Goal: Task Accomplishment & Management: Use online tool/utility

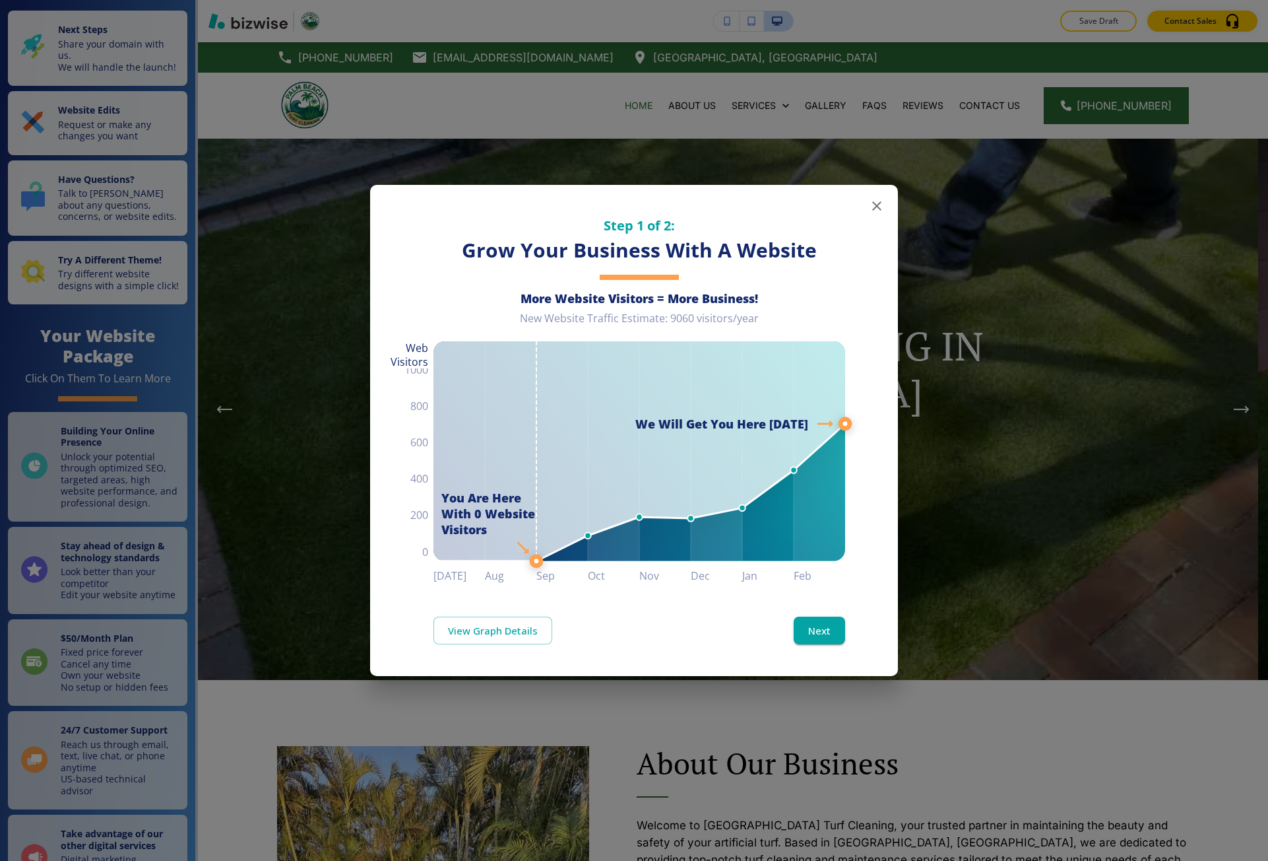
click at [1025, 541] on div "Step 1 of 2: Grow Your Business With A Website More Website Visitors = More Bus…" at bounding box center [634, 430] width 1268 height 861
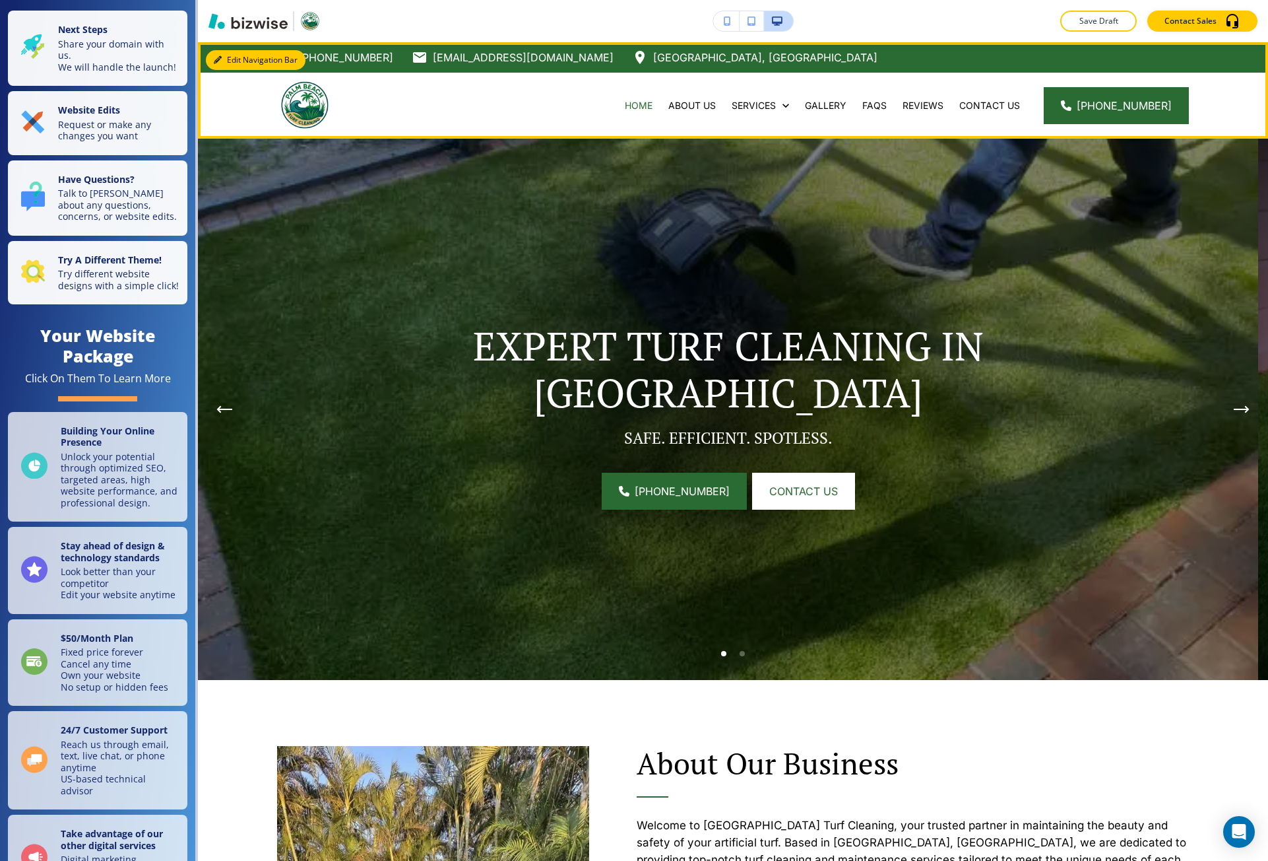
click at [225, 61] on button "Edit Navigation Bar" at bounding box center [256, 60] width 100 height 20
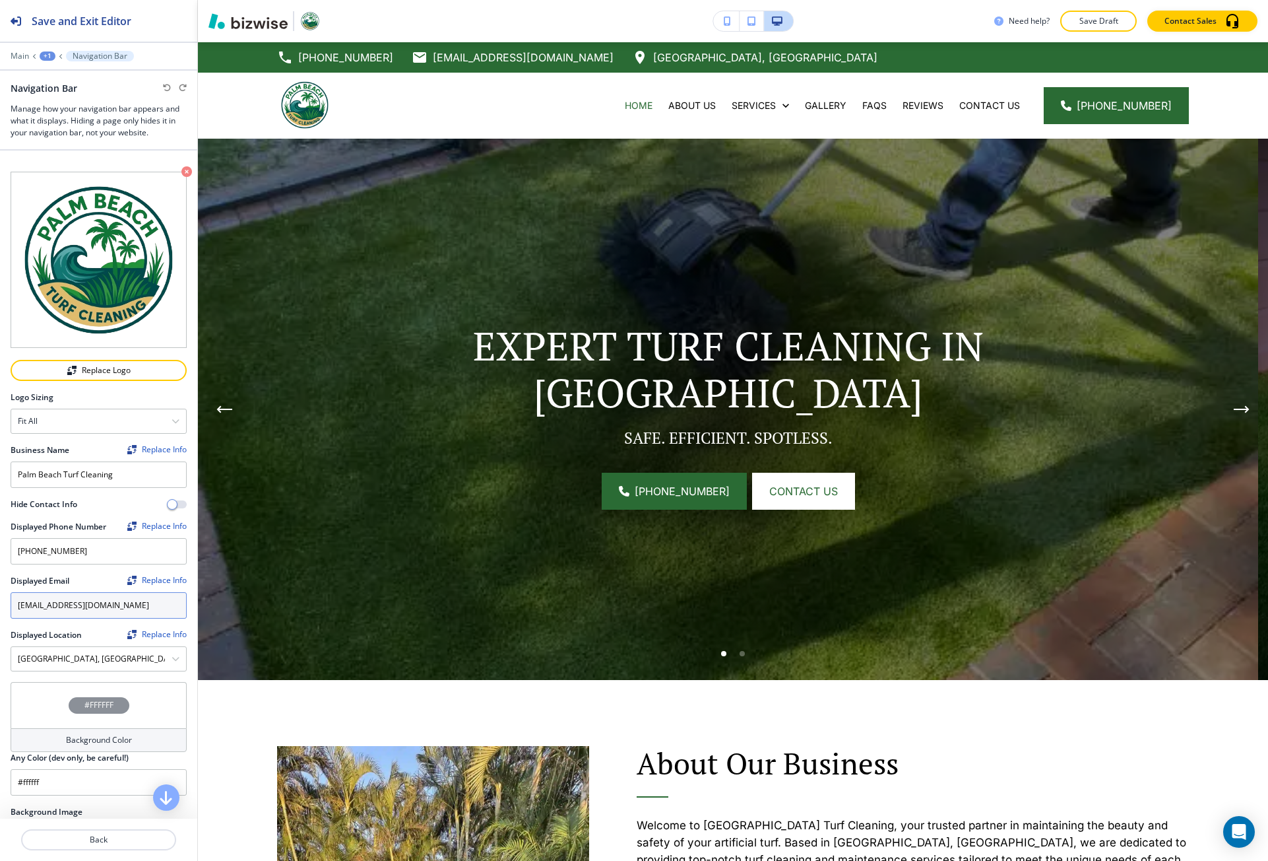
click at [143, 594] on input "pbturfclean@gmail.com" at bounding box center [99, 605] width 176 height 26
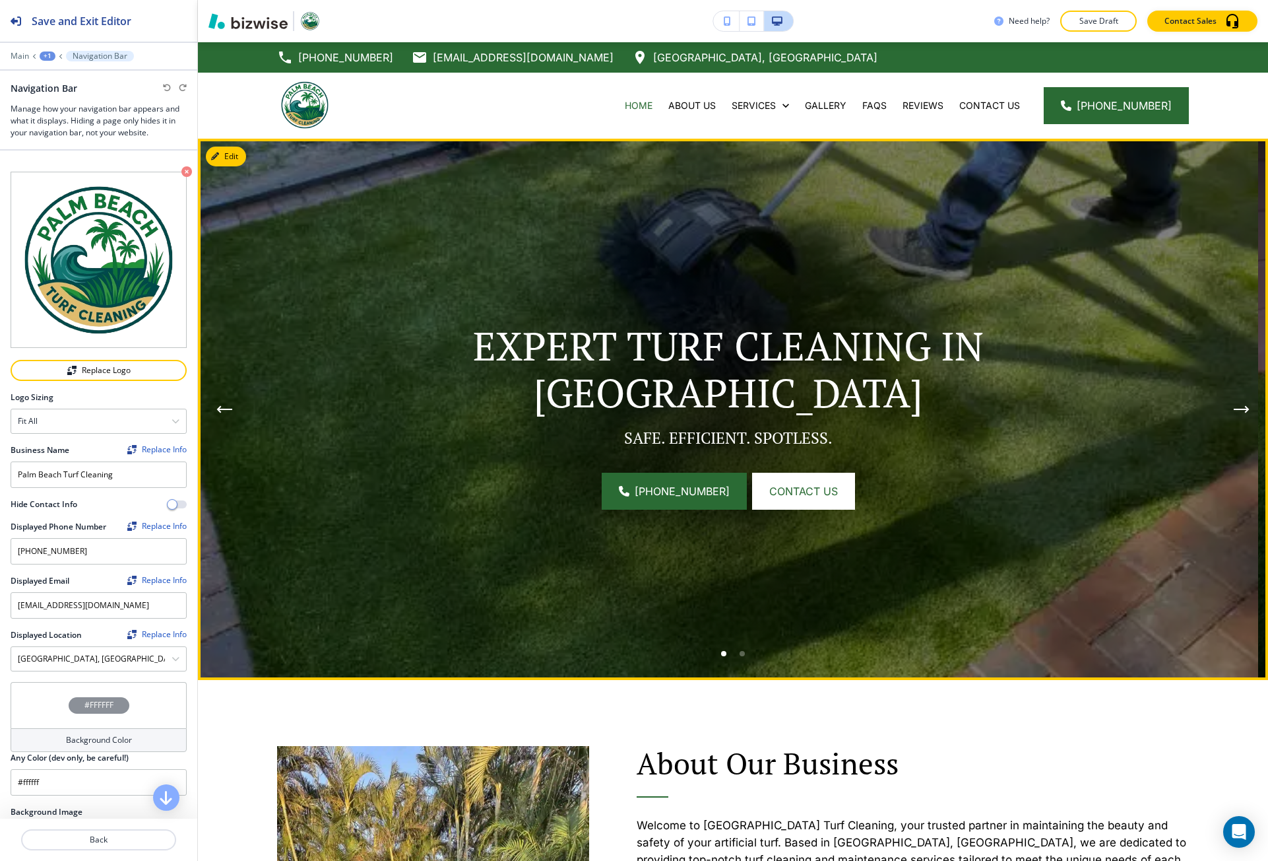
click at [255, 542] on img at bounding box center [728, 409] width 1060 height 541
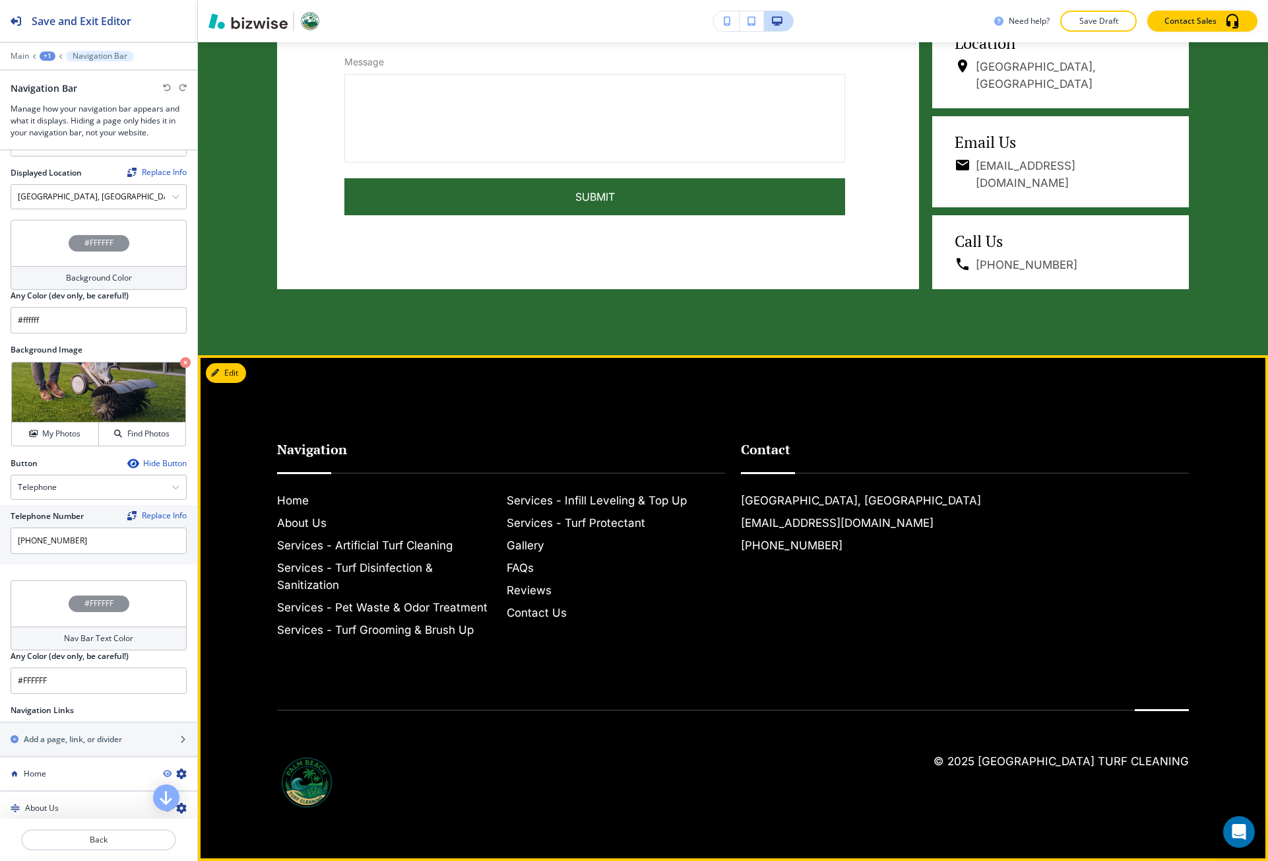
scroll to position [5303, 0]
click at [583, 498] on h6 "Services - Infill Leveling & Top Up" at bounding box center [616, 500] width 219 height 17
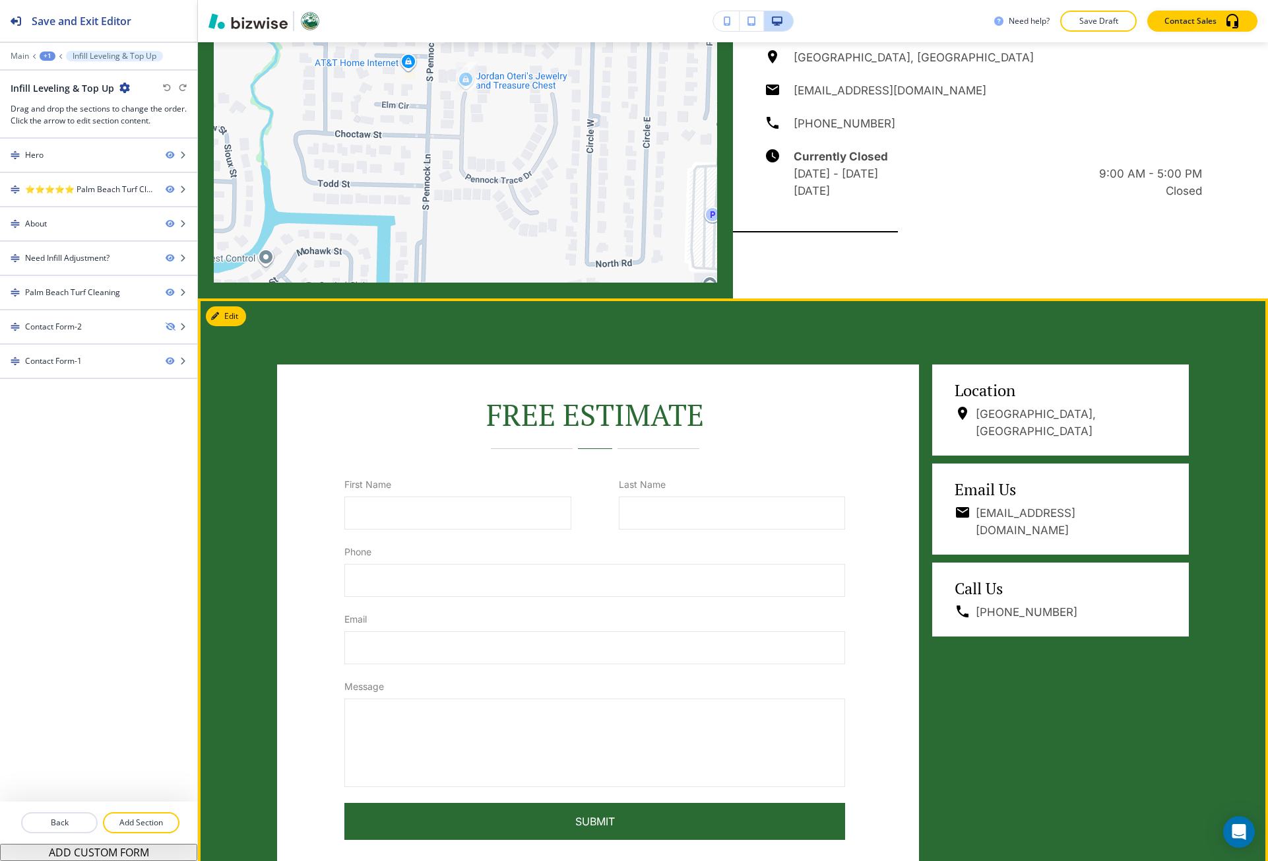
scroll to position [1914, 0]
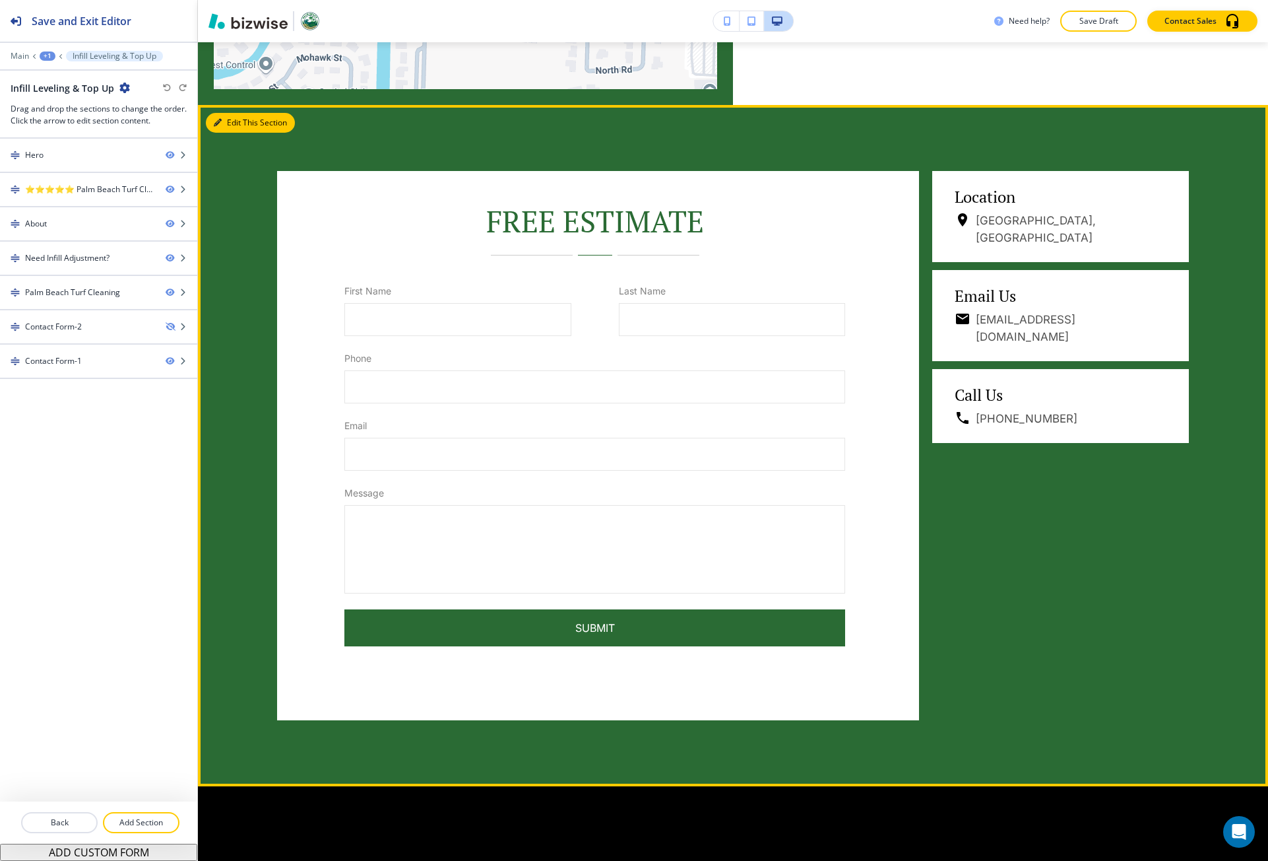
click at [212, 133] on button "Edit This Section" at bounding box center [250, 123] width 89 height 20
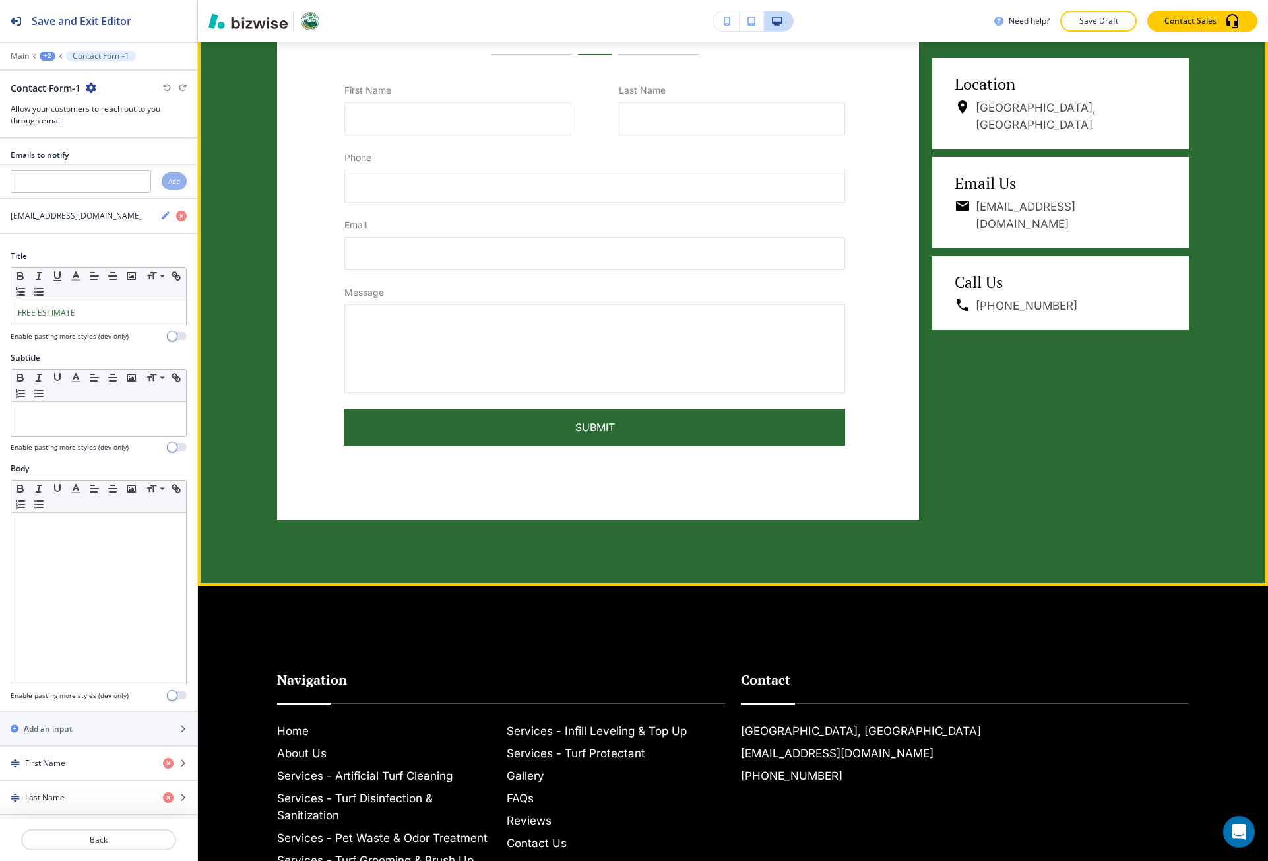
scroll to position [2115, 0]
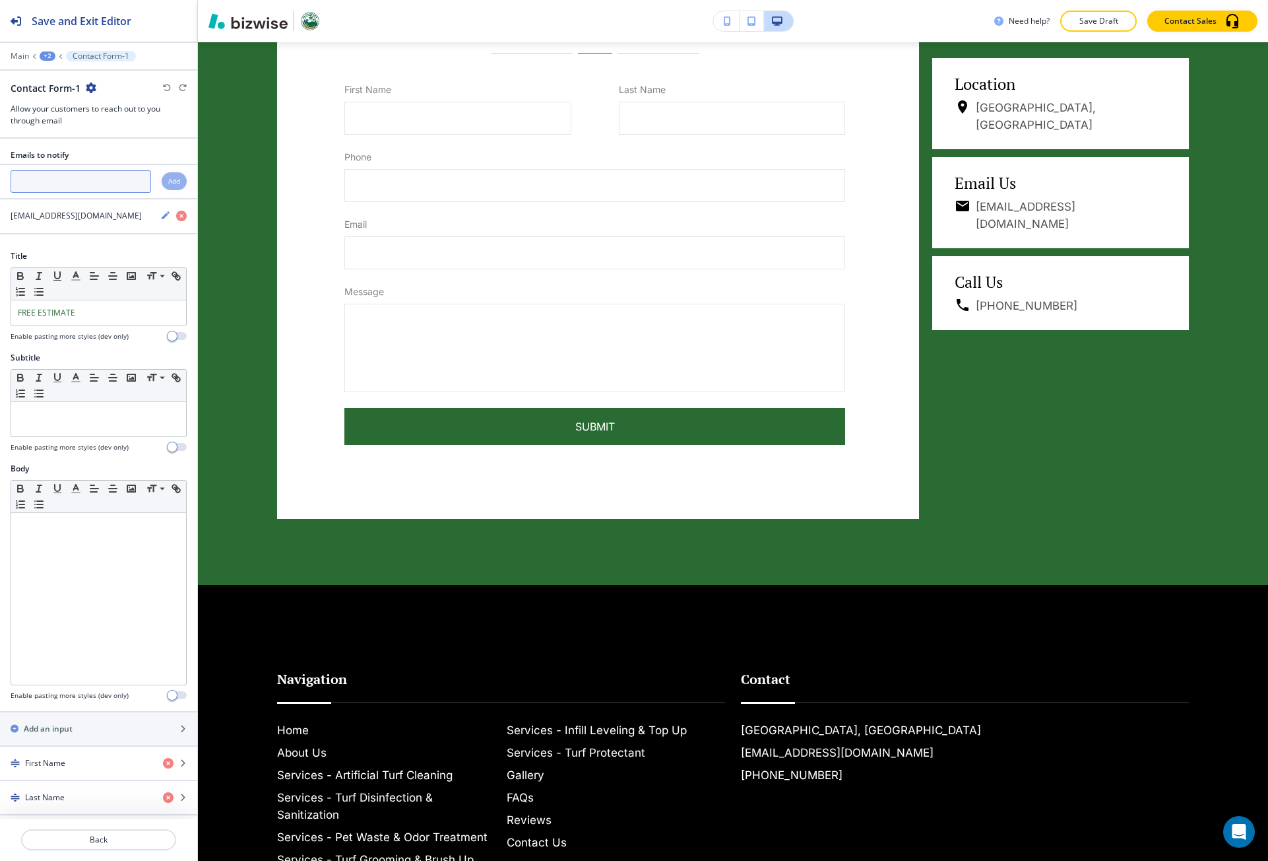
click at [48, 178] on input "text" at bounding box center [81, 181] width 141 height 22
paste input "pbturfclean@gmail.com"
type input "pbturfclean@gmail.com"
click at [168, 182] on h4 "Add" at bounding box center [174, 181] width 12 height 10
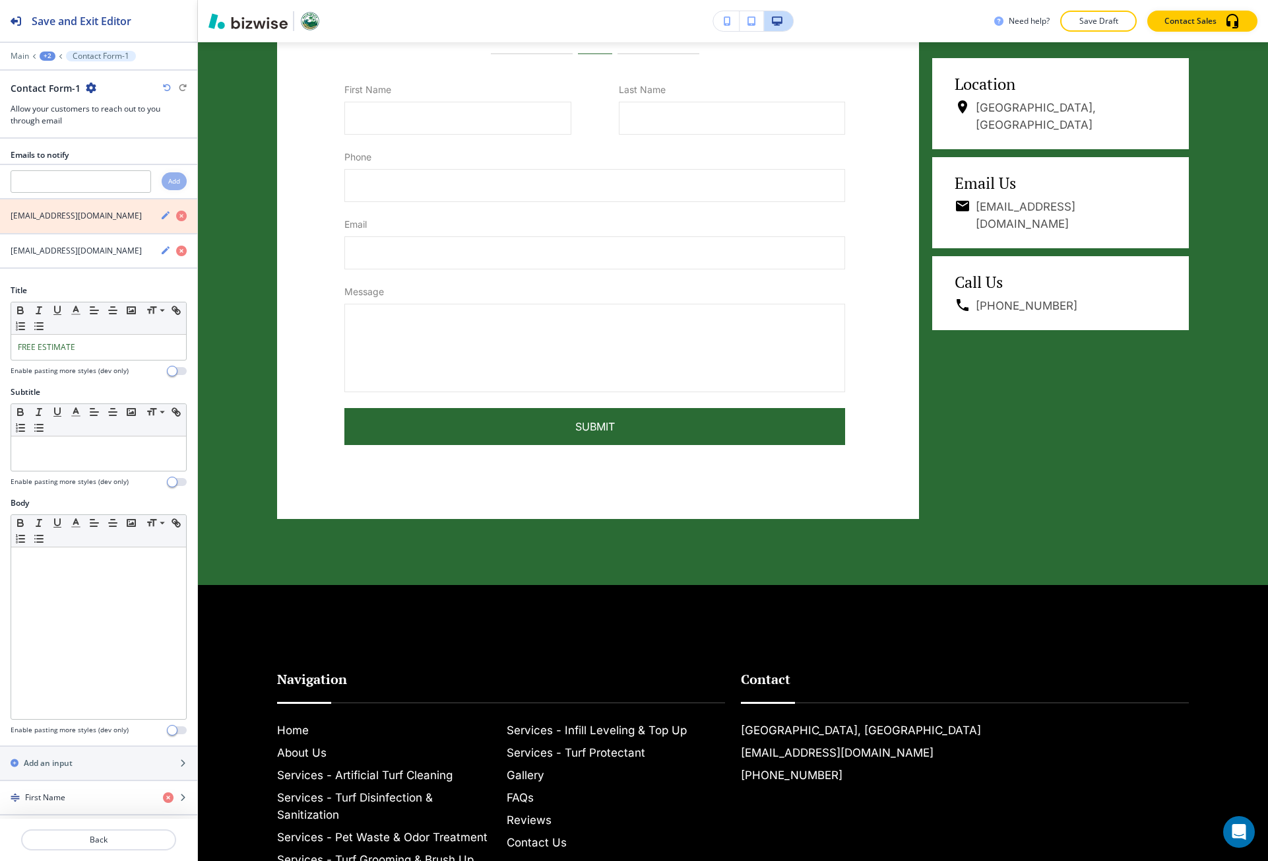
click at [176, 213] on icon "button" at bounding box center [181, 216] width 11 height 11
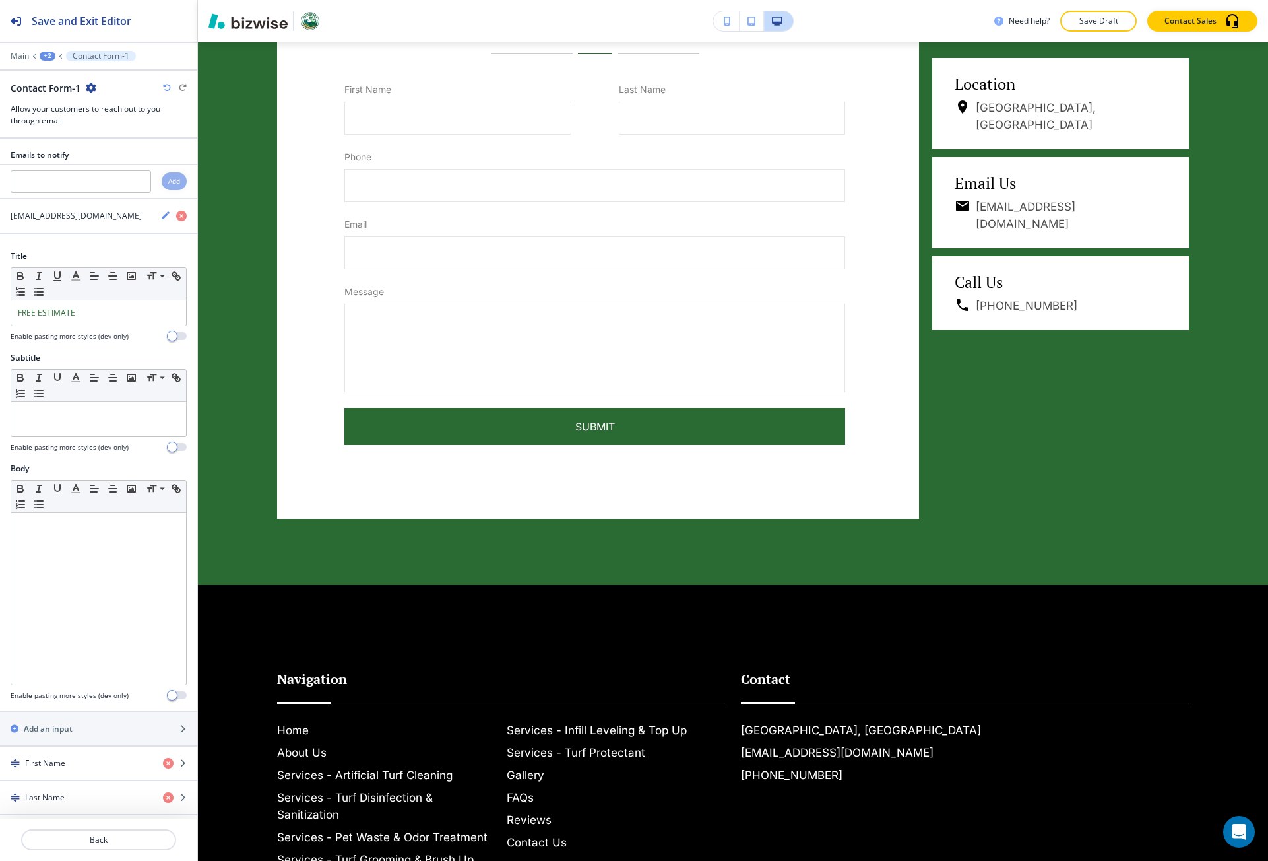
click at [21, 61] on div "Main +2 Contact Form-1" at bounding box center [99, 56] width 176 height 11
click at [25, 61] on div "Main +2 Contact Form-1" at bounding box center [99, 56] width 176 height 11
click at [20, 54] on p "Main" at bounding box center [20, 55] width 18 height 9
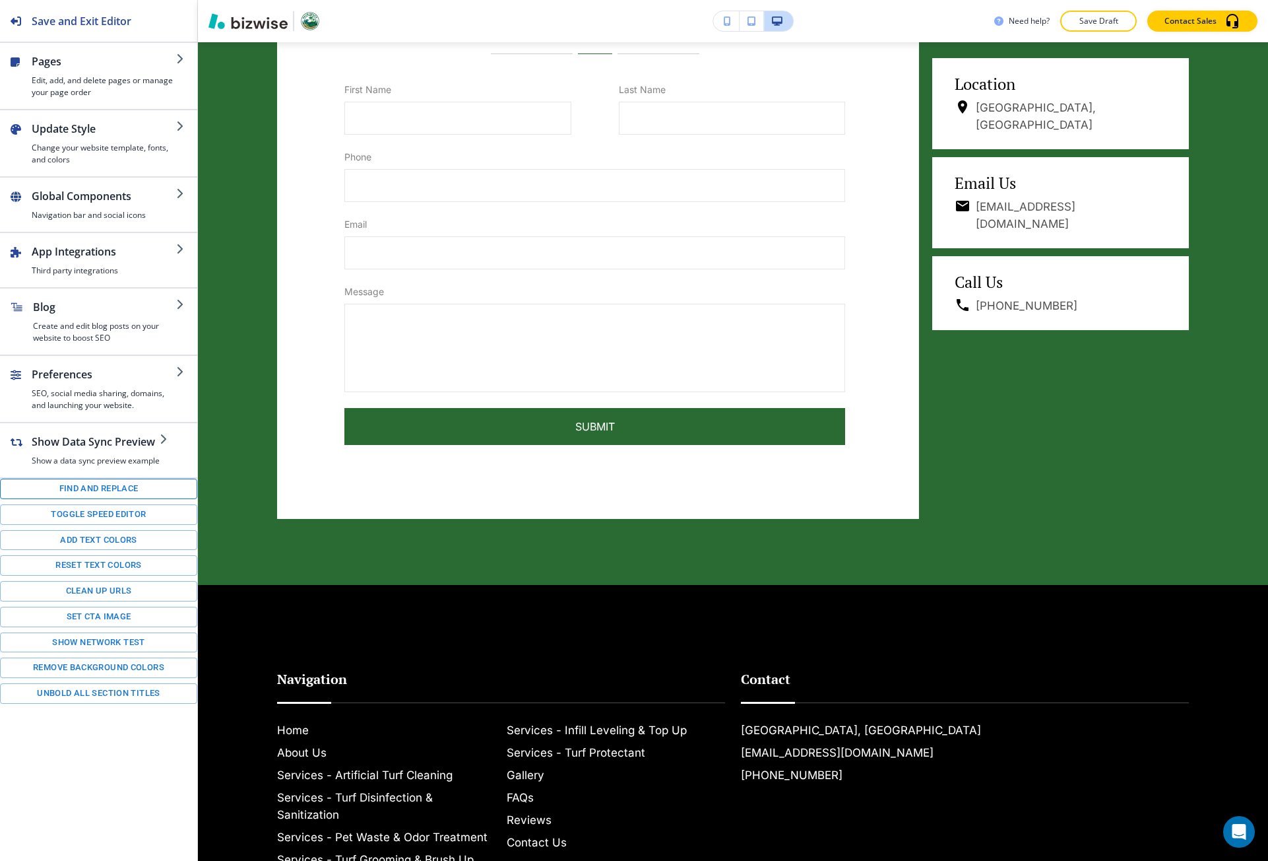
click at [133, 486] on button "Find and replace" at bounding box center [98, 488] width 197 height 20
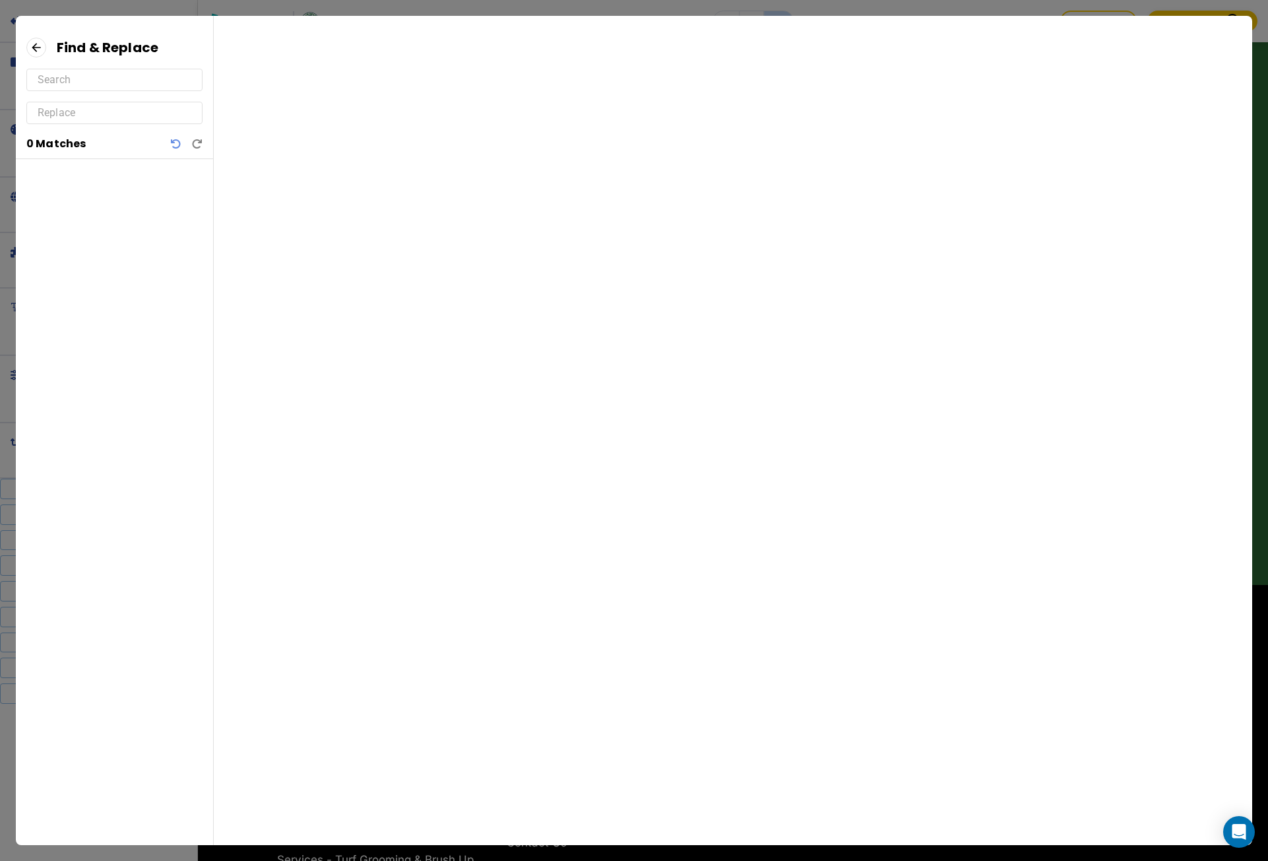
click at [113, 90] on input "text" at bounding box center [115, 79] width 154 height 21
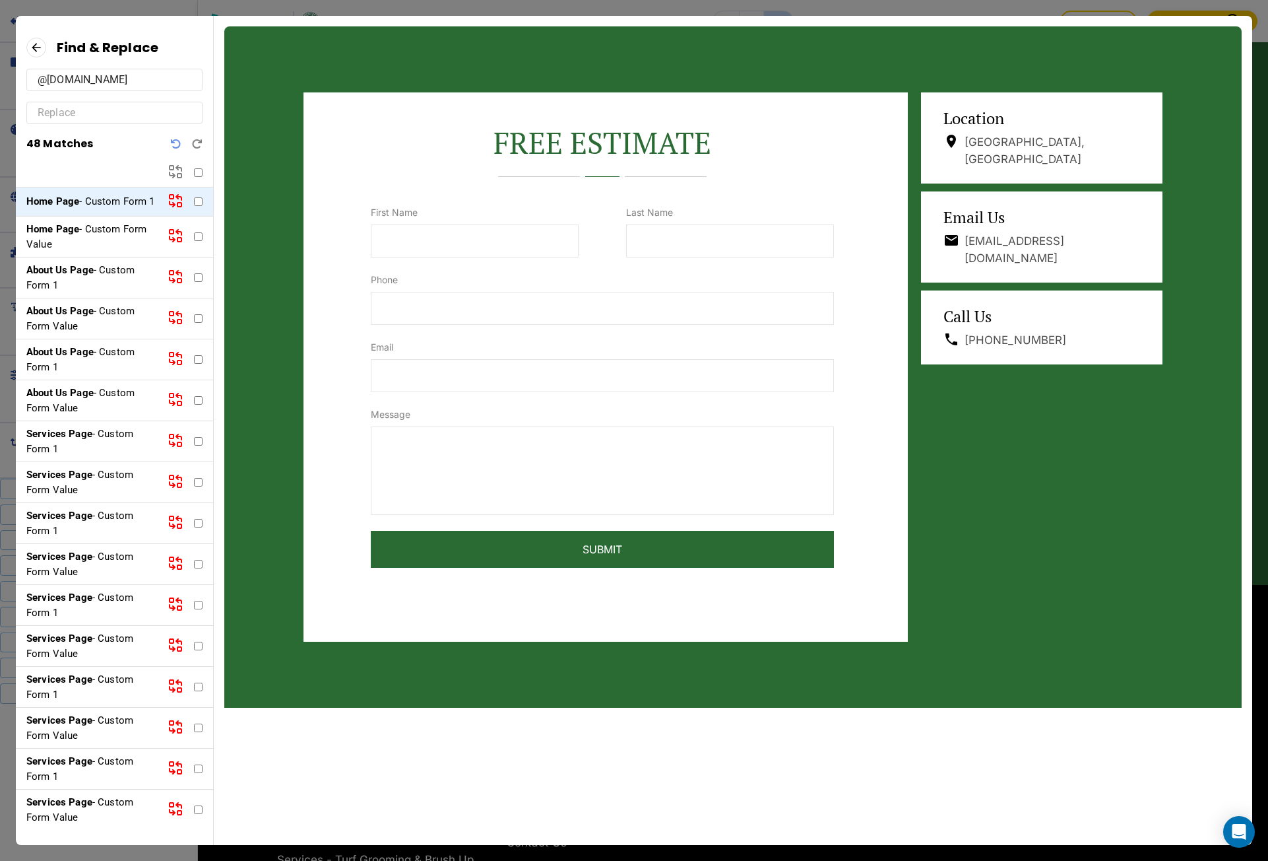
click at [124, 483] on p "Services Page - Custom Form Value" at bounding box center [91, 482] width 131 height 30
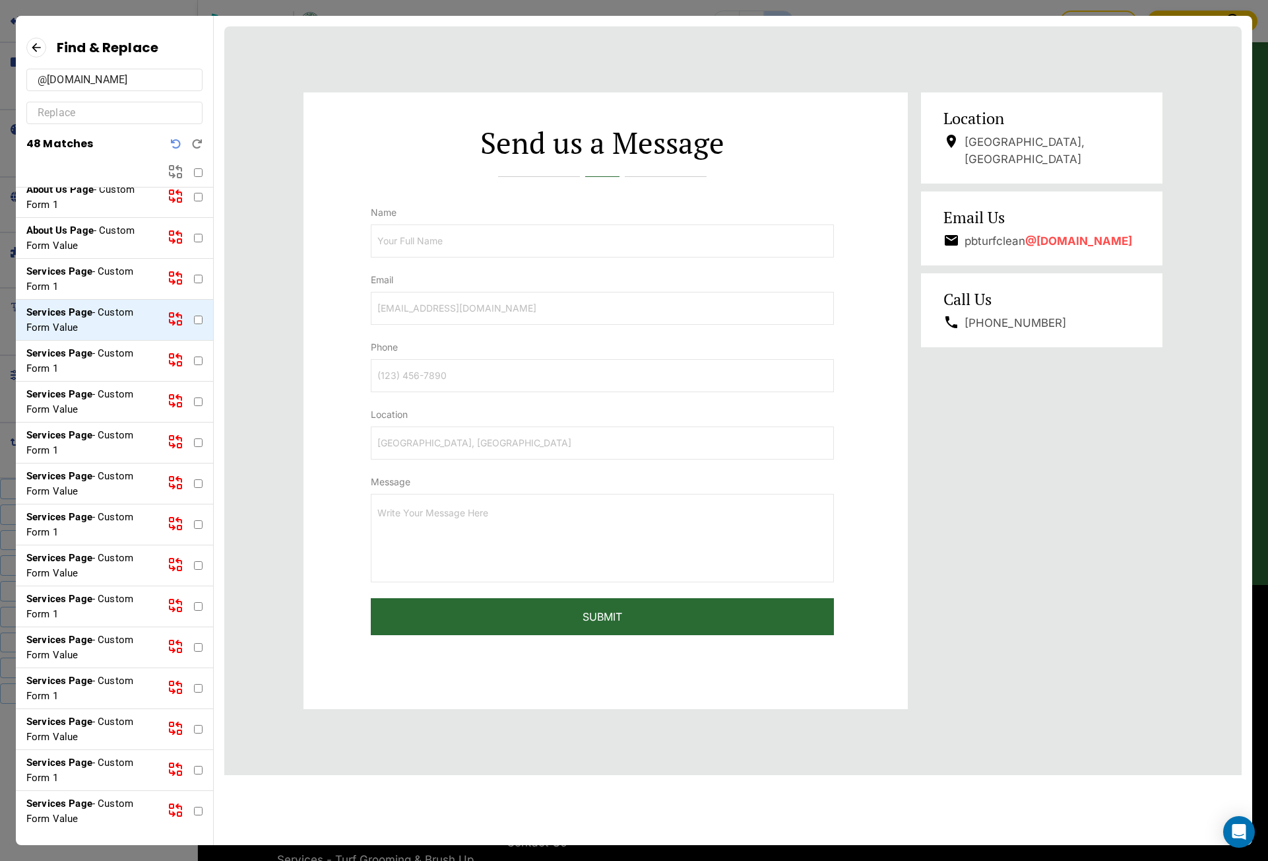
scroll to position [264, 0]
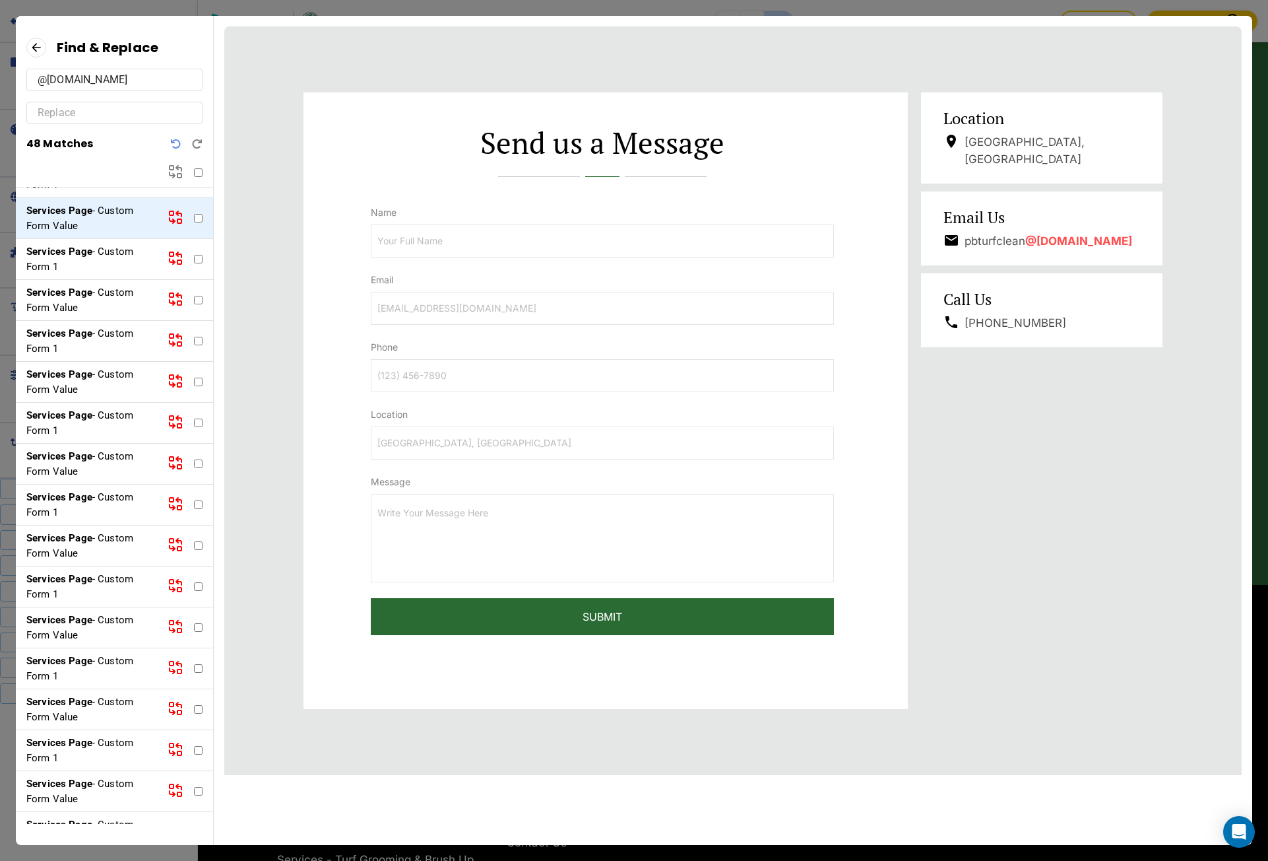
click at [114, 478] on p "Services Page - Custom Form Value" at bounding box center [91, 464] width 131 height 30
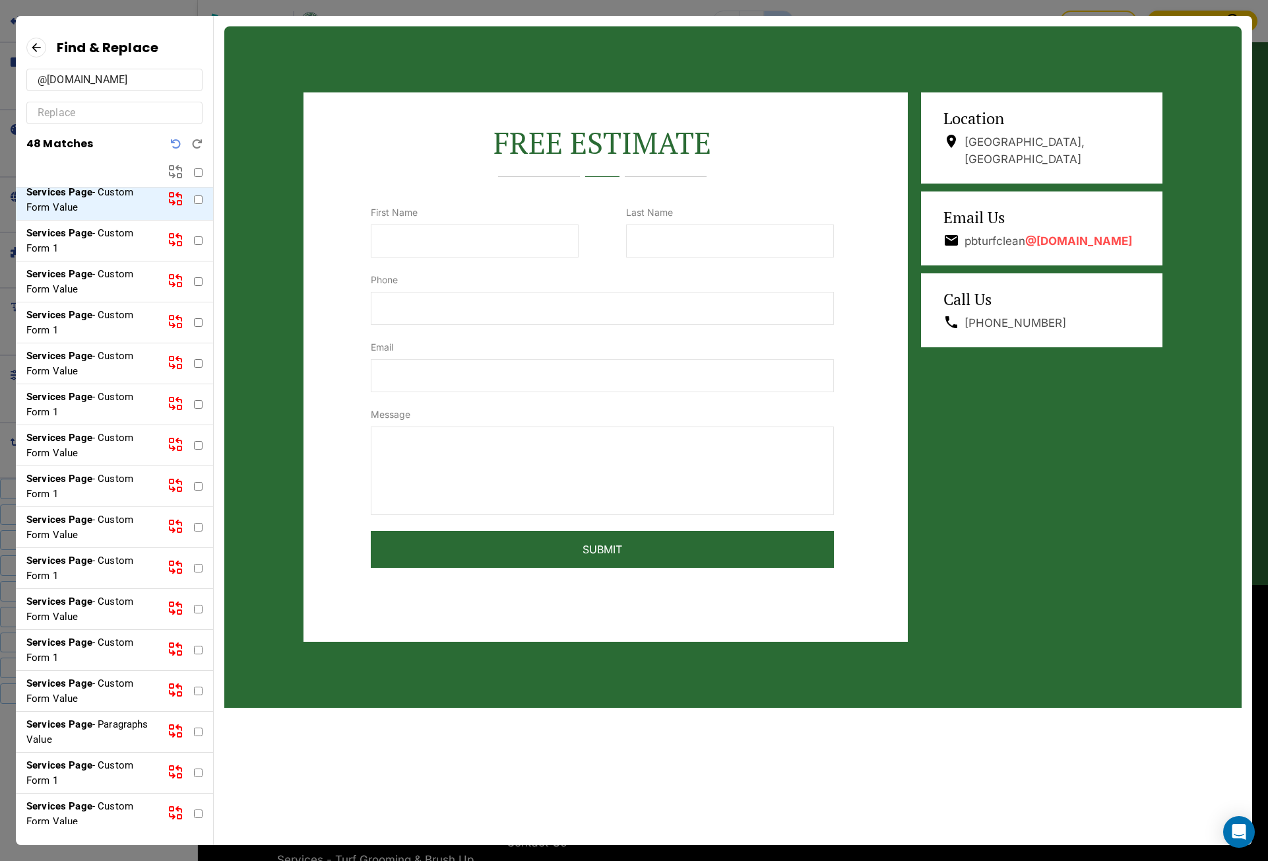
click at [106, 542] on p "Services Page - Custom Form Value" at bounding box center [91, 527] width 131 height 30
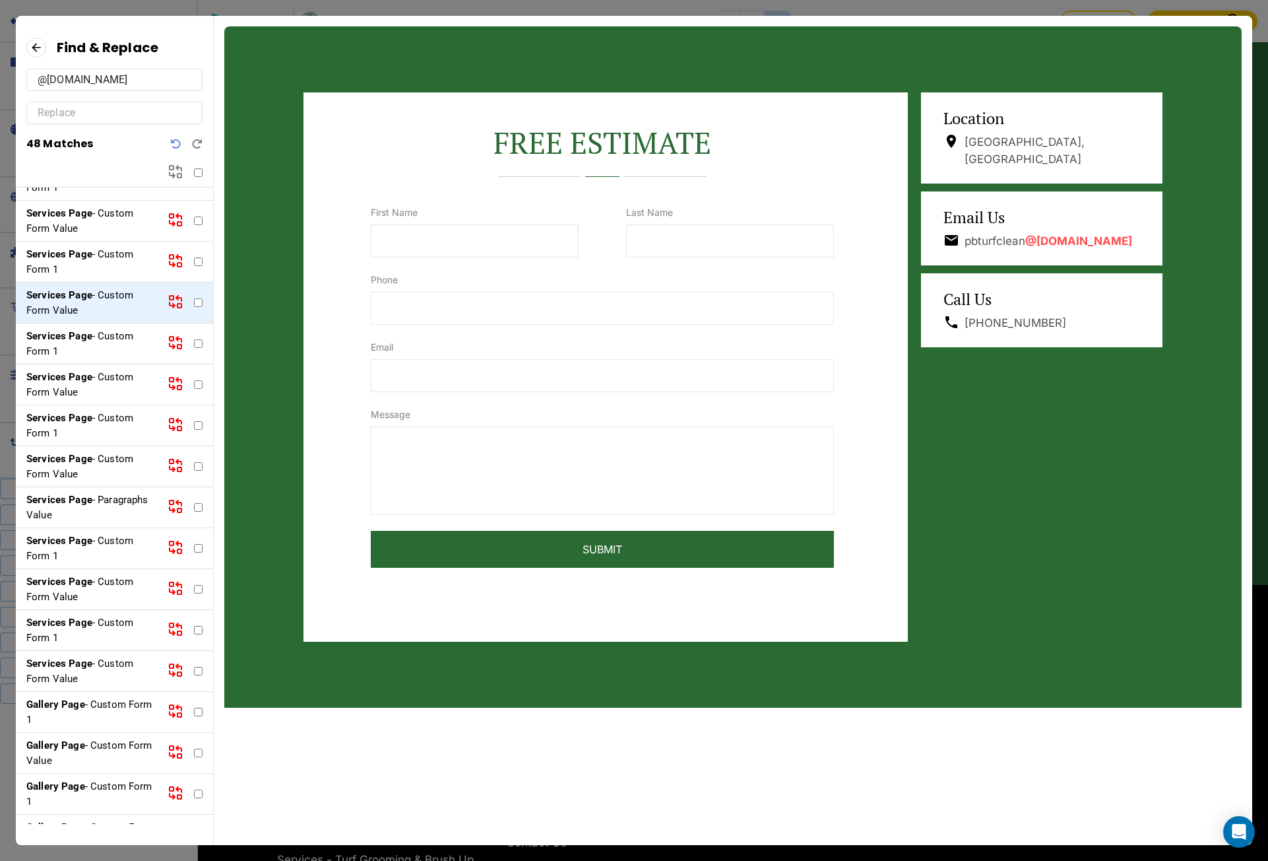
scroll to position [792, 0]
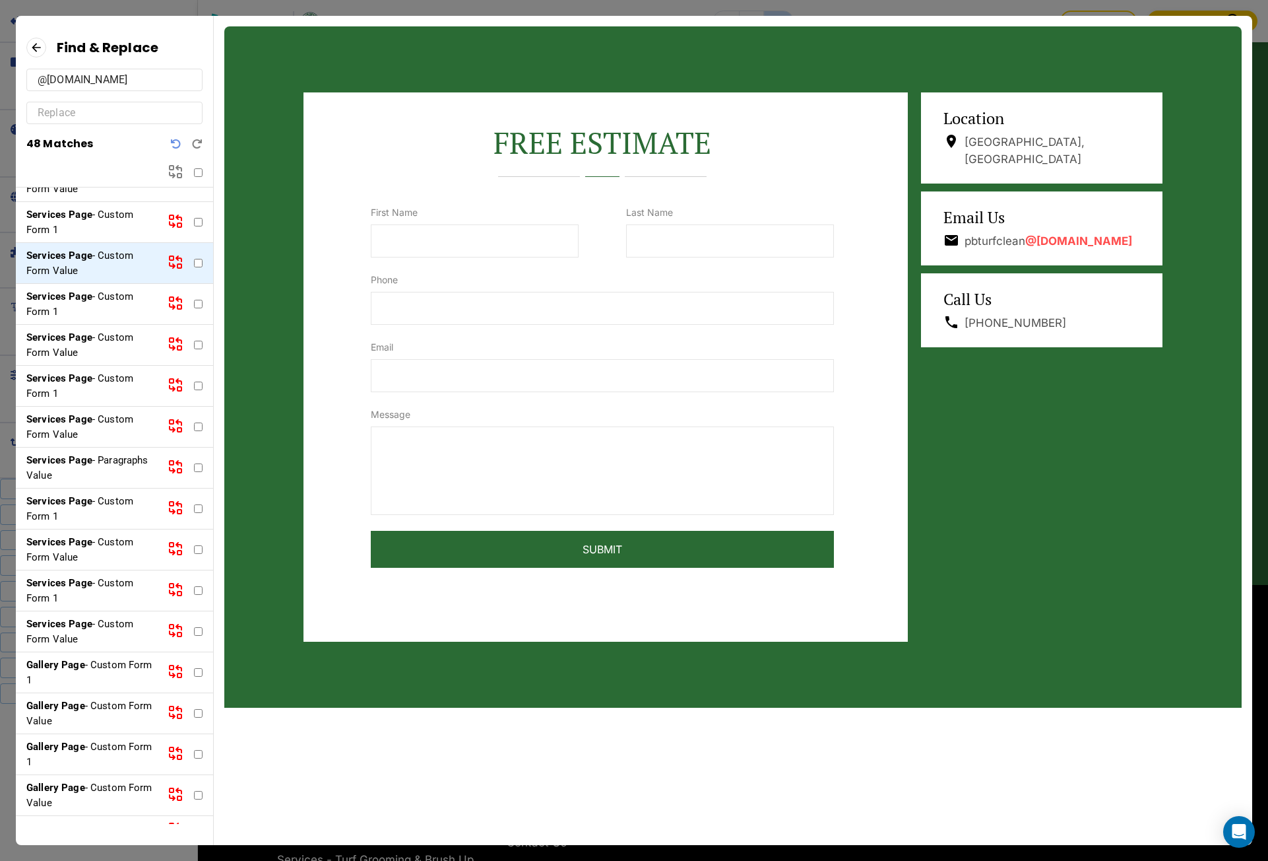
click at [106, 544] on div "Services Page - Custom Form Value" at bounding box center [114, 549] width 197 height 41
click at [34, 78] on div "@gmail.com" at bounding box center [114, 80] width 176 height 22
click at [44, 79] on input "@gmail.com" at bounding box center [115, 79] width 154 height 21
click at [40, 82] on input "@gmail.com" at bounding box center [115, 79] width 154 height 21
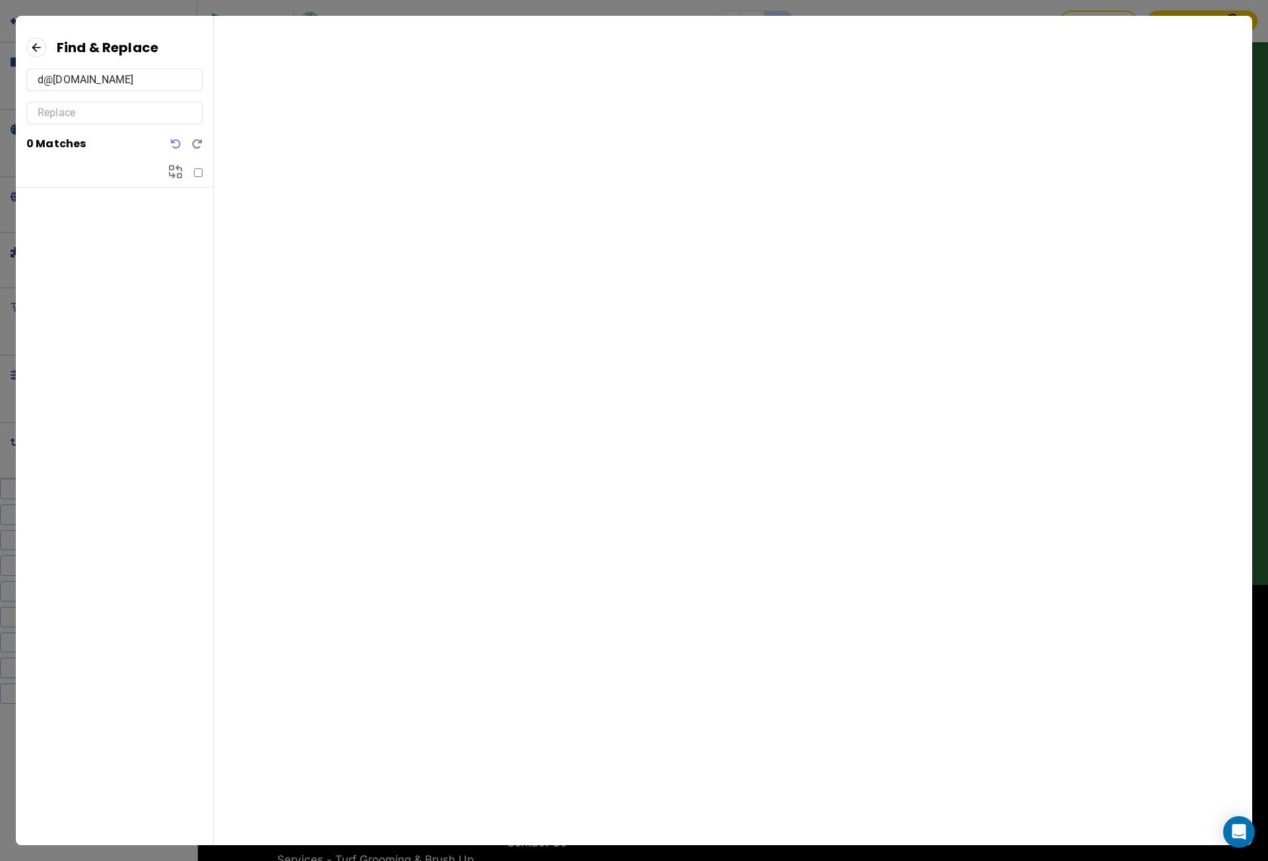
scroll to position [0, 0]
click at [40, 82] on input "detail@gmail.com" at bounding box center [115, 79] width 154 height 21
type input "pbmdetail@gmail.com"
click at [173, 85] on input "pbmdetail@gmail.com" at bounding box center [115, 79] width 154 height 21
click at [39, 43] on icon at bounding box center [36, 48] width 20 height 20
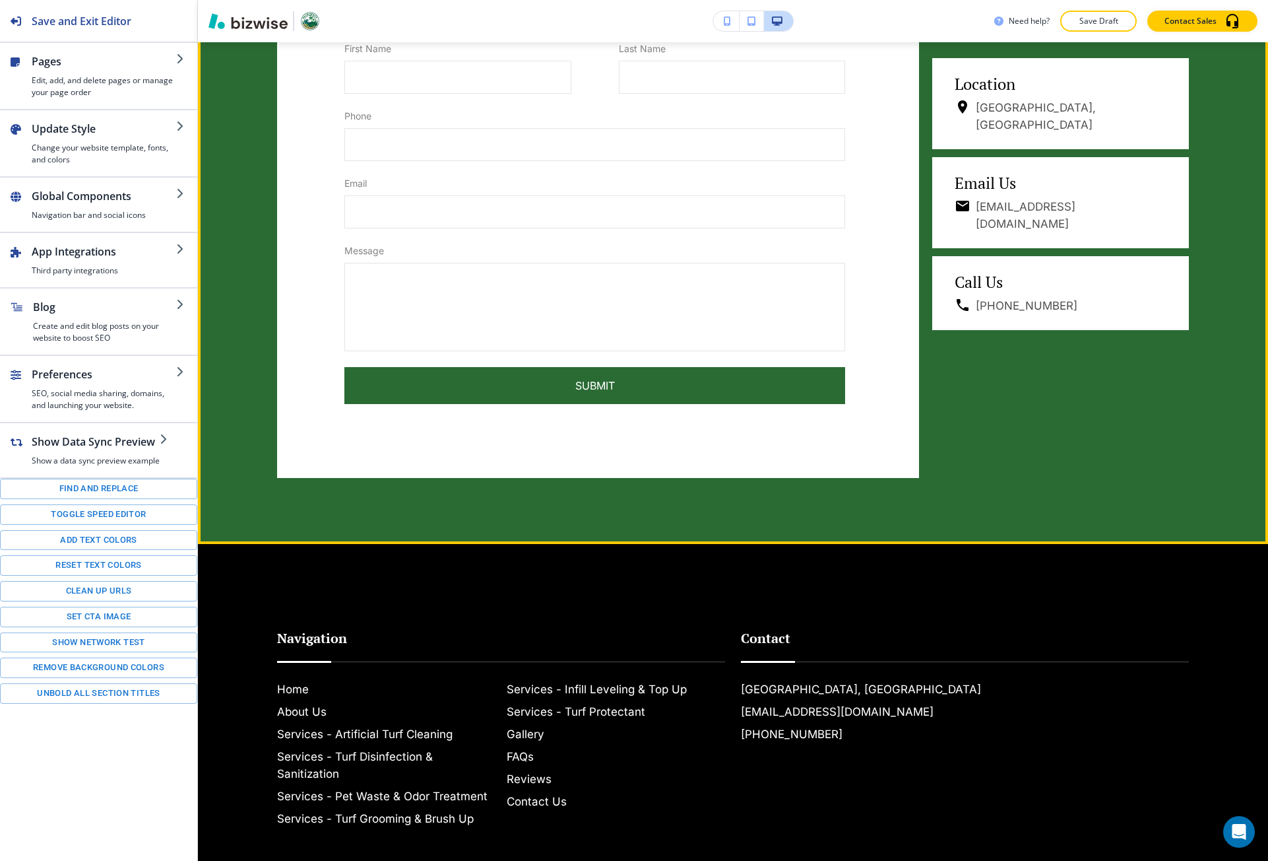
scroll to position [2379, 0]
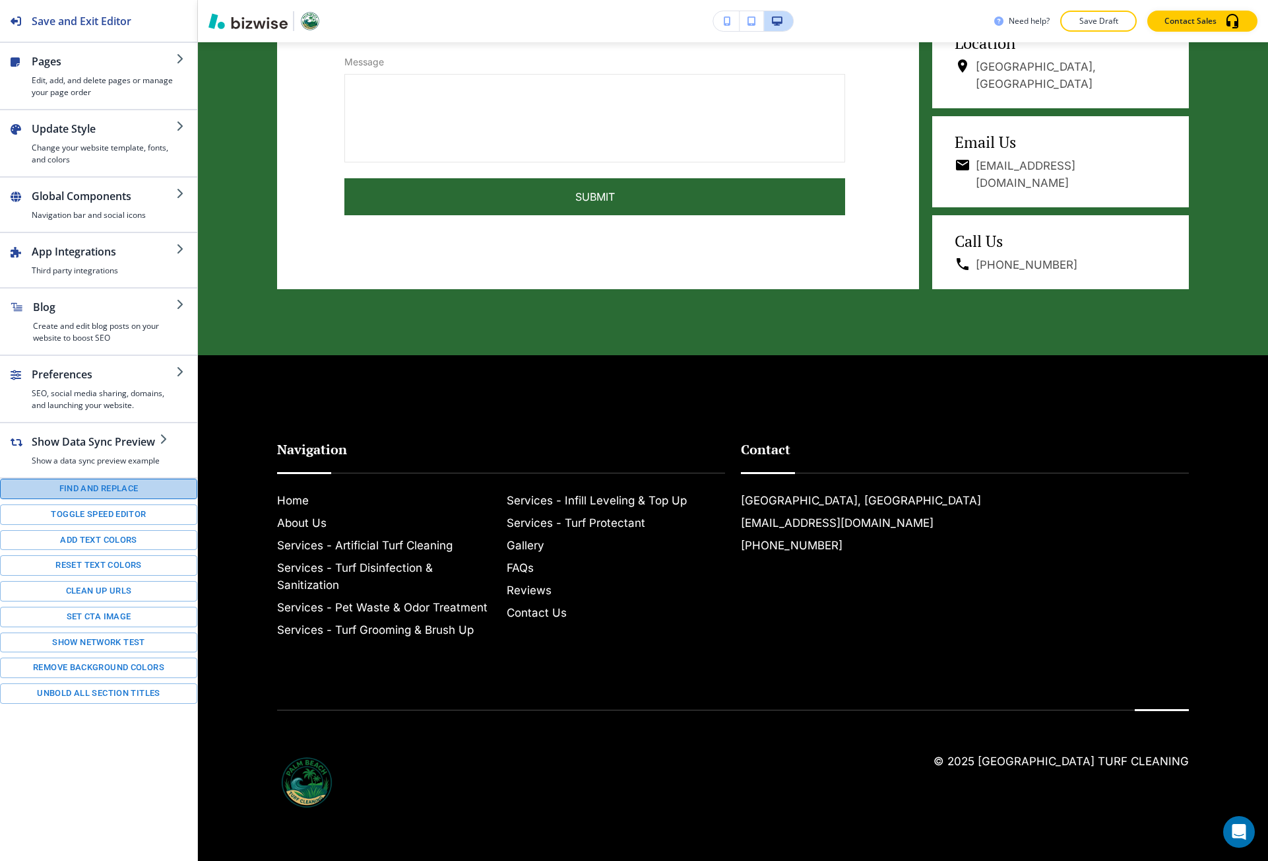
click at [122, 484] on button "Find and replace" at bounding box center [98, 488] width 197 height 20
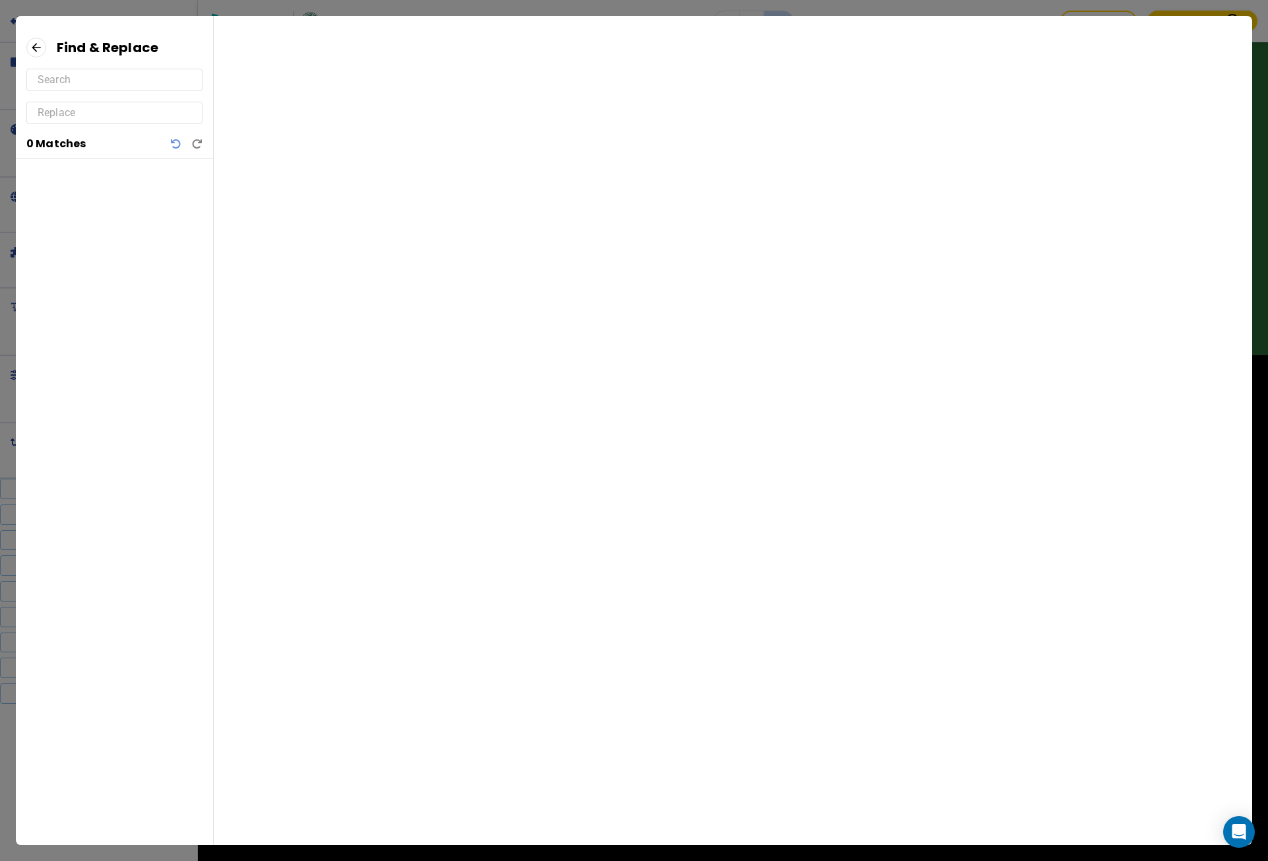
click at [121, 77] on input "text" at bounding box center [115, 79] width 154 height 21
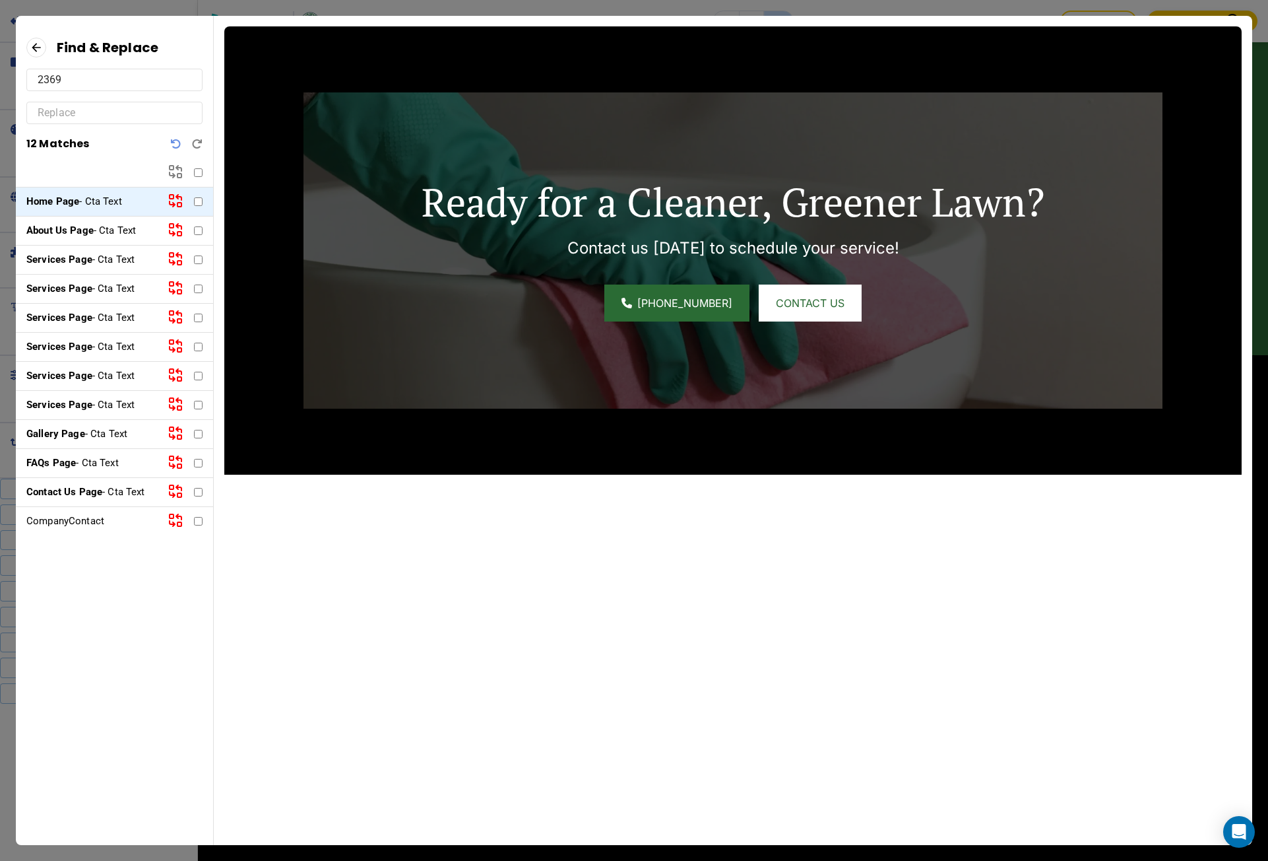
type input "2369"
click at [131, 230] on p "About Us Page - Cta Text" at bounding box center [91, 230] width 131 height 15
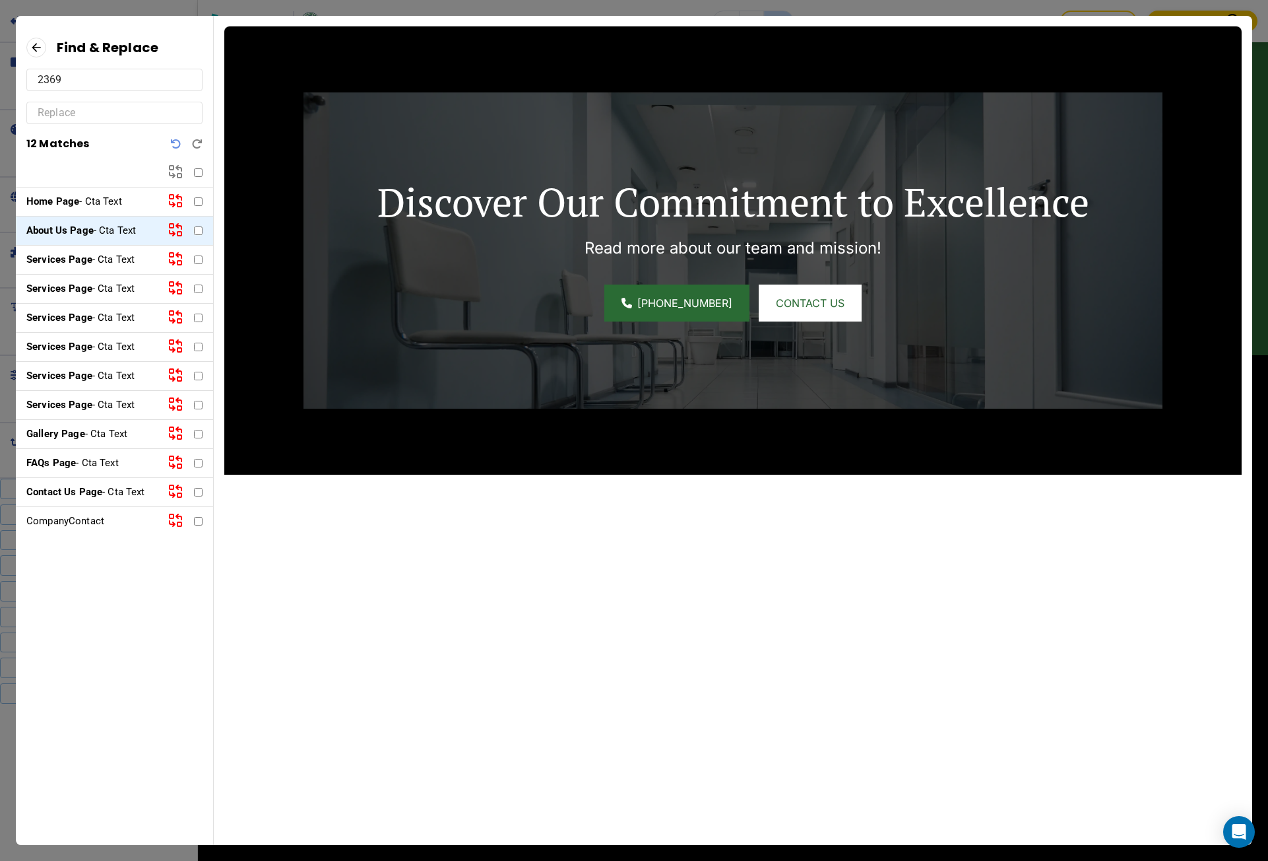
click at [130, 258] on p "Services Page - Cta Text" at bounding box center [91, 259] width 131 height 15
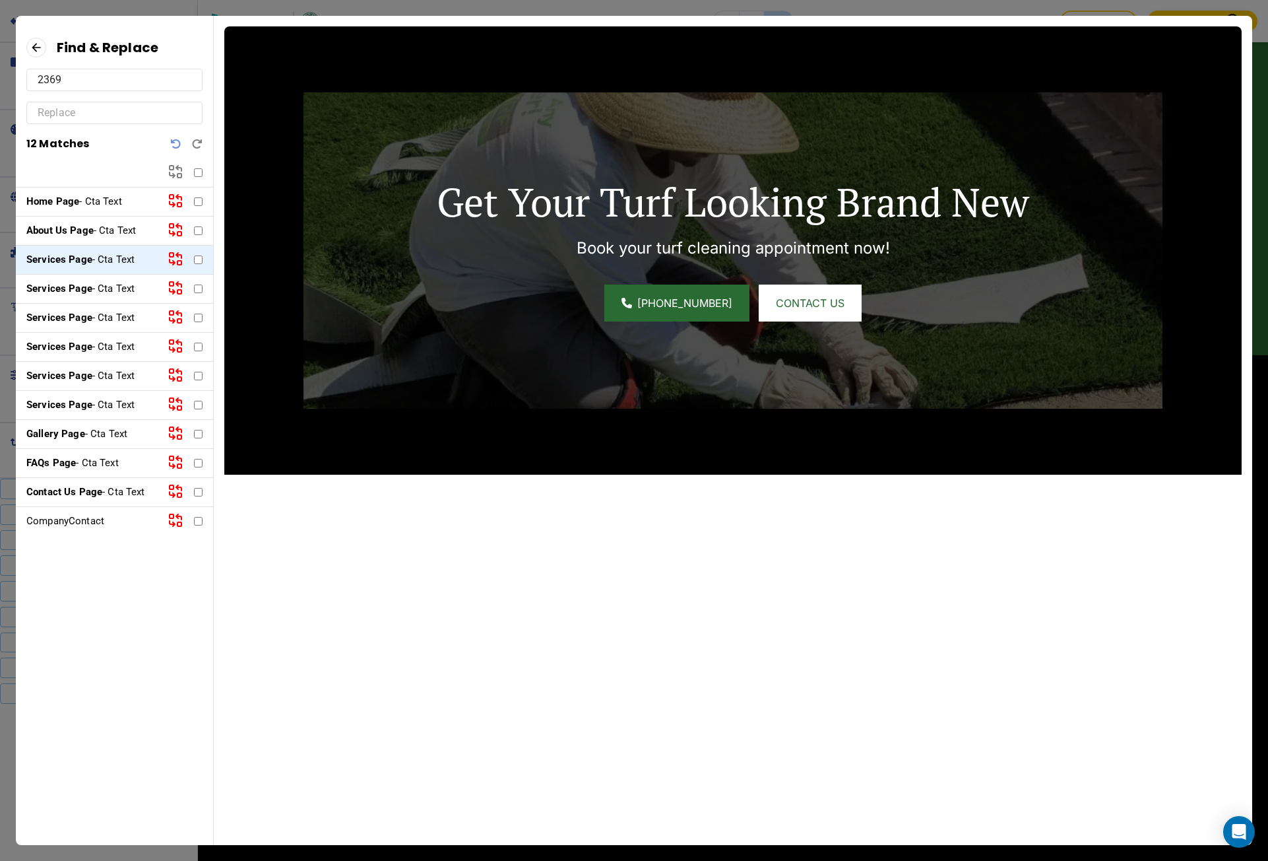
click at [98, 514] on p "CompanyContact" at bounding box center [91, 520] width 131 height 15
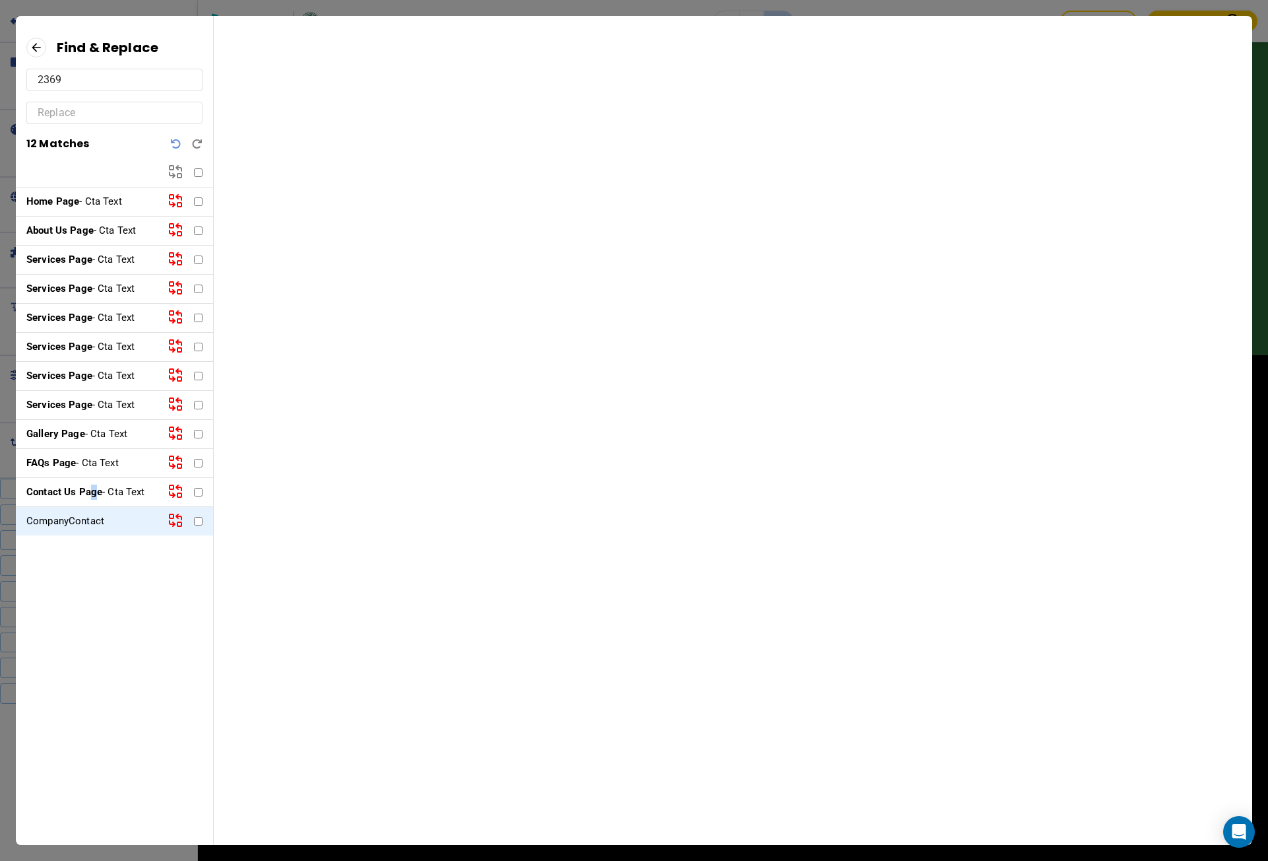
click at [94, 495] on strong "Contact Us Page" at bounding box center [64, 492] width 76 height 12
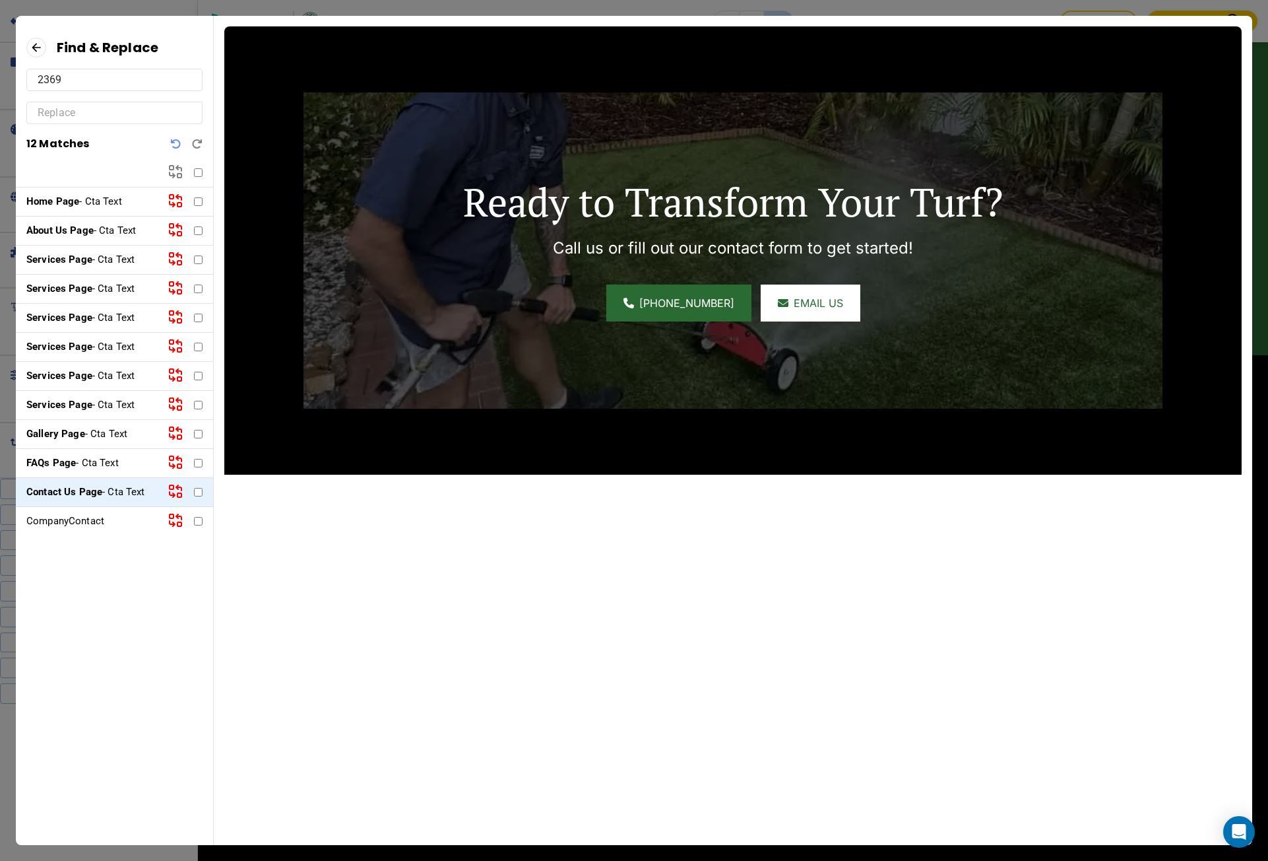
click at [123, 103] on input "text" at bounding box center [115, 112] width 154 height 21
paste input "561-316-6047"
type input "561-316-6047"
click at [61, 77] on input "2369" at bounding box center [115, 79] width 154 height 21
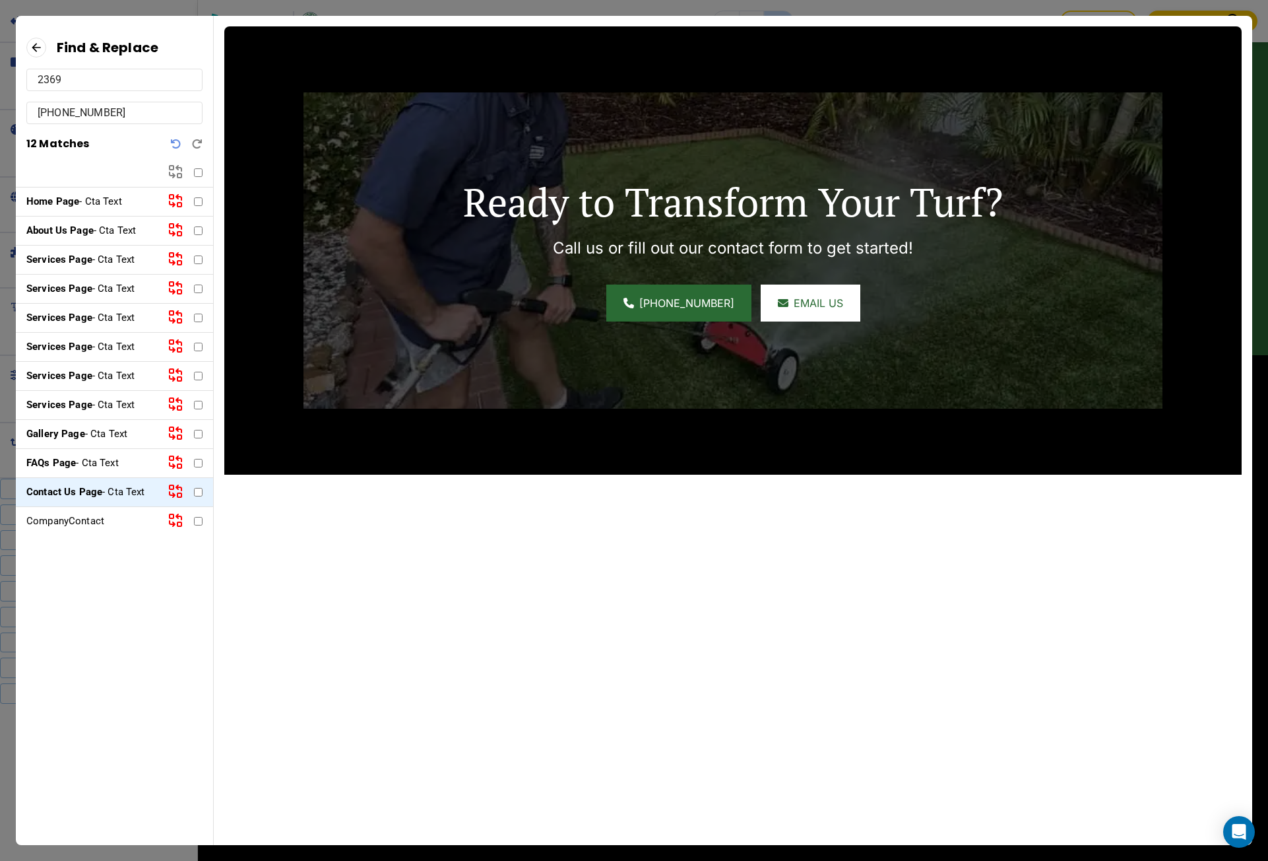
paste input "+1 561-313-"
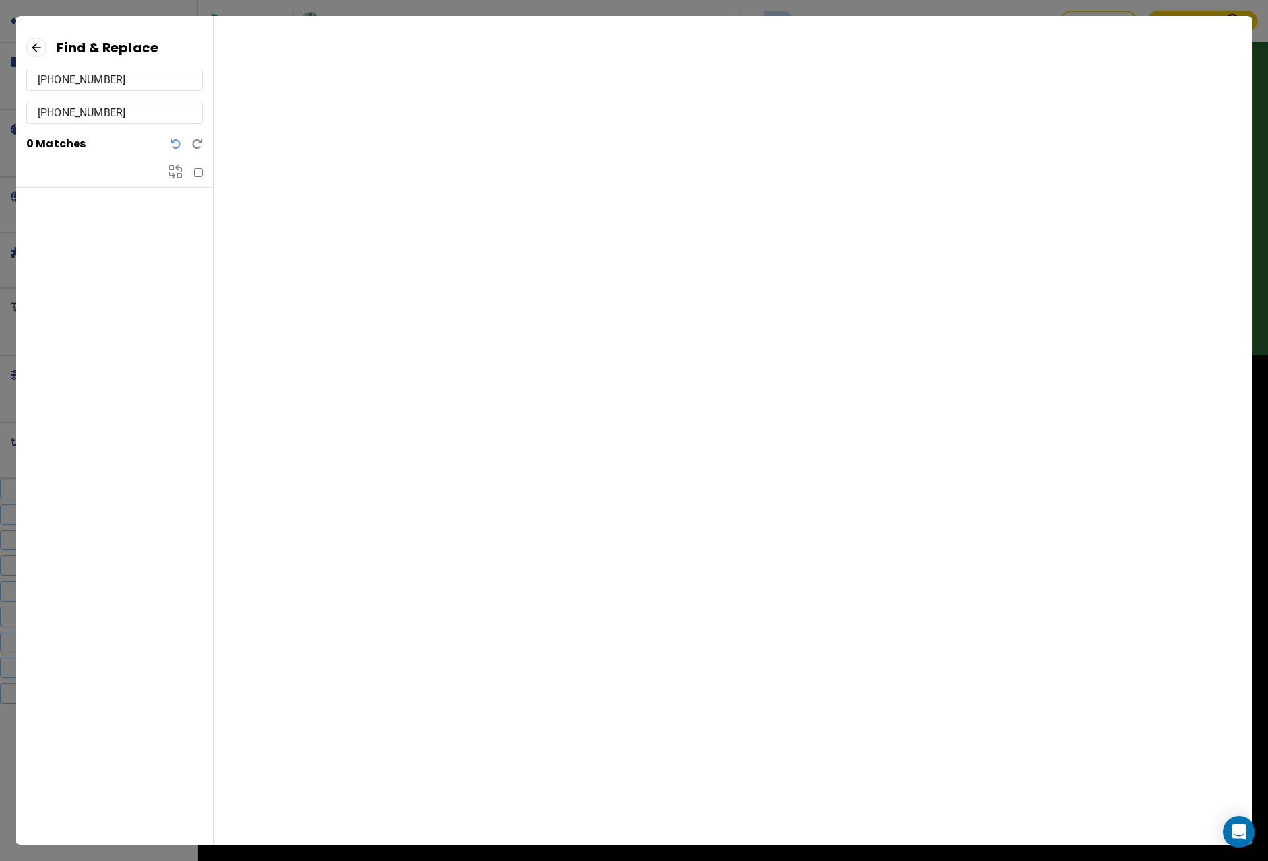
drag, startPoint x: 59, startPoint y: 83, endPoint x: 22, endPoint y: 88, distance: 36.6
click at [22, 88] on div "Find & Replace +1 561-313-2369 561-316-6047 0 Matches" at bounding box center [114, 112] width 197 height 150
type input "561-313-2369"
click at [83, 111] on input "561-316-6047" at bounding box center [115, 112] width 154 height 21
drag, startPoint x: 81, startPoint y: 112, endPoint x: 21, endPoint y: 110, distance: 59.4
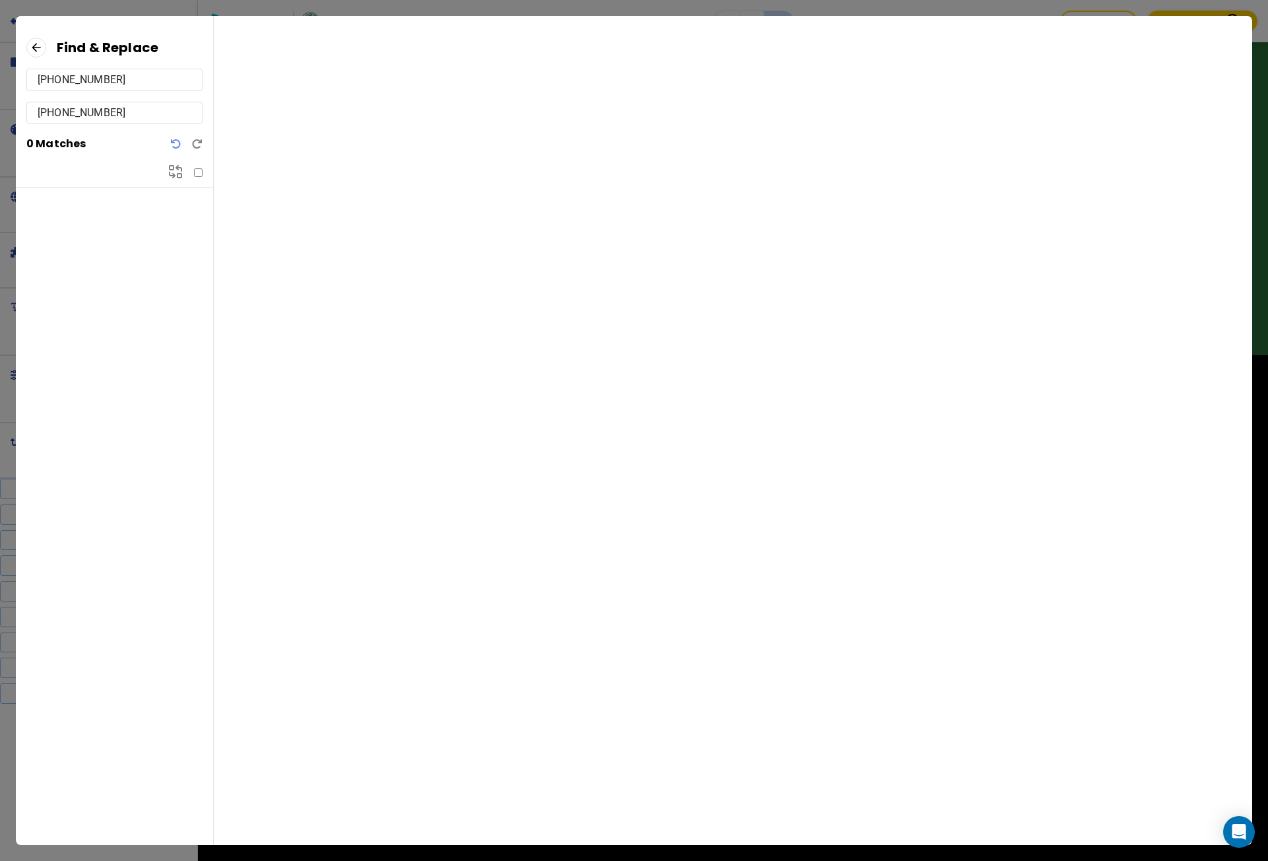
click at [21, 110] on div "Find & Replace 561-313-2369 561-316-6047 0 Matches" at bounding box center [114, 112] width 197 height 150
type input "6047"
drag, startPoint x: 80, startPoint y: 79, endPoint x: 12, endPoint y: 79, distance: 68.0
click at [12, 79] on div "Find & Replace 561-313-2369 6047 0 Matches" at bounding box center [634, 430] width 1268 height 861
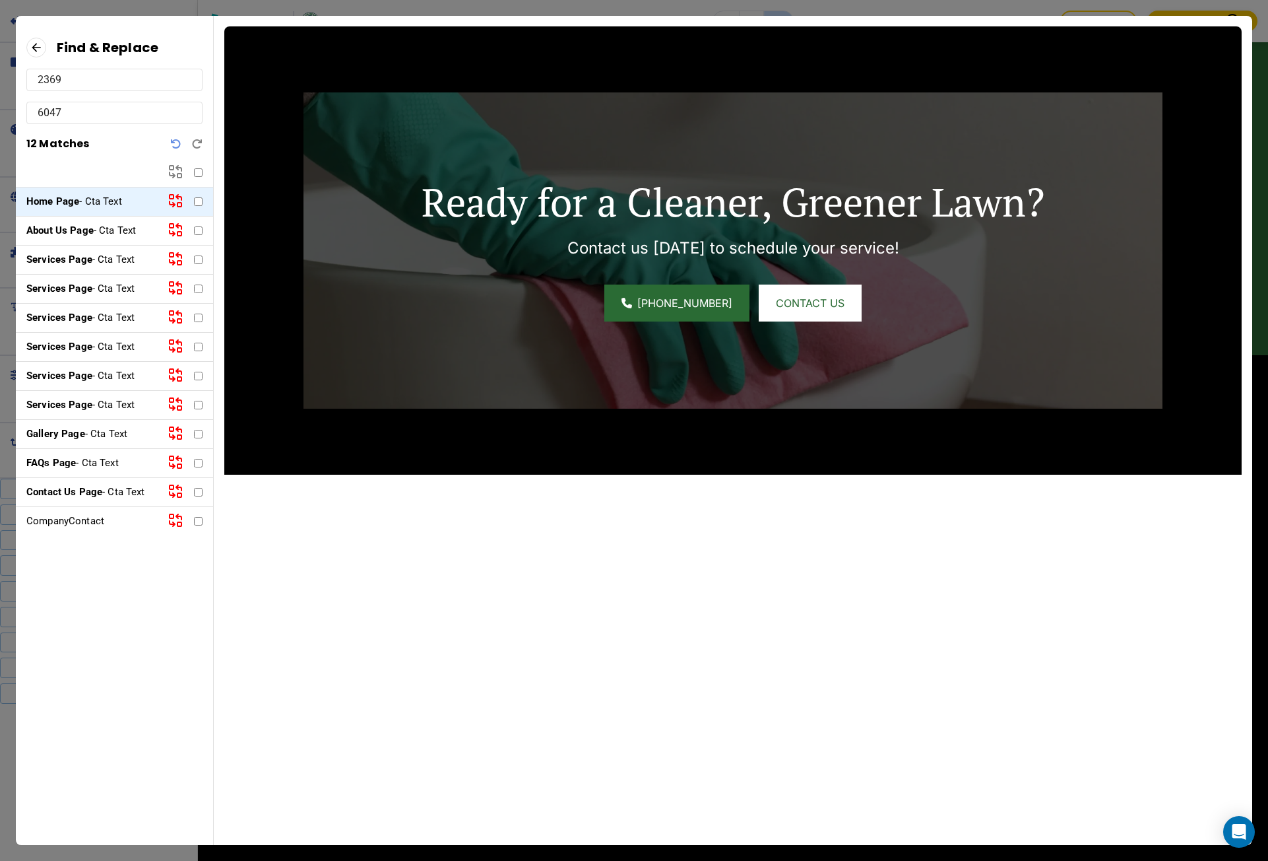
type input "2369"
click at [196, 173] on input "checkbox" at bounding box center [198, 172] width 9 height 9
checkbox input "true"
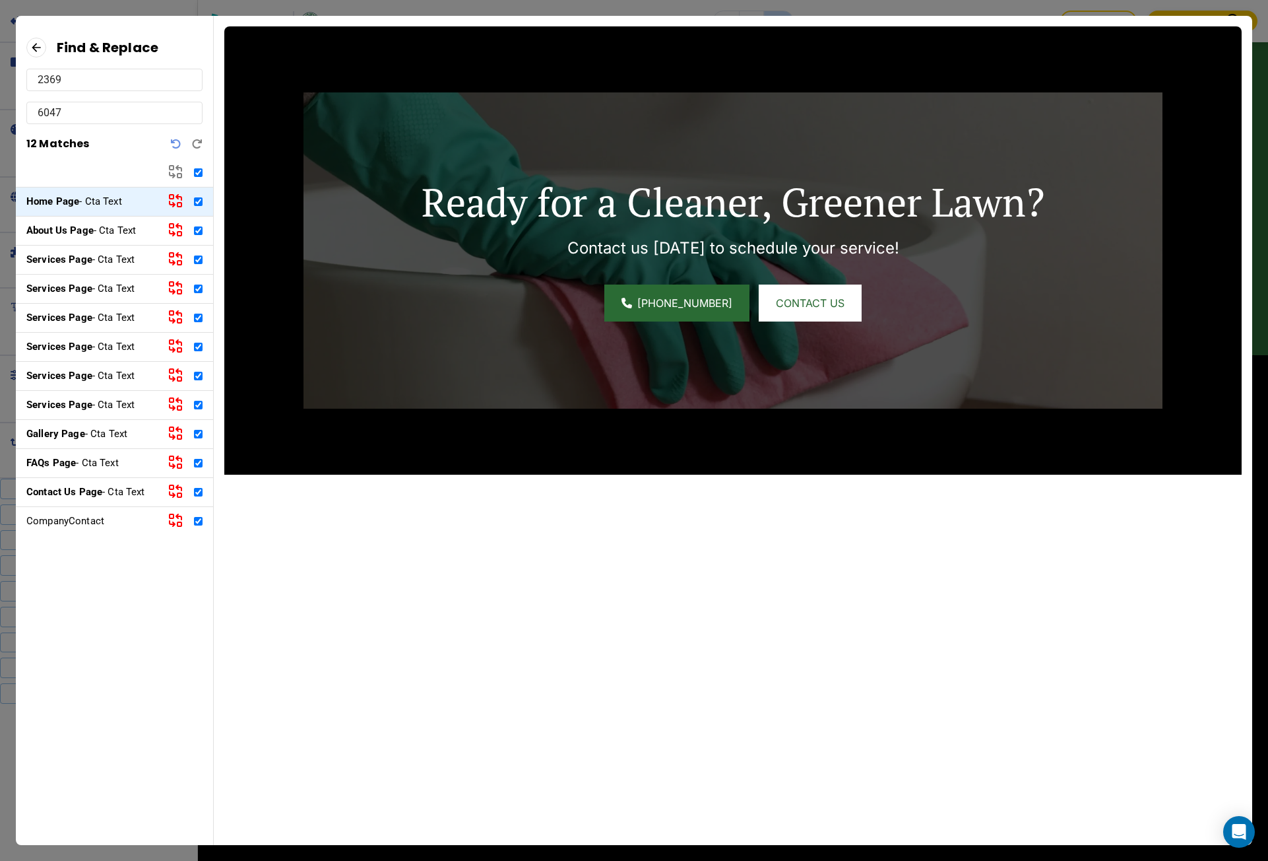
checkbox input "true"
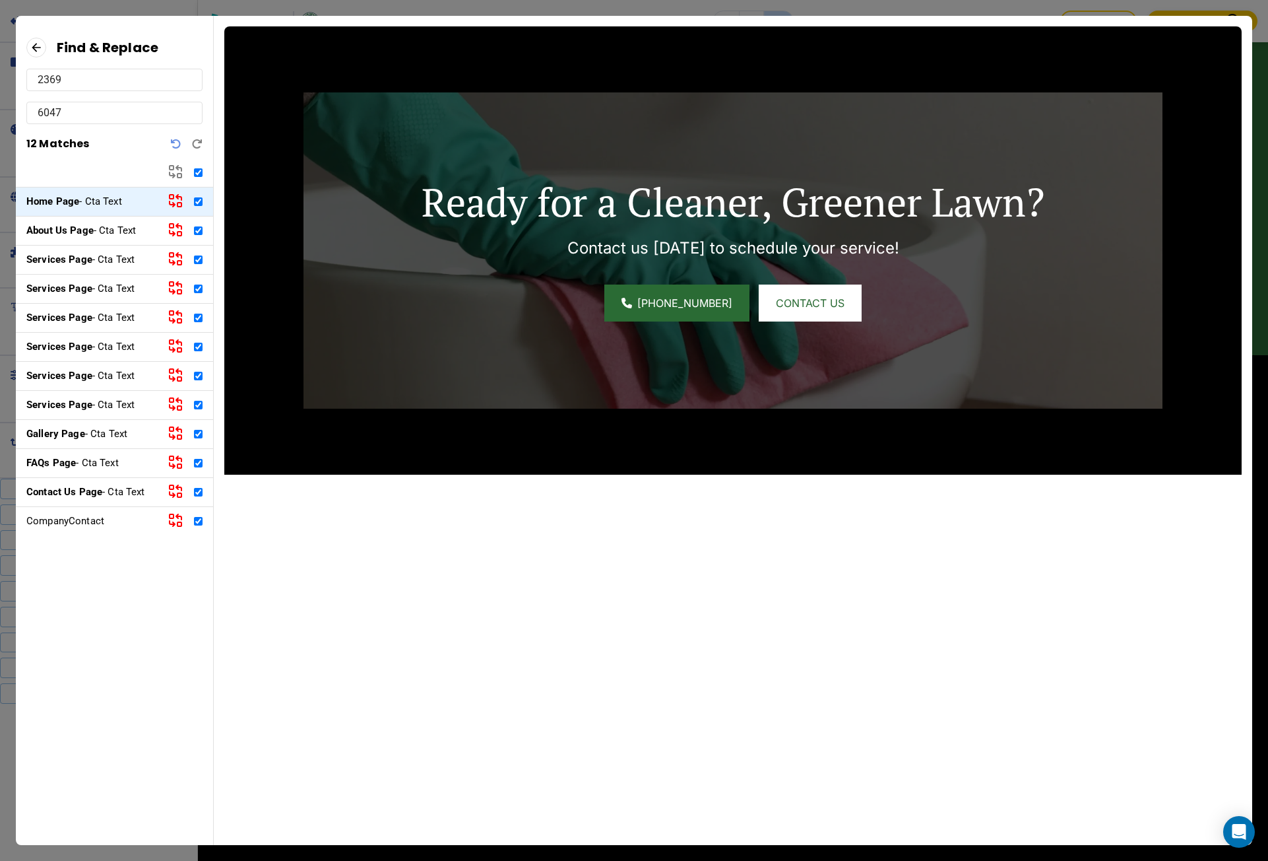
checkbox input "true"
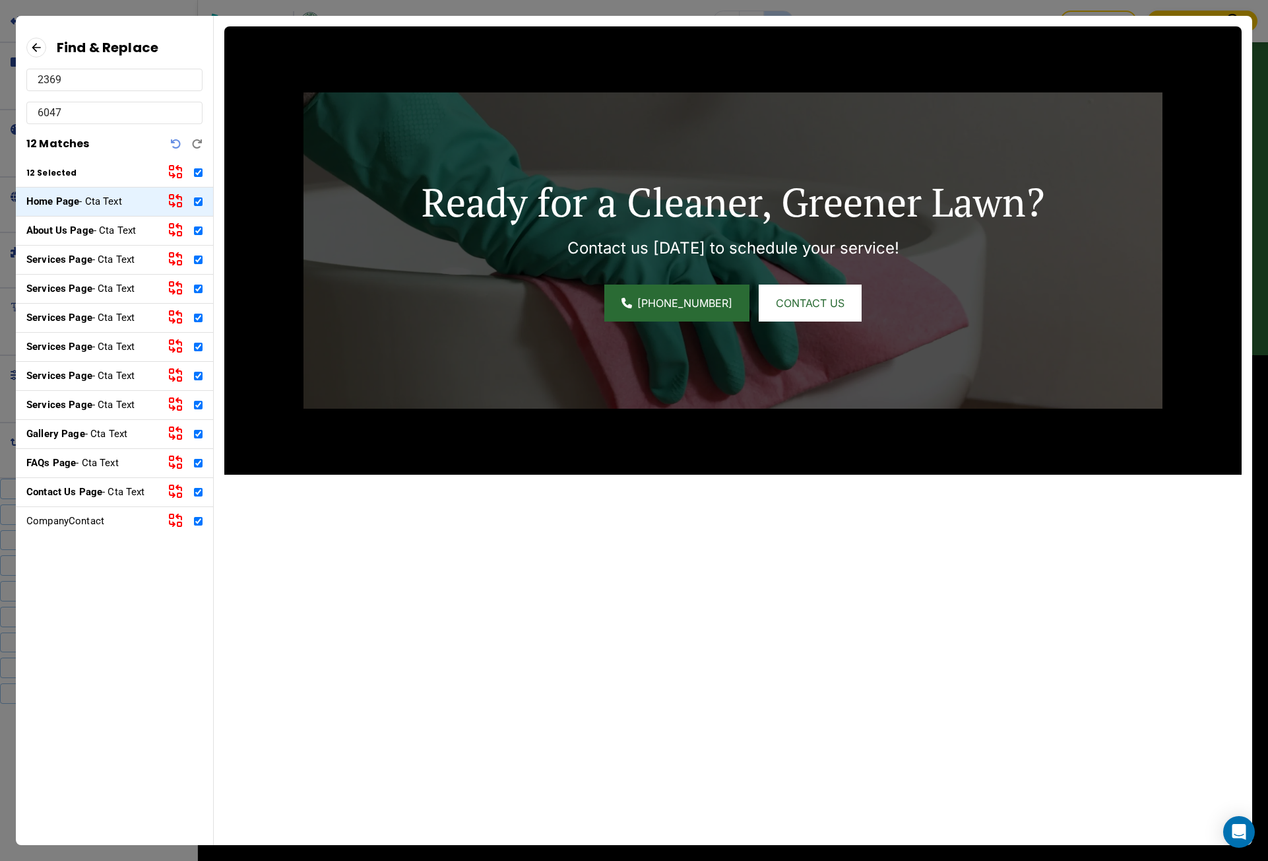
click at [176, 171] on icon at bounding box center [176, 172] width 16 height 16
checkbox input "false"
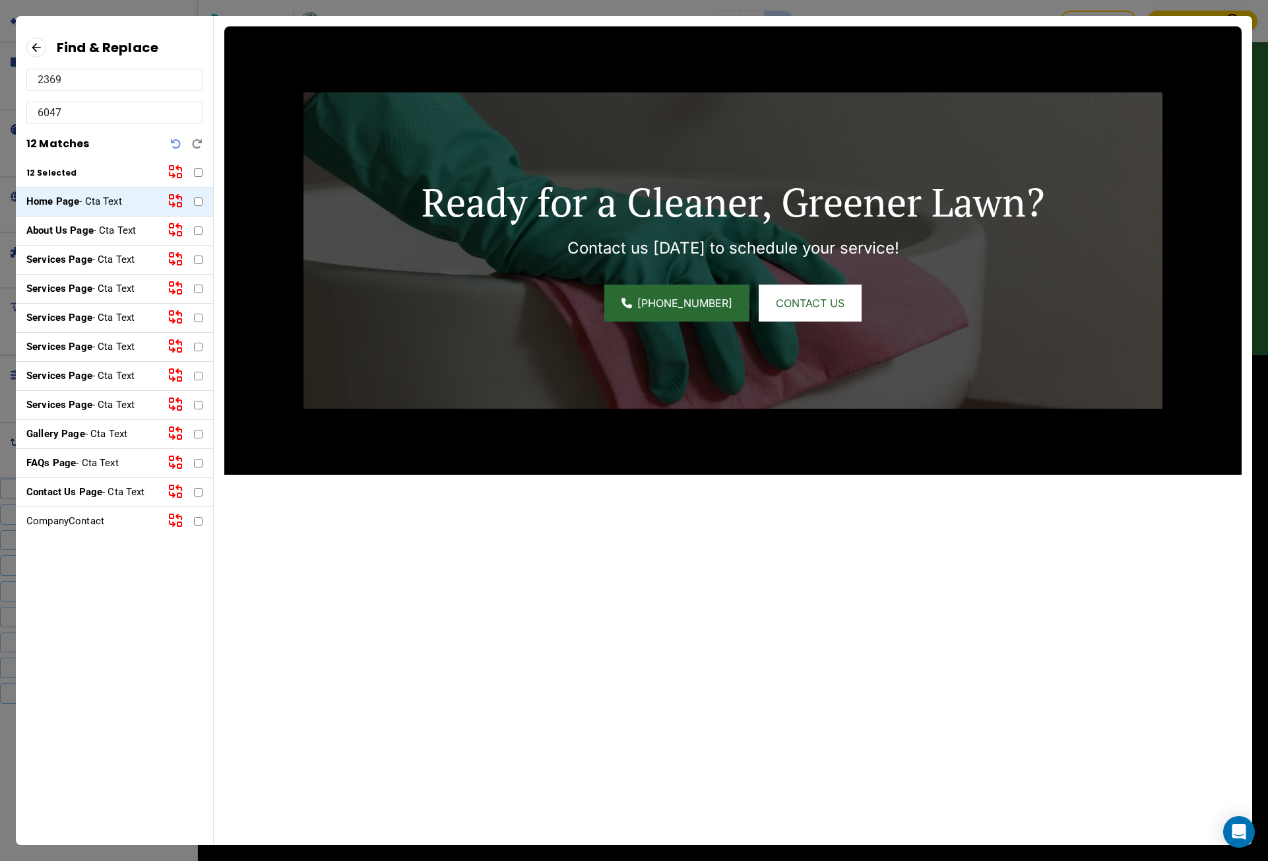
checkbox input "false"
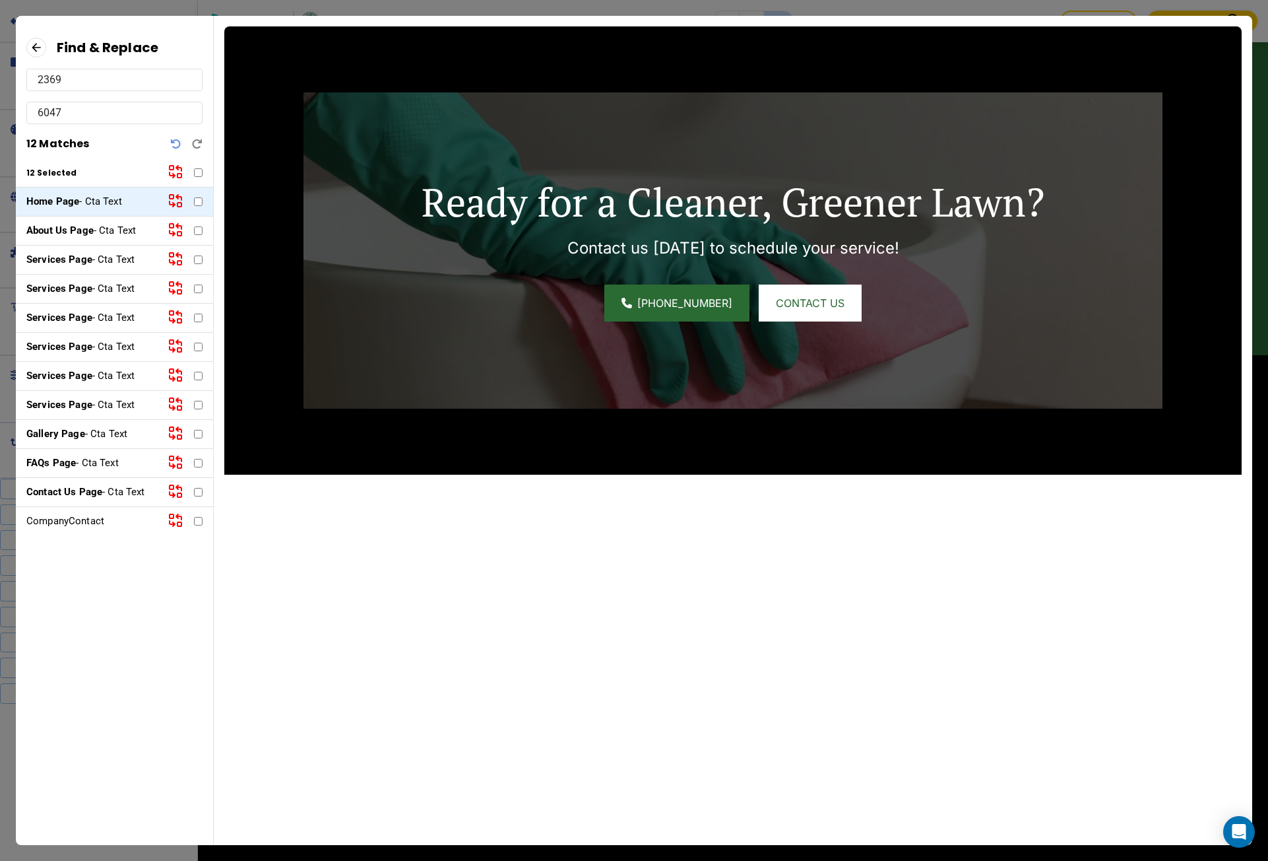
checkbox input "false"
click at [84, 82] on input "2369" at bounding box center [115, 79] width 154 height 21
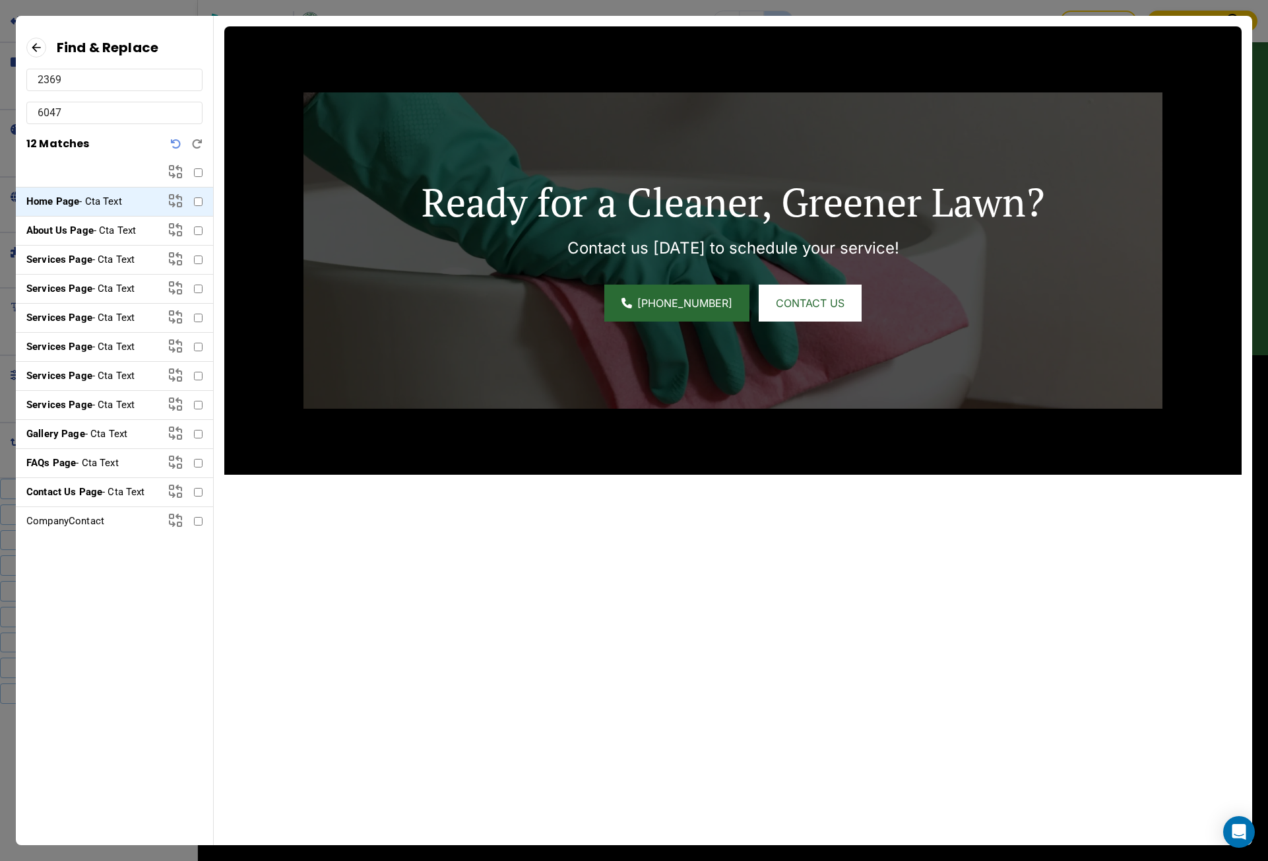
click at [84, 82] on input "2369" at bounding box center [115, 79] width 154 height 21
type input "3"
checkbox input "true"
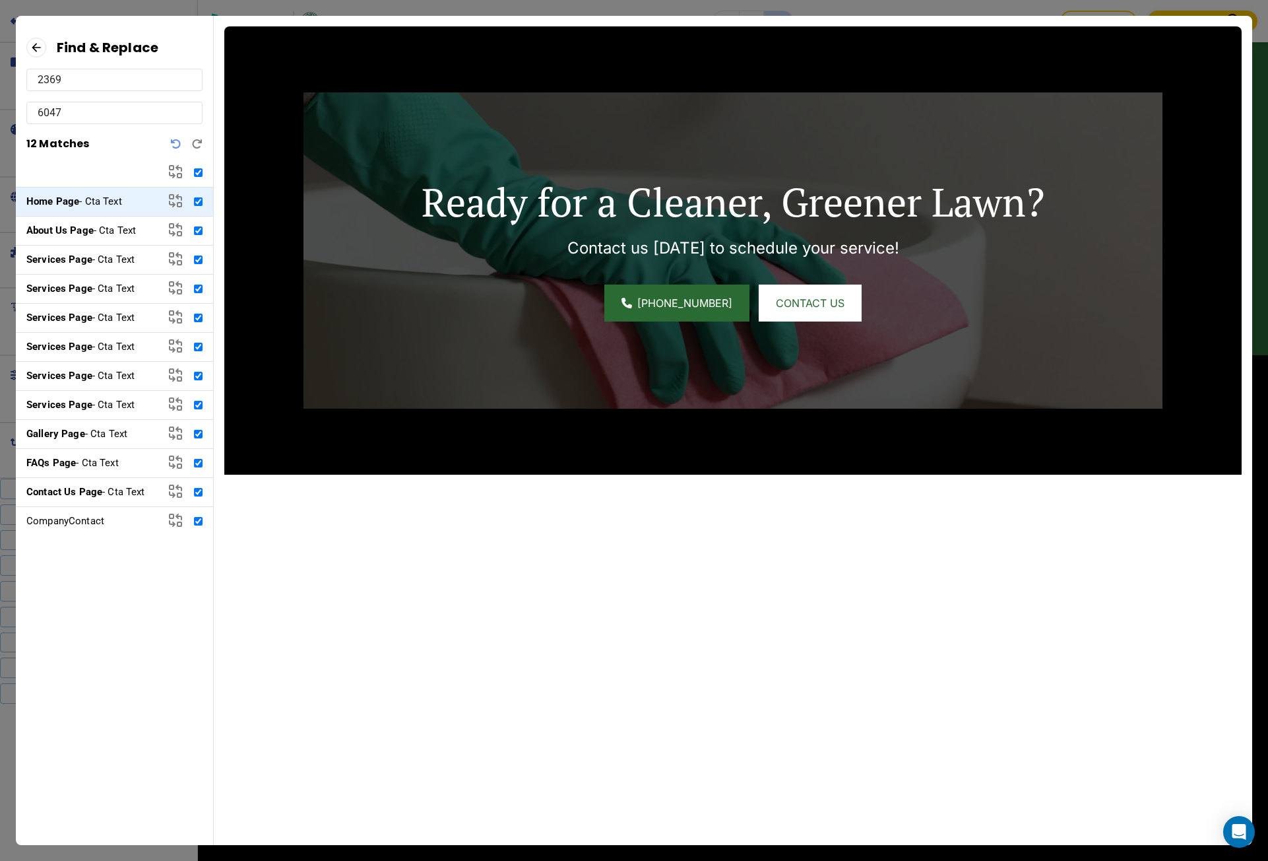
checkbox input "true"
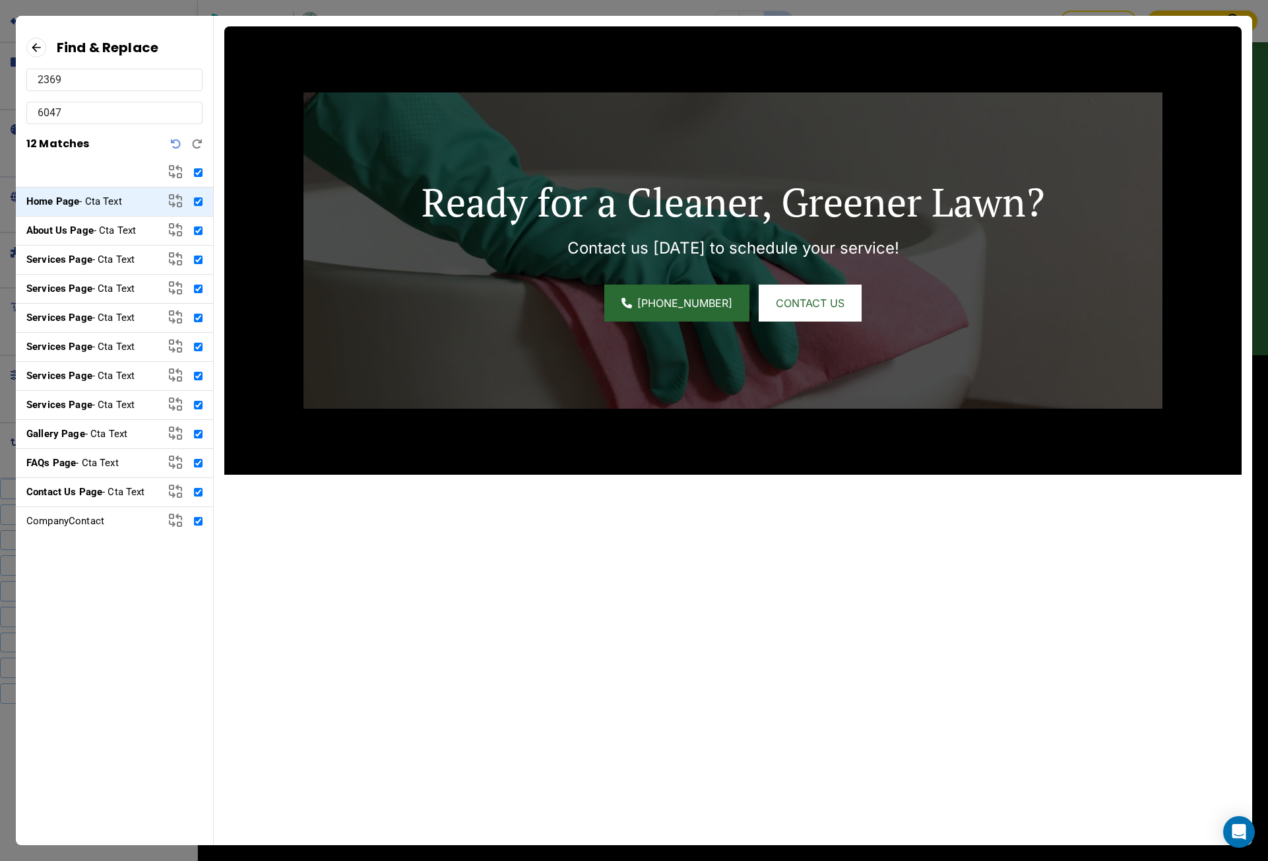
checkbox input "true"
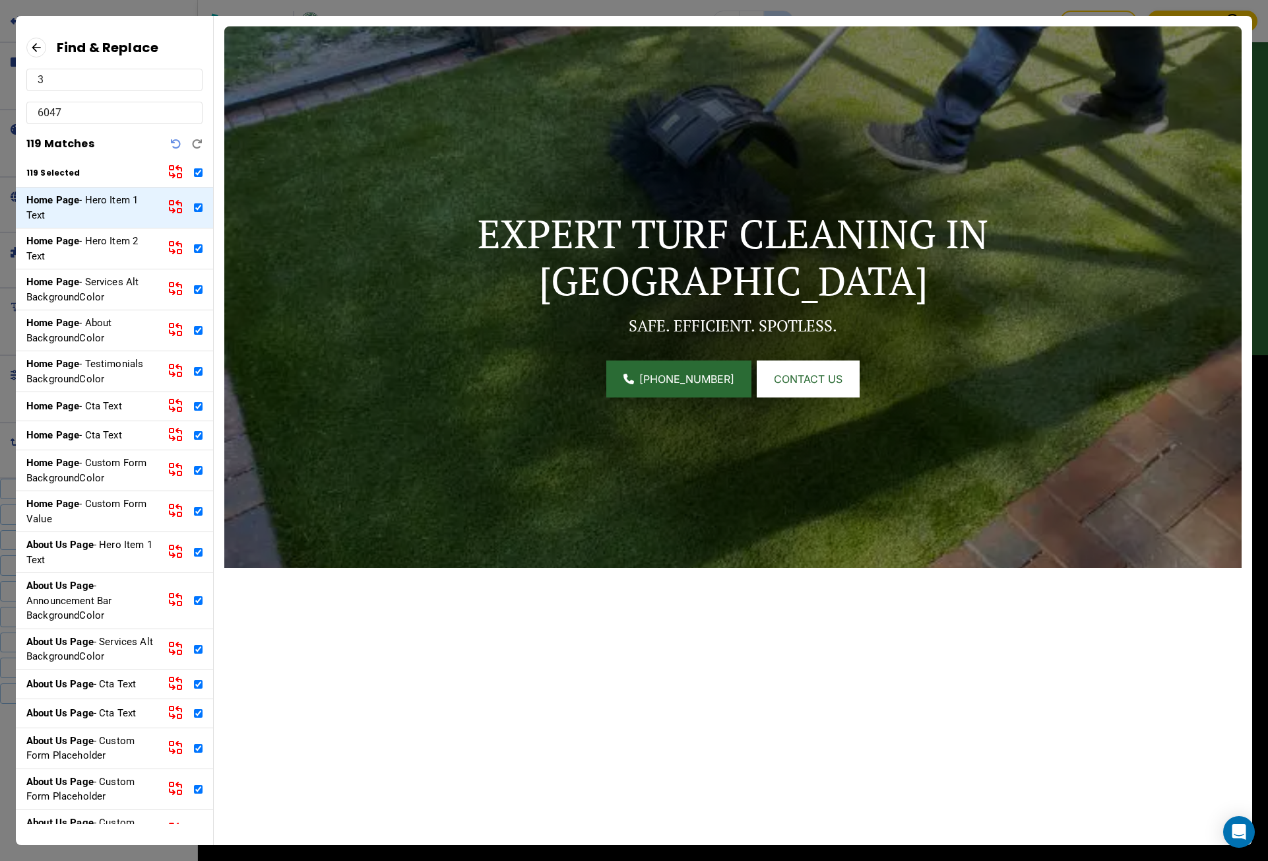
type input "31"
checkbox input "true"
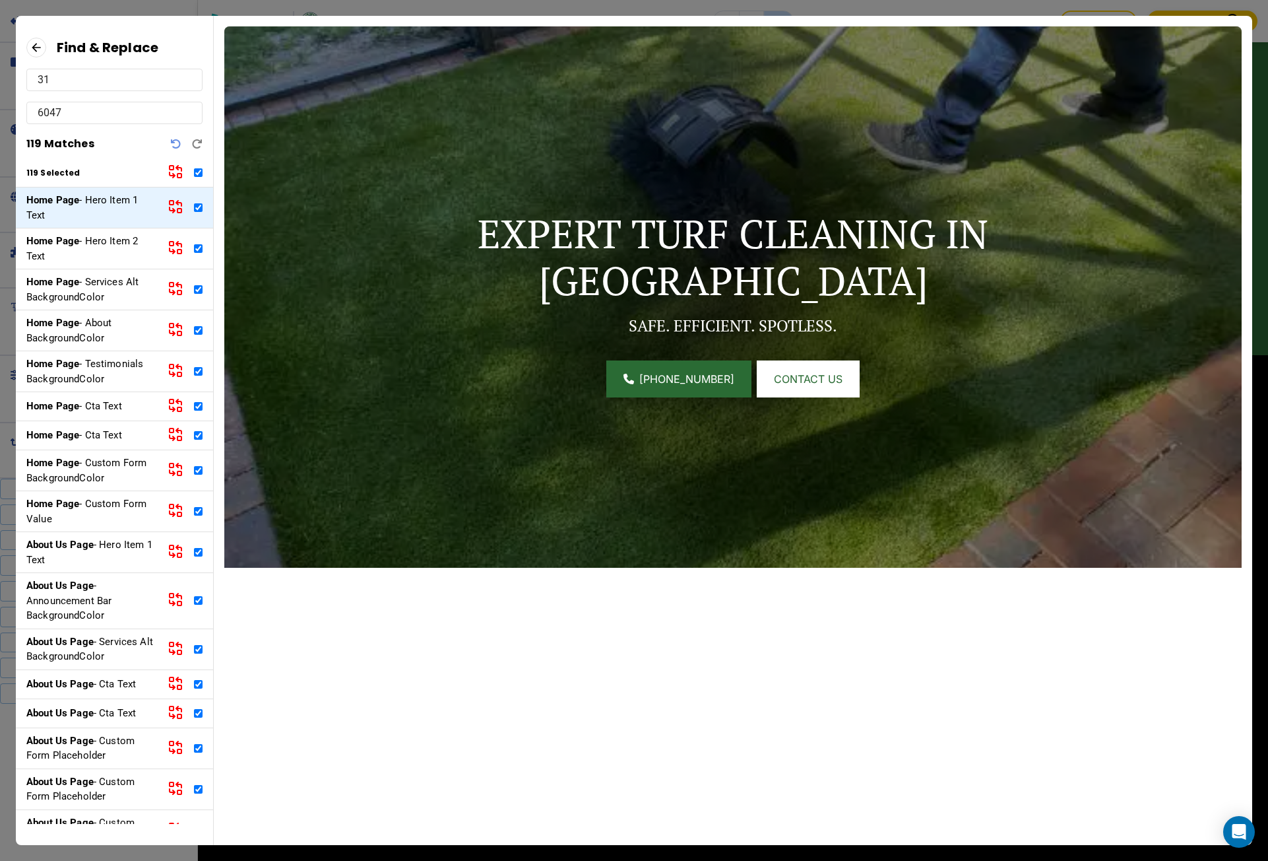
checkbox input "true"
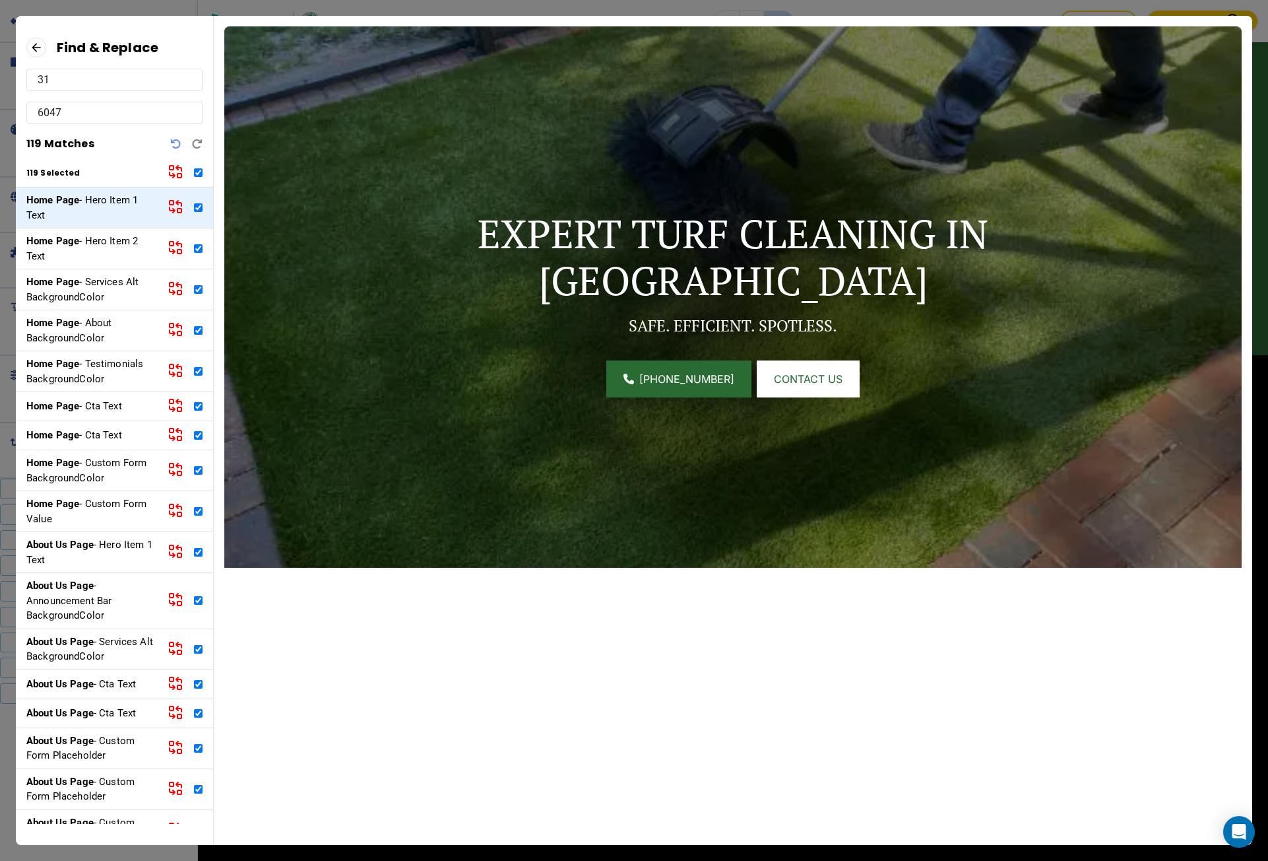
checkbox input "true"
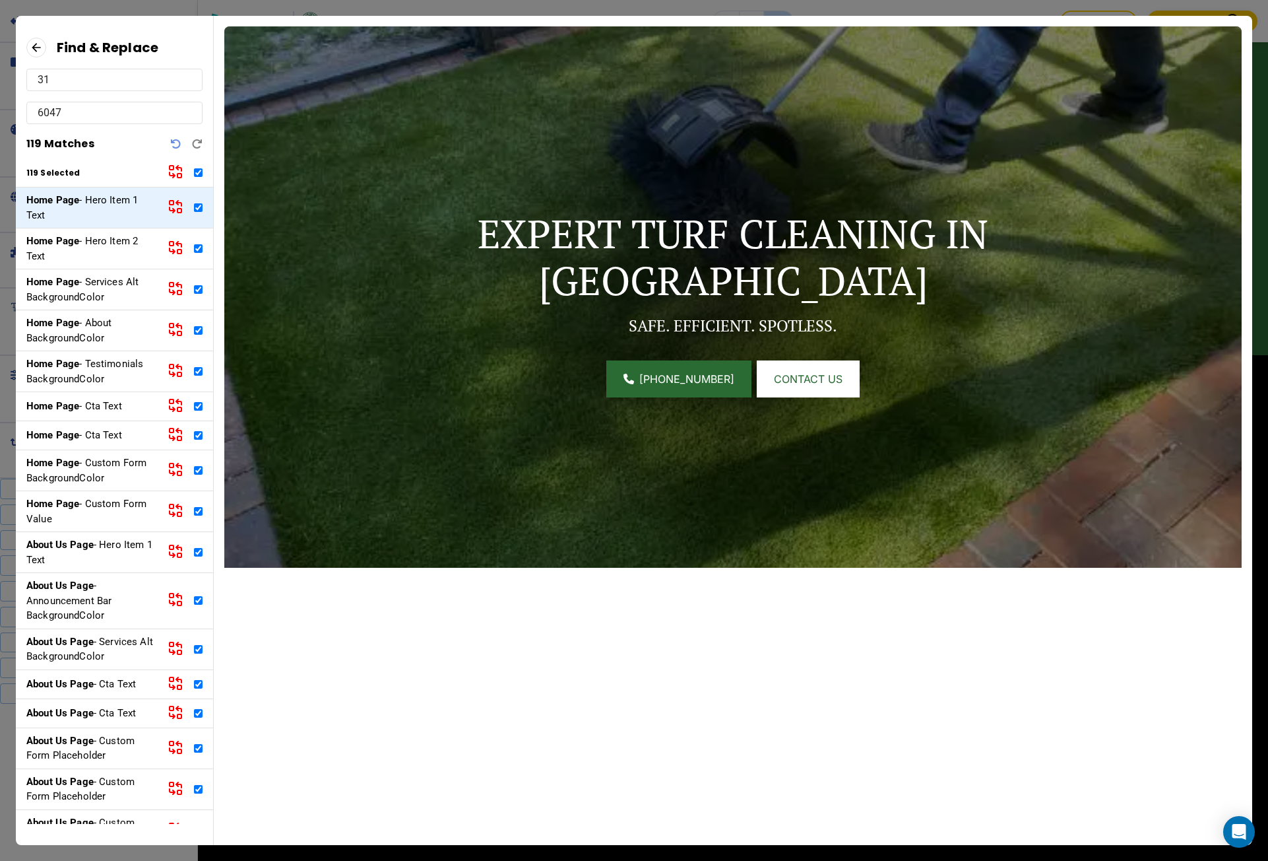
checkbox input "true"
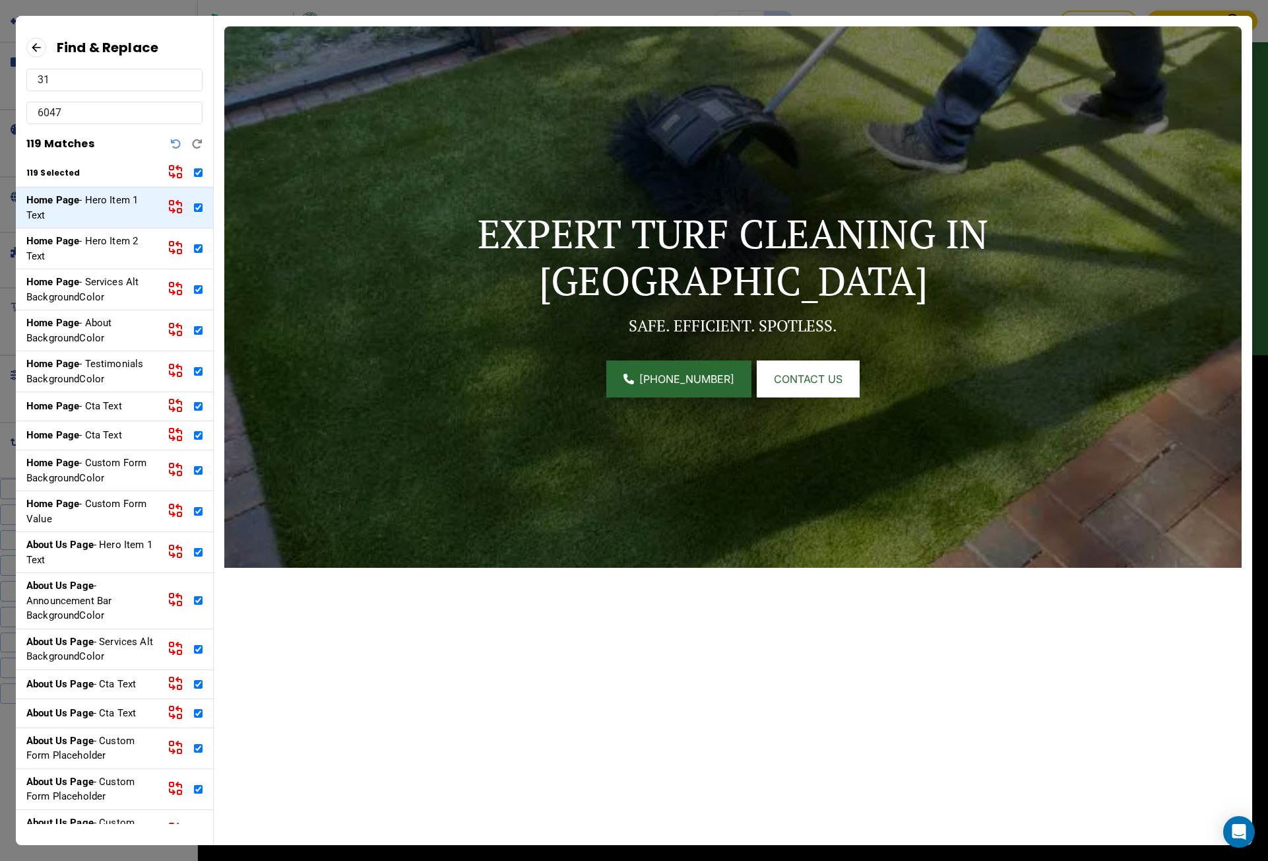
checkbox input "true"
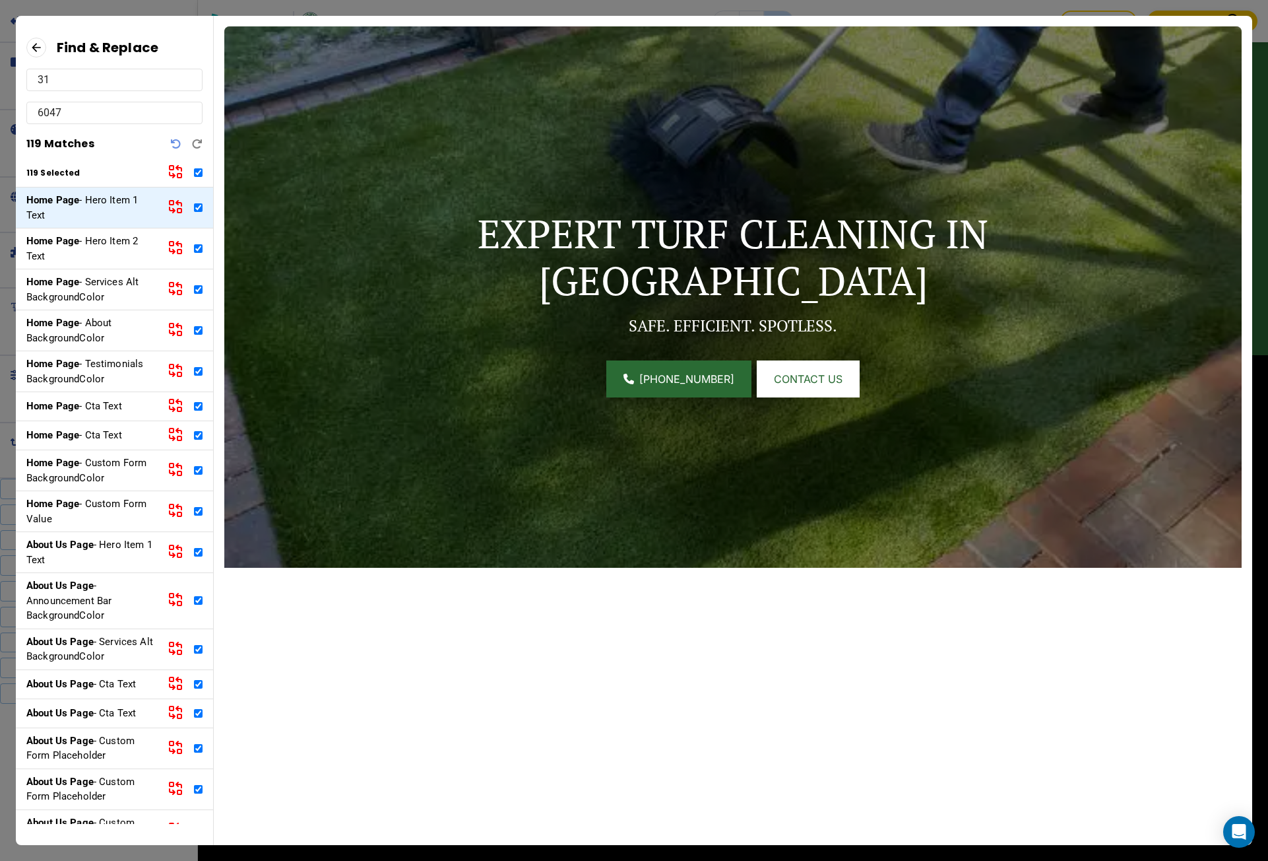
checkbox input "true"
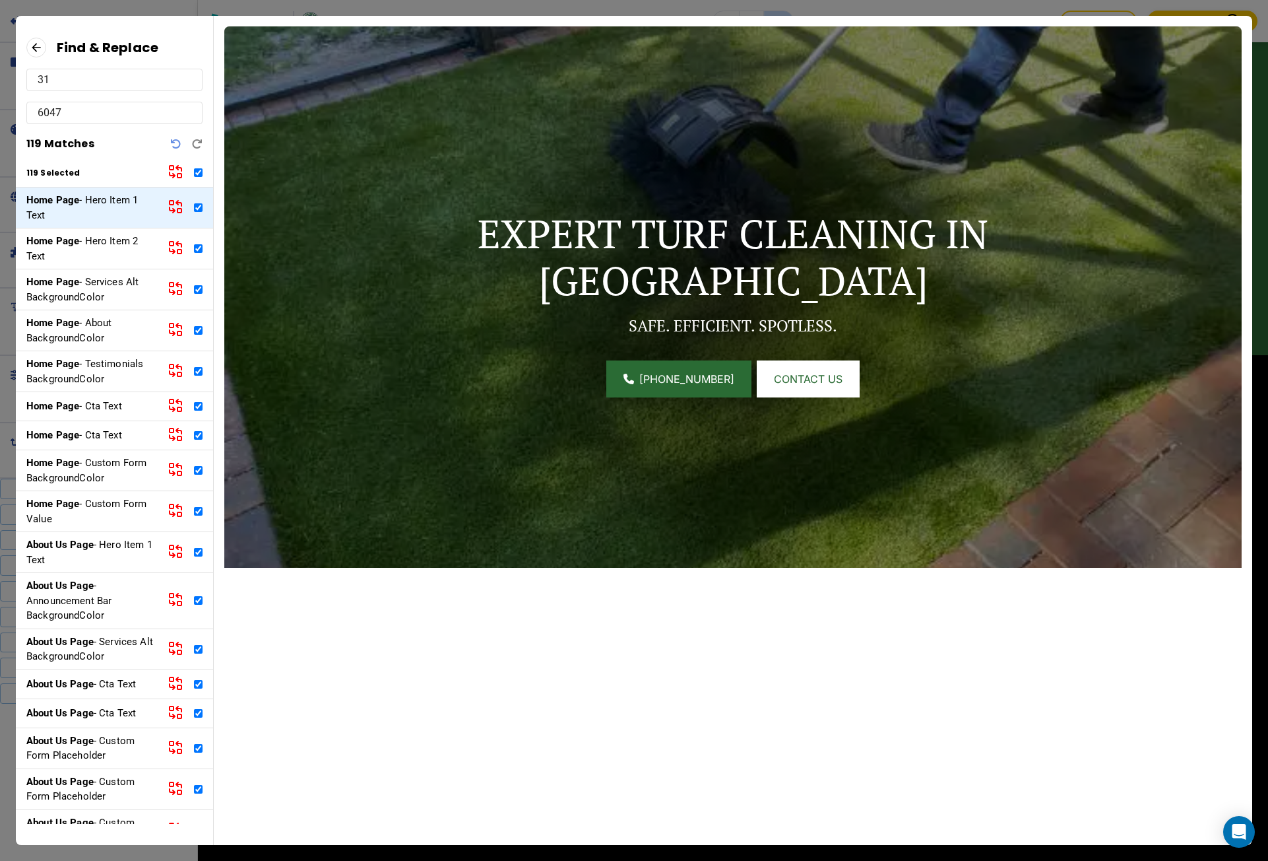
checkbox input "true"
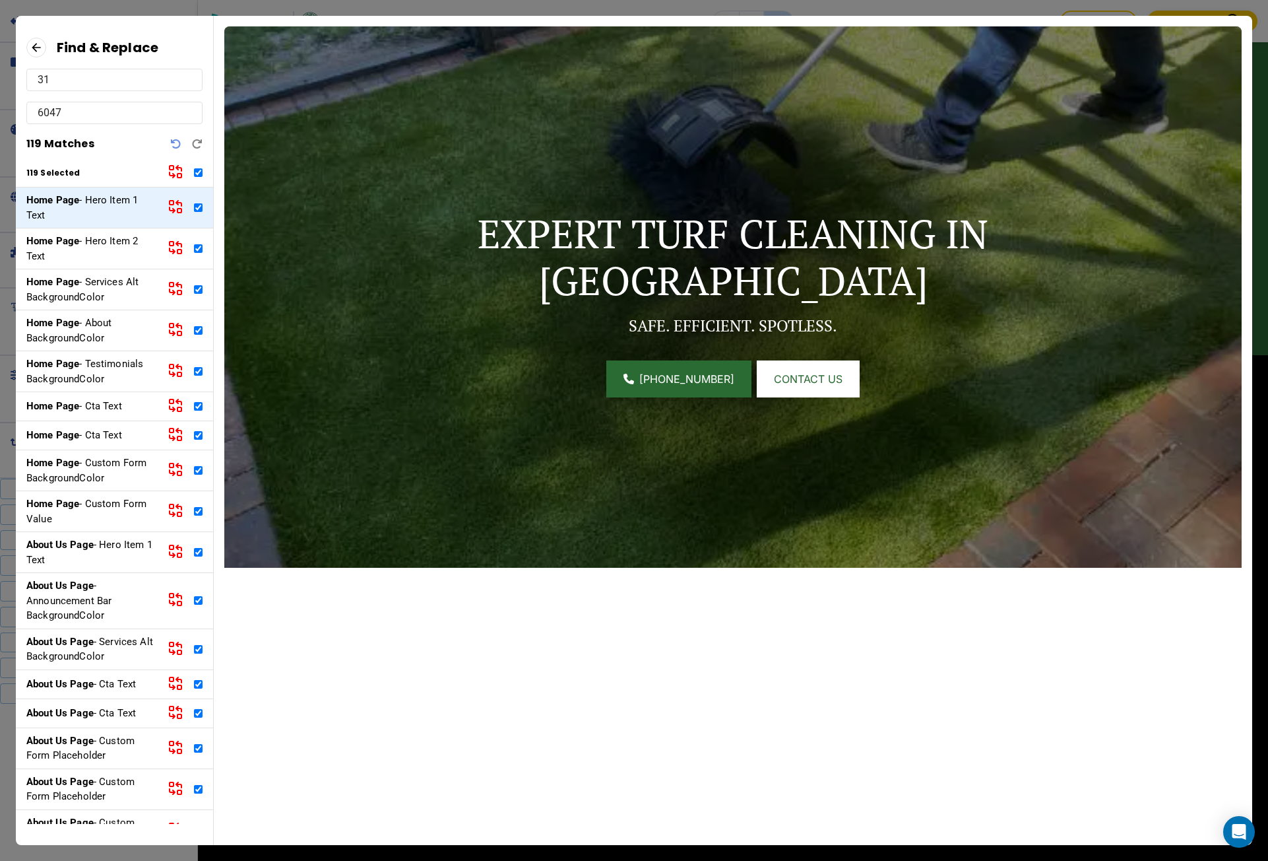
checkbox input "true"
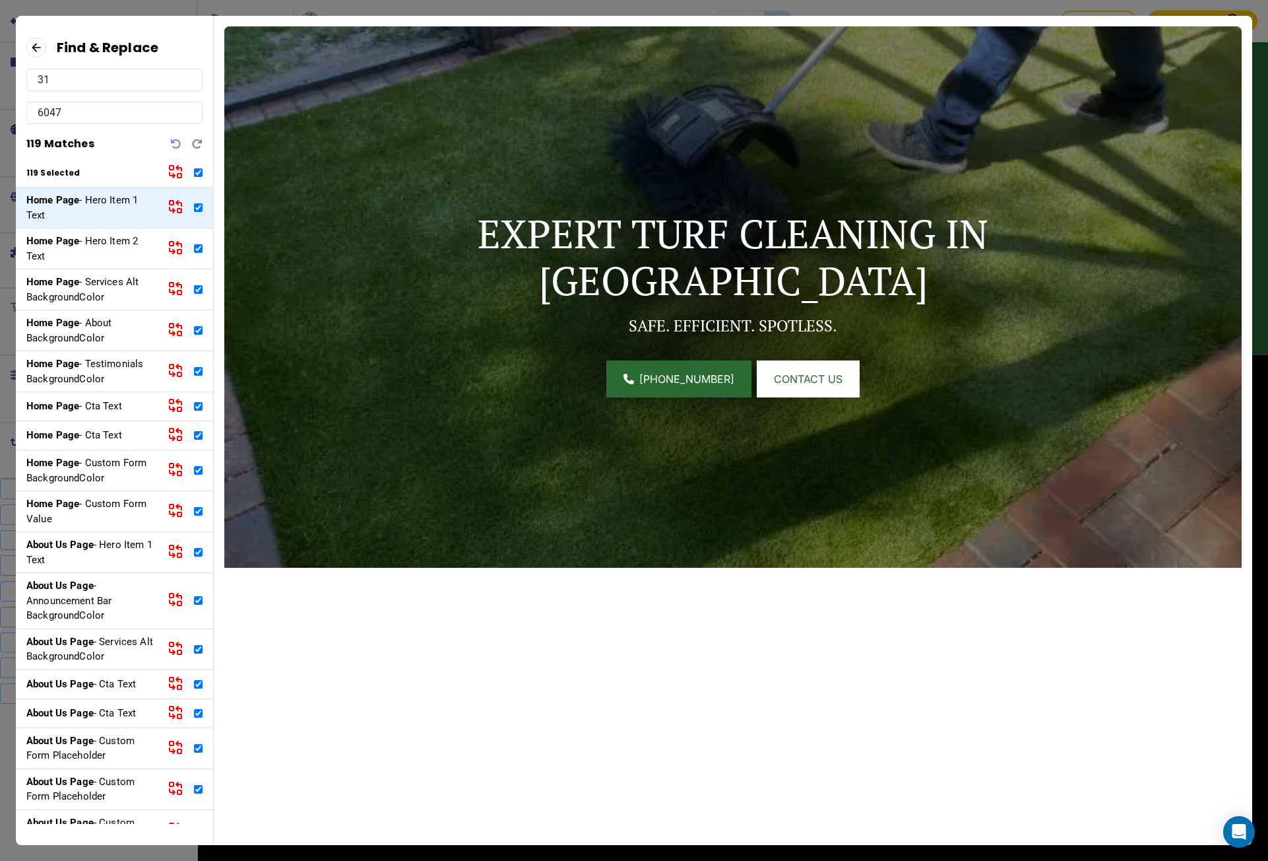
checkbox input "true"
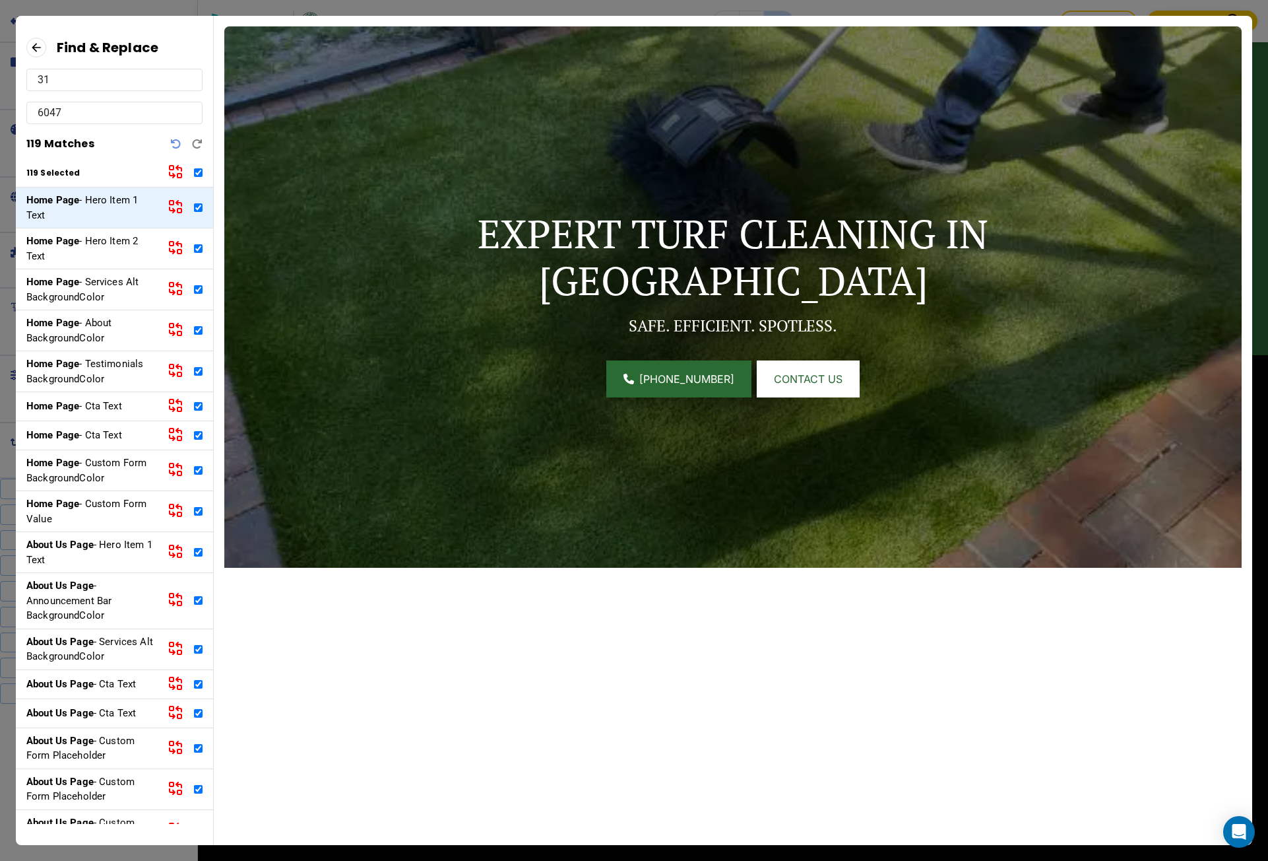
checkbox input "true"
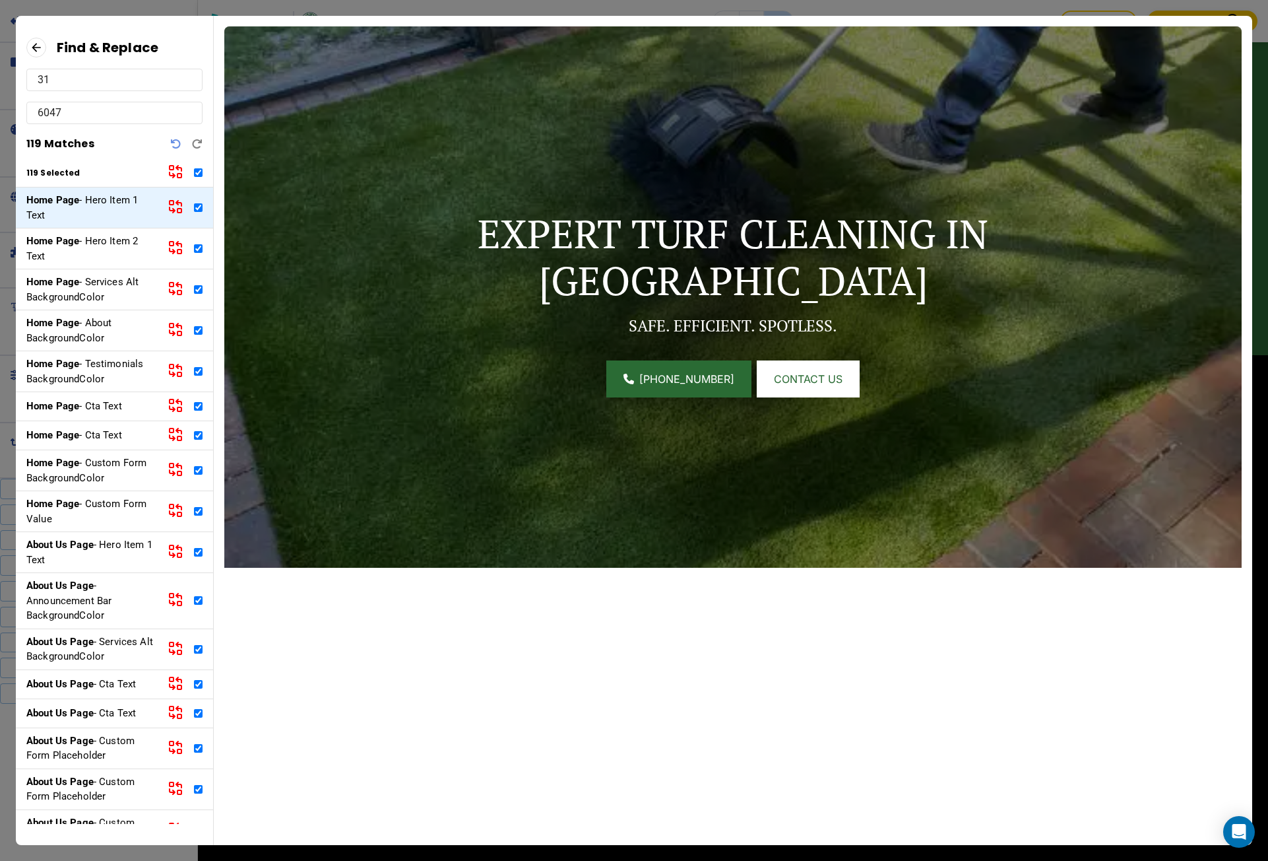
checkbox input "true"
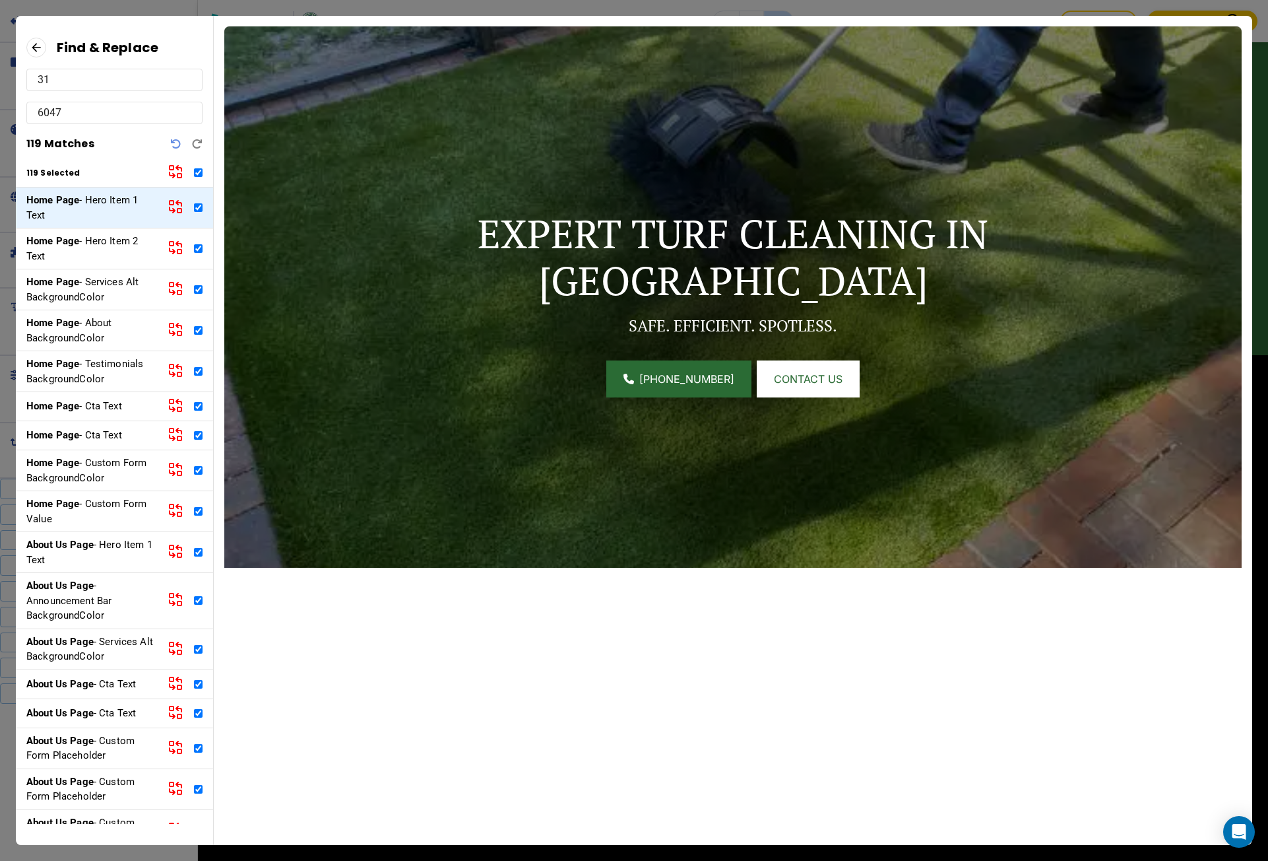
checkbox input "true"
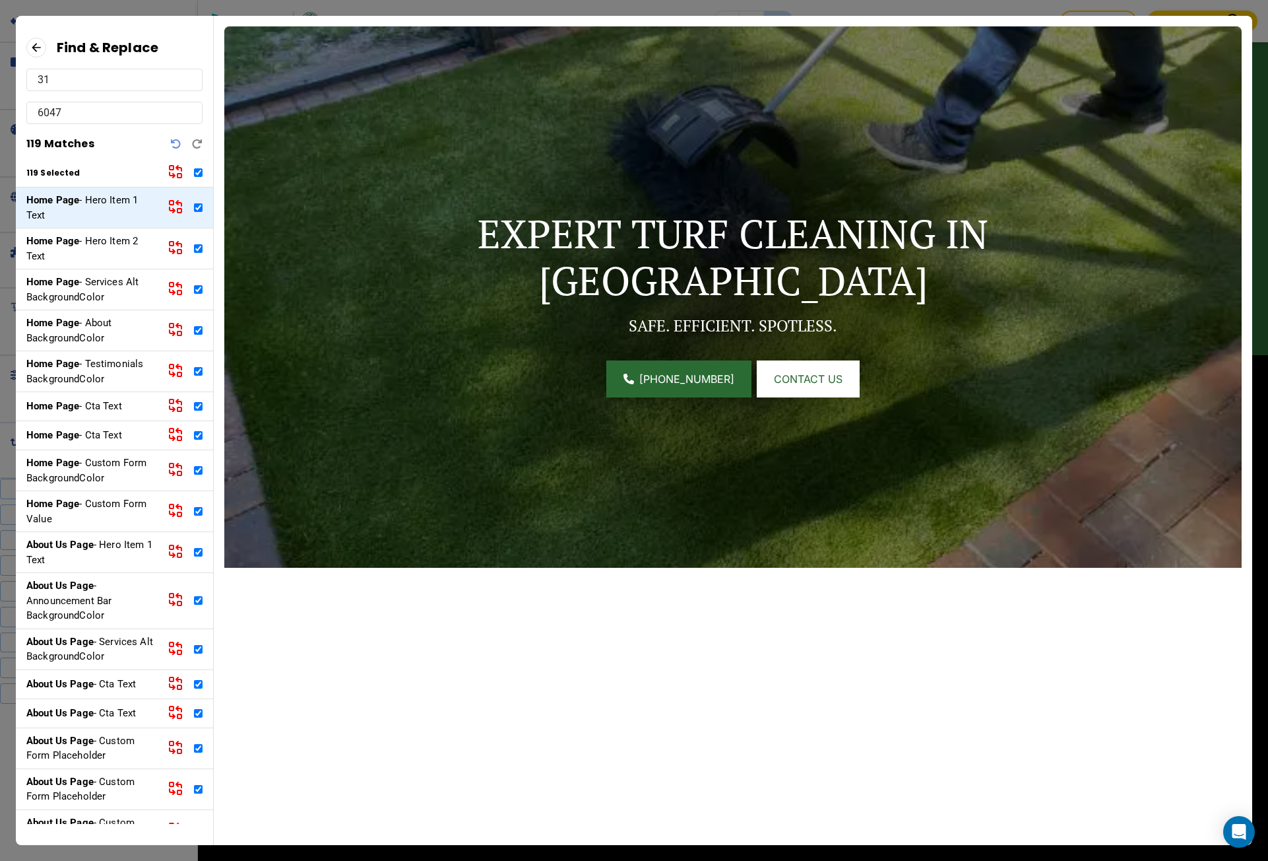
checkbox input "true"
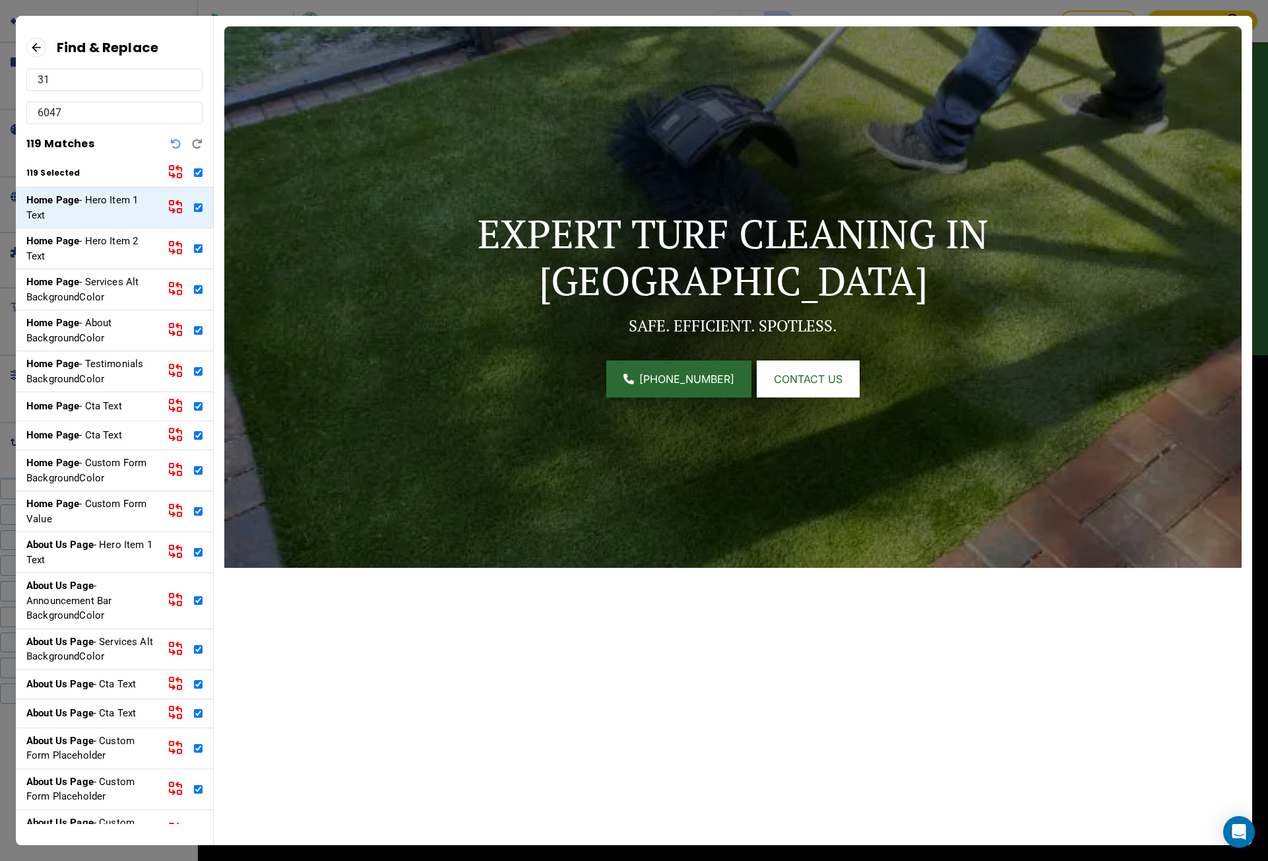
checkbox input "true"
type input "313"
checkbox input "true"
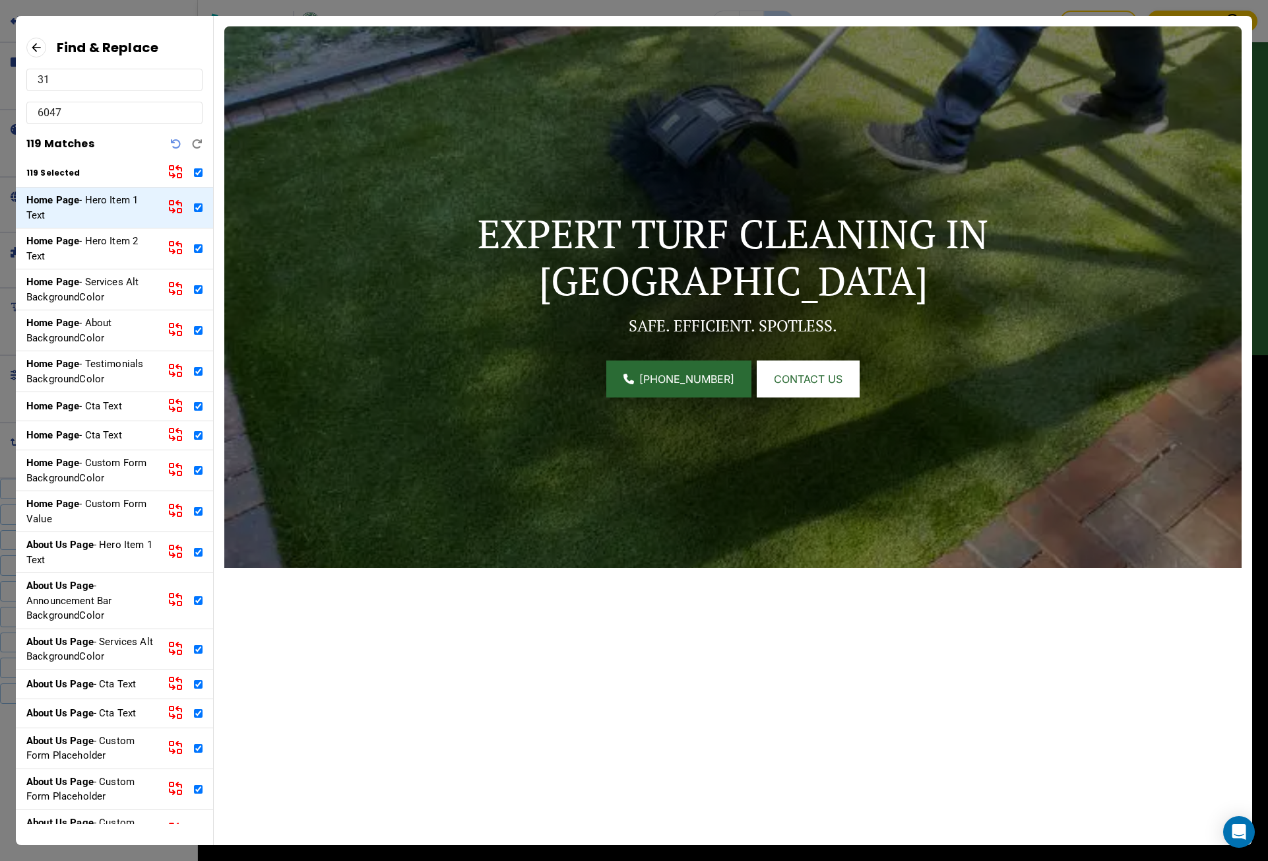
checkbox input "true"
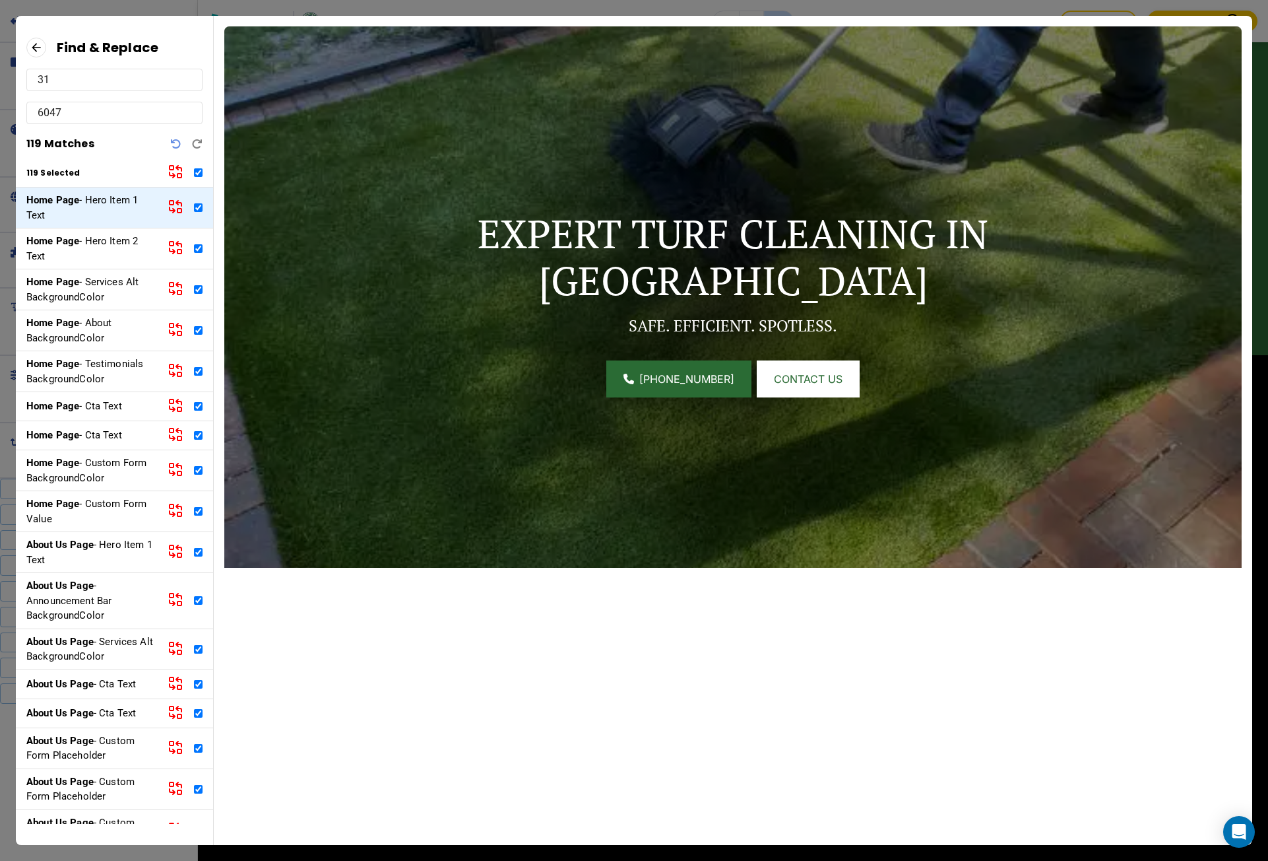
checkbox input "true"
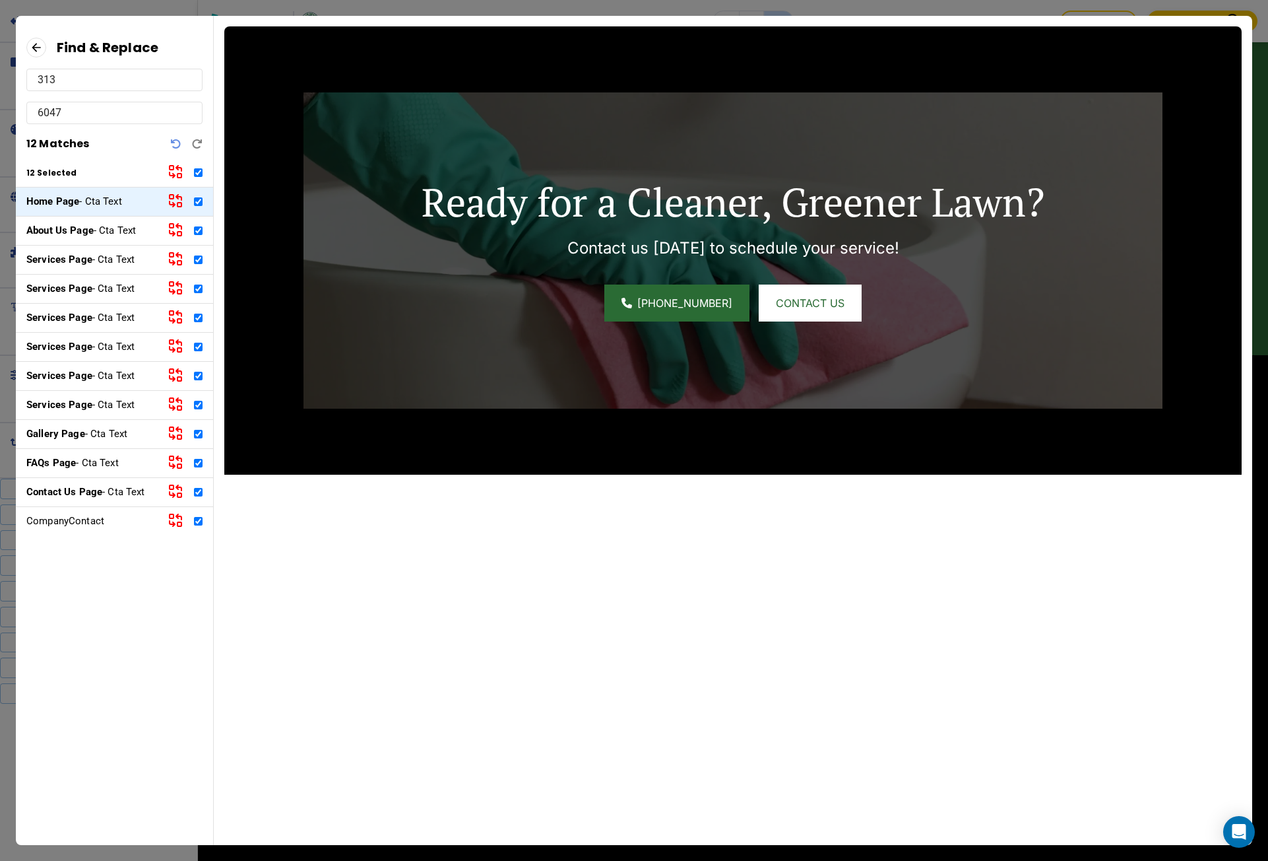
type input "313"
drag, startPoint x: 75, startPoint y: 103, endPoint x: 6, endPoint y: 108, distance: 69.4
click at [6, 108] on div "Find & Replace 313 6047 12 Matches 12 Selected Home Page - Cta Text About Us Pa…" at bounding box center [634, 430] width 1268 height 861
type input "316"
click at [176, 170] on icon at bounding box center [176, 172] width 16 height 16
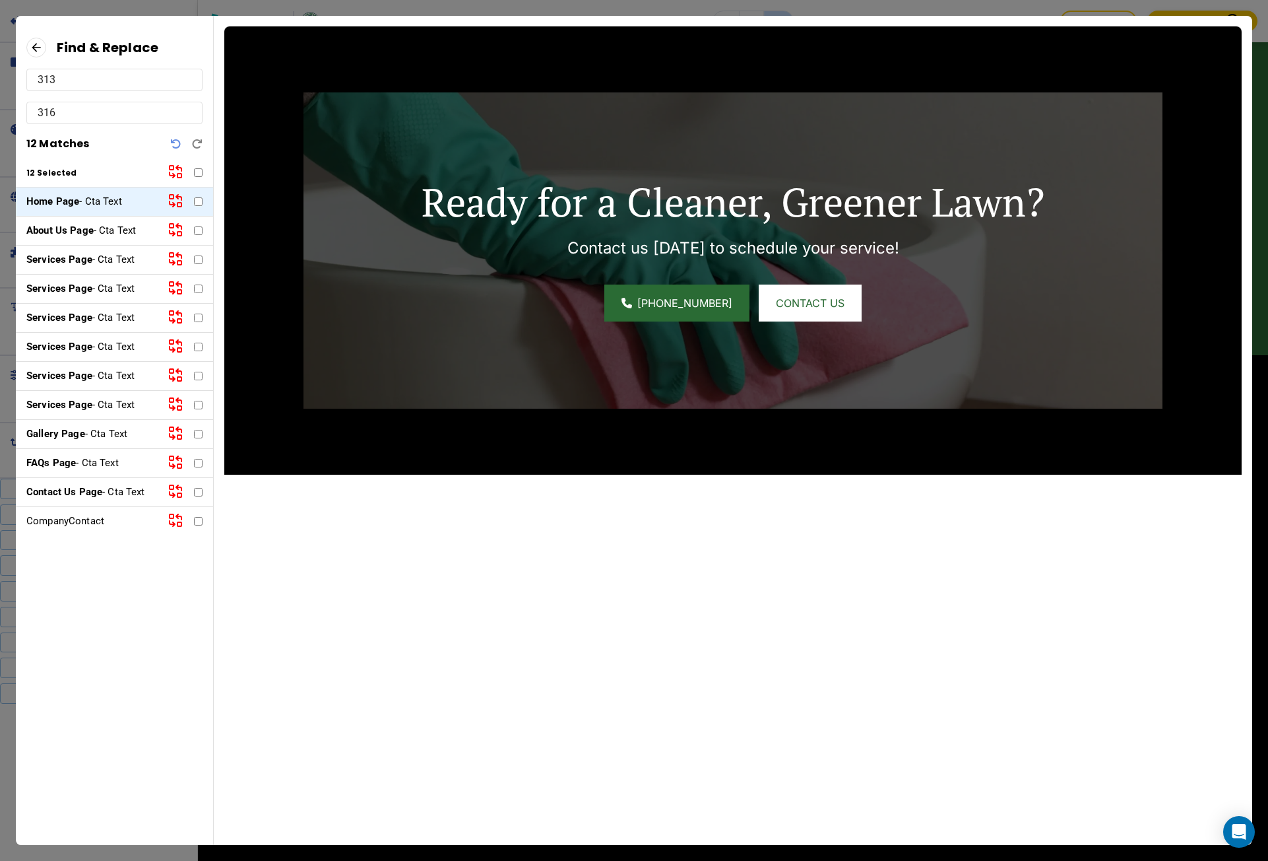
checkbox input "false"
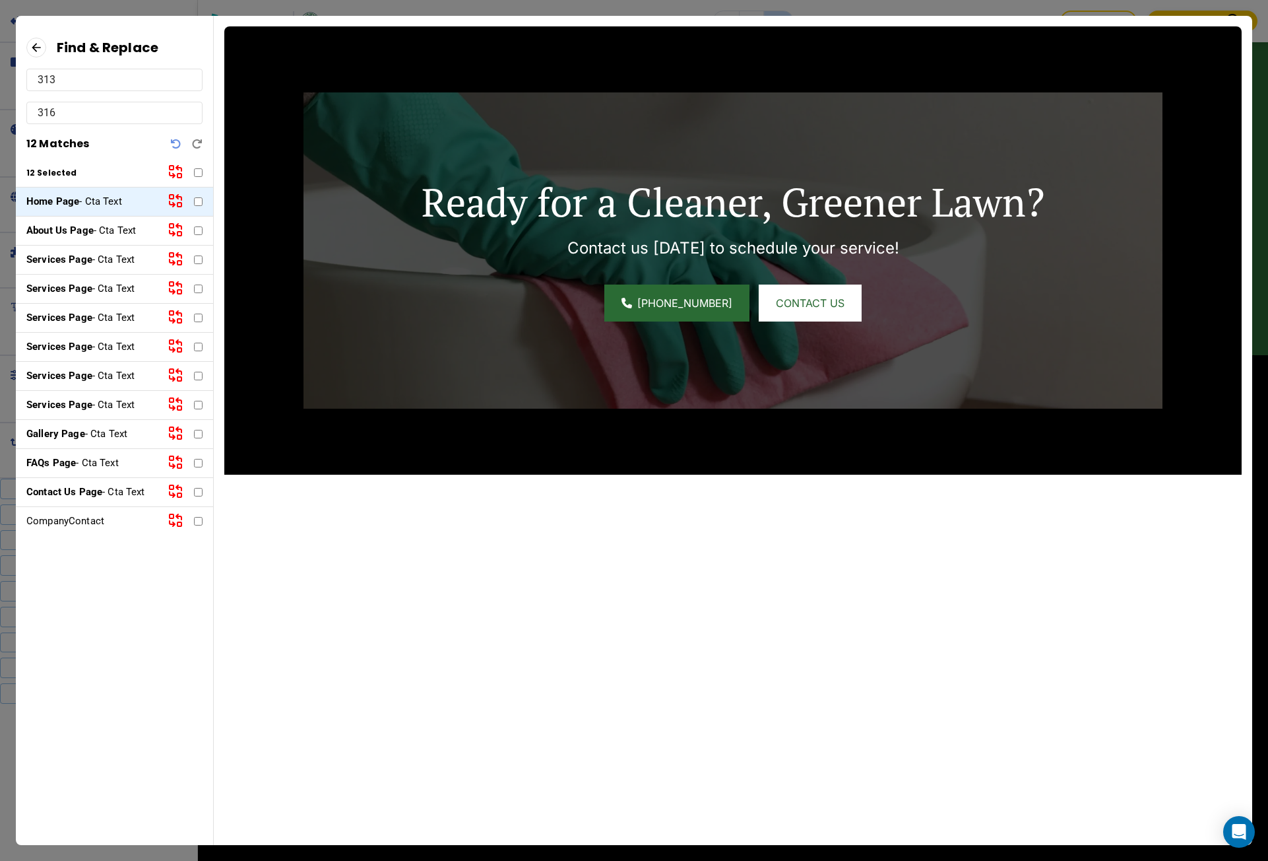
checkbox input "false"
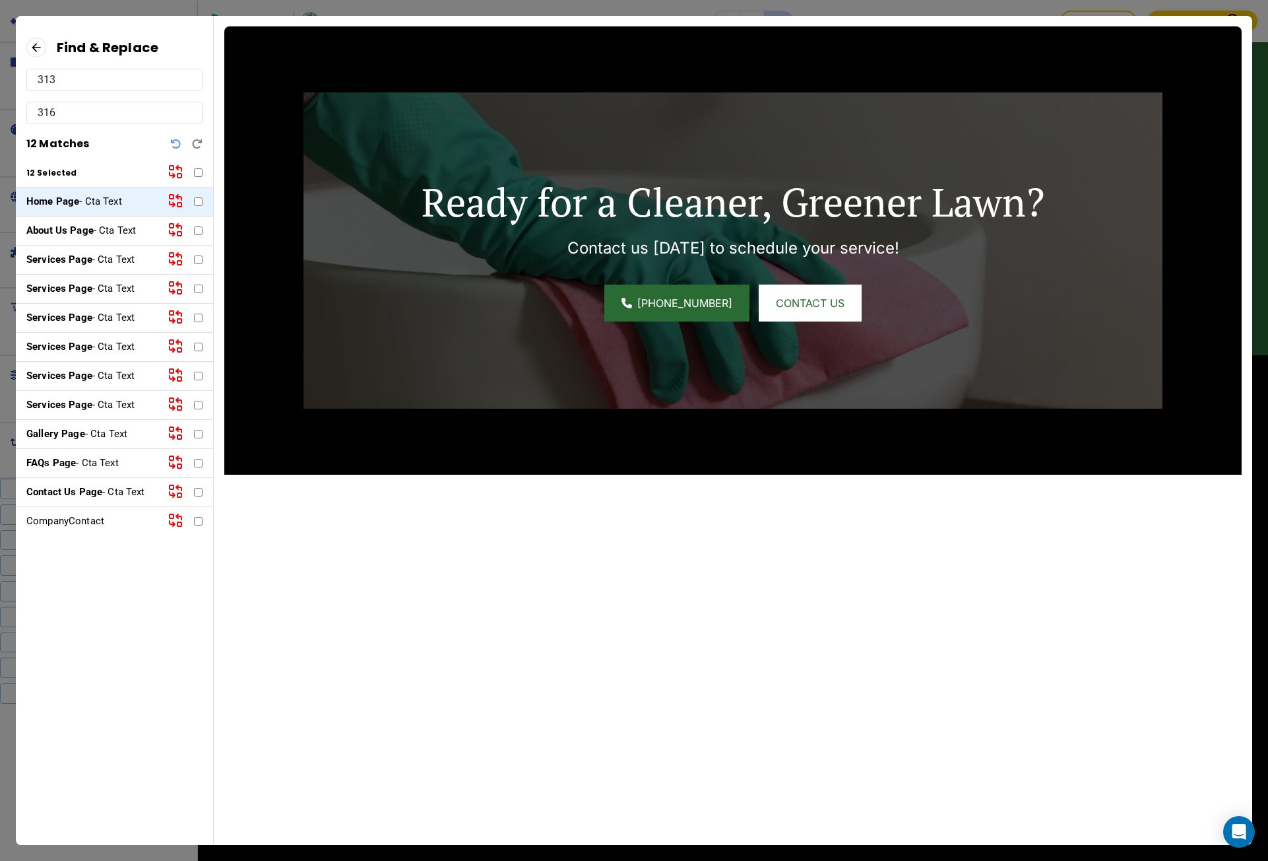
checkbox input "false"
click at [40, 40] on icon at bounding box center [36, 48] width 20 height 20
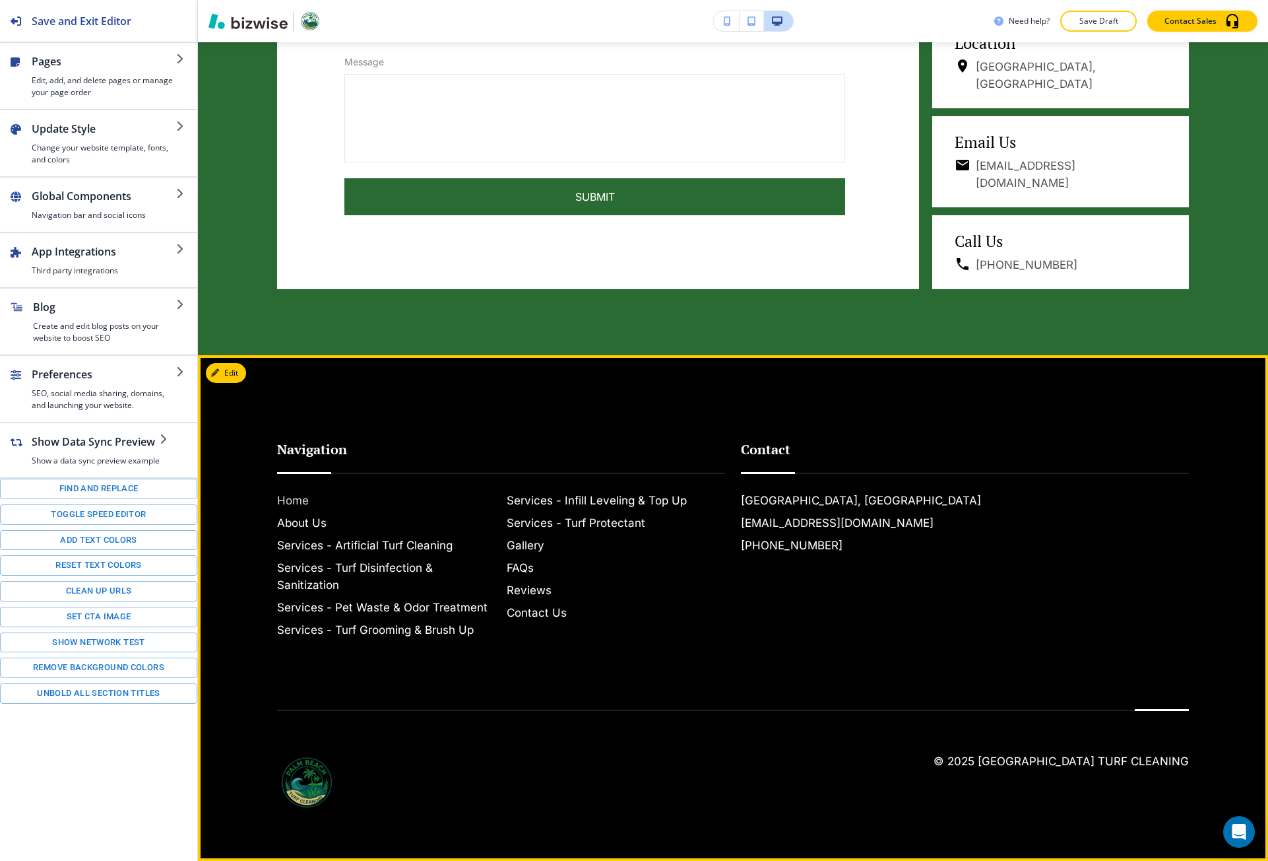
click at [301, 509] on h6 "Home" at bounding box center [386, 500] width 219 height 17
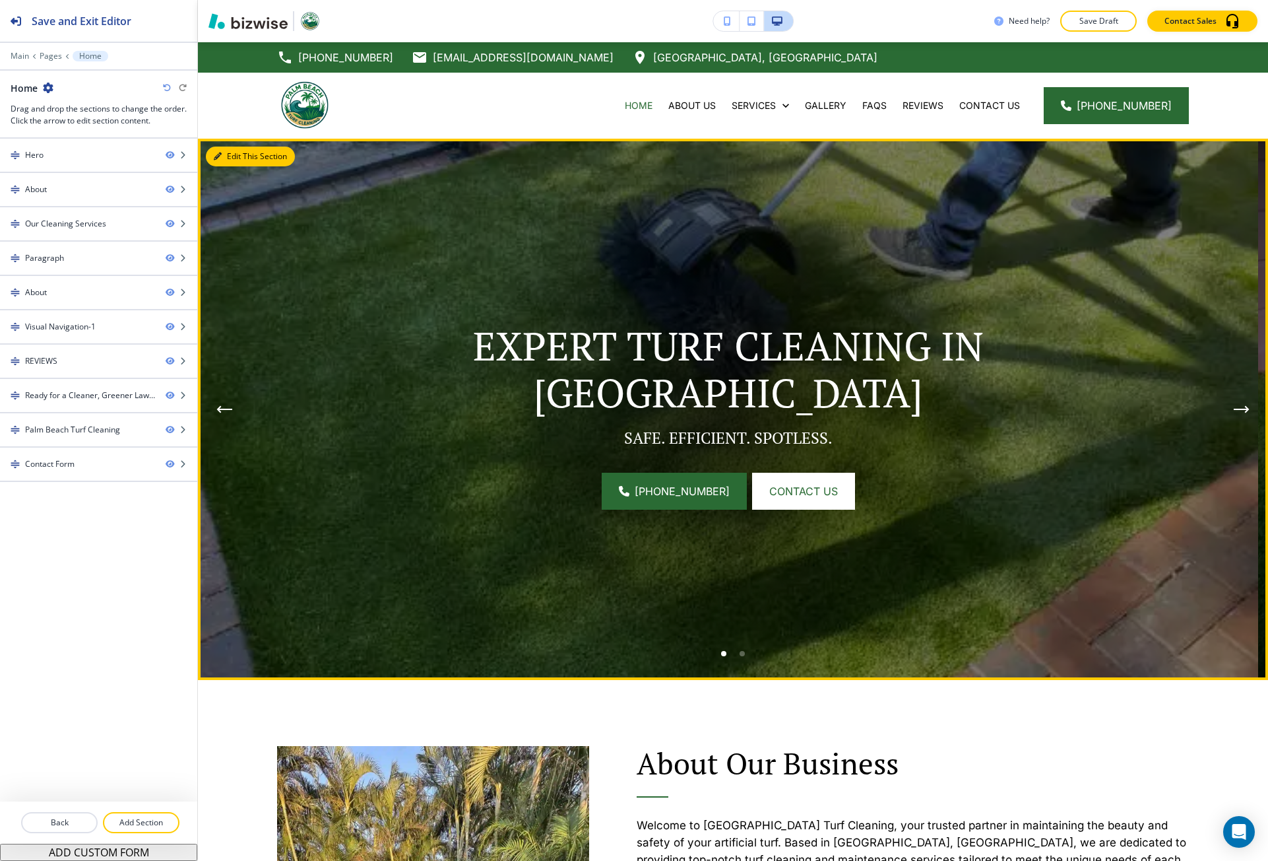
click at [244, 151] on button "Edit This Section" at bounding box center [250, 157] width 89 height 20
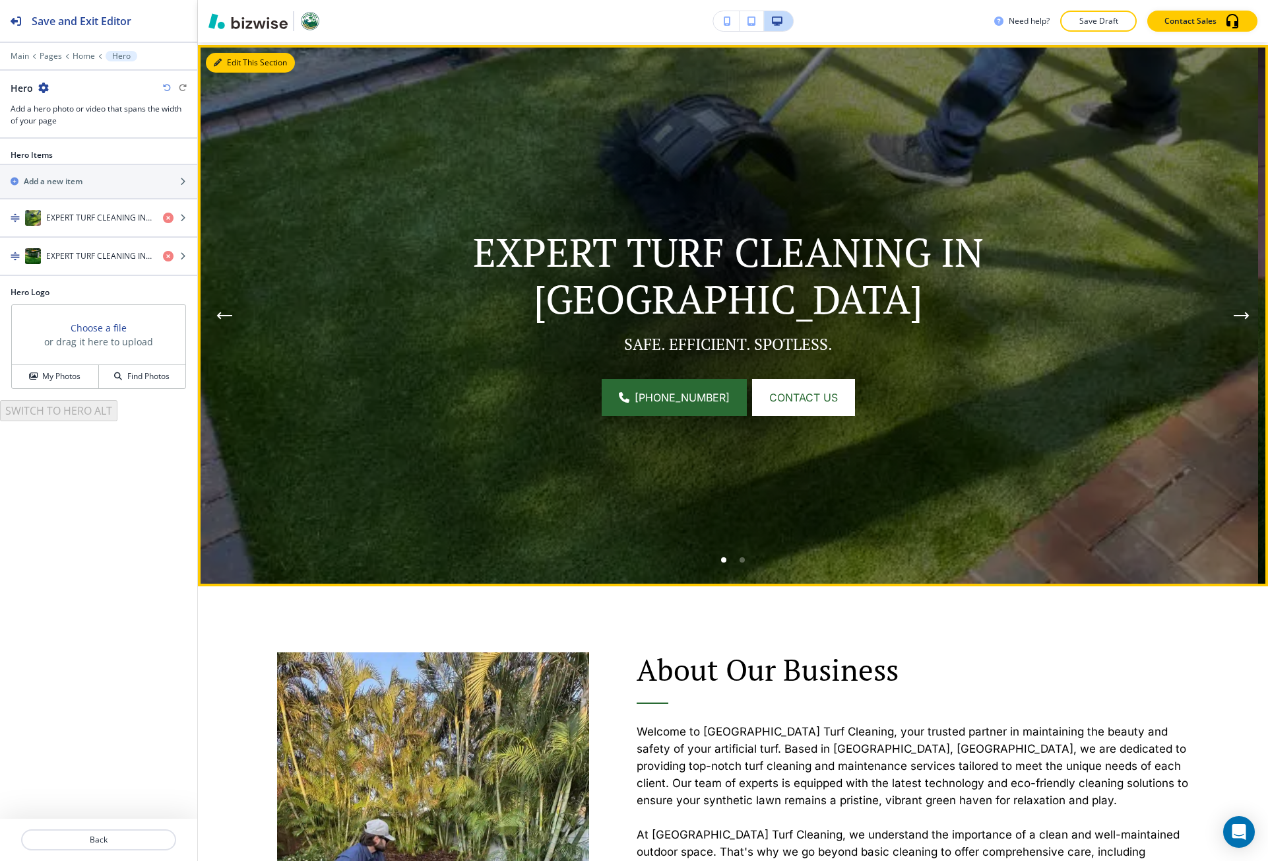
scroll to position [96, 0]
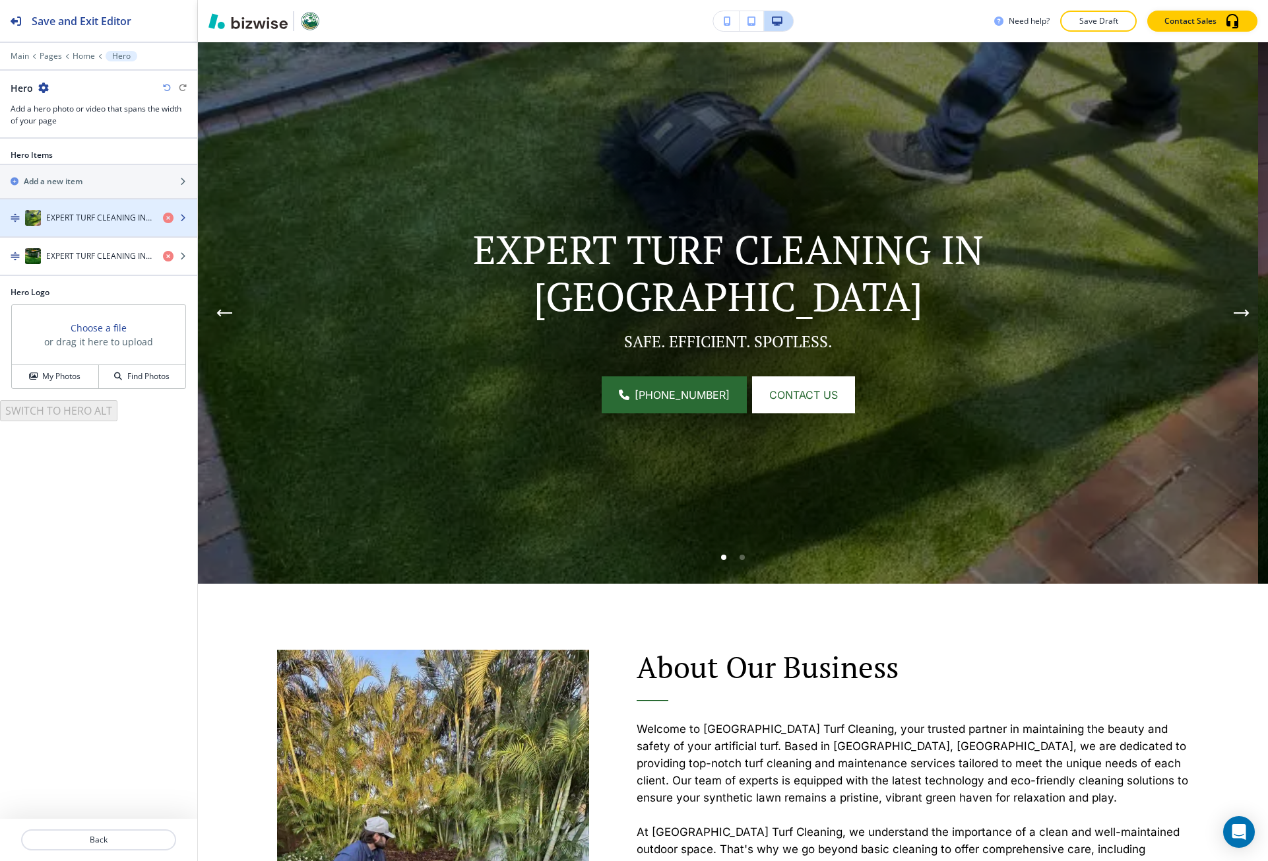
click at [102, 203] on div "button" at bounding box center [98, 204] width 197 height 11
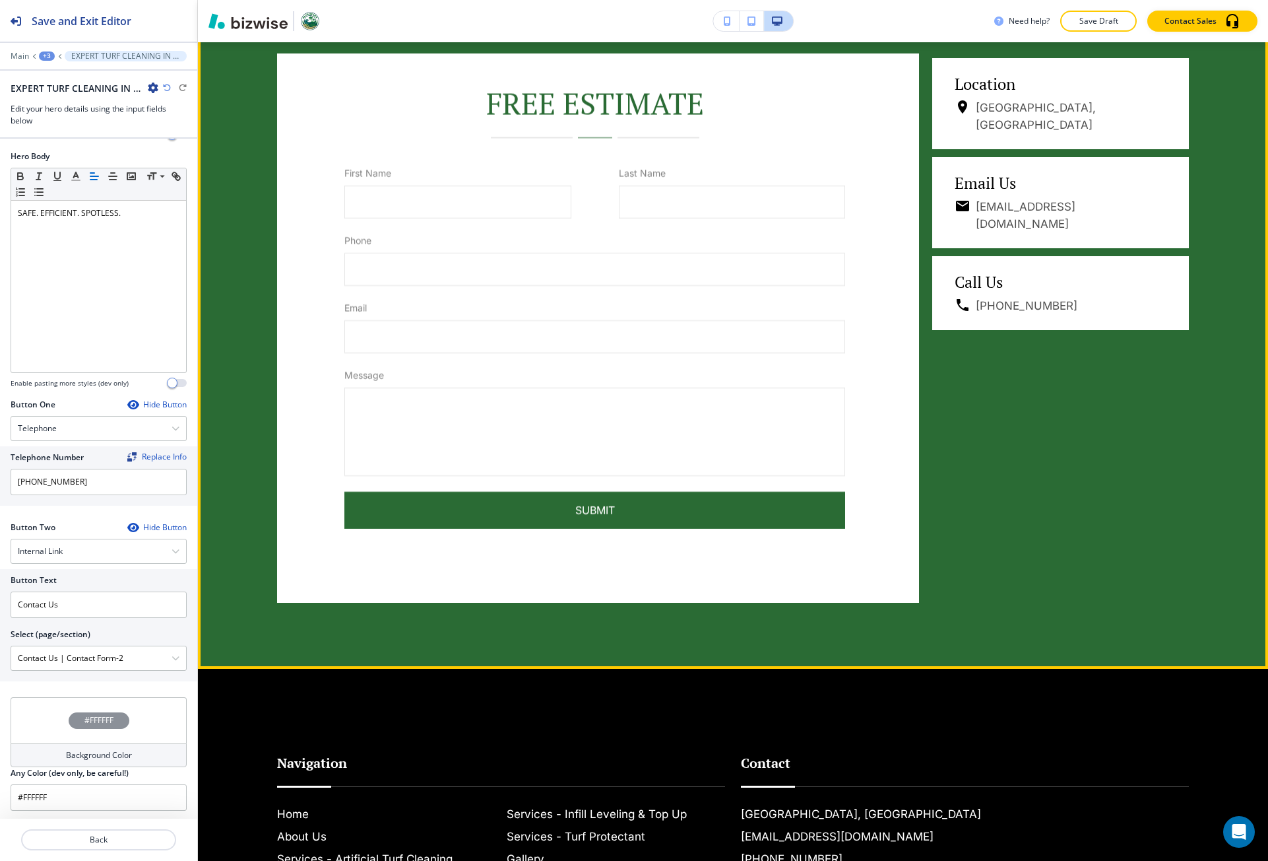
scroll to position [4782, 0]
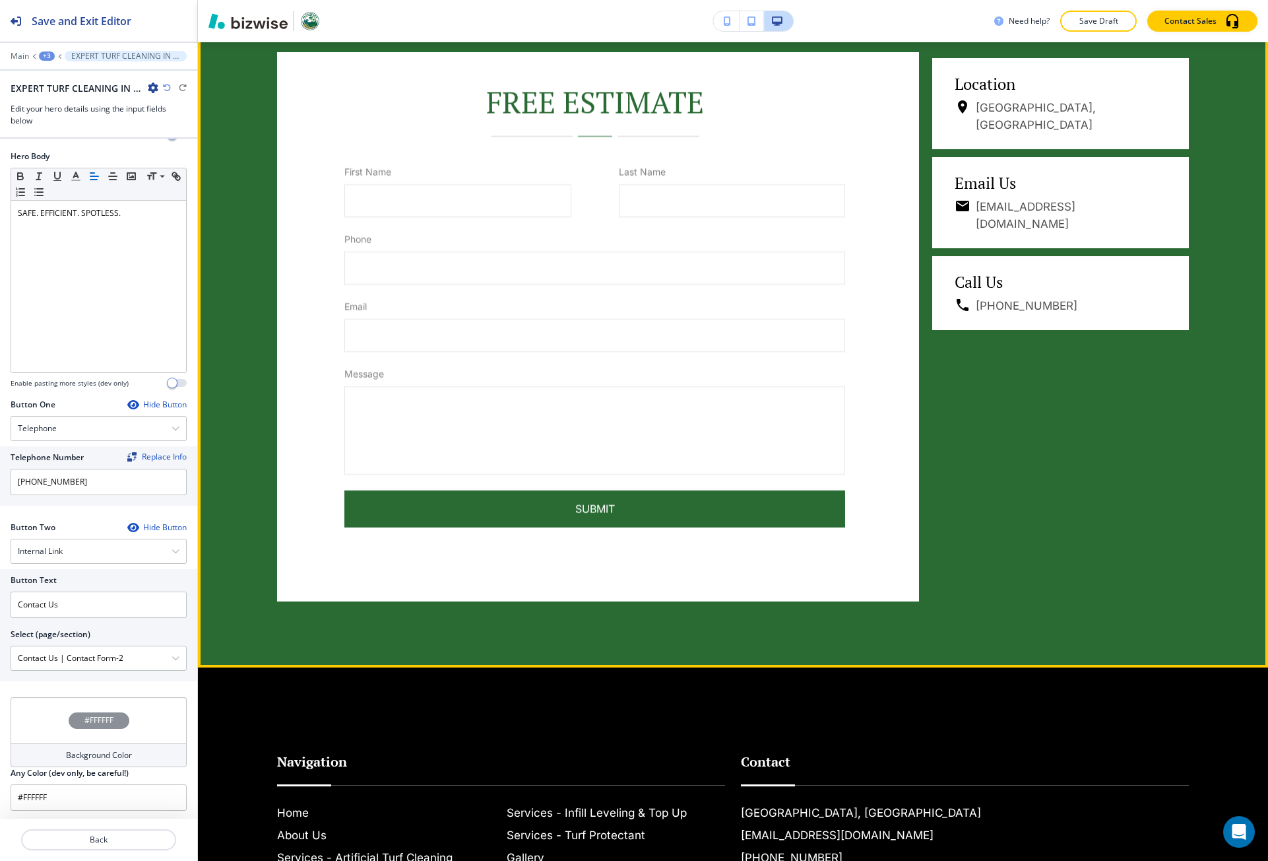
click at [232, 14] on button "Edit This Section" at bounding box center [250, 4] width 89 height 20
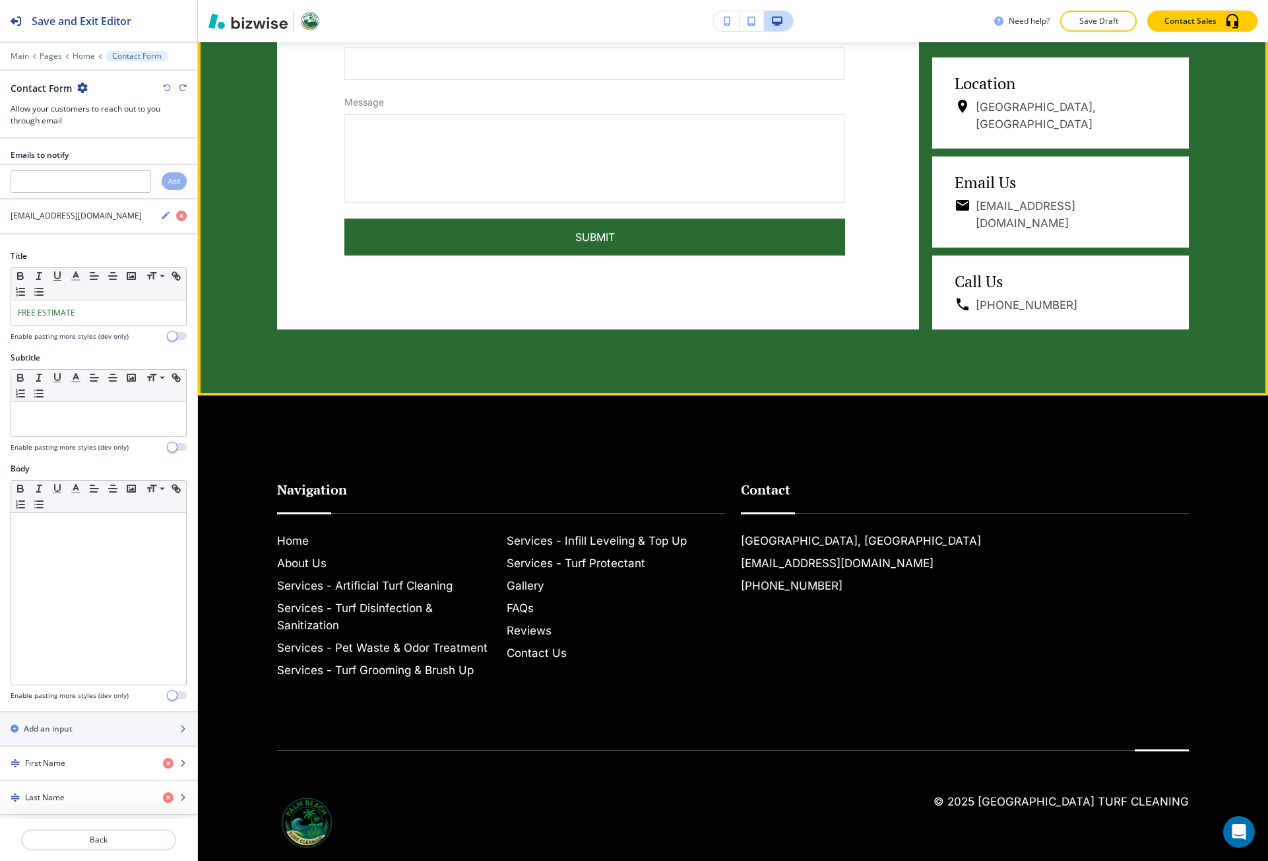
scroll to position [5265, 0]
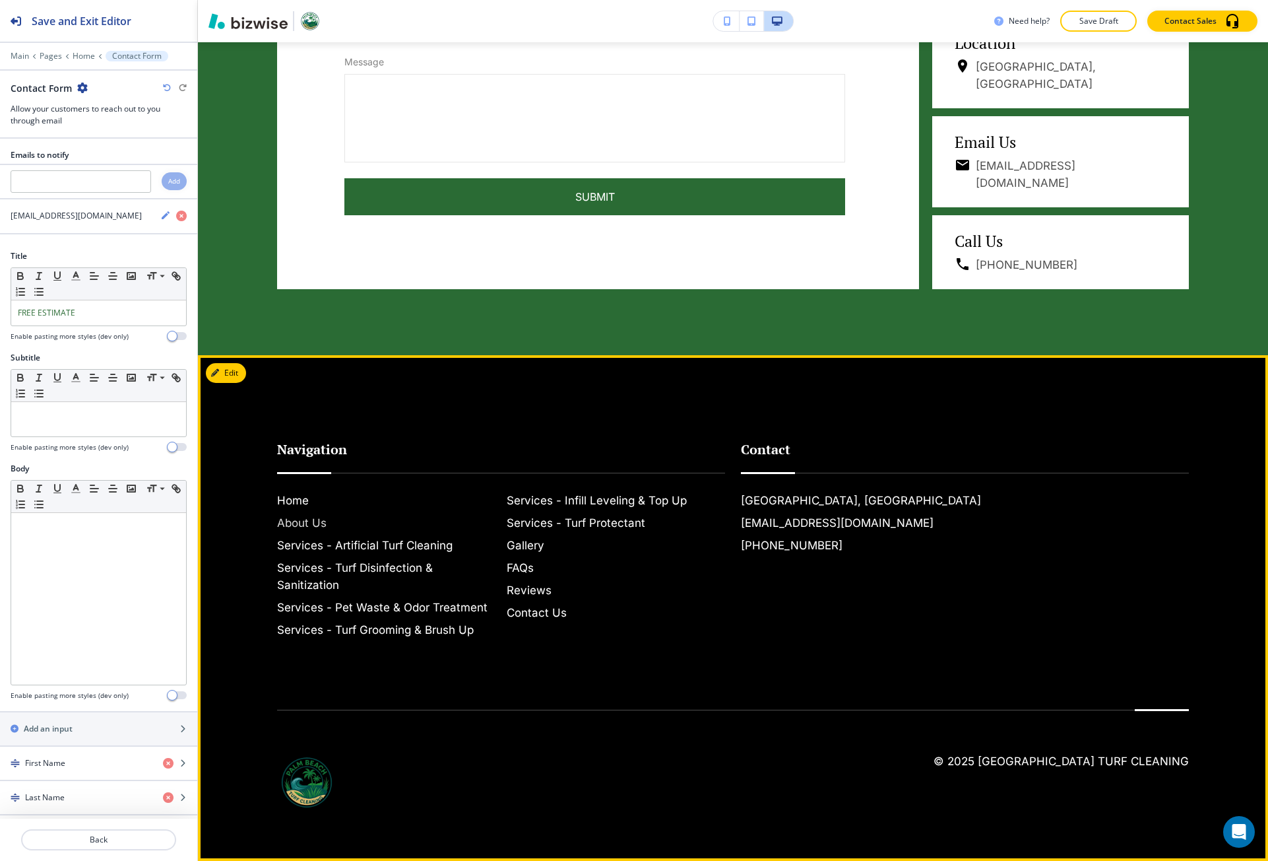
click at [325, 531] on h6 "About Us" at bounding box center [386, 522] width 219 height 17
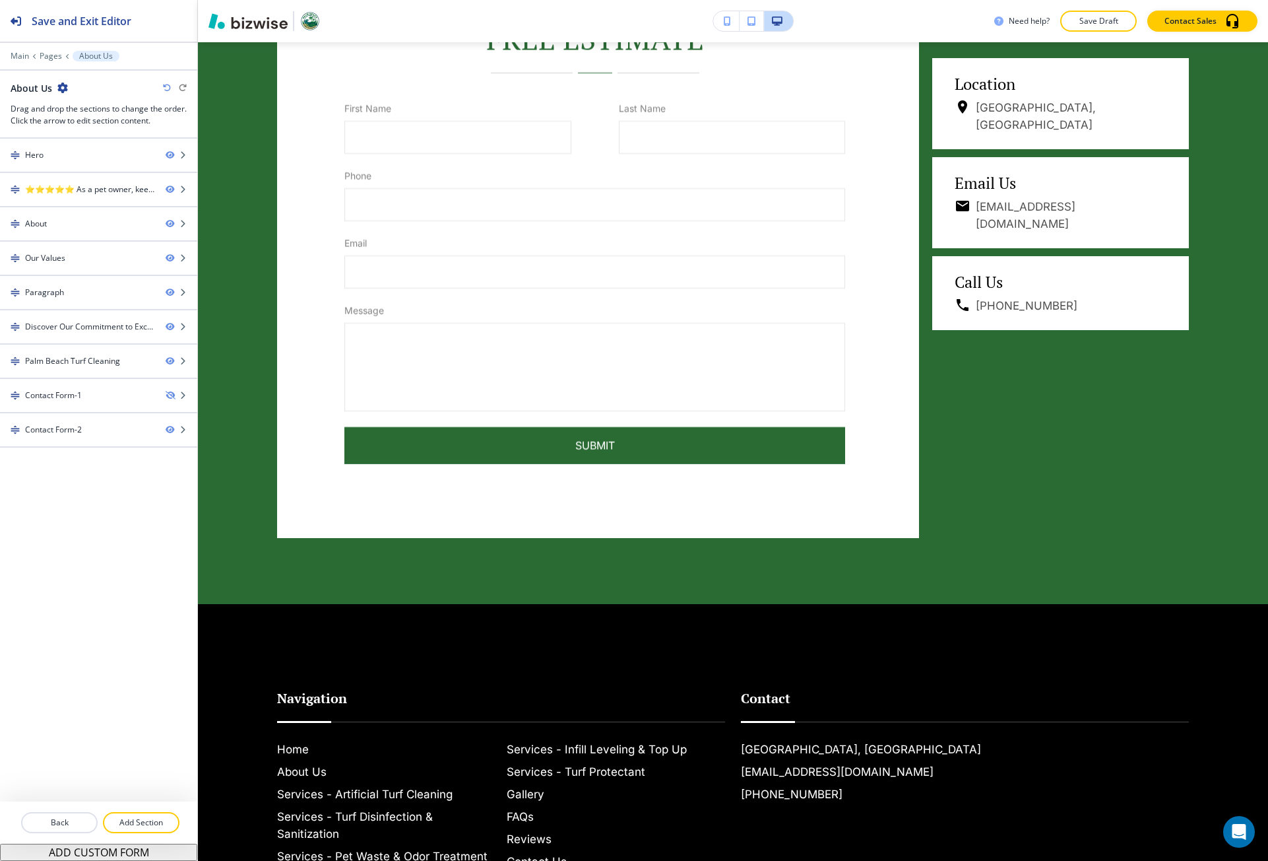
scroll to position [3093, 0]
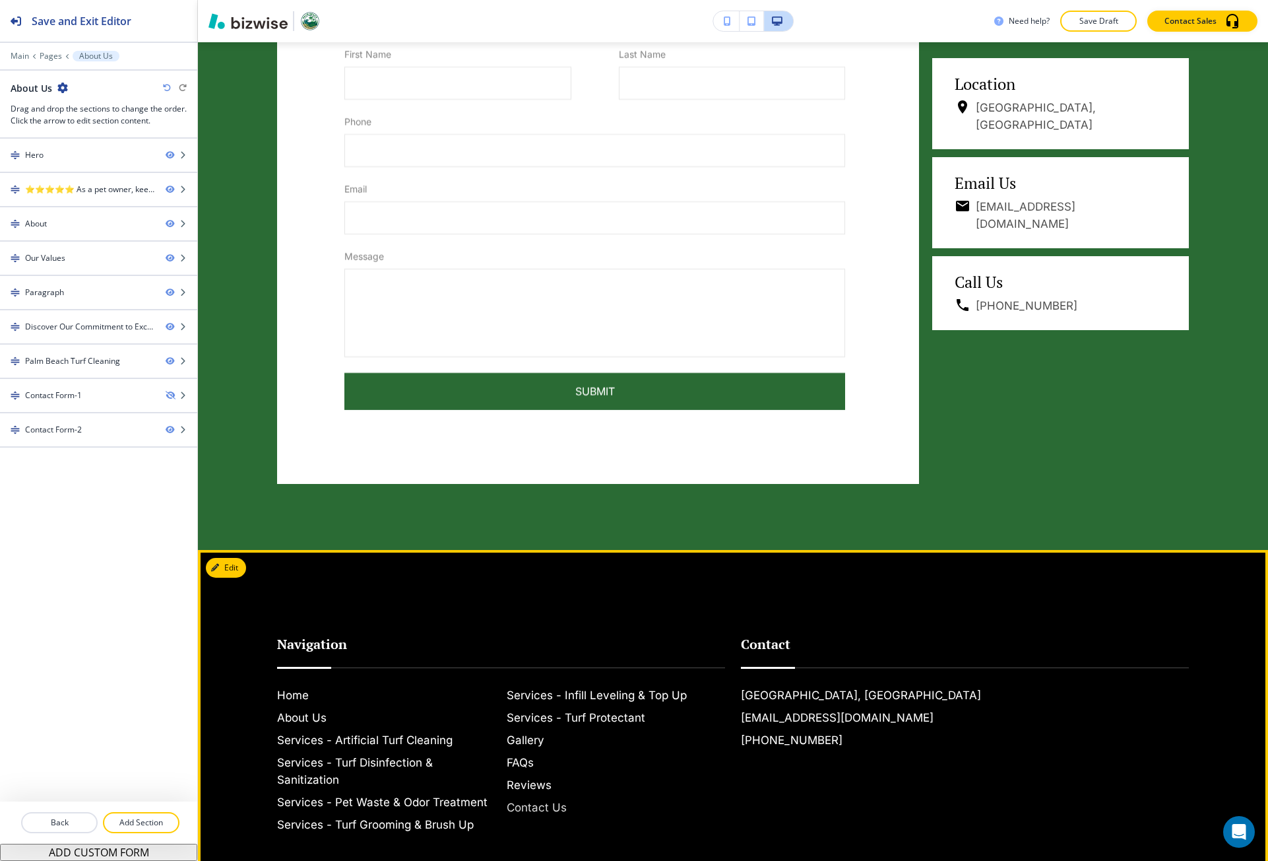
click at [523, 799] on h6 "Contact Us" at bounding box center [616, 807] width 219 height 17
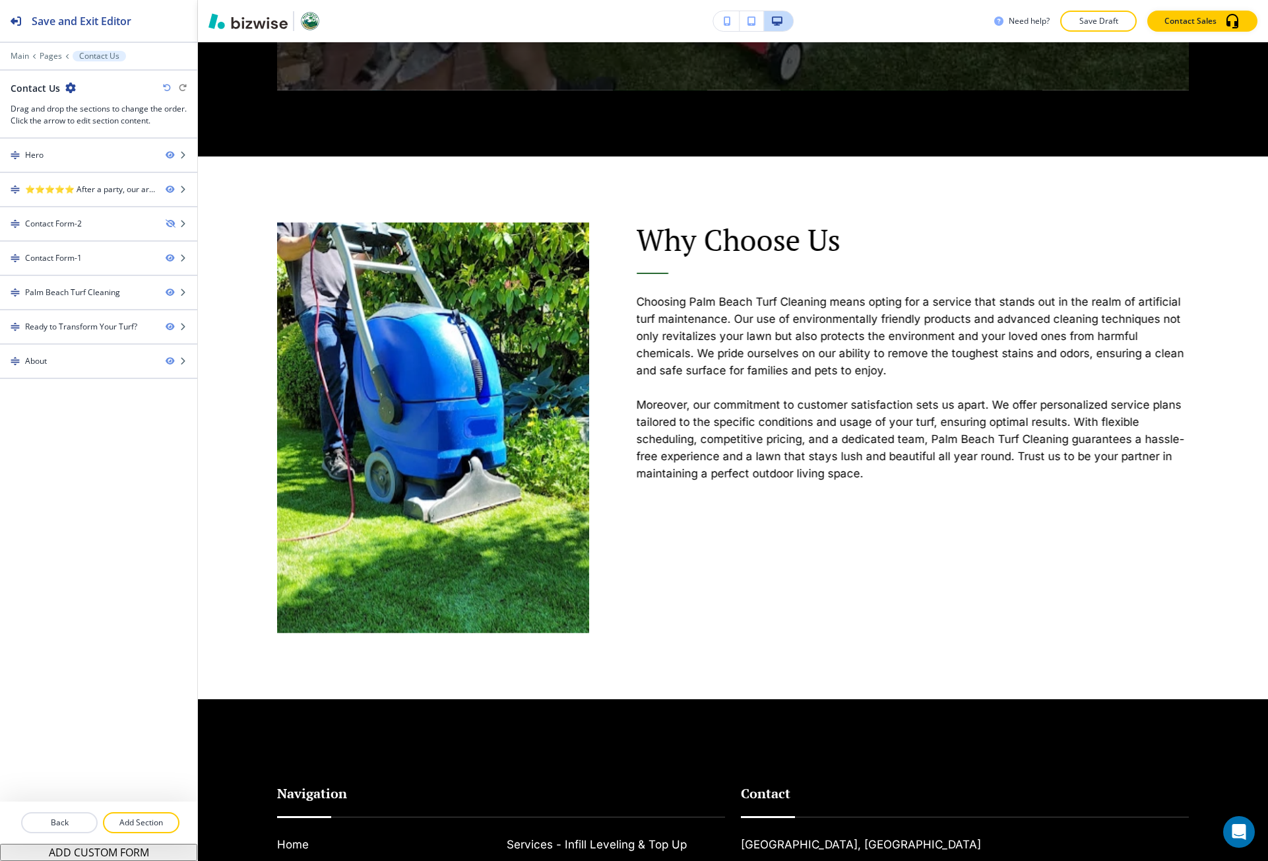
scroll to position [2196, 0]
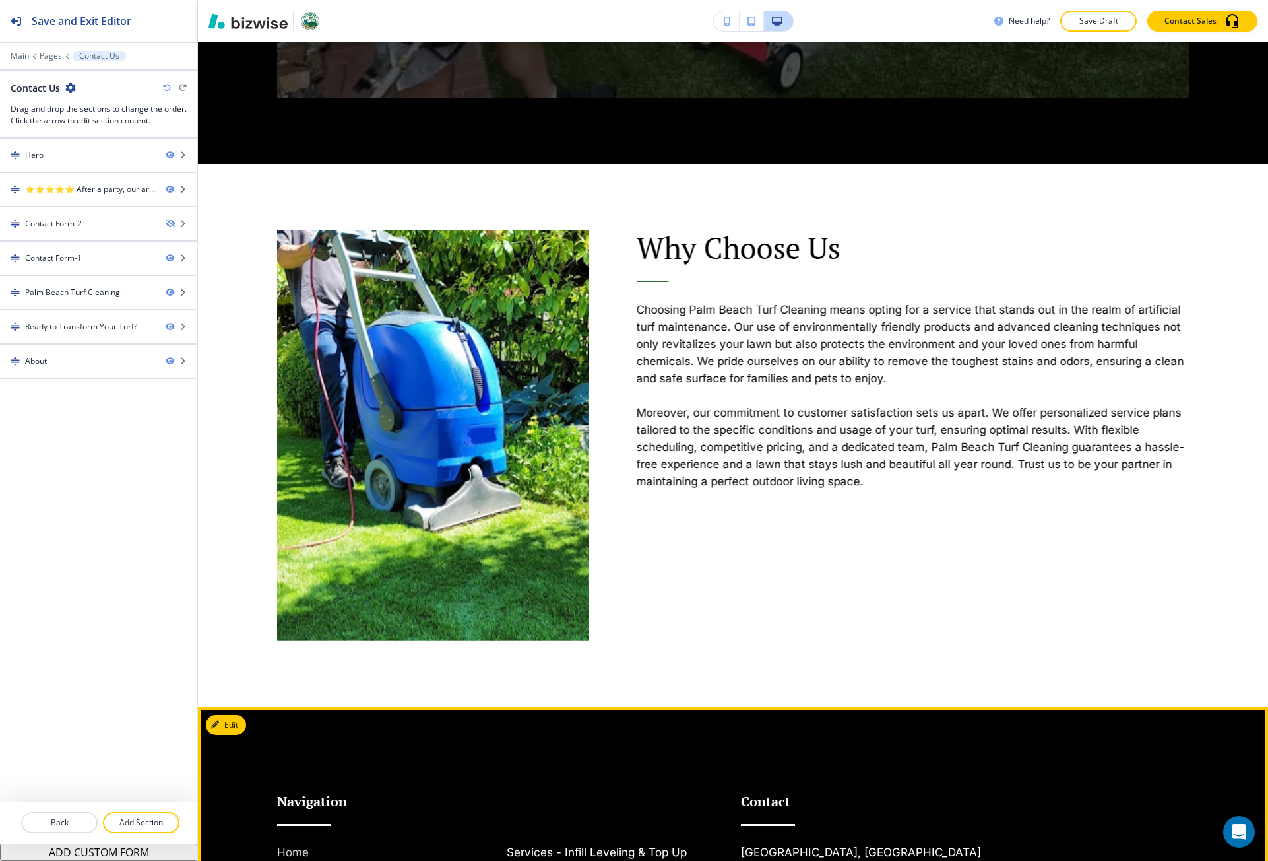
click at [289, 846] on h6 "Home" at bounding box center [386, 851] width 219 height 17
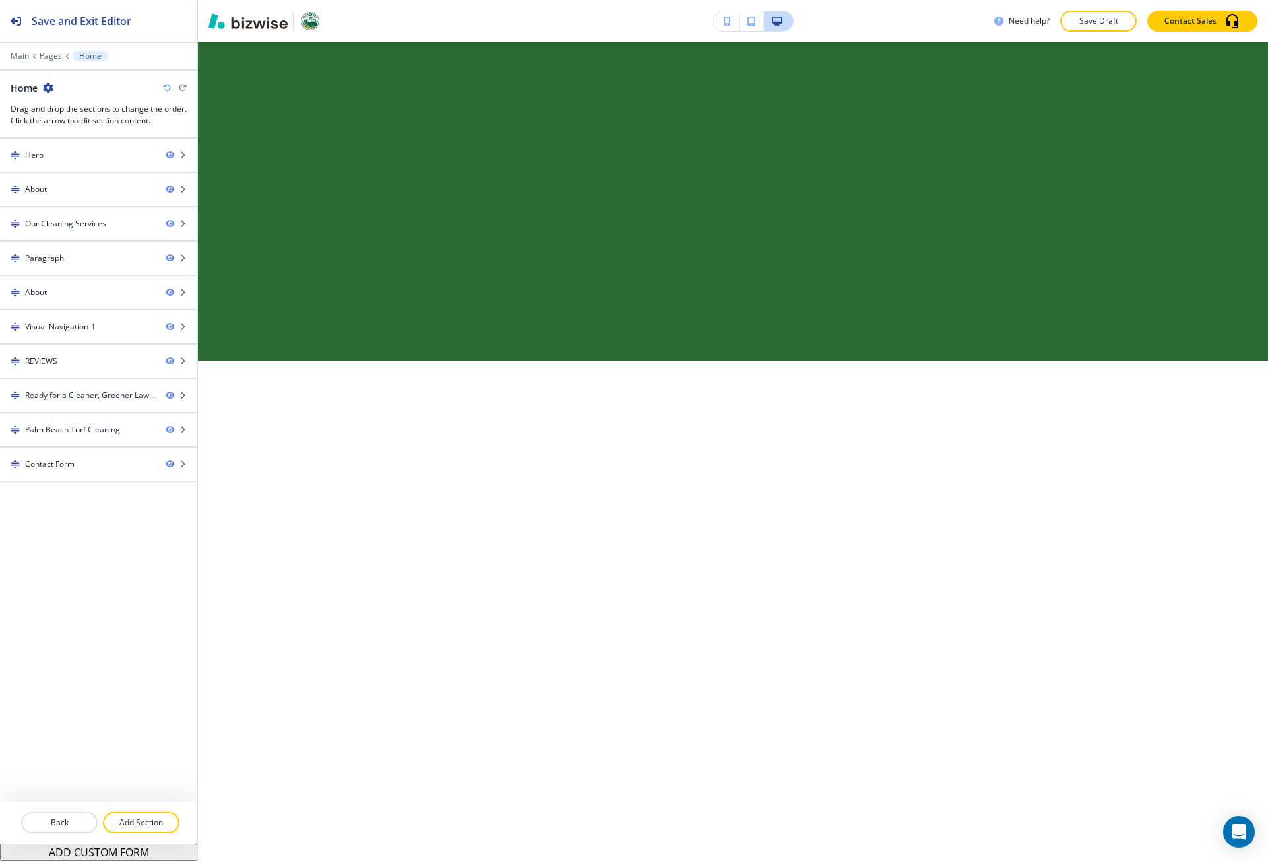
scroll to position [0, 0]
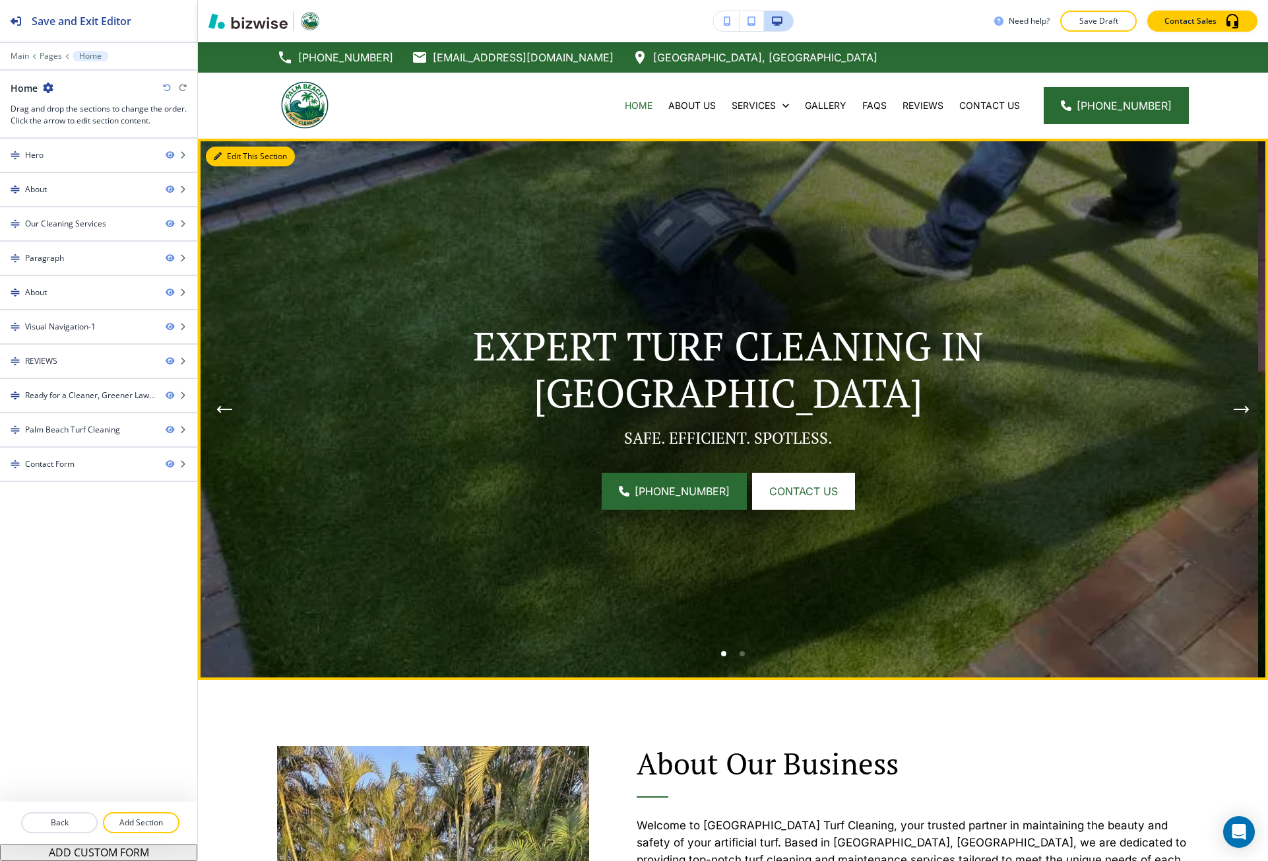
click at [238, 151] on button "Edit This Section" at bounding box center [250, 157] width 89 height 20
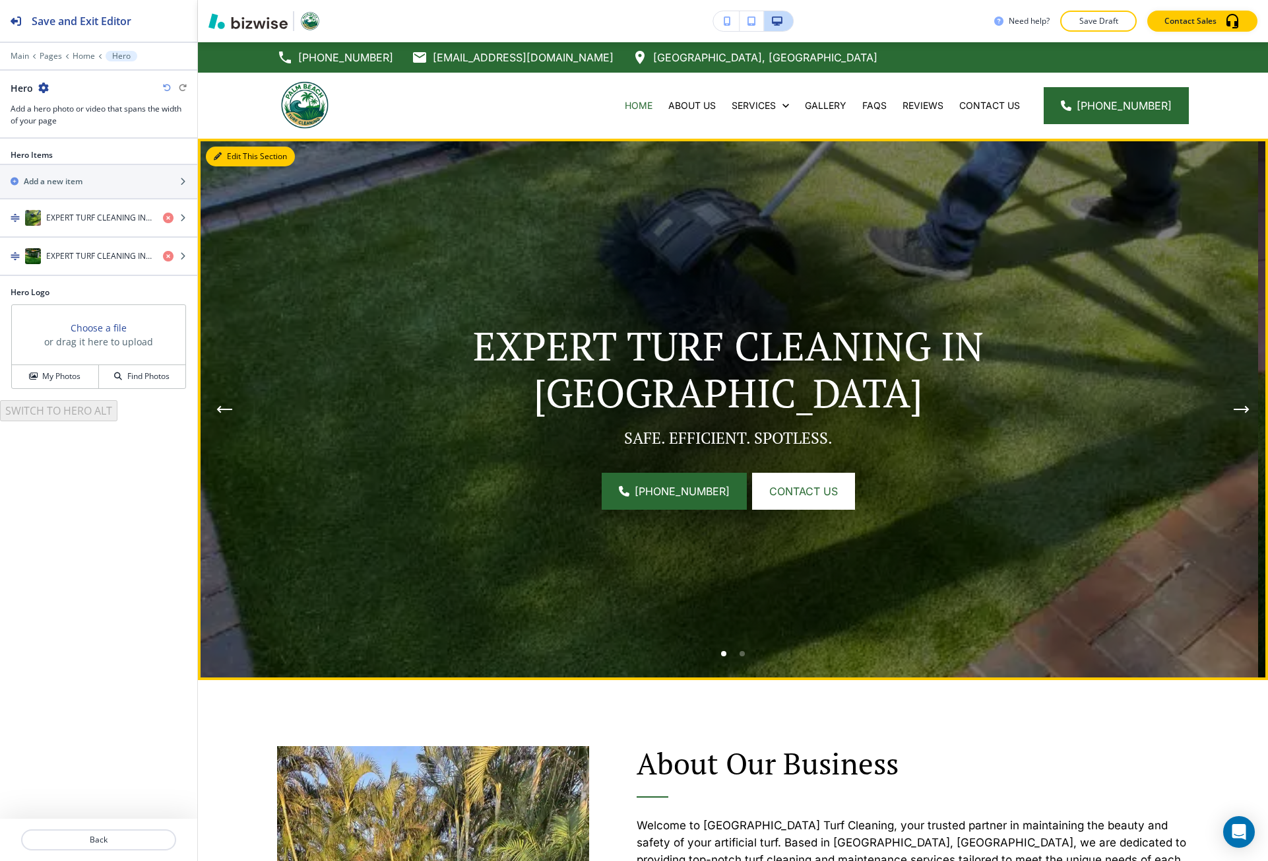
scroll to position [96, 0]
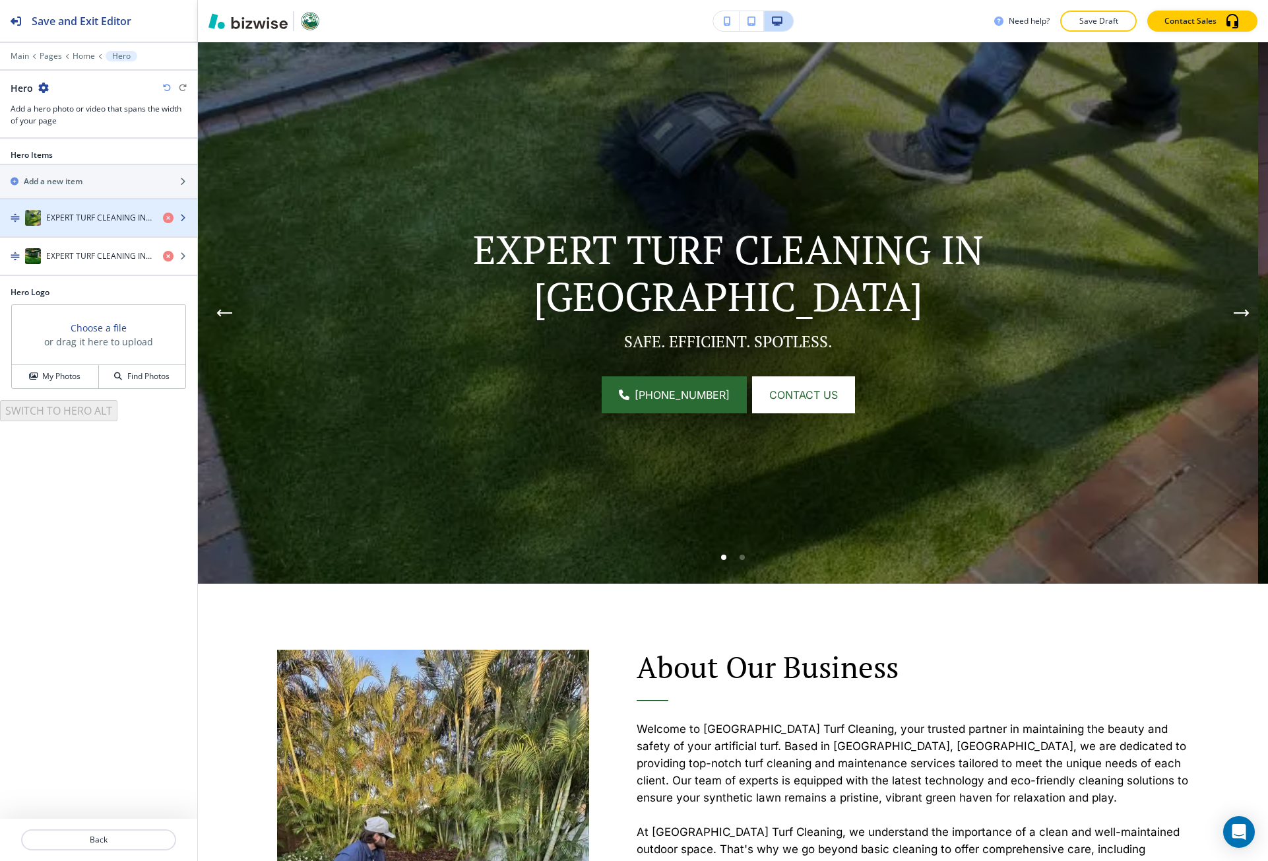
click at [69, 222] on h4 "EXPERT TURF CLEANING IN PALM BEACH" at bounding box center [99, 218] width 106 height 12
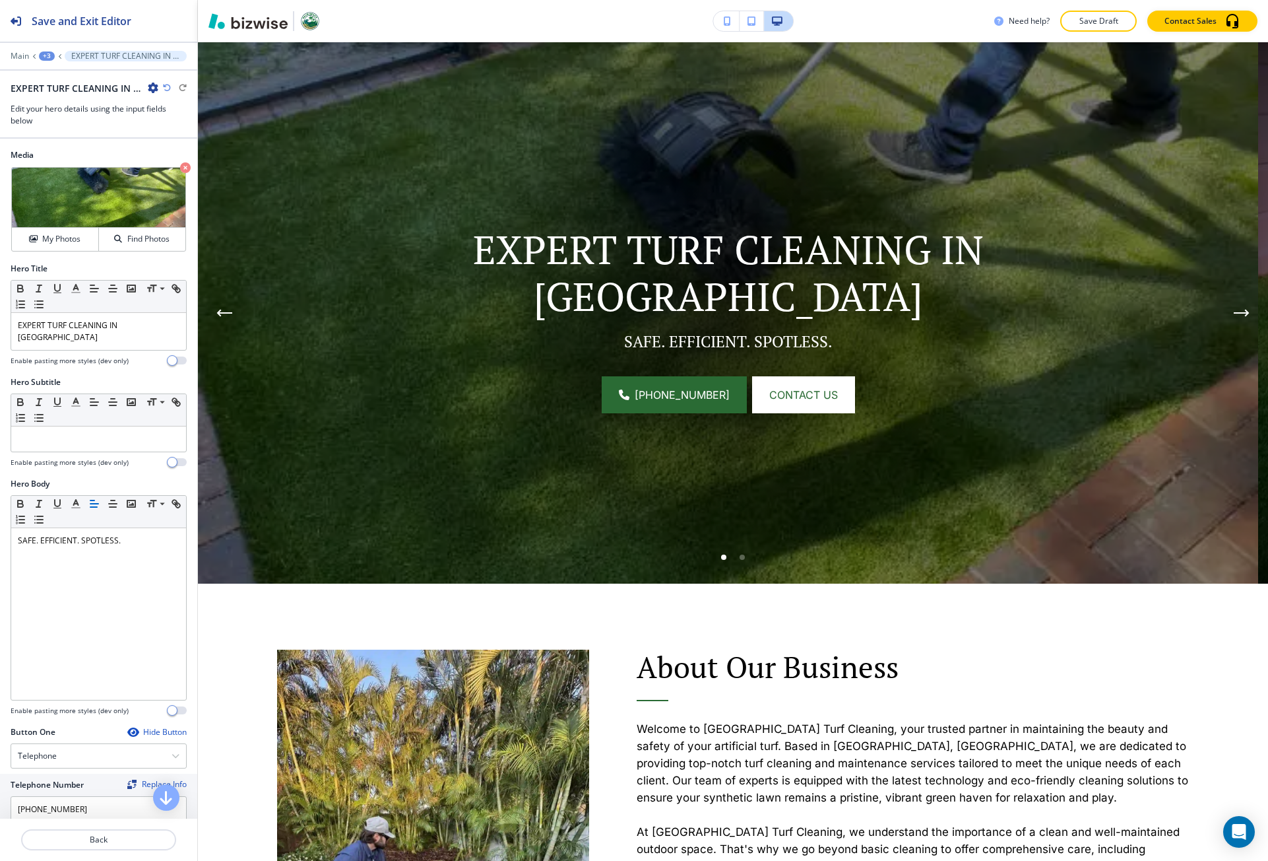
click at [73, 452] on div at bounding box center [99, 454] width 176 height 5
click at [71, 439] on p at bounding box center [99, 439] width 162 height 12
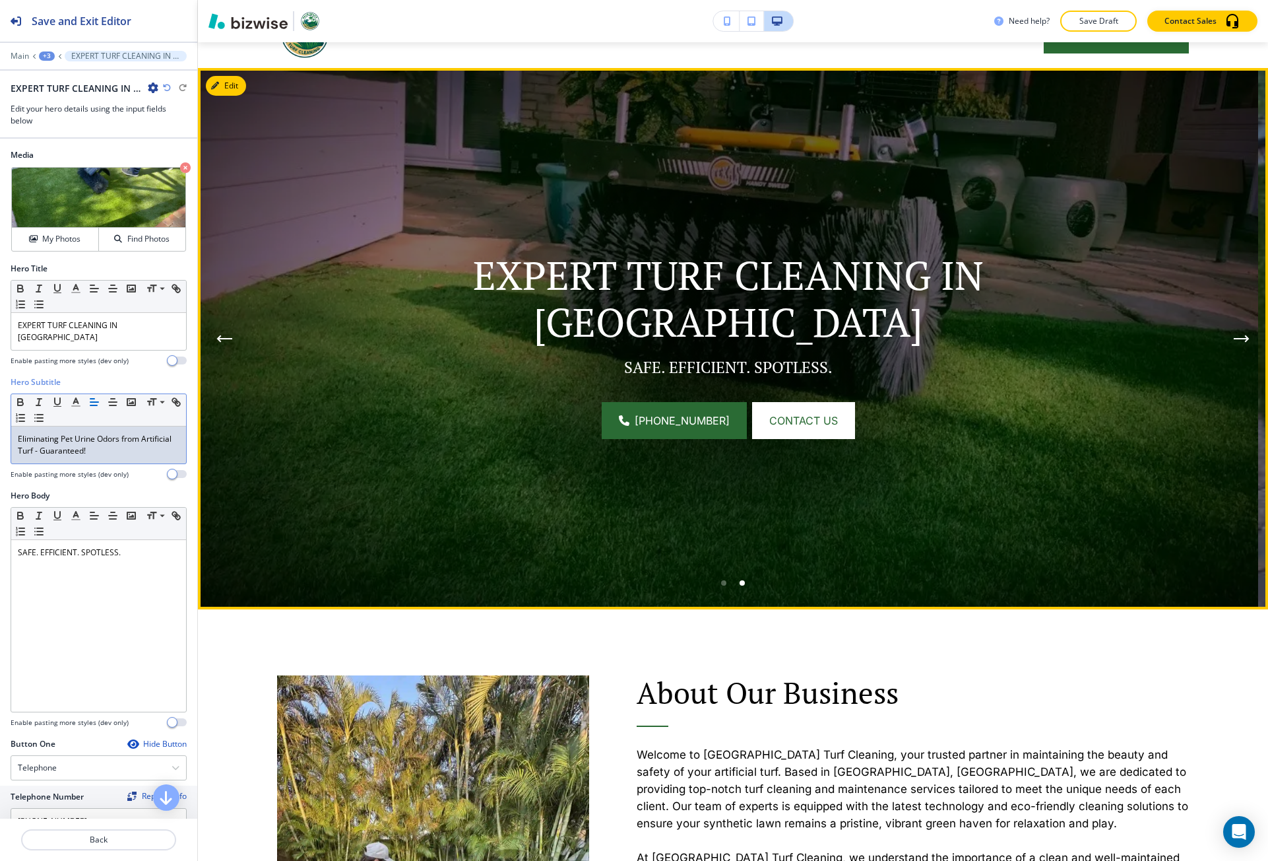
scroll to position [0, 0]
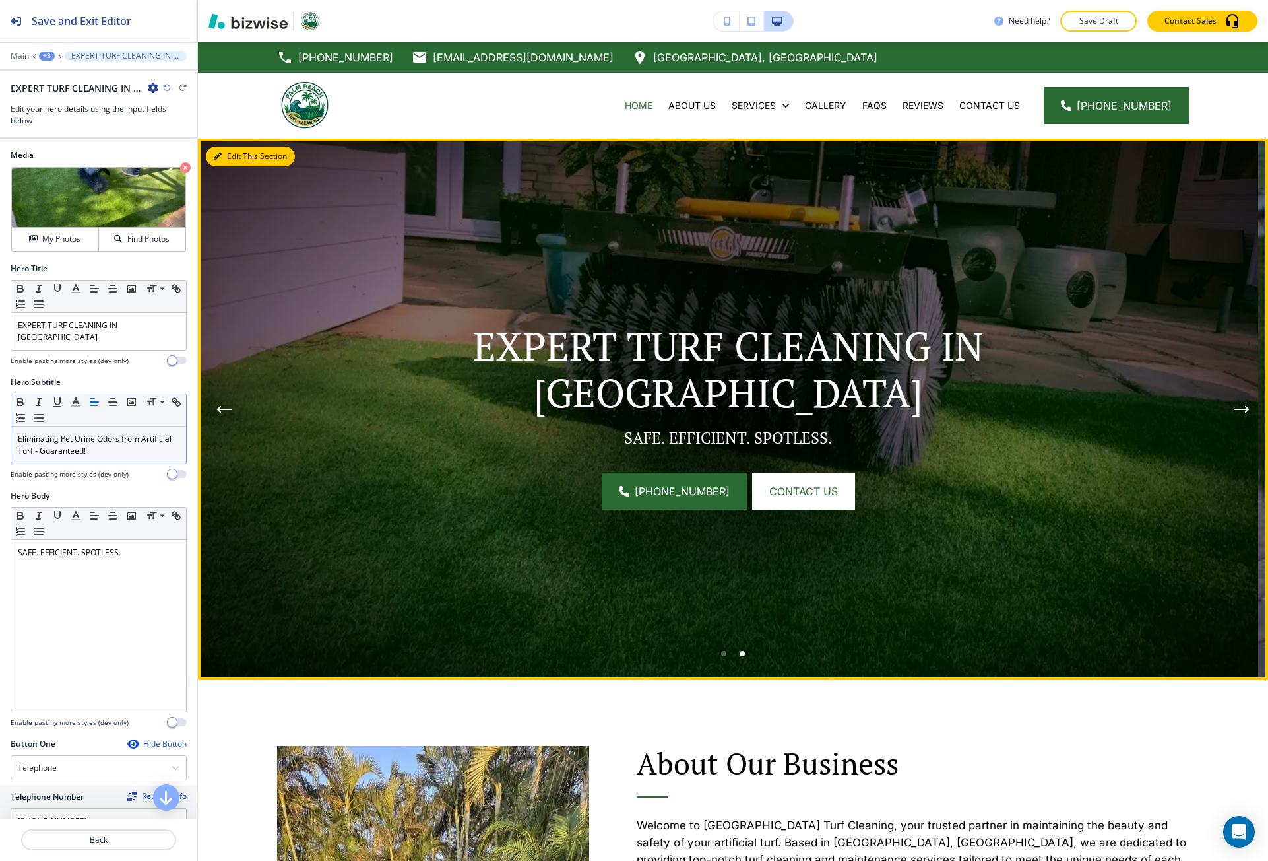
click at [216, 150] on button "Edit This Section" at bounding box center [250, 157] width 89 height 20
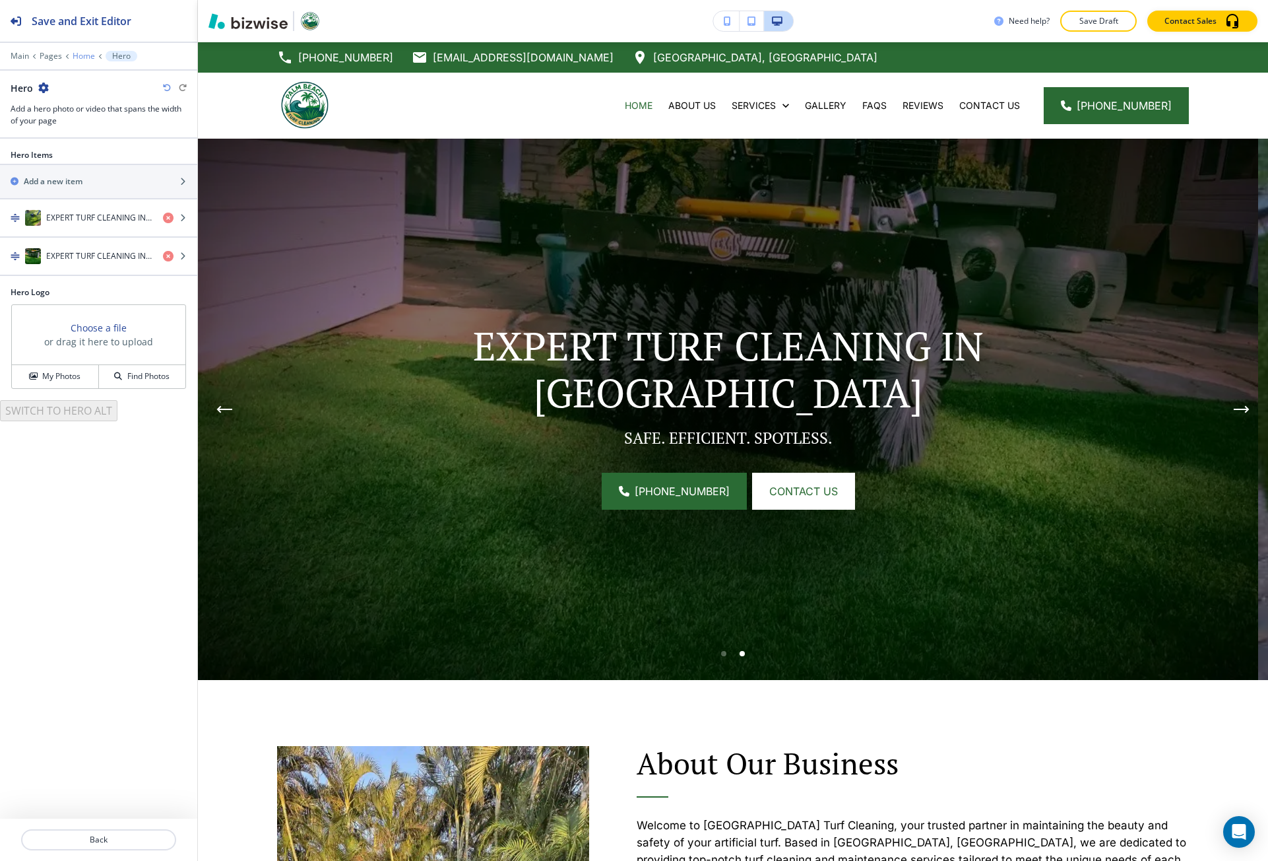
click at [77, 54] on p "Home" at bounding box center [84, 55] width 22 height 9
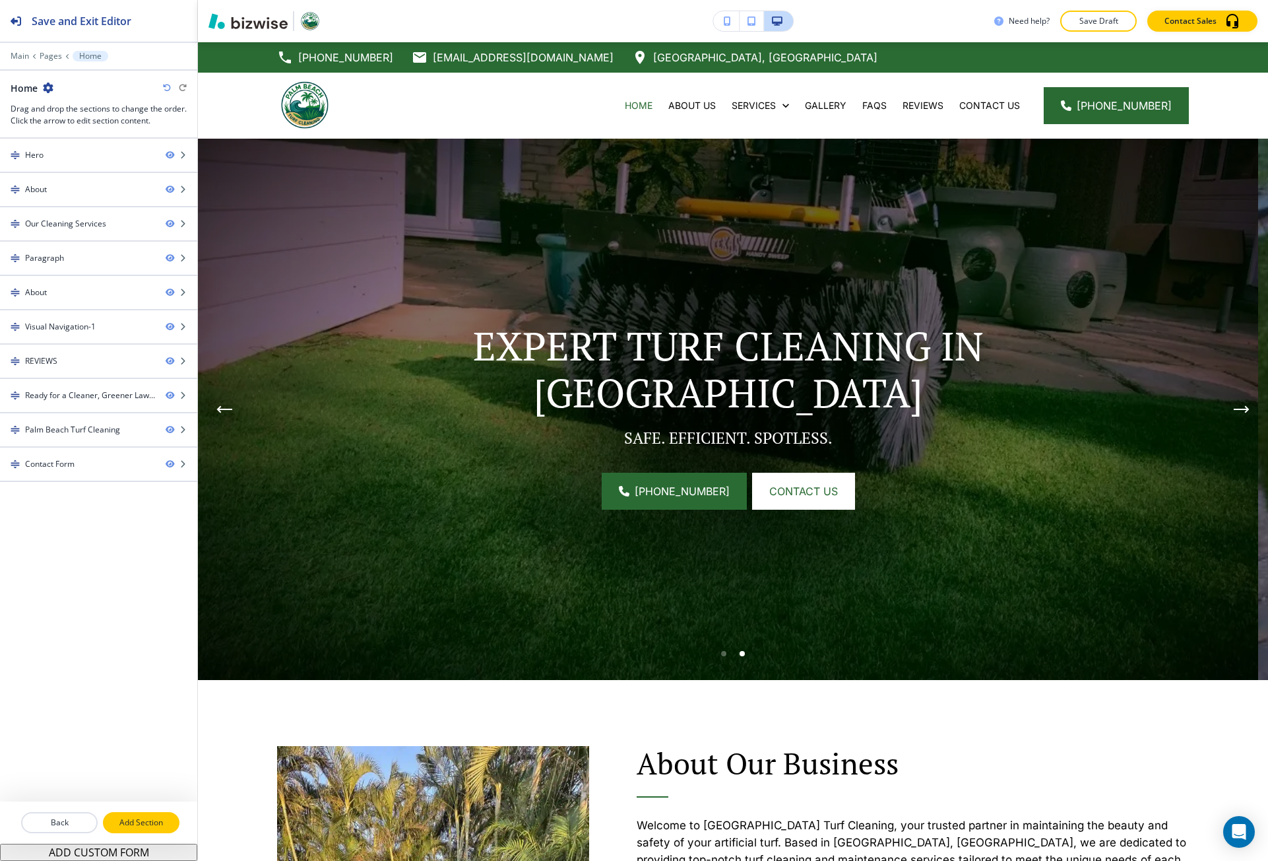
click at [133, 830] on button "Add Section" at bounding box center [141, 822] width 77 height 21
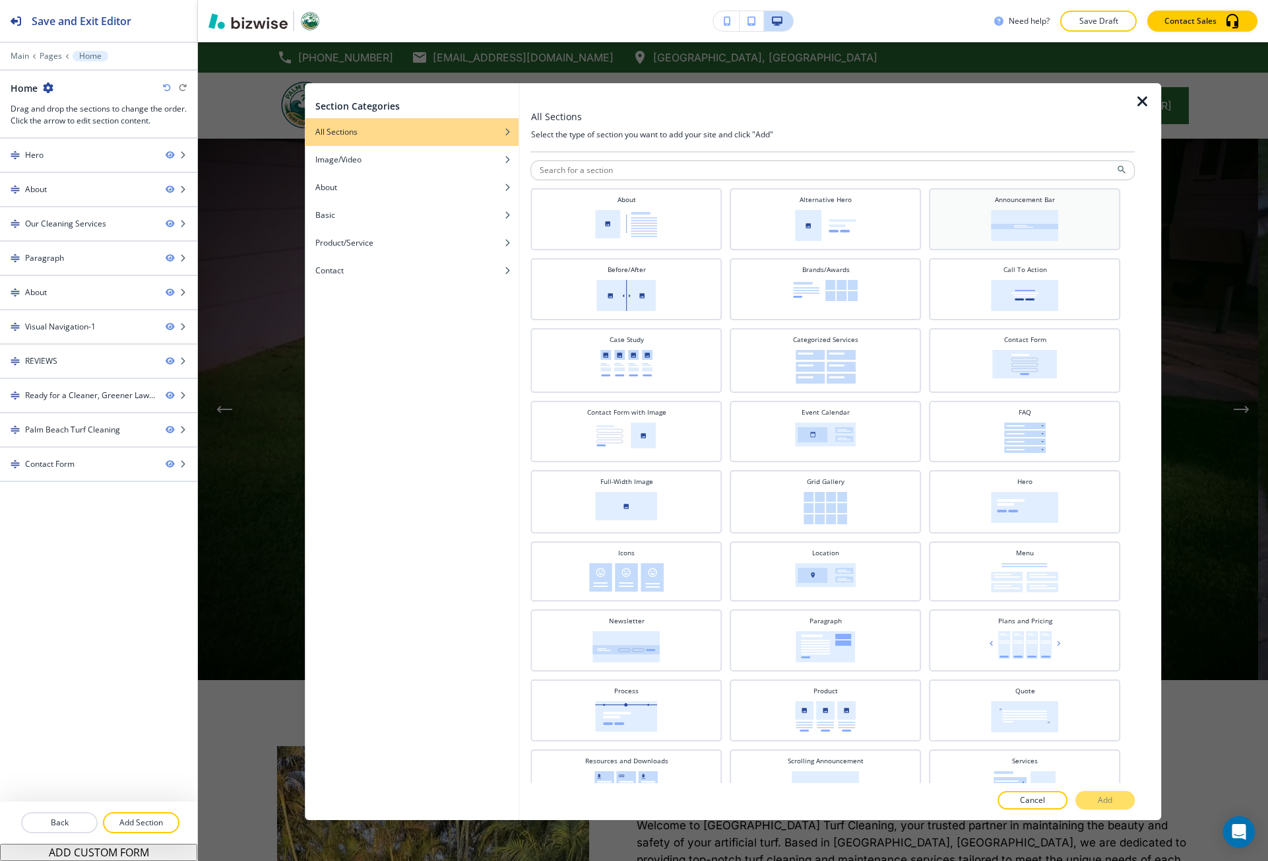
click at [992, 228] on img at bounding box center [1025, 225] width 67 height 31
click at [1115, 807] on button "Add" at bounding box center [1105, 800] width 59 height 18
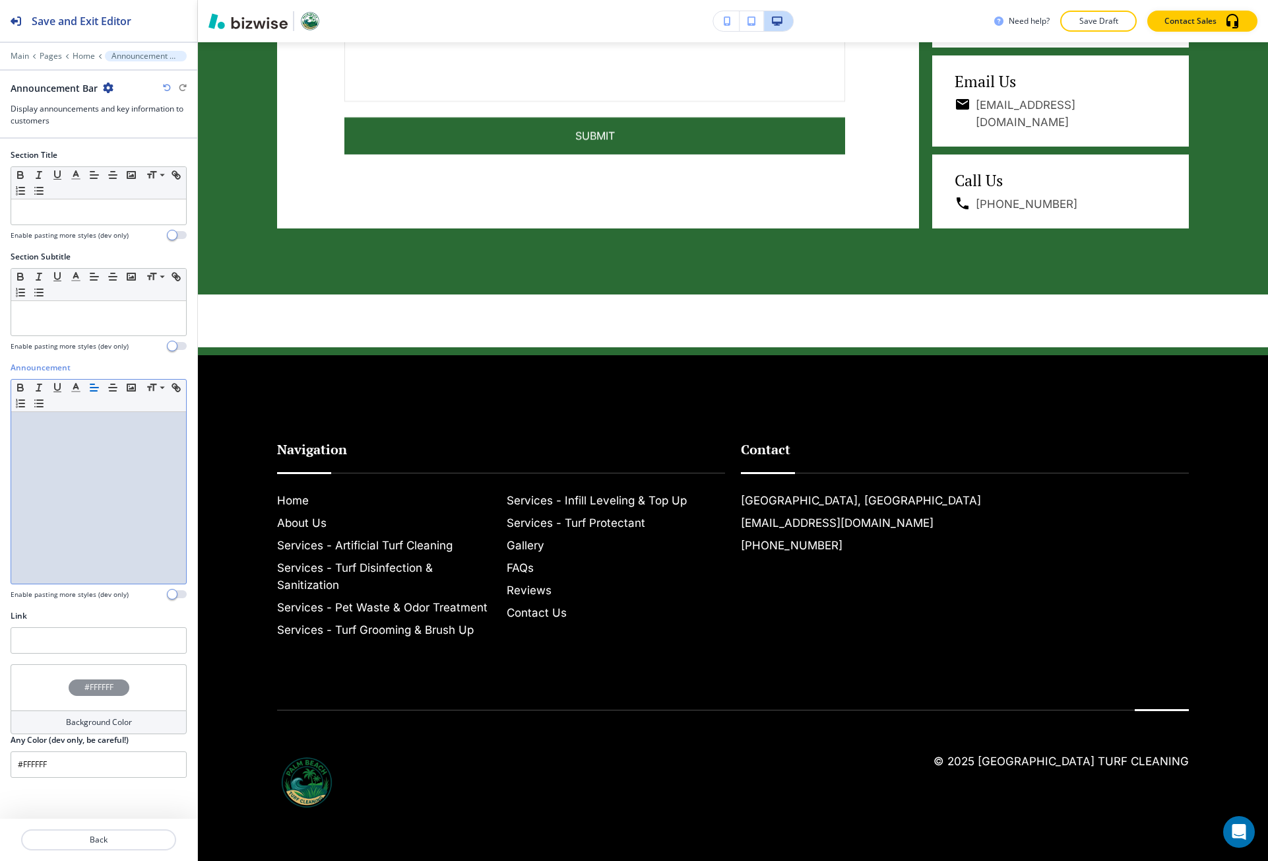
scroll to position [5364, 0]
click at [106, 515] on div at bounding box center [98, 498] width 175 height 172
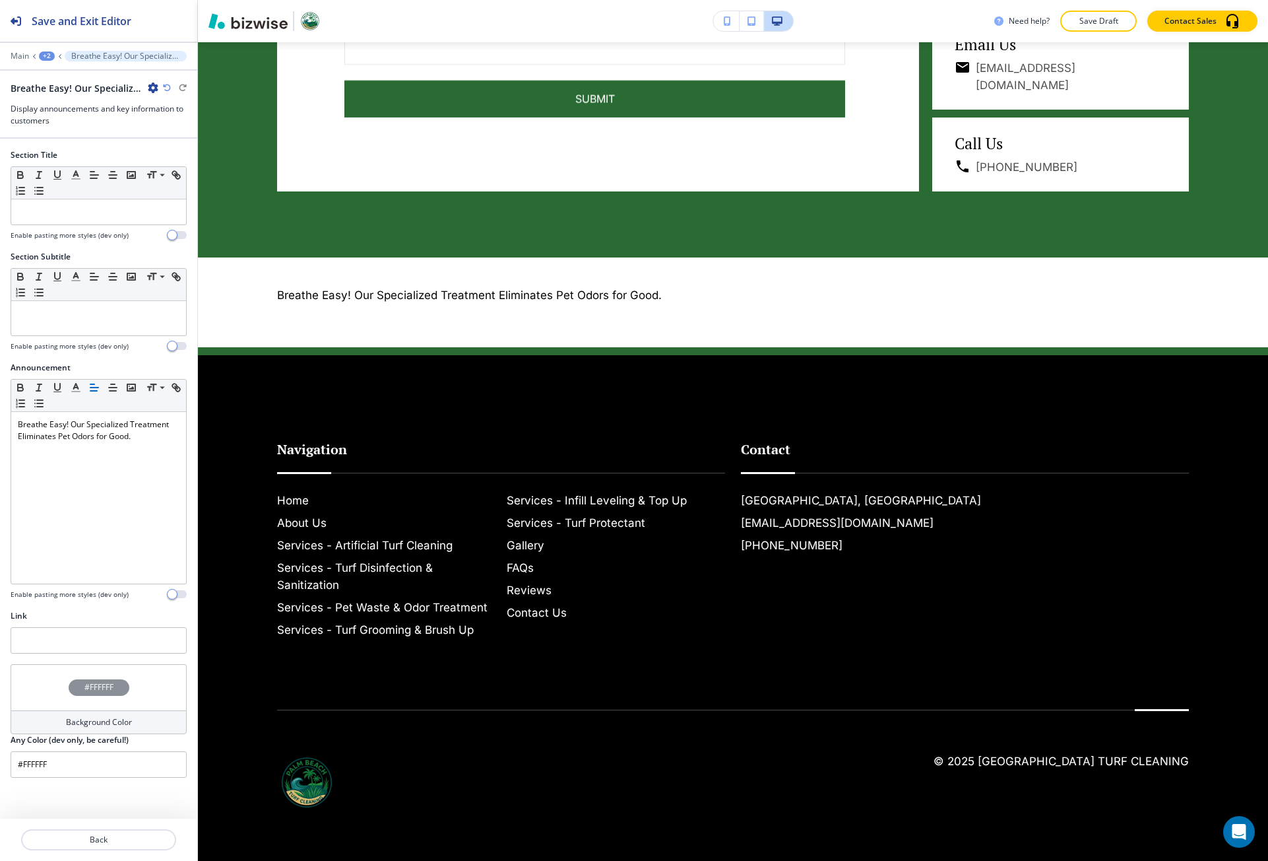
click at [51, 57] on div "+2" at bounding box center [47, 55] width 16 height 9
click at [66, 94] on button "Home" at bounding box center [81, 101] width 84 height 24
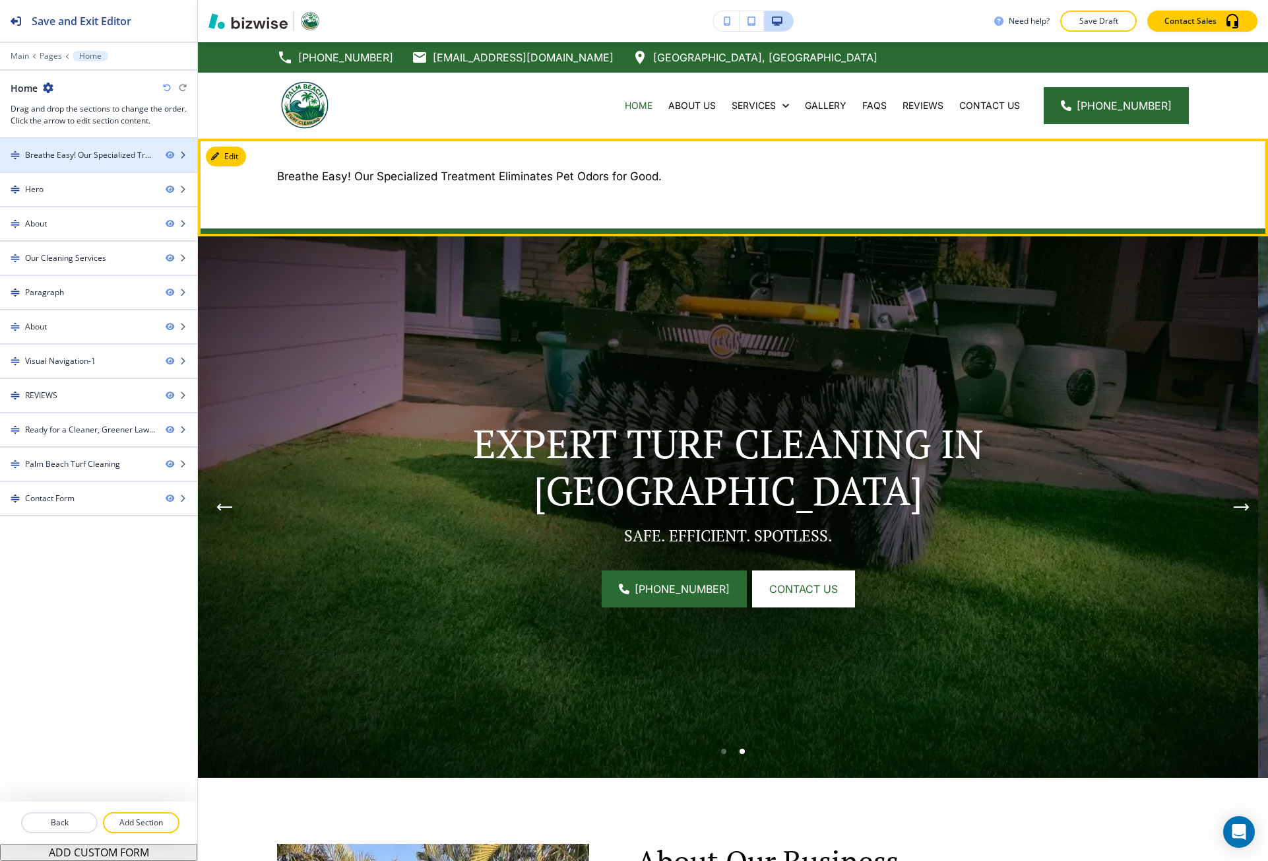
click at [75, 156] on div "Breathe Easy! Our Specialized Treatment Eliminates Pet Odors for Good." at bounding box center [90, 155] width 130 height 12
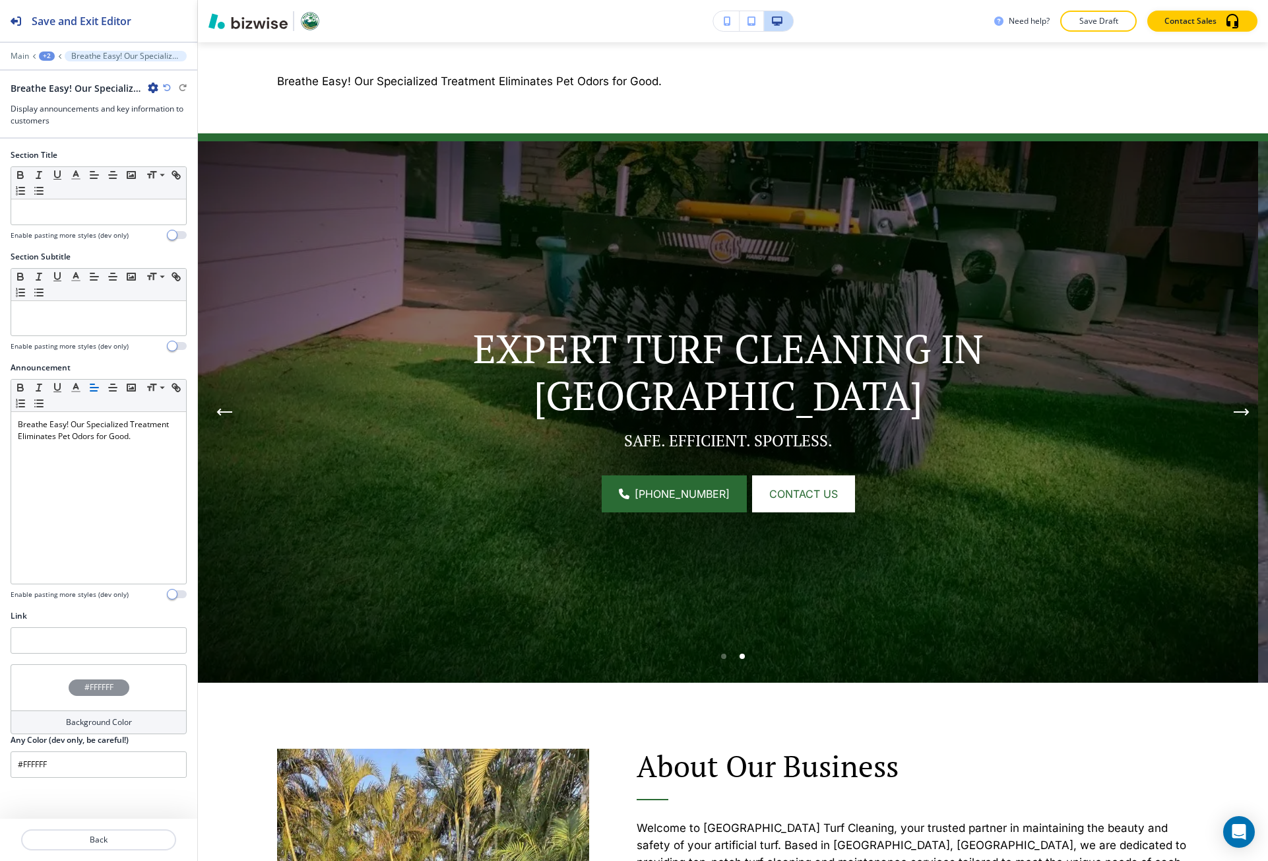
scroll to position [96, 0]
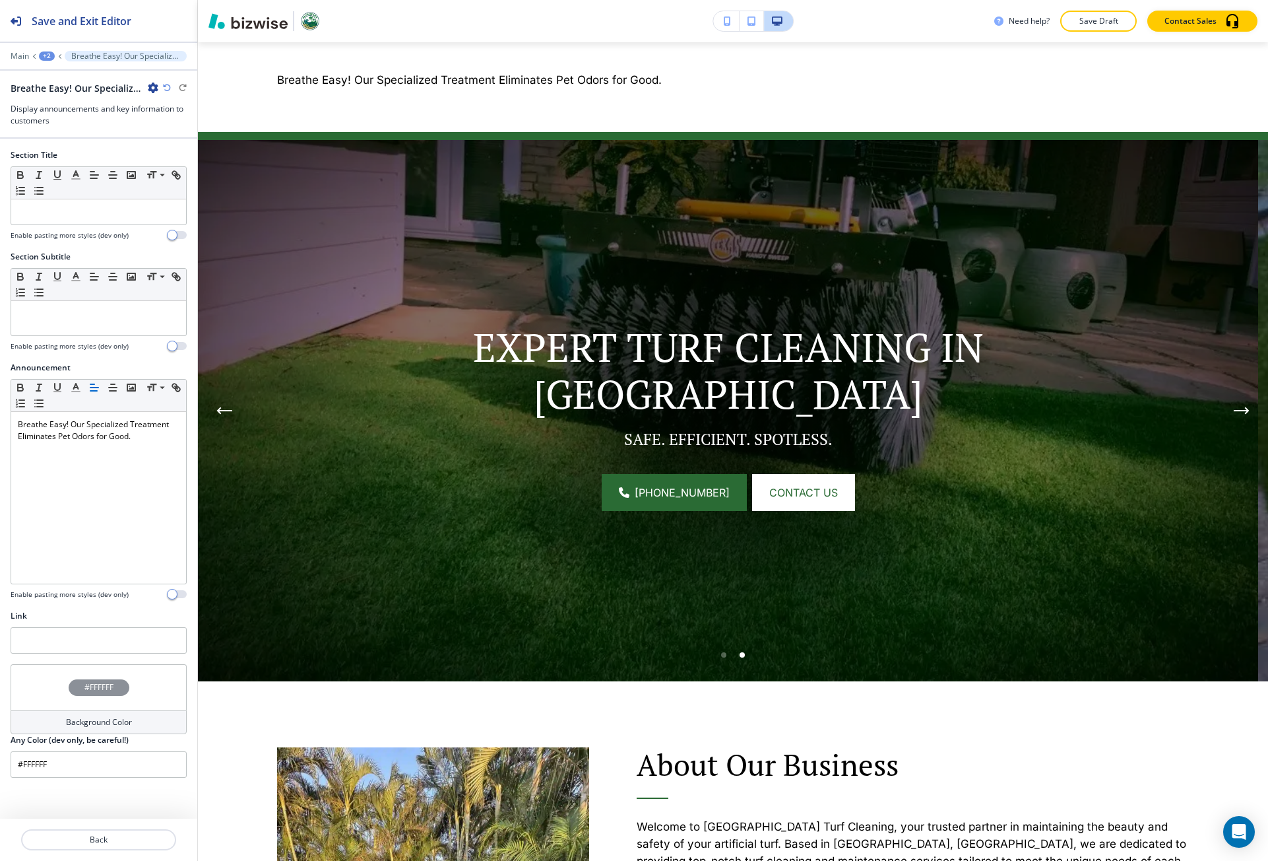
click at [77, 688] on div "#FFFFFF" at bounding box center [99, 687] width 61 height 16
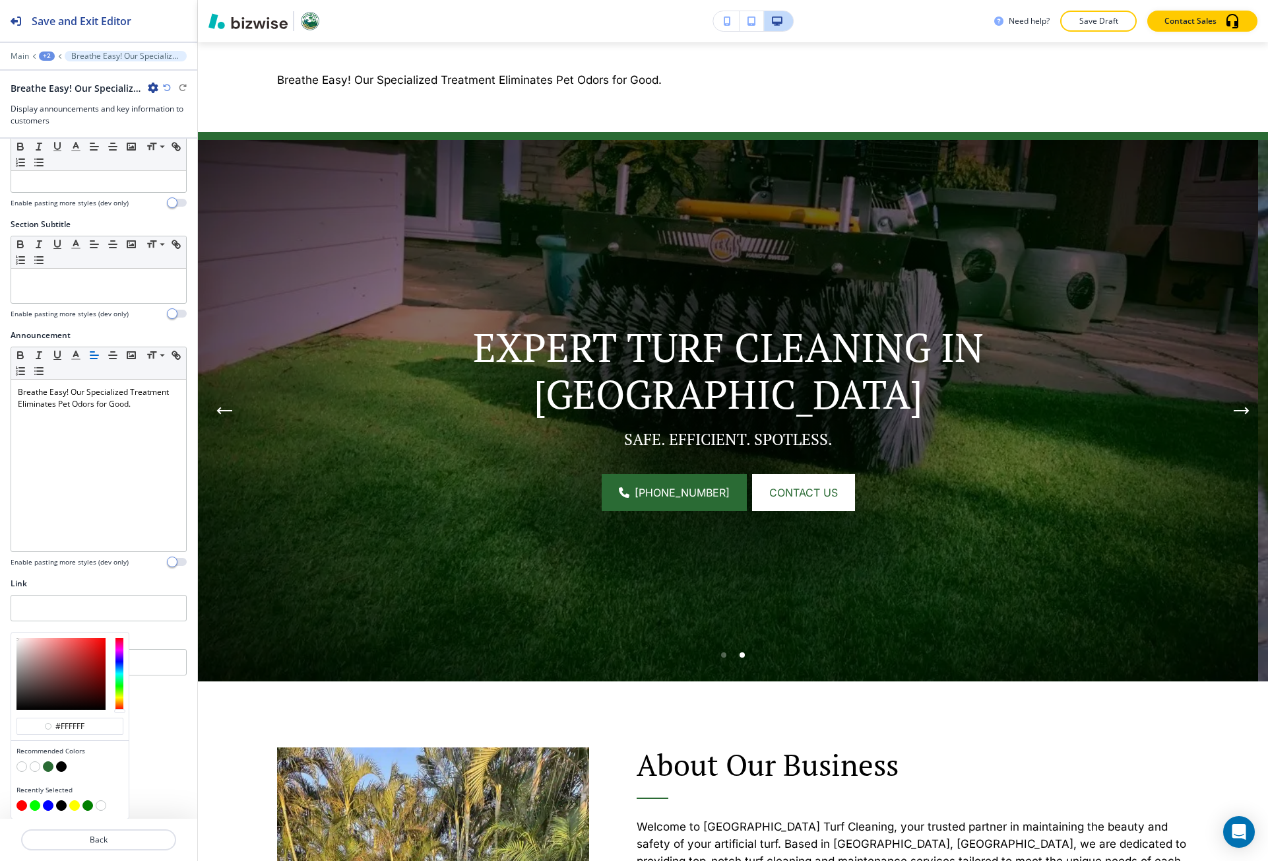
scroll to position [33, 0]
click at [49, 767] on button "button" at bounding box center [48, 765] width 11 height 11
type input "#2a6b34"
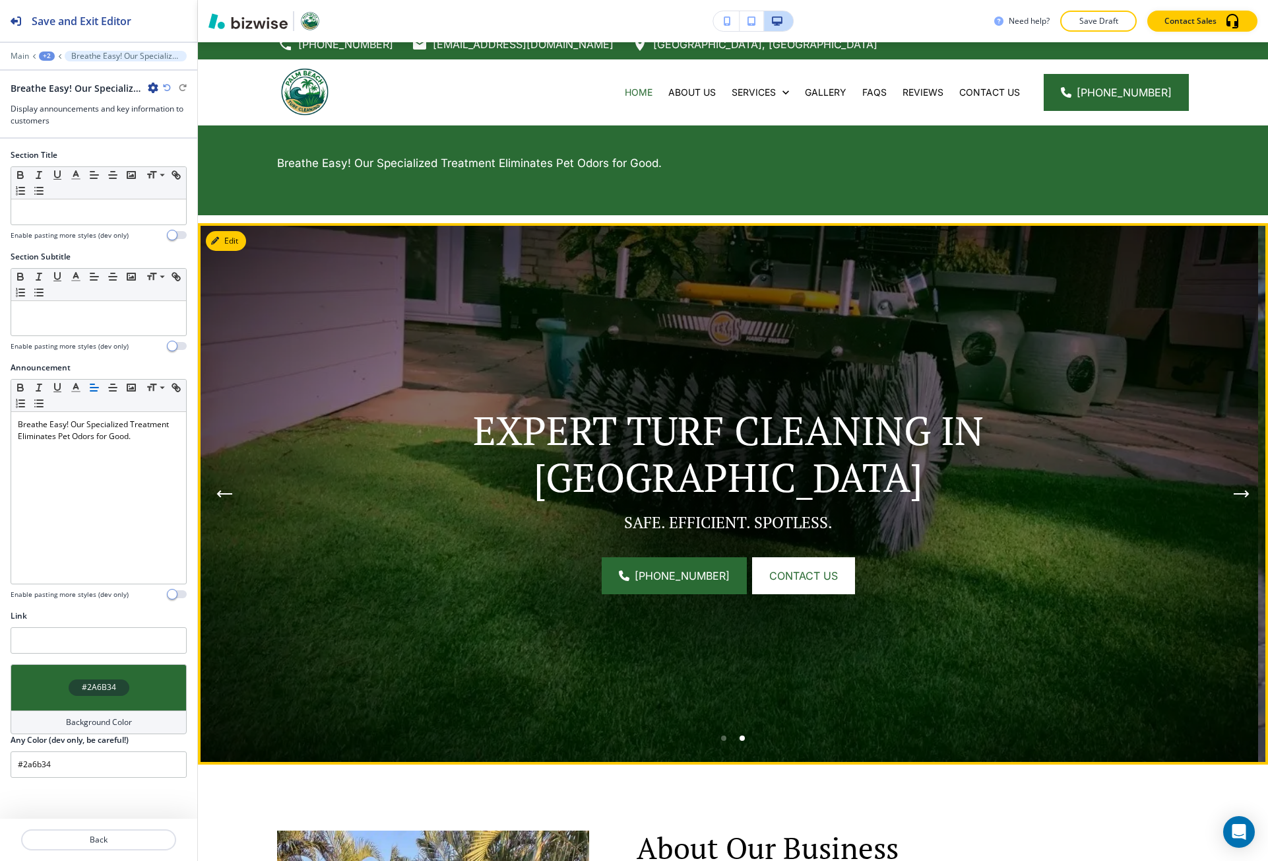
scroll to position [0, 0]
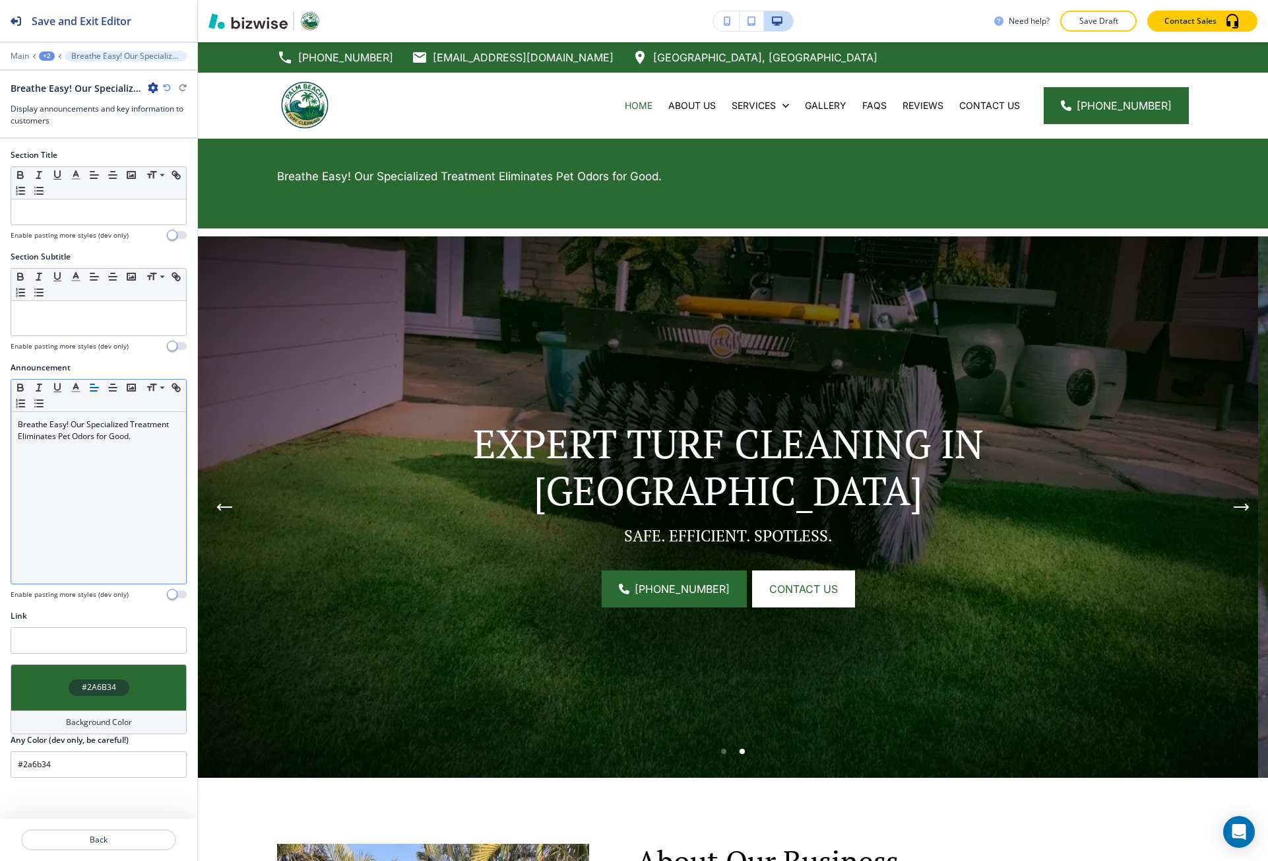
click at [67, 440] on p "Breathe Easy! Our Specialized Treatment Eliminates Pet Odors for Good." at bounding box center [99, 430] width 162 height 24
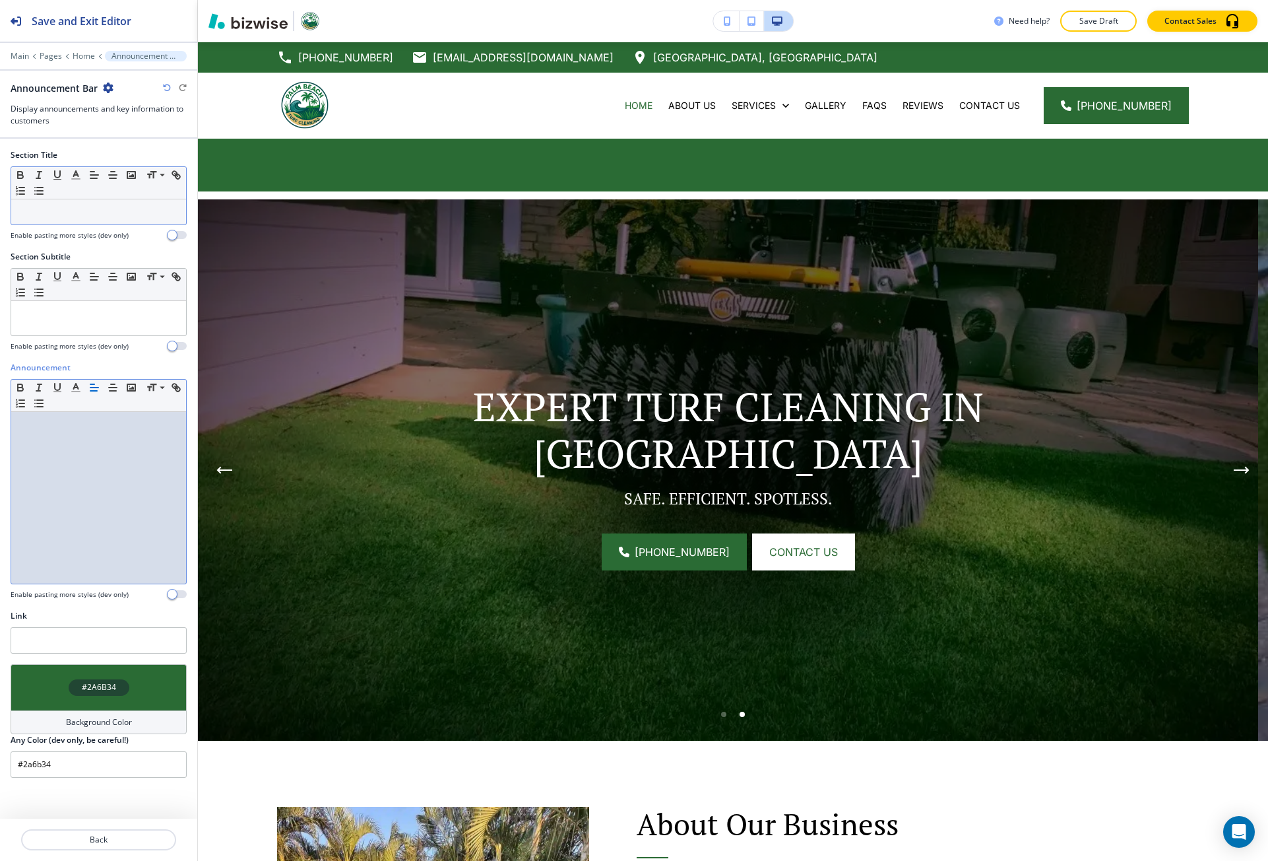
click at [72, 203] on div at bounding box center [98, 211] width 175 height 25
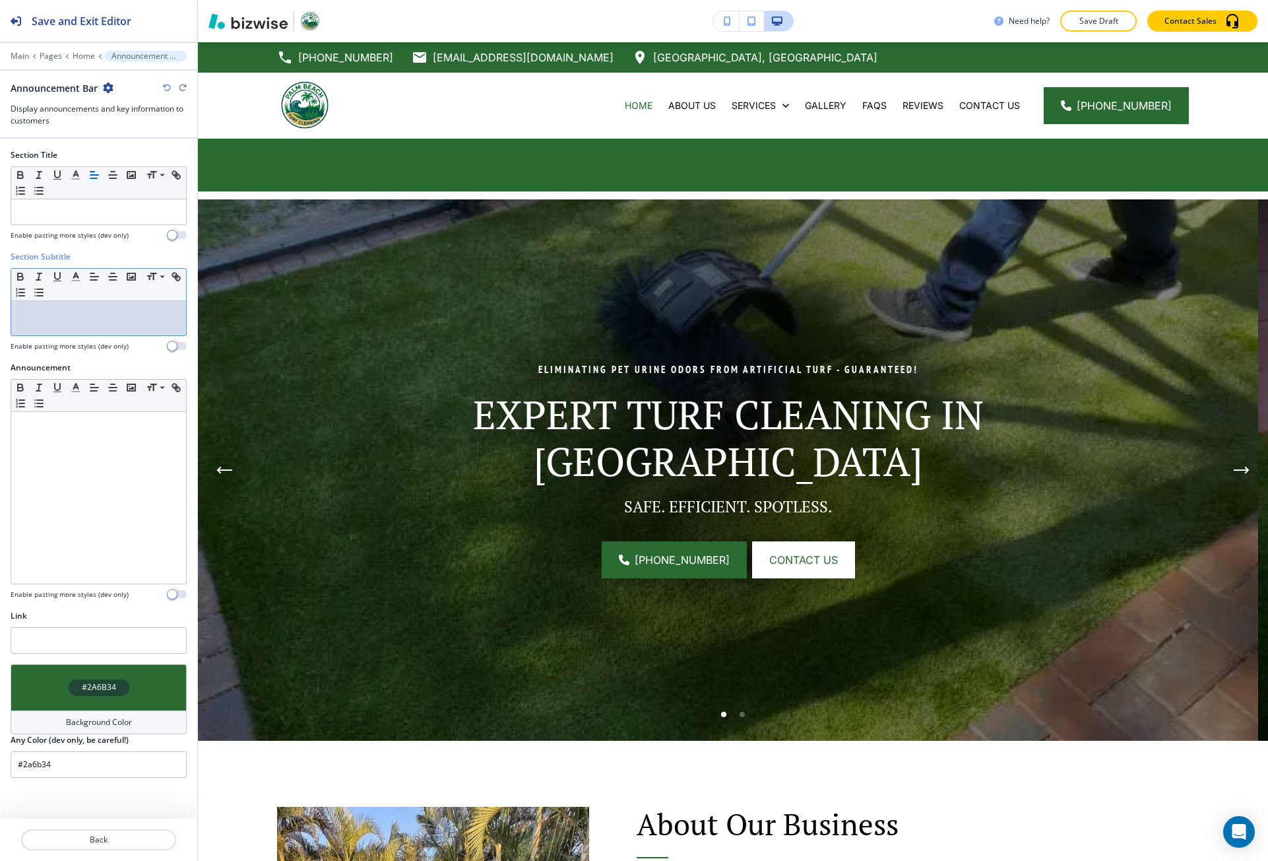
click at [105, 308] on p at bounding box center [99, 314] width 162 height 12
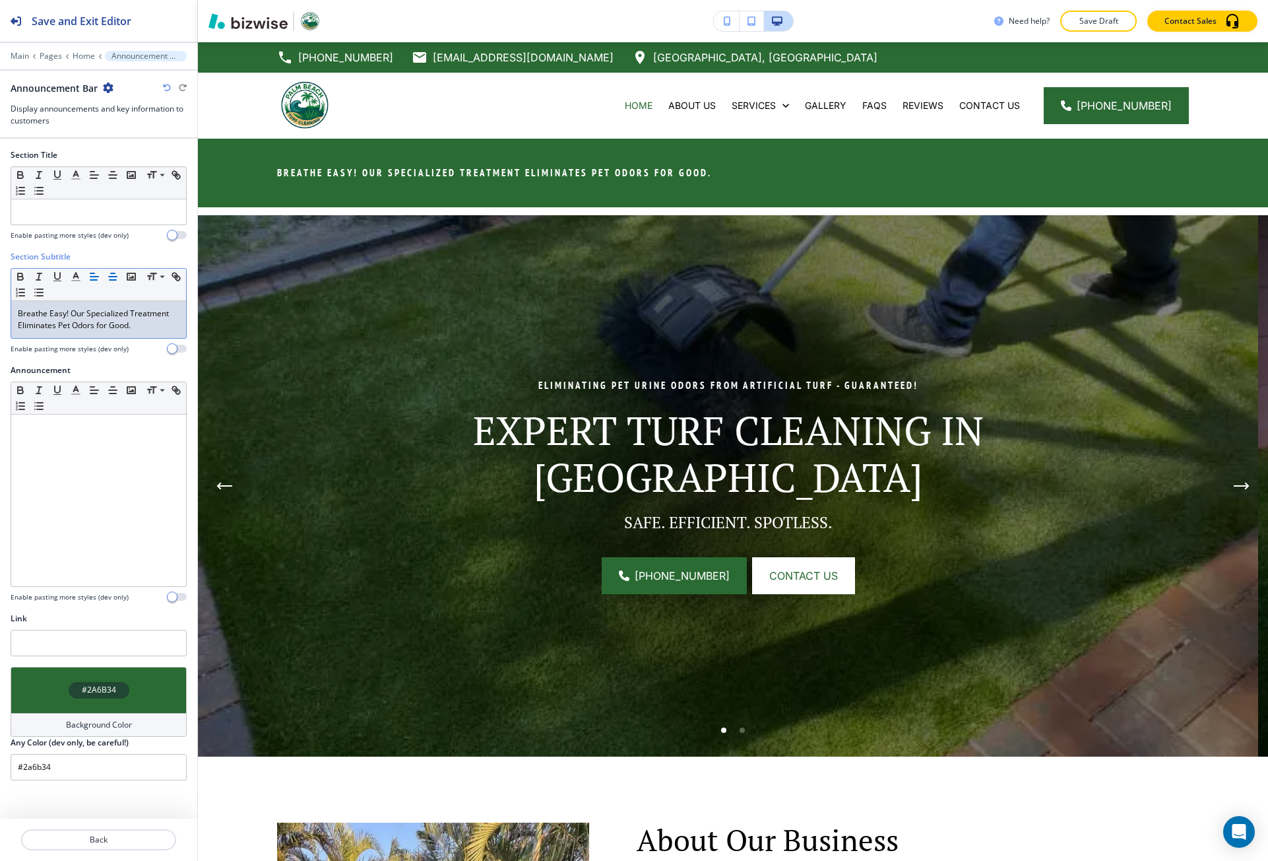
click at [111, 280] on icon "button" at bounding box center [113, 277] width 12 height 12
click at [104, 317] on p "Breathe Easy! Our Specialized Treatment Eliminates Pet Odors for Good." at bounding box center [99, 320] width 162 height 24
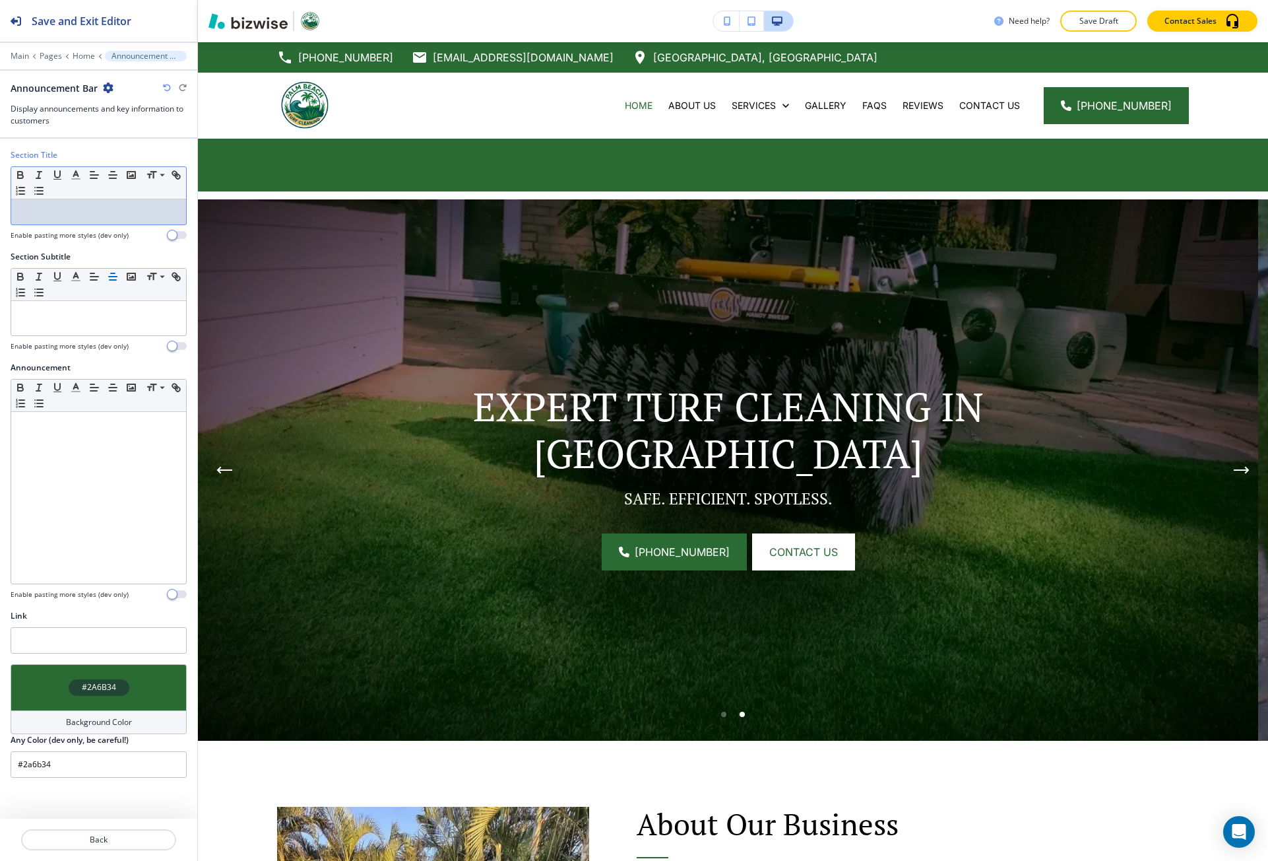
click at [91, 212] on p at bounding box center [99, 212] width 162 height 12
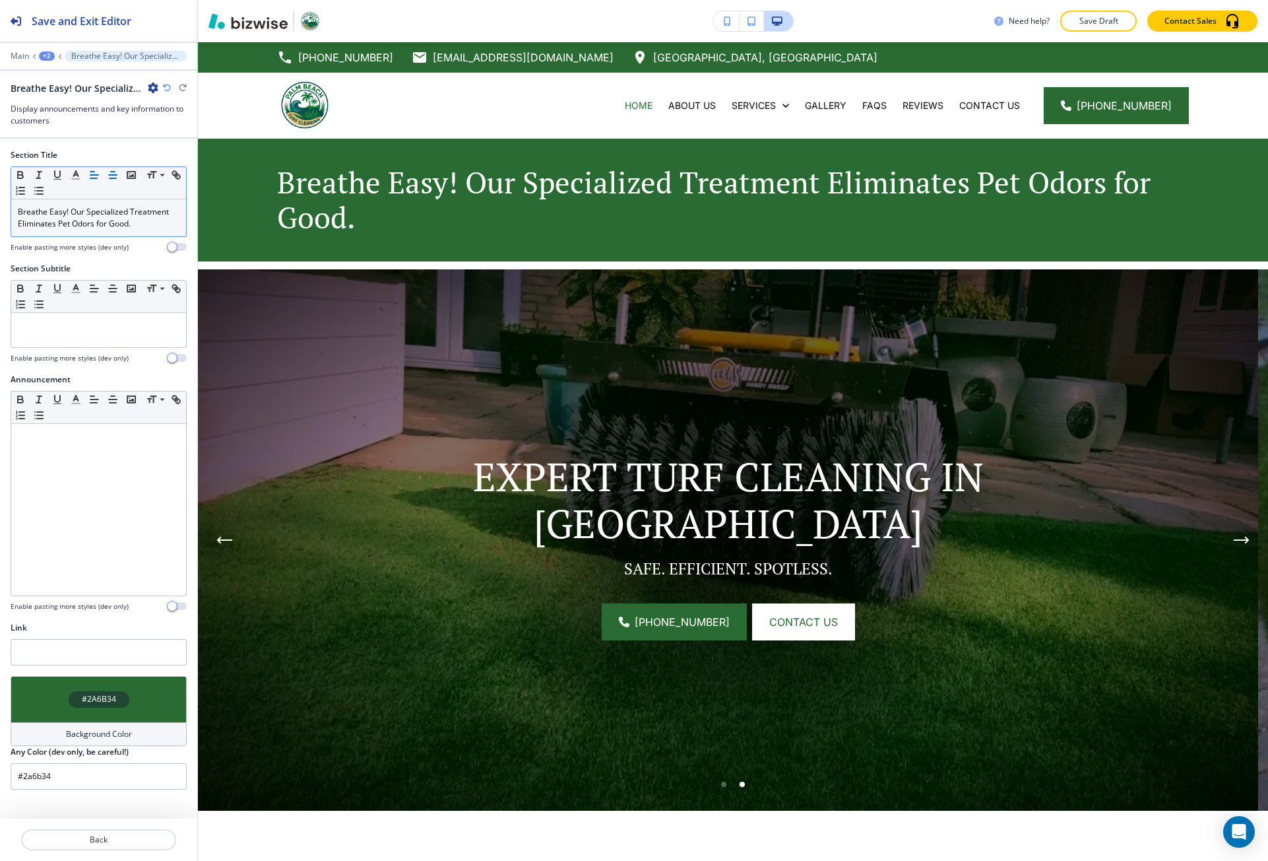
click at [117, 176] on icon "button" at bounding box center [113, 175] width 12 height 12
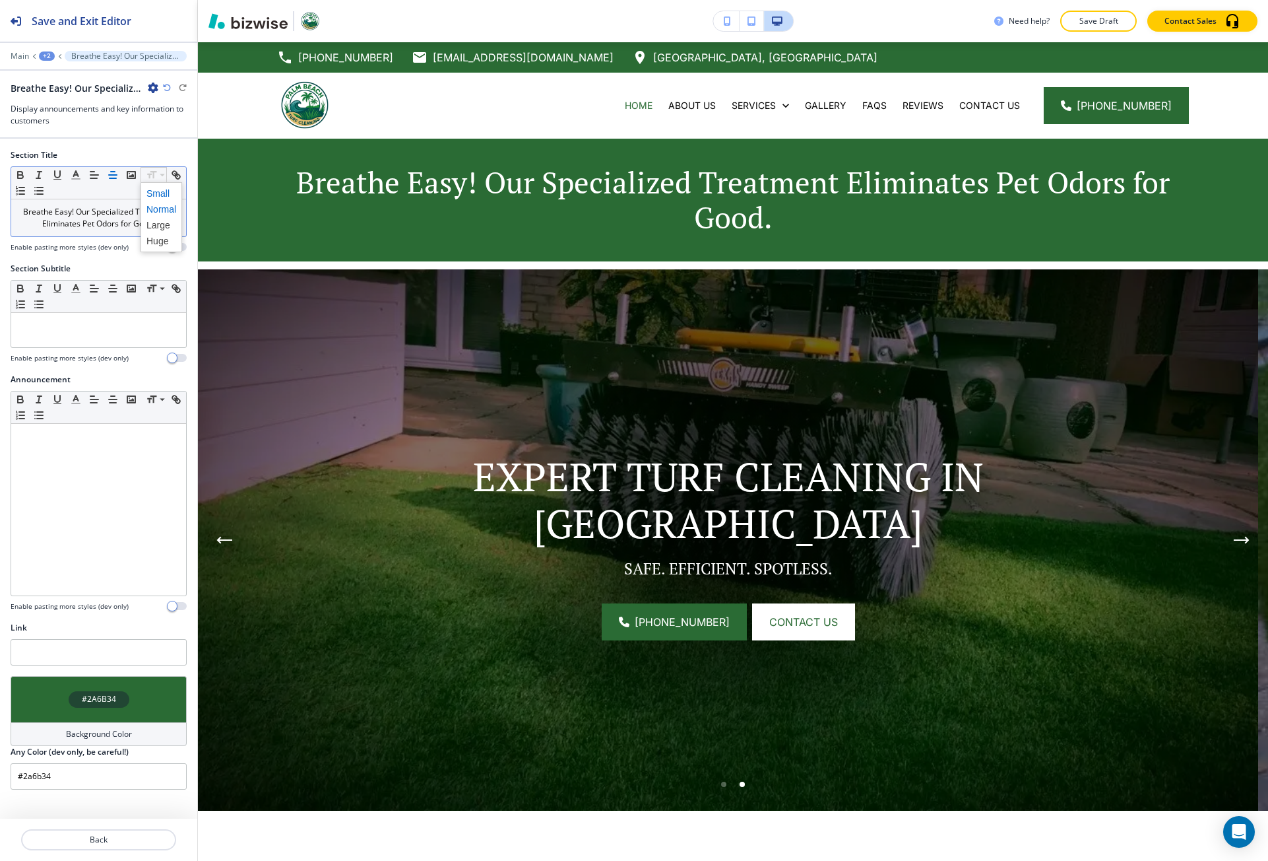
click at [168, 198] on span at bounding box center [162, 193] width 30 height 16
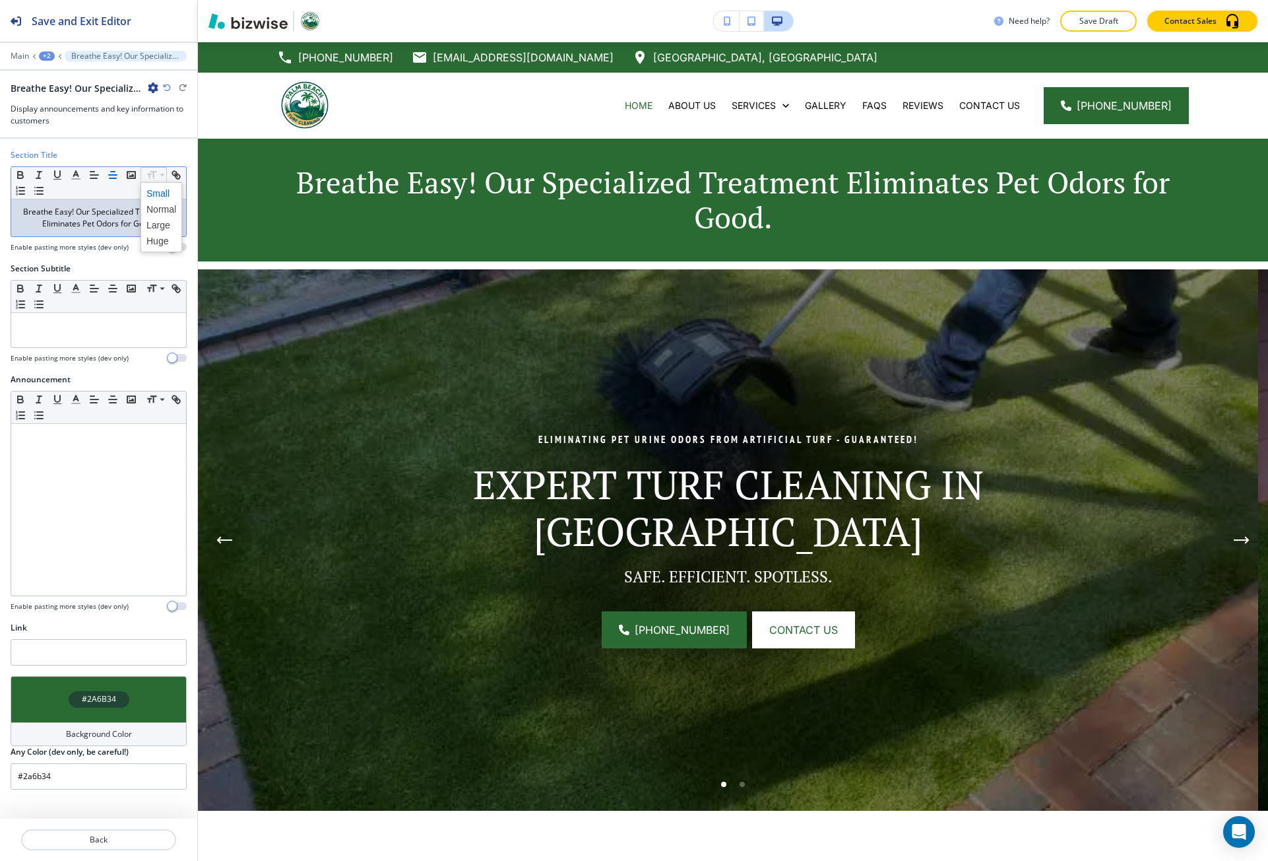
click at [114, 216] on p "Breathe Easy! Our Specialized Treatment Eliminates Pet Odors for Good. ﻿" at bounding box center [99, 218] width 162 height 24
click at [159, 193] on span at bounding box center [162, 193] width 30 height 16
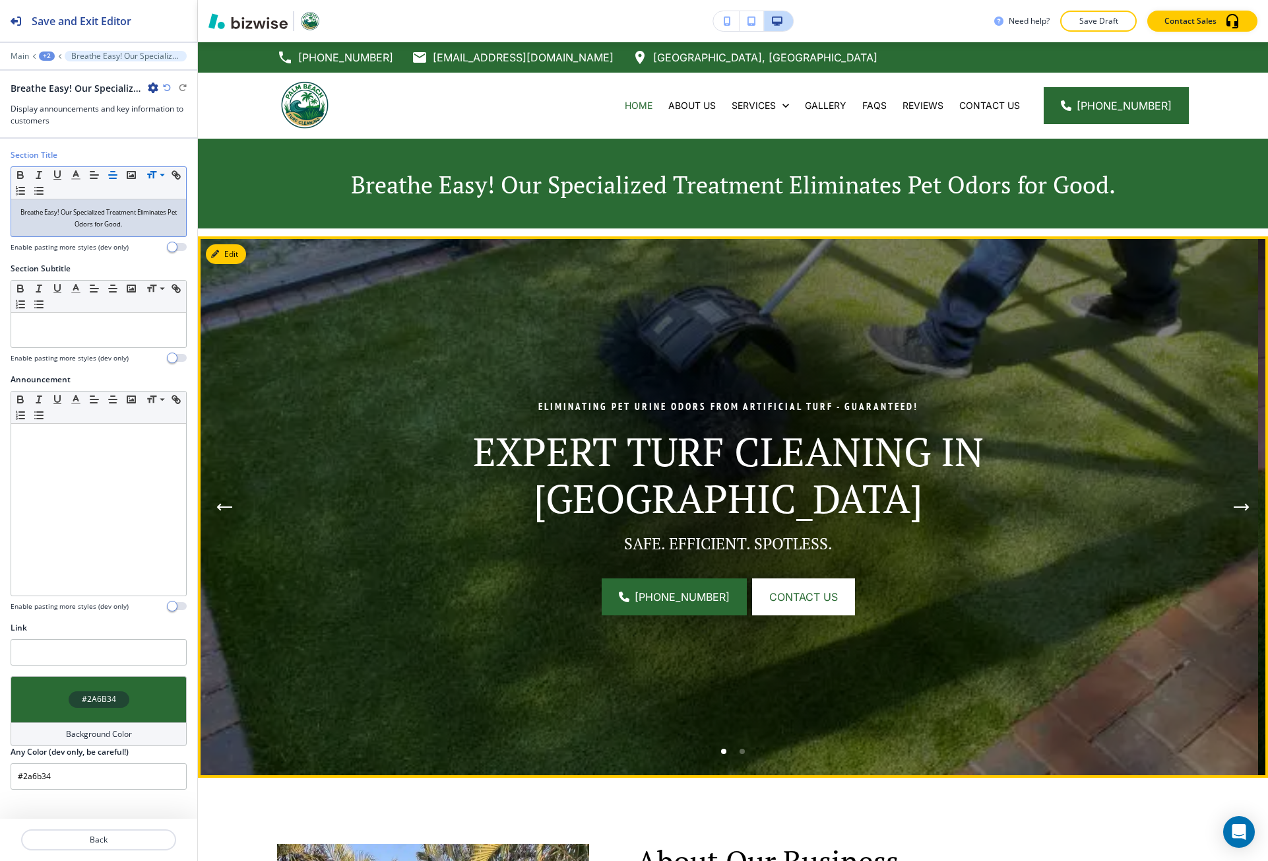
click at [286, 333] on img at bounding box center [728, 506] width 1060 height 541
click at [228, 249] on button "Edit This Section" at bounding box center [250, 254] width 89 height 20
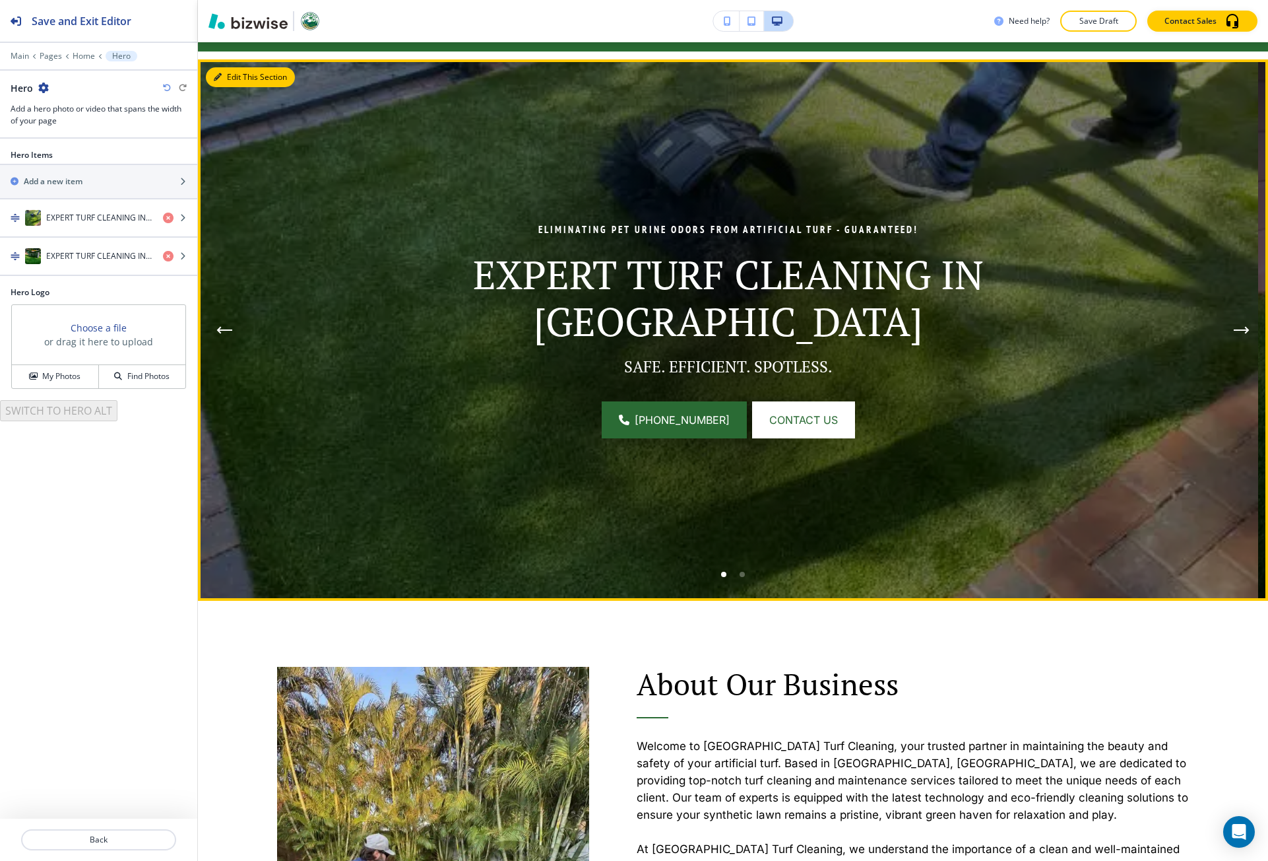
scroll to position [194, 0]
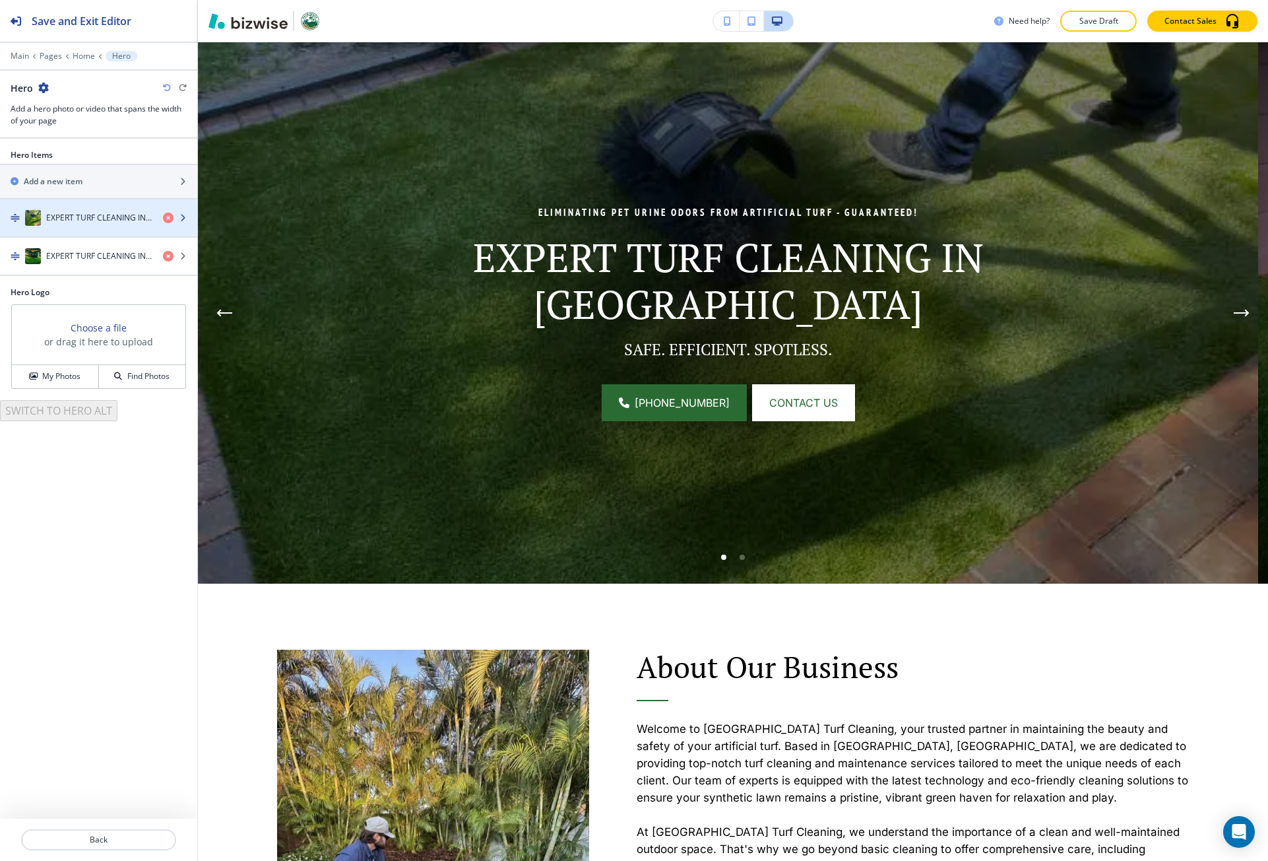
click at [86, 229] on div "button" at bounding box center [98, 231] width 197 height 11
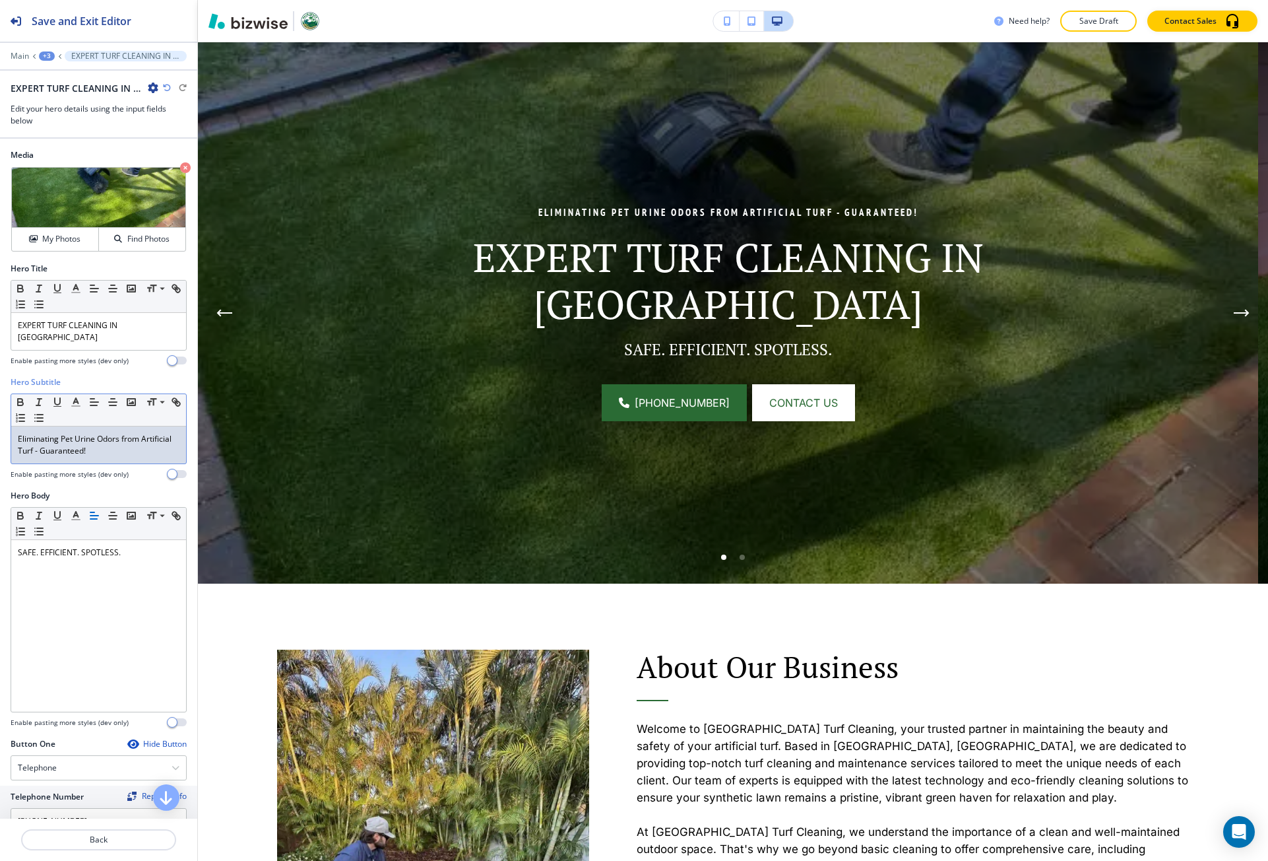
click at [84, 434] on p "Eliminating Pet Urine Odors from Artificial Turf - Guaranteed!" at bounding box center [99, 445] width 162 height 24
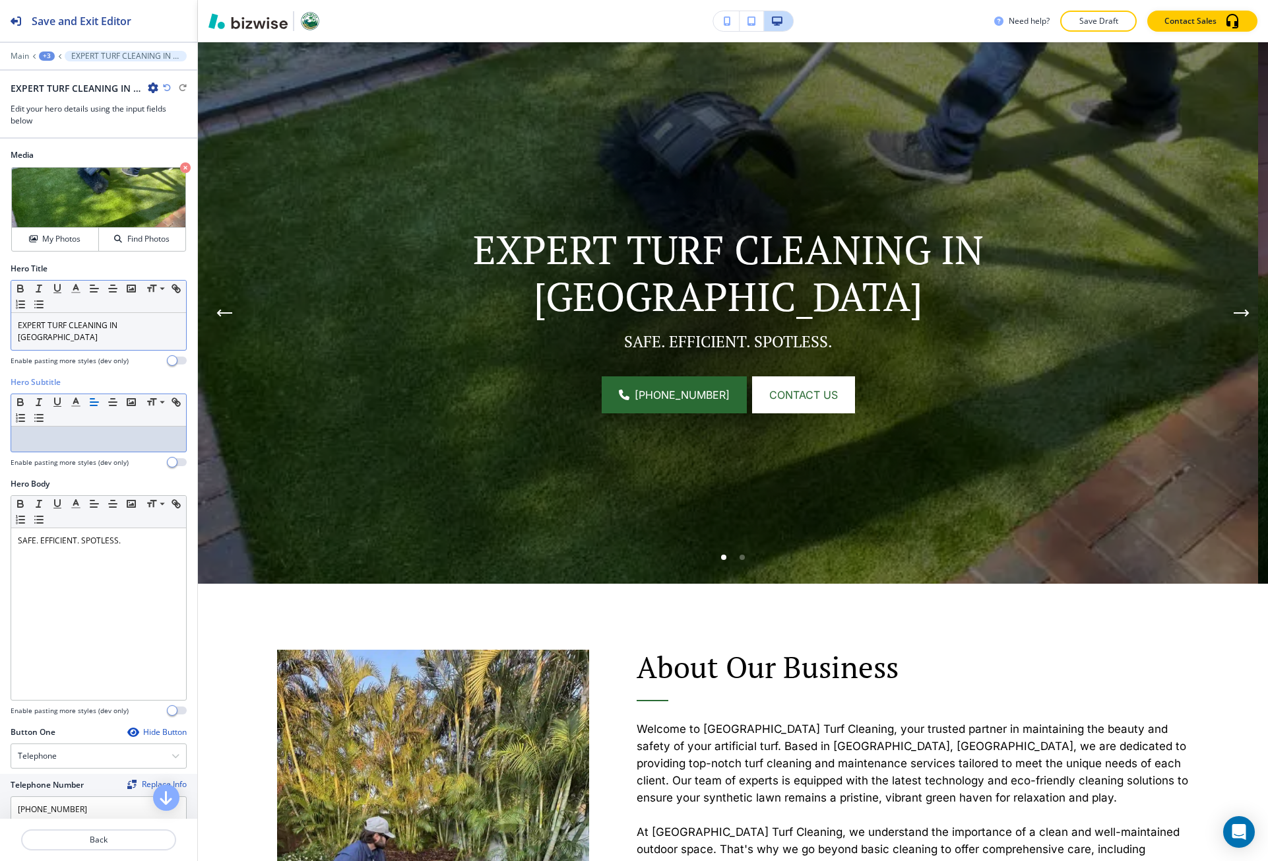
click at [166, 325] on p "EXPERT TURF CLEANING IN PALM BEACH" at bounding box center [99, 331] width 162 height 24
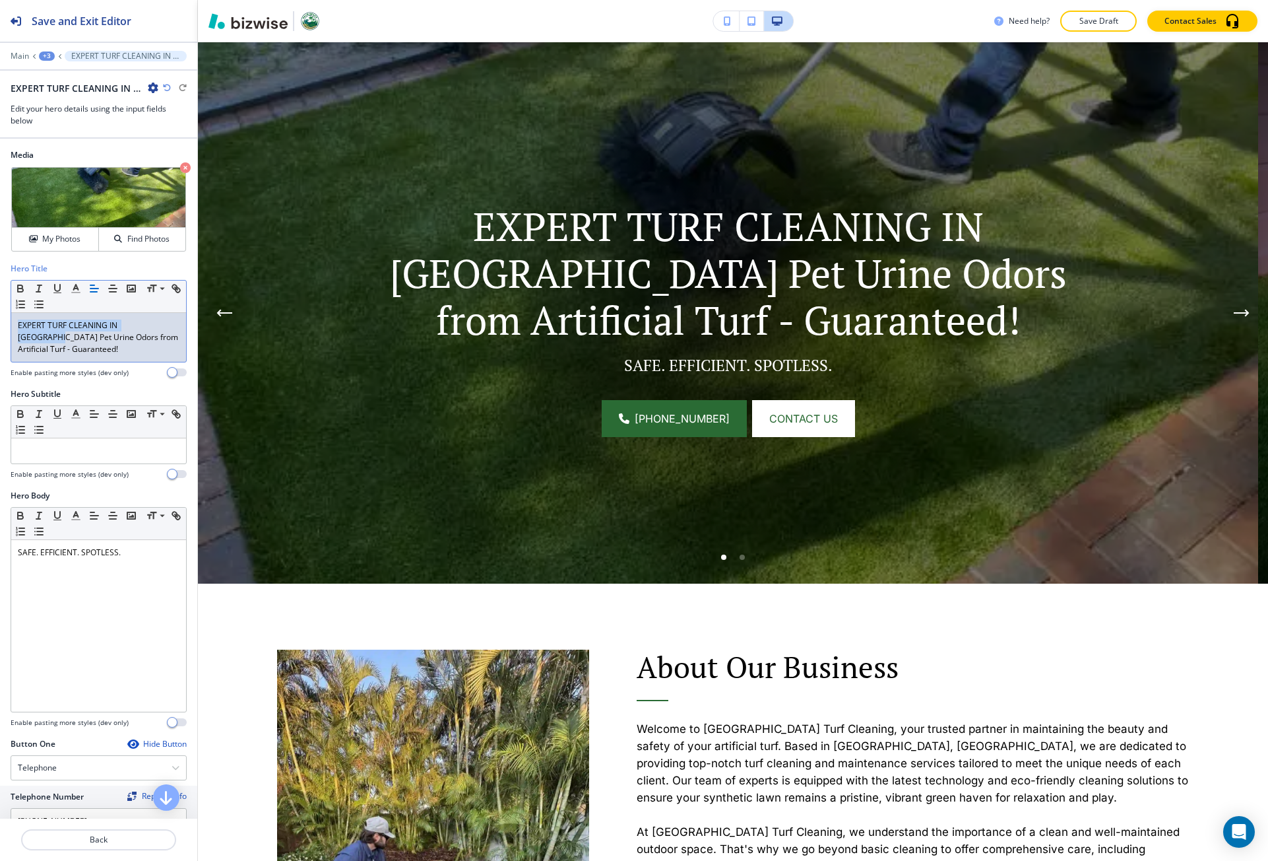
drag, startPoint x: 44, startPoint y: 338, endPoint x: 9, endPoint y: 324, distance: 37.0
click at [9, 324] on div "Hero Title Small Normal Large Huge EXPERT TURF CLEANING IN PALM BEACHEliminatin…" at bounding box center [98, 325] width 197 height 125
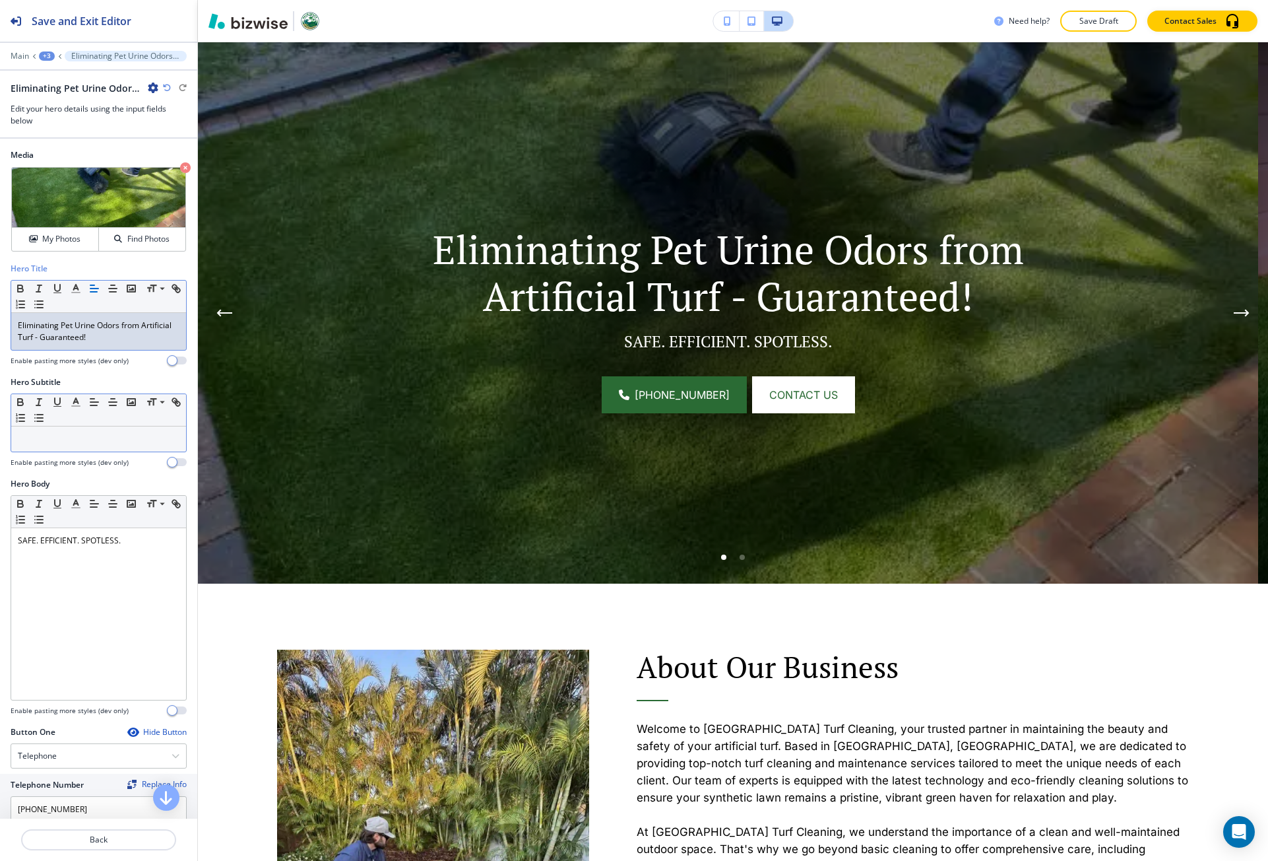
click at [87, 433] on p at bounding box center [99, 439] width 162 height 12
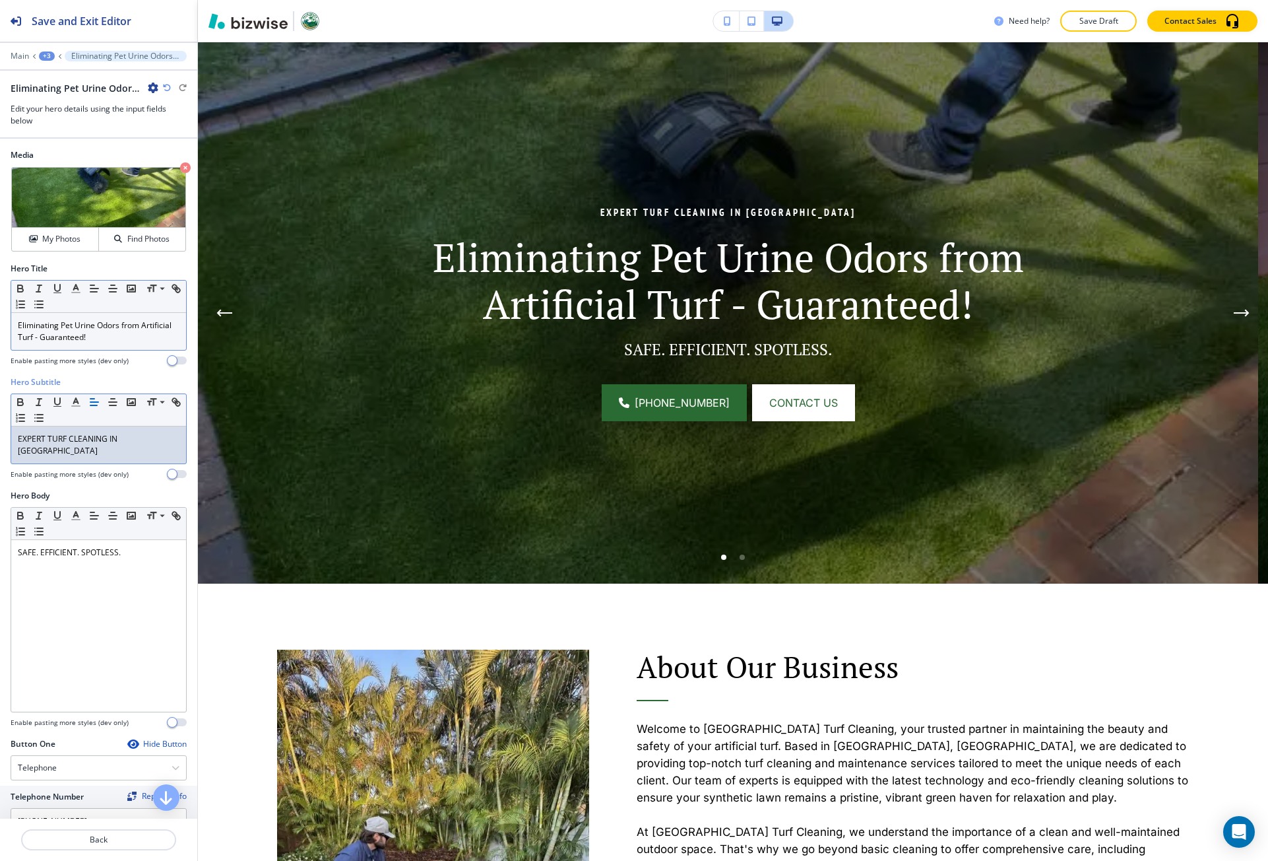
click at [95, 339] on p "Eliminating Pet Urine Odors from Artificial Turf - Guaranteed!" at bounding box center [99, 331] width 162 height 24
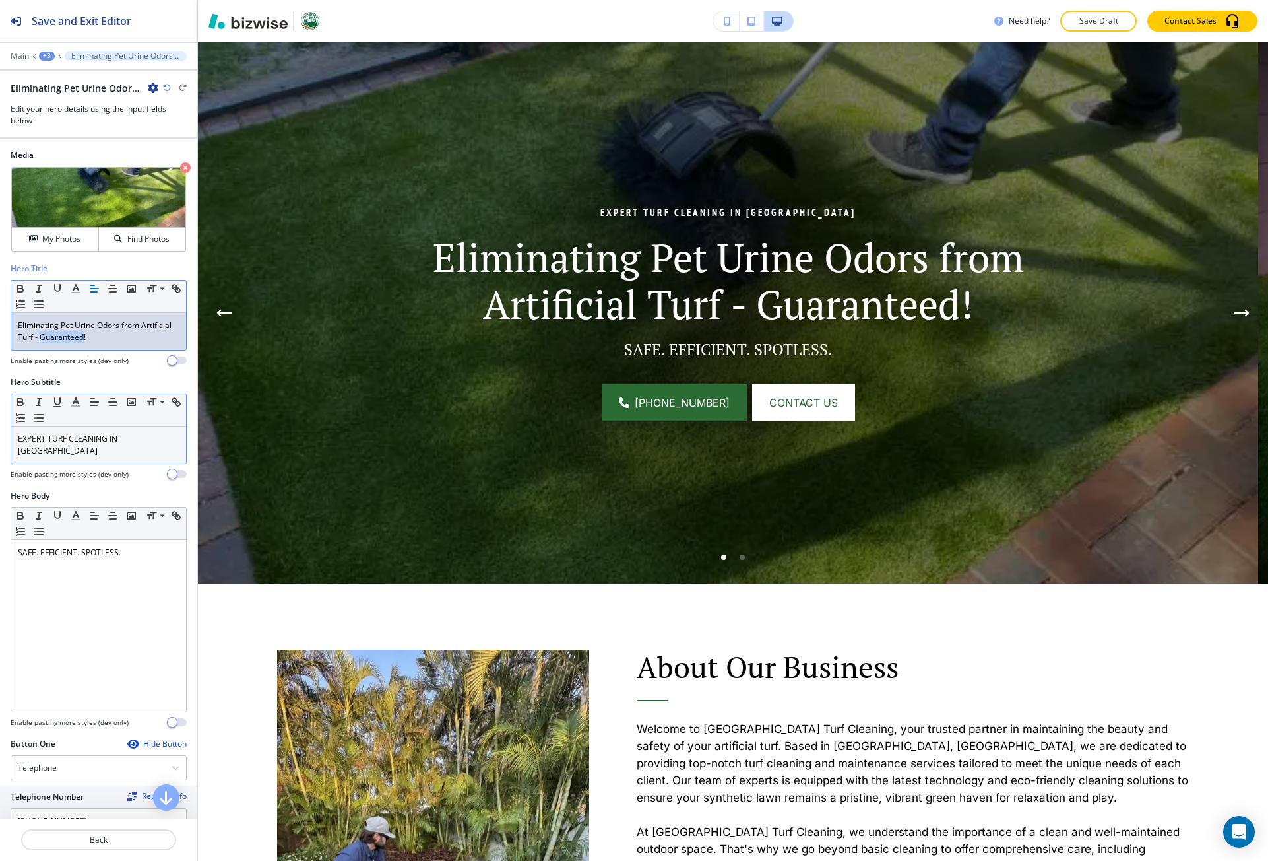
click at [95, 339] on p "Eliminating Pet Urine Odors from Artificial Turf - Guaranteed!" at bounding box center [99, 331] width 162 height 24
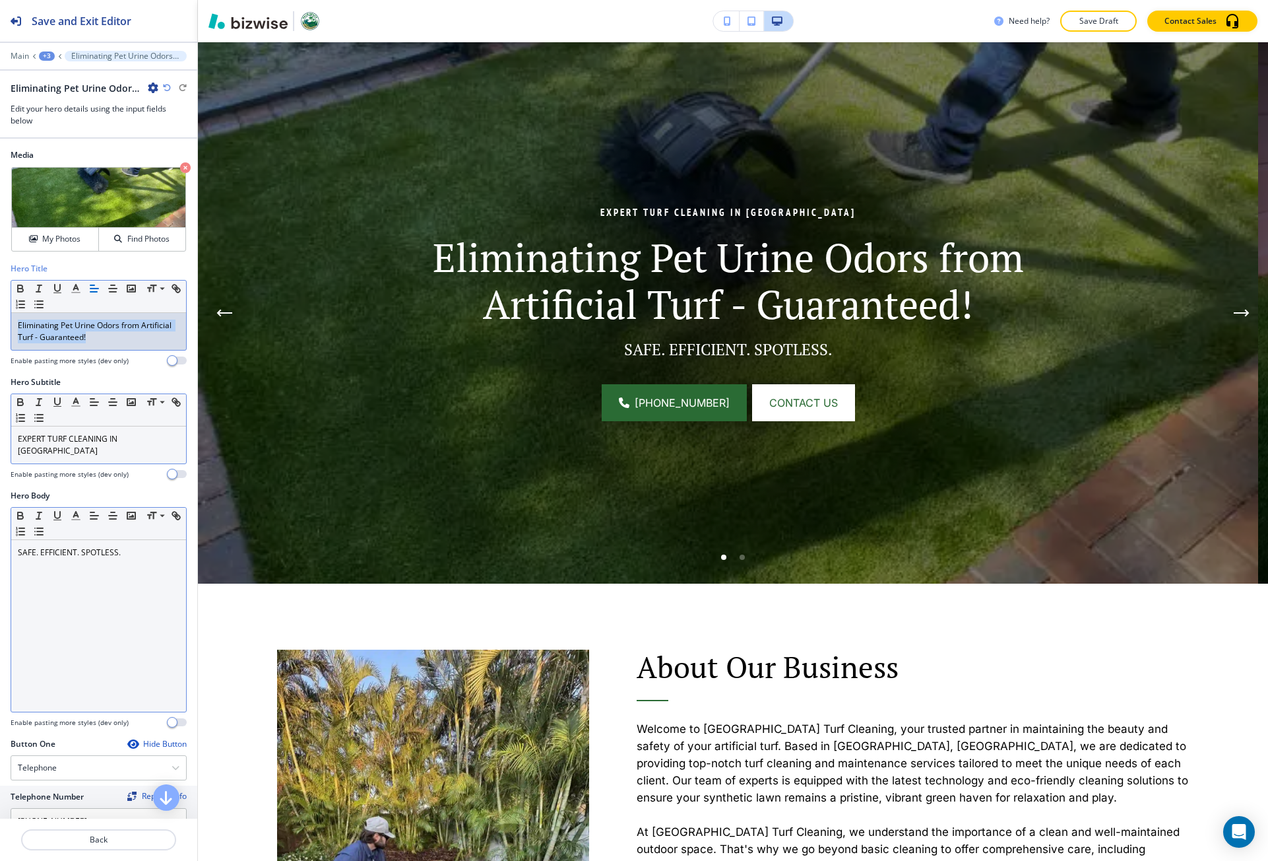
copy p "Eliminating Pet Urine Odors from Artificial Turf - Guaranteed!"
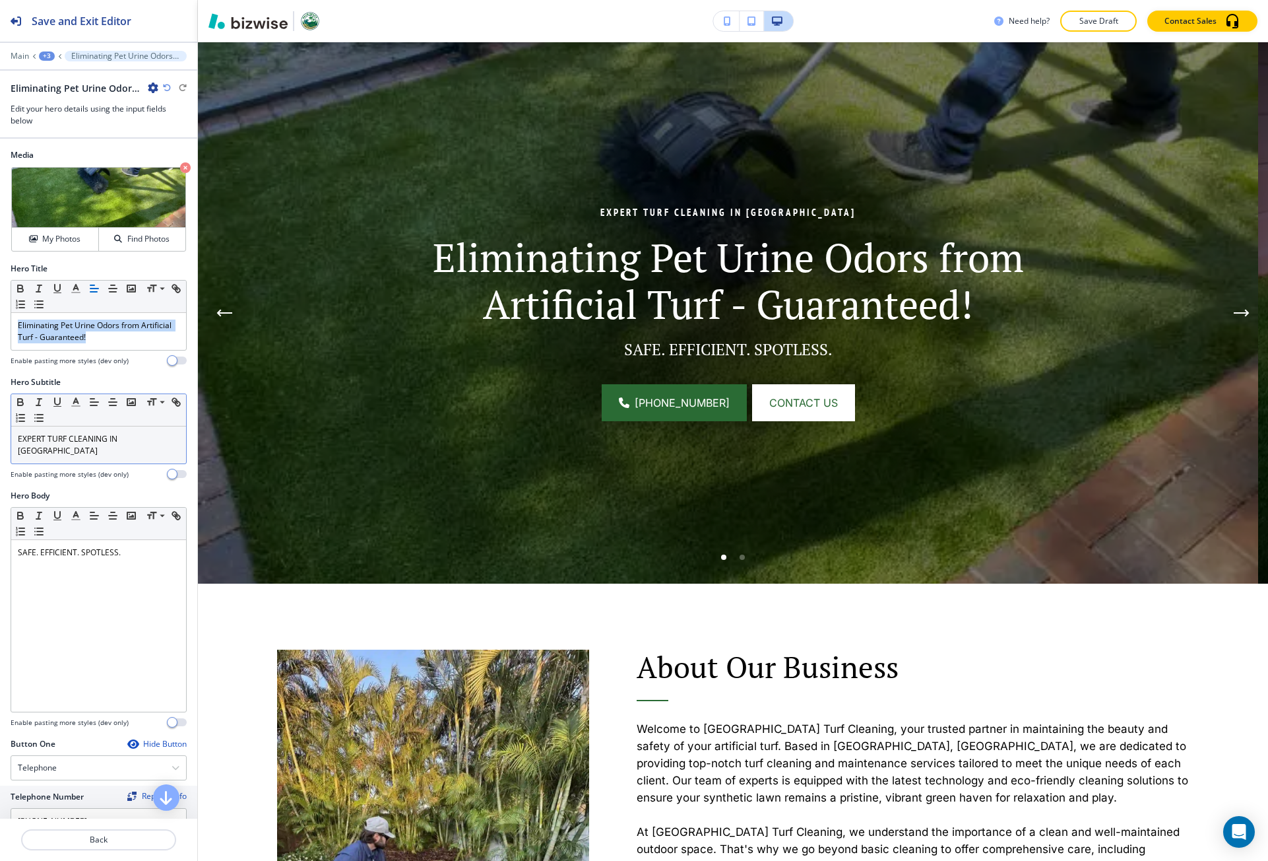
click at [169, 91] on icon "button" at bounding box center [167, 88] width 8 height 8
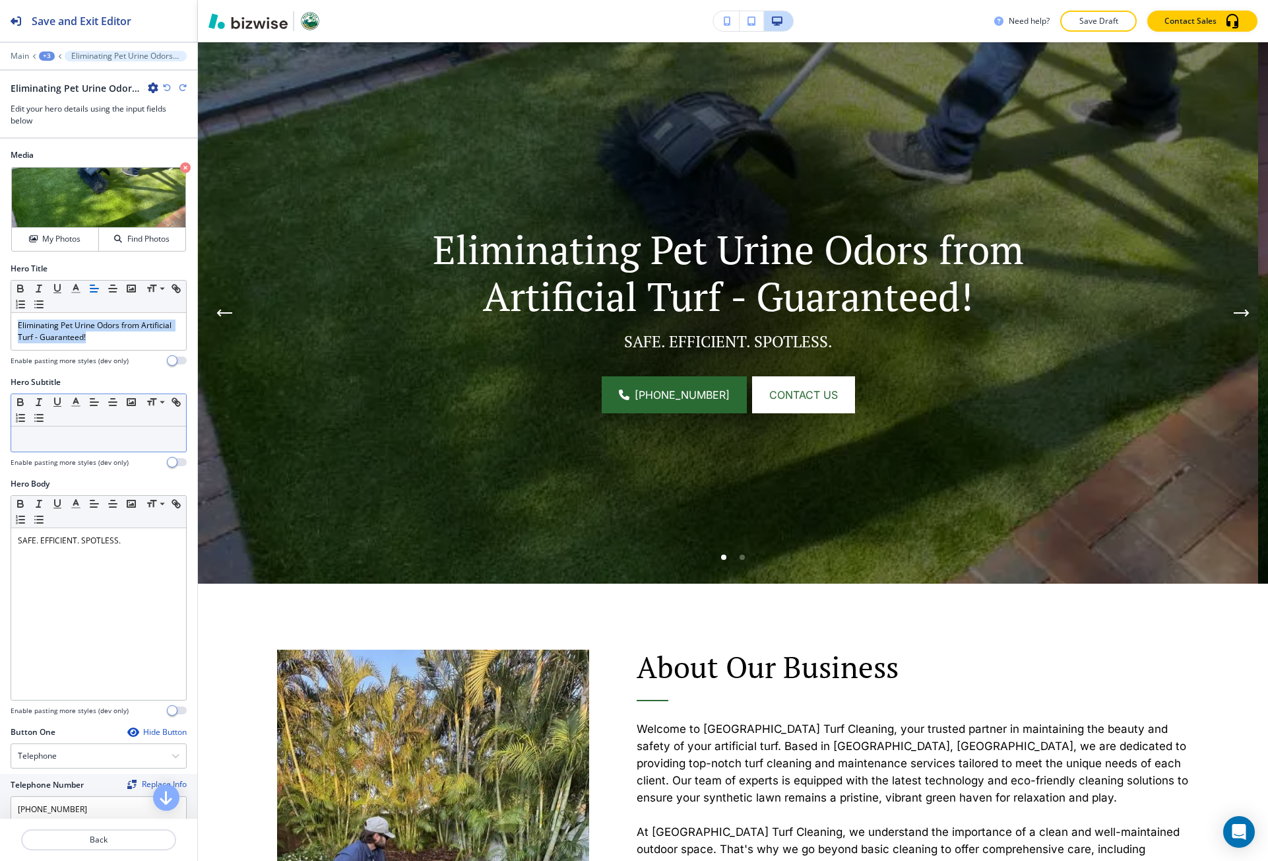
click at [169, 91] on icon "button" at bounding box center [167, 88] width 8 height 8
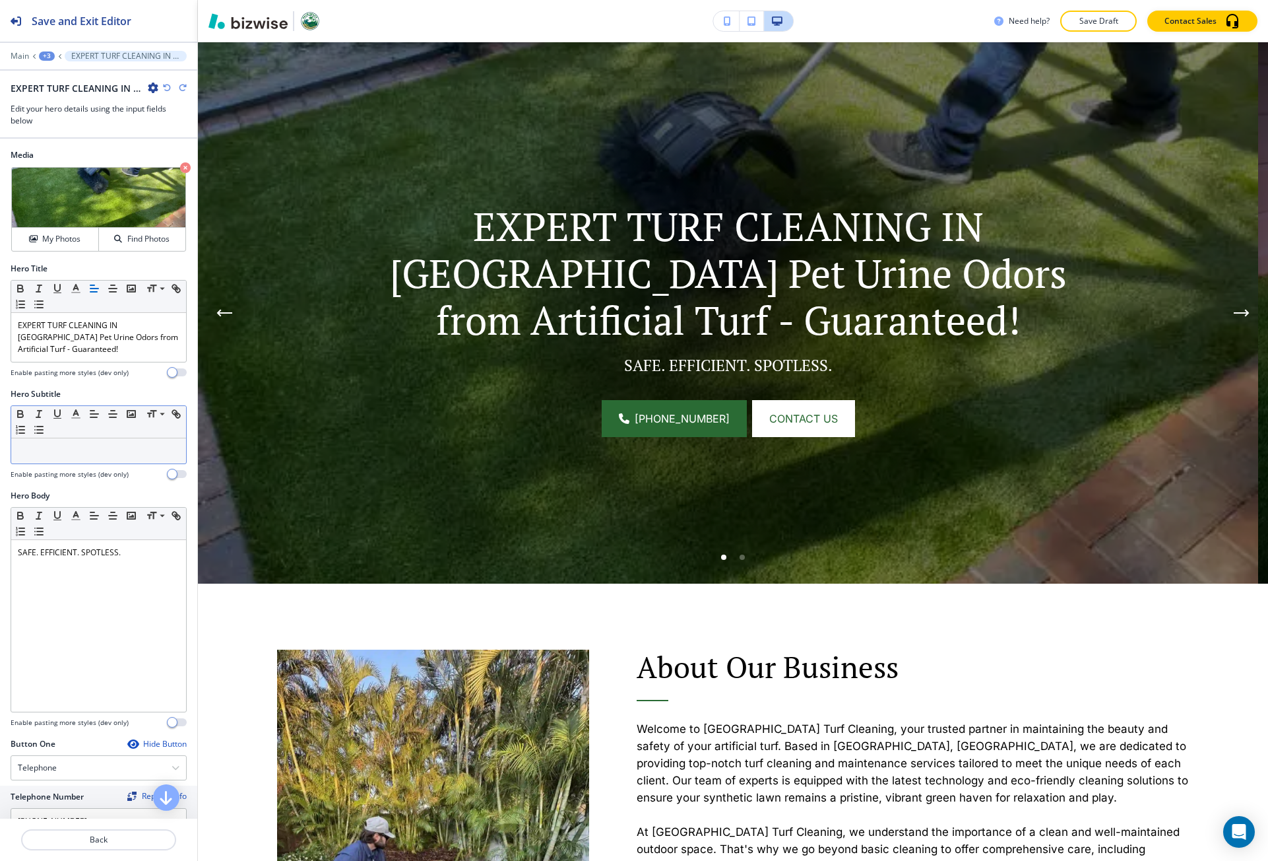
click at [169, 91] on icon "button" at bounding box center [167, 88] width 8 height 8
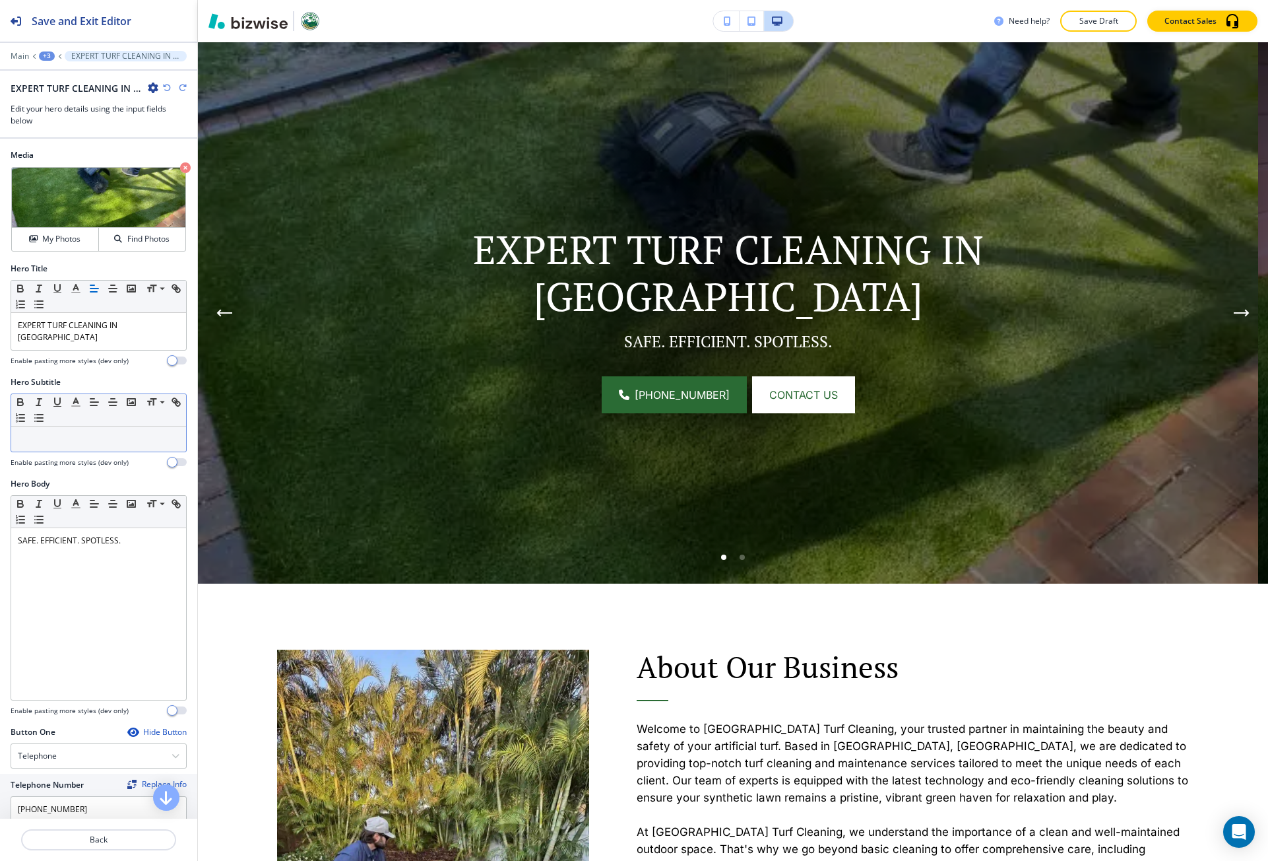
click at [169, 91] on icon "button" at bounding box center [167, 88] width 8 height 8
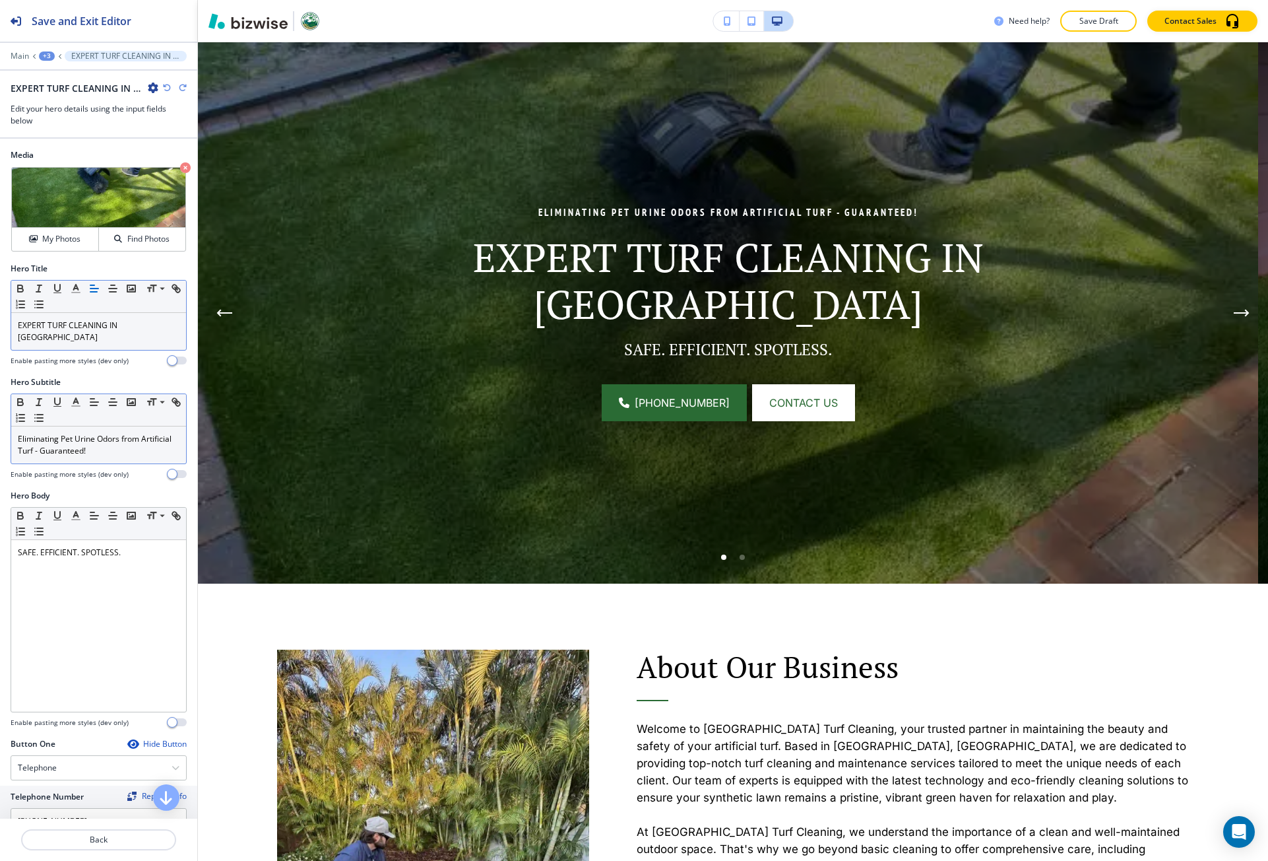
click at [115, 322] on p "EXPERT TURF CLEANING IN PALM BEACH" at bounding box center [99, 331] width 162 height 24
click at [162, 359] on span at bounding box center [162, 354] width 30 height 16
click at [126, 455] on div "Eliminating Pet Urine Odors from Artificial Turf - Guaranteed!" at bounding box center [98, 444] width 175 height 37
click at [156, 393] on div "Small Normal Large Huge Eliminating Pet Urine Odors from Artificial Turf - Guar…" at bounding box center [99, 428] width 176 height 71
click at [140, 440] on p "Eliminating Pet Urine Odors from Artificial Turf - Guaranteed!" at bounding box center [99, 445] width 162 height 24
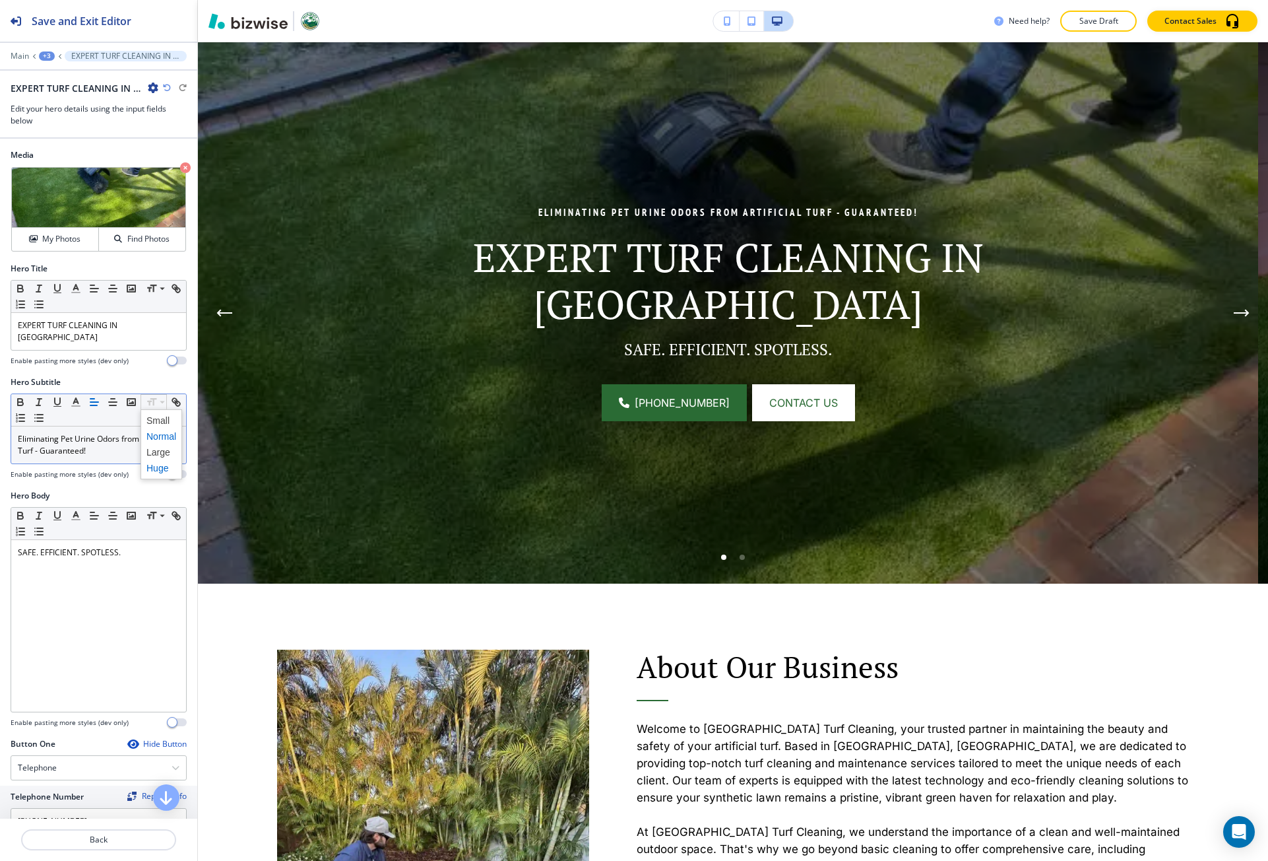
click at [161, 465] on span at bounding box center [162, 468] width 30 height 16
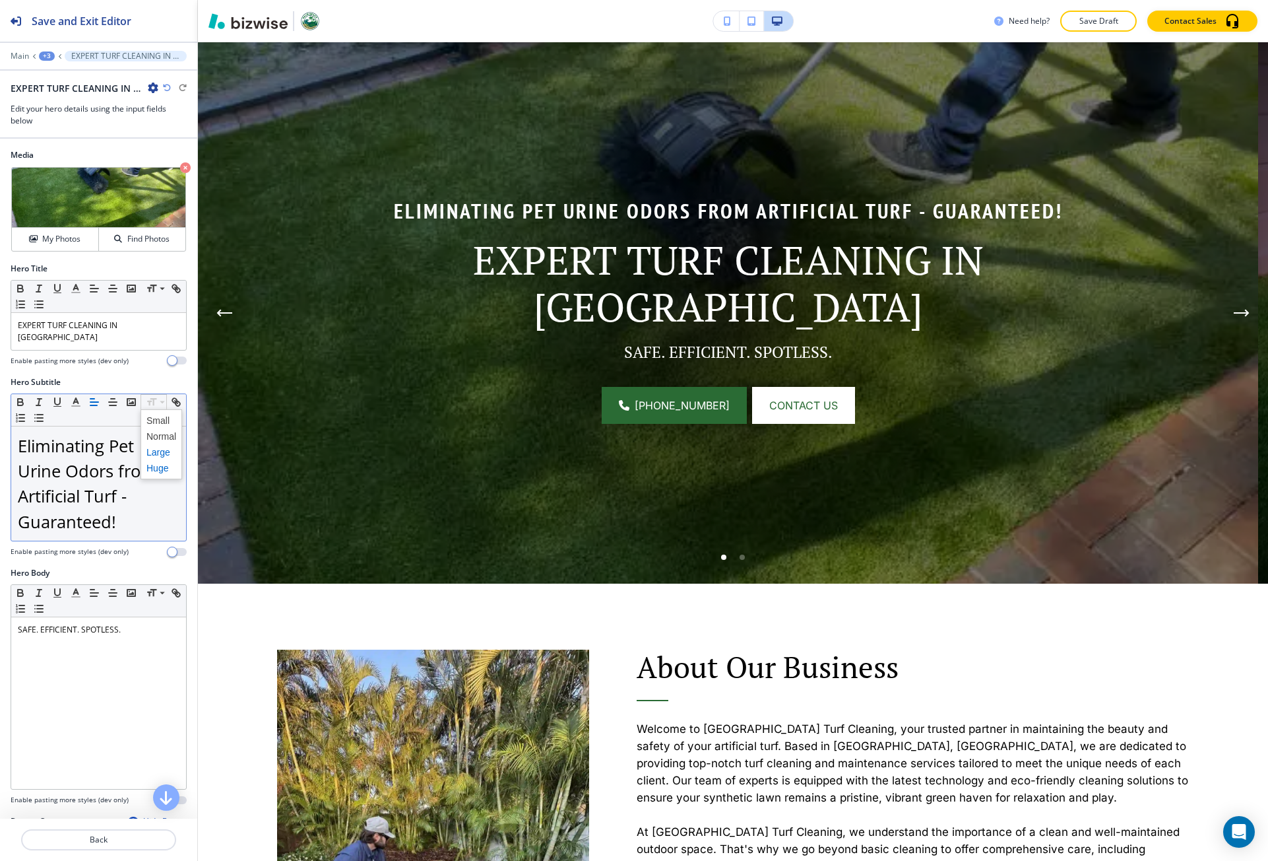
click at [162, 445] on span at bounding box center [162, 452] width 30 height 16
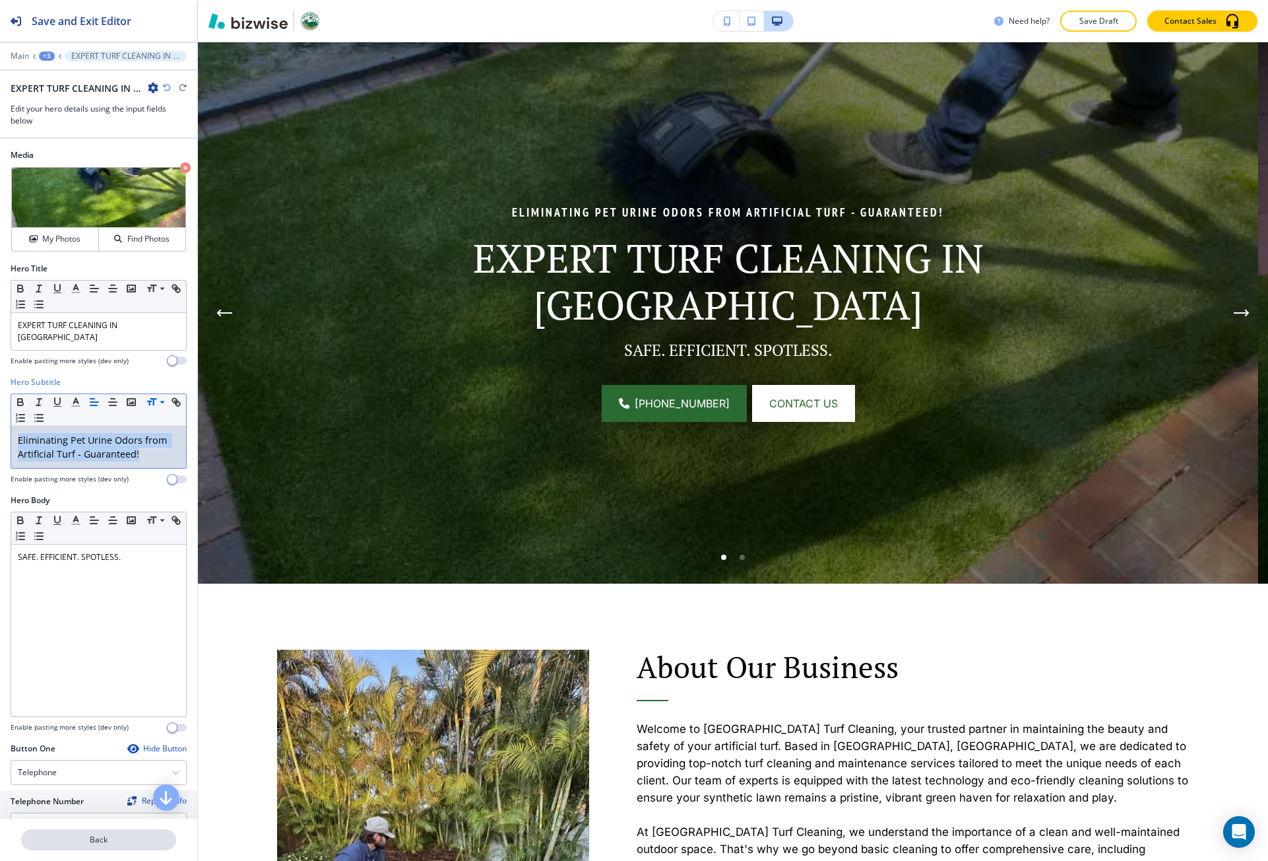
copy span "Eliminating Pet Urine Odors from Artificial Turf - Guaranteed!"
click at [49, 845] on p "Back" at bounding box center [98, 839] width 152 height 12
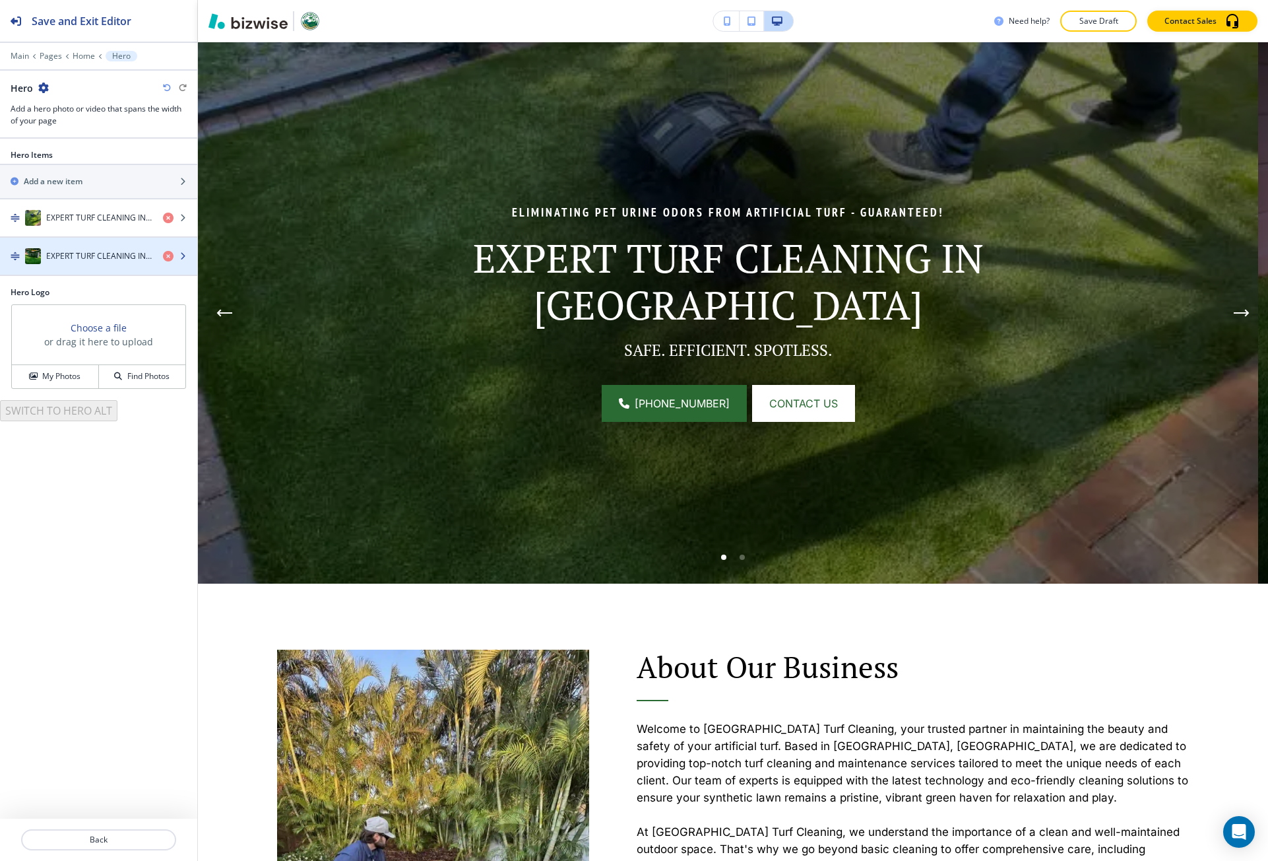
click at [108, 252] on h4 "EXPERT TURF CLEANING IN PALM BEACH" at bounding box center [99, 256] width 106 height 12
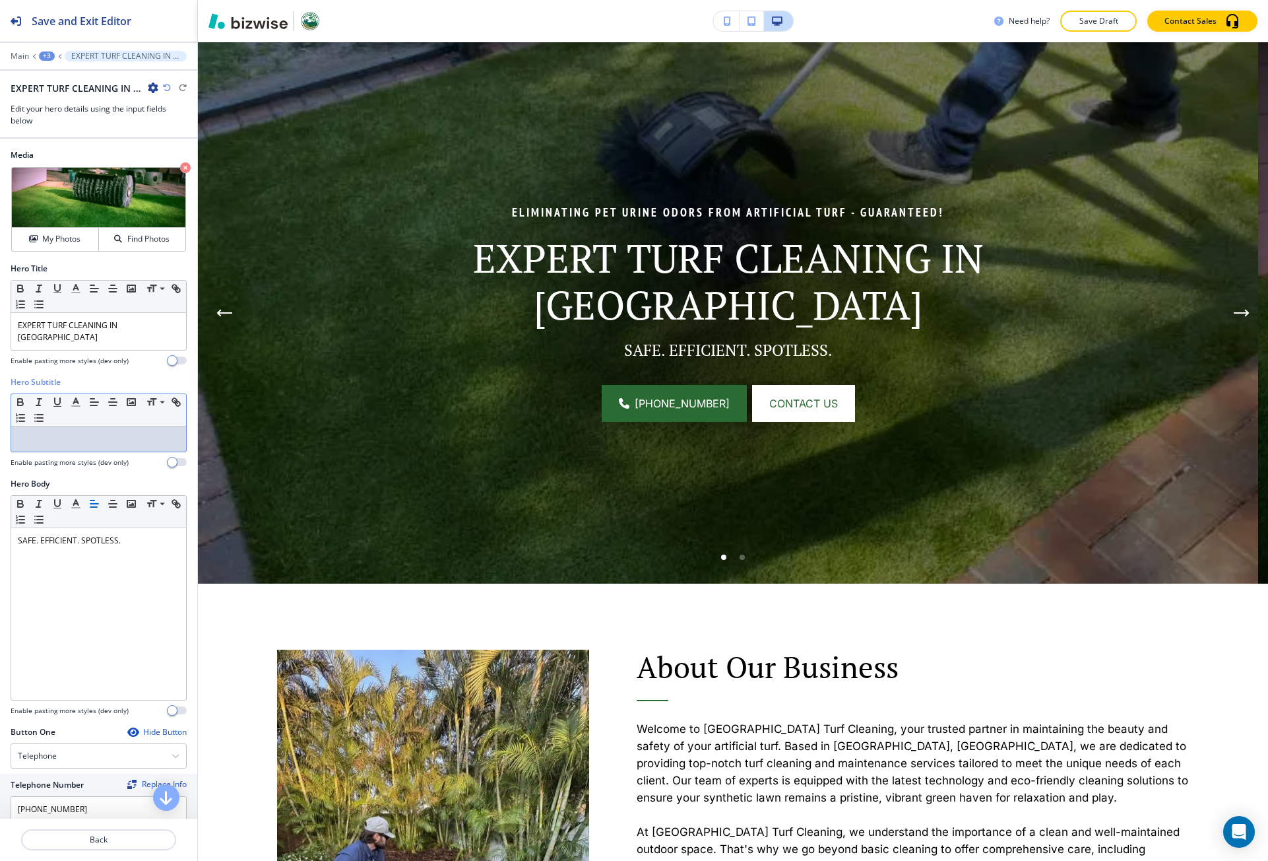
click at [94, 439] on p at bounding box center [99, 439] width 162 height 12
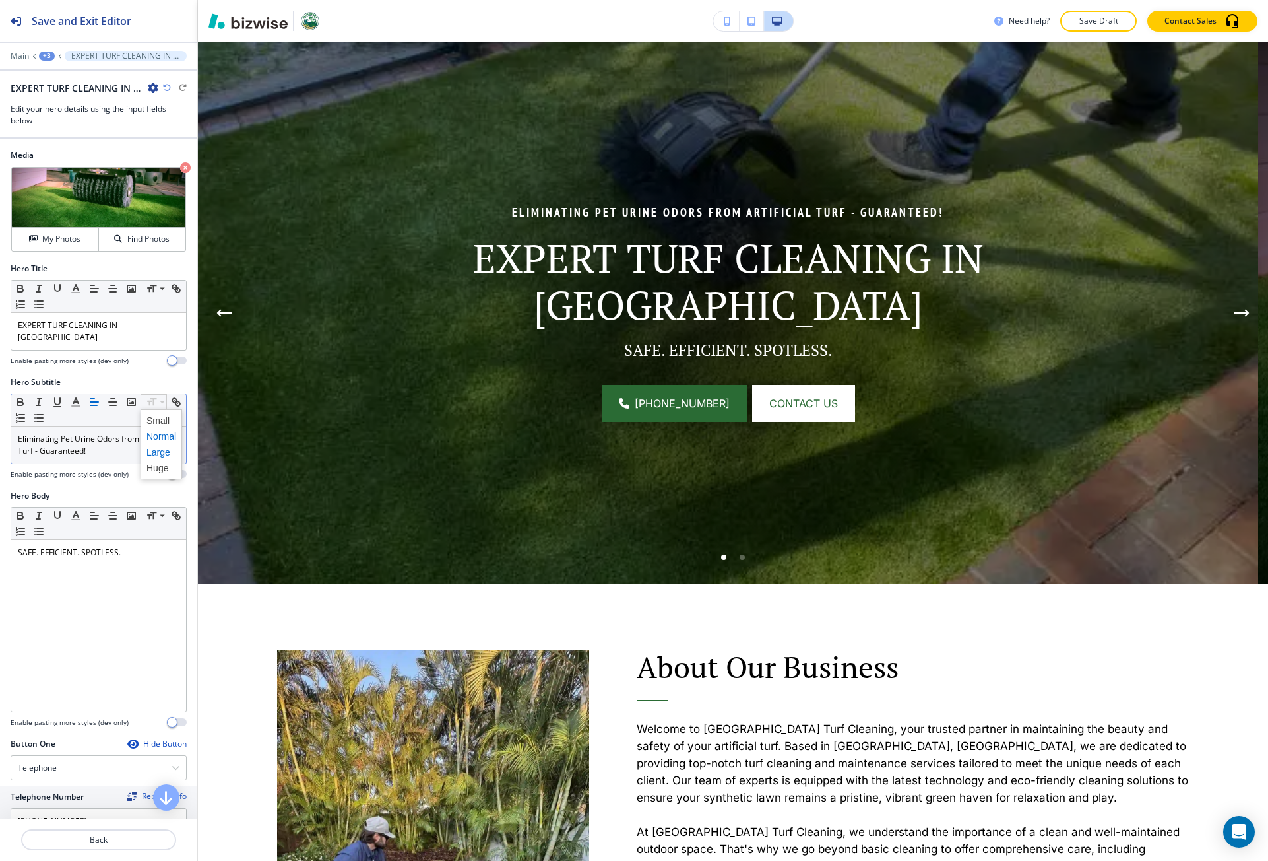
click at [163, 447] on span at bounding box center [162, 452] width 30 height 16
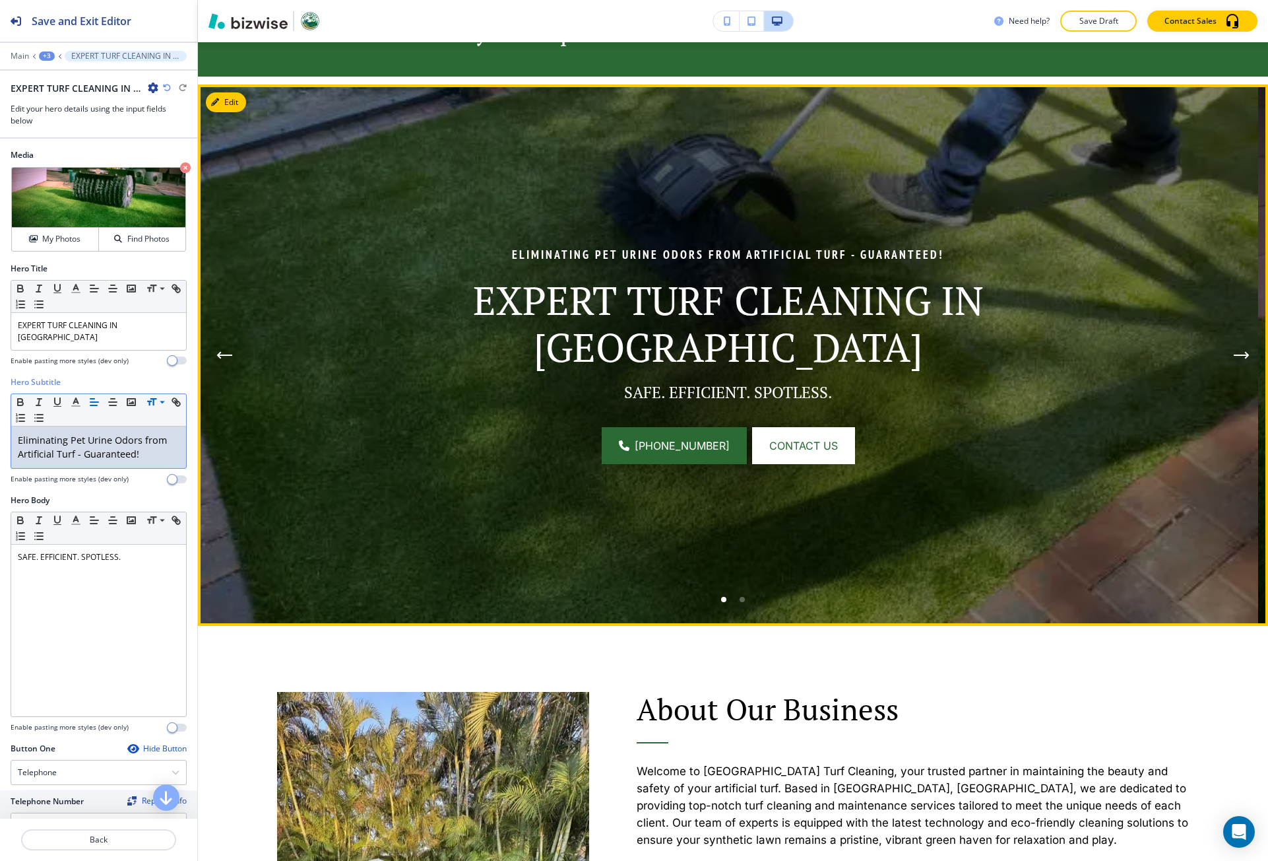
scroll to position [0, 0]
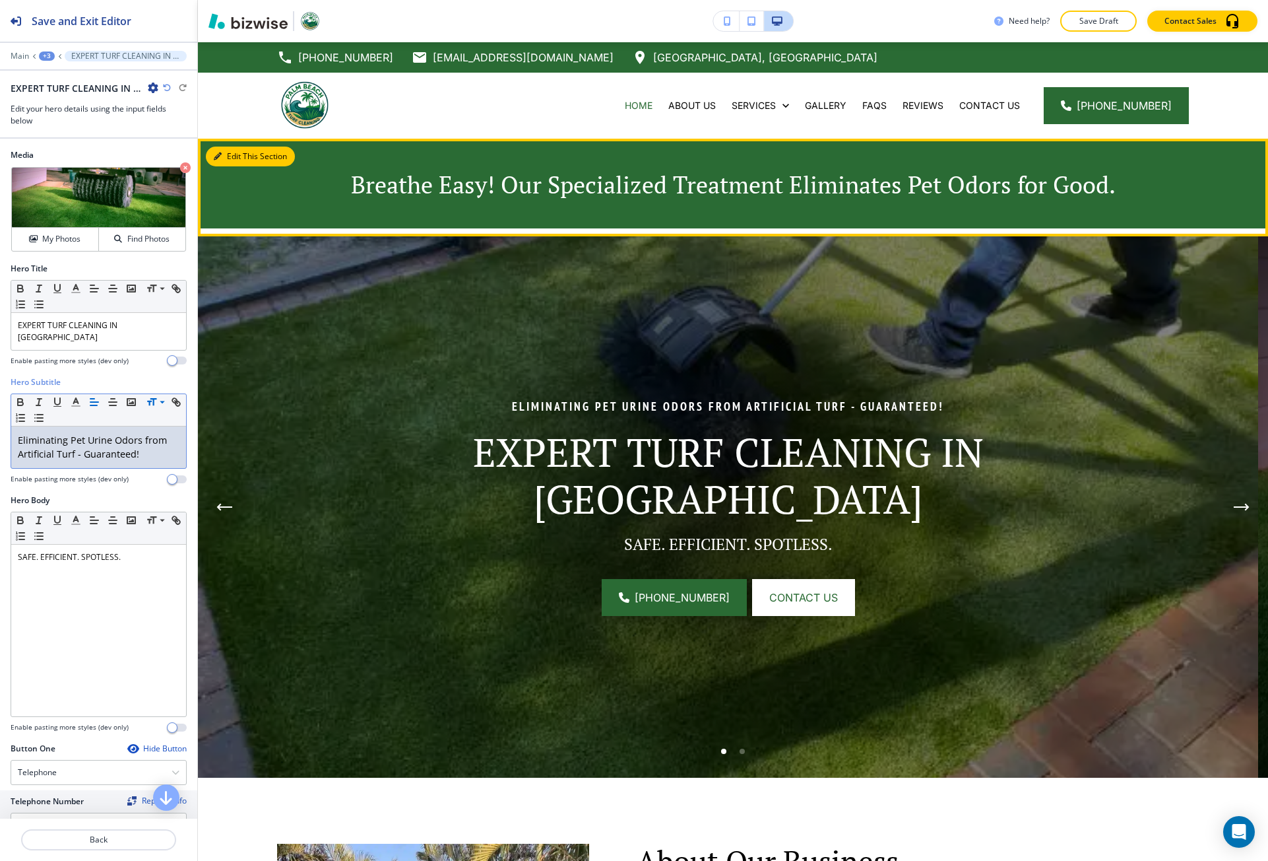
click at [236, 152] on button "Edit This Section" at bounding box center [250, 157] width 89 height 20
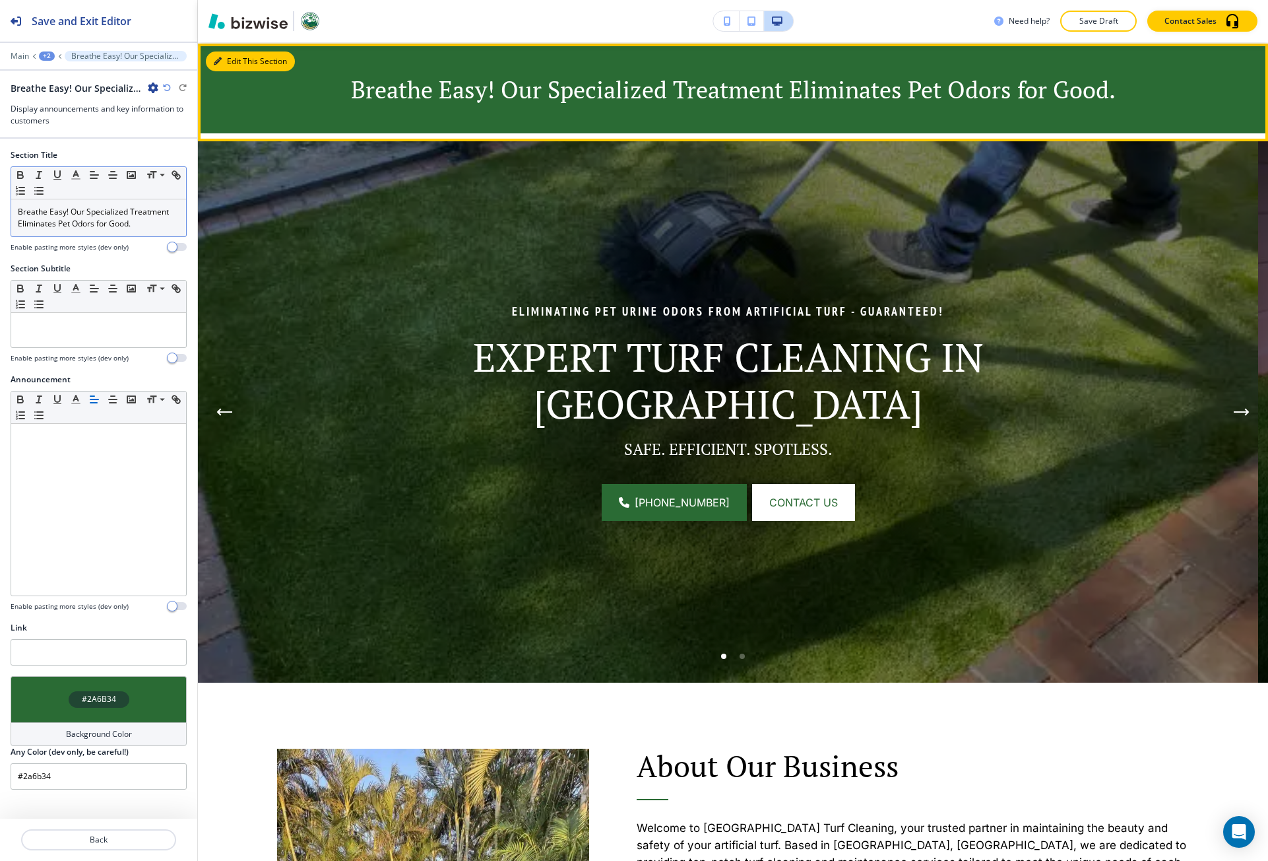
scroll to position [96, 0]
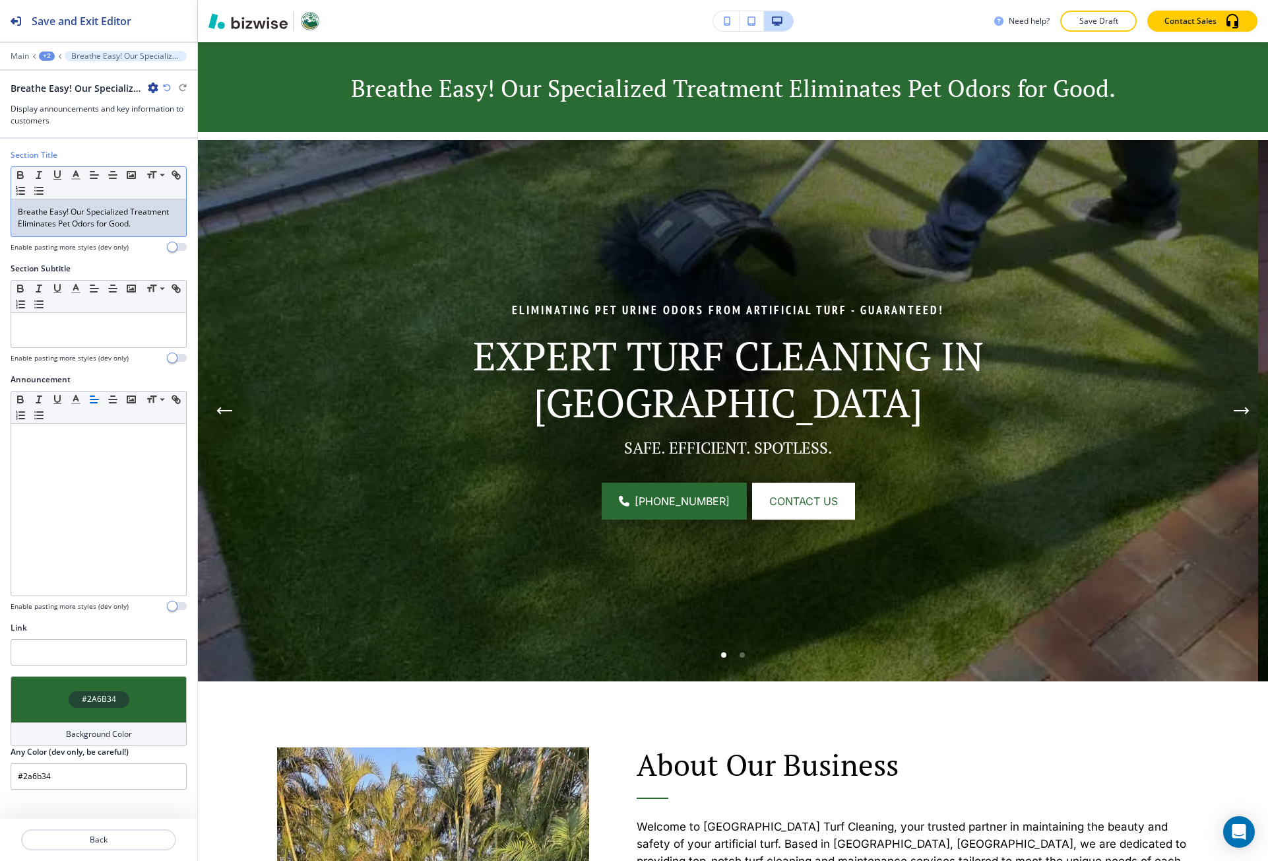
click at [160, 217] on p "Breathe Easy! Our Specialized Treatment Eliminates Pet Odors for Good." at bounding box center [99, 218] width 162 height 24
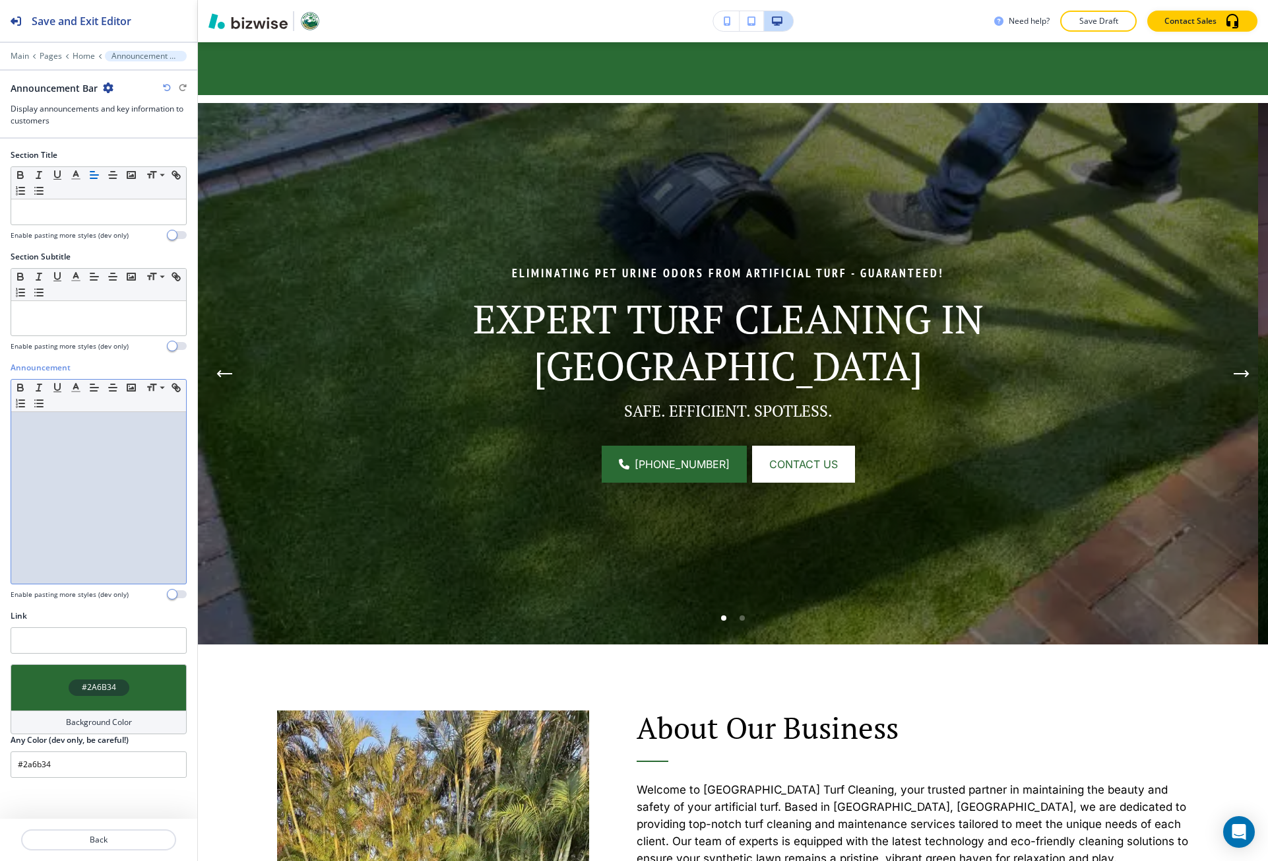
click at [107, 436] on div at bounding box center [98, 498] width 175 height 172
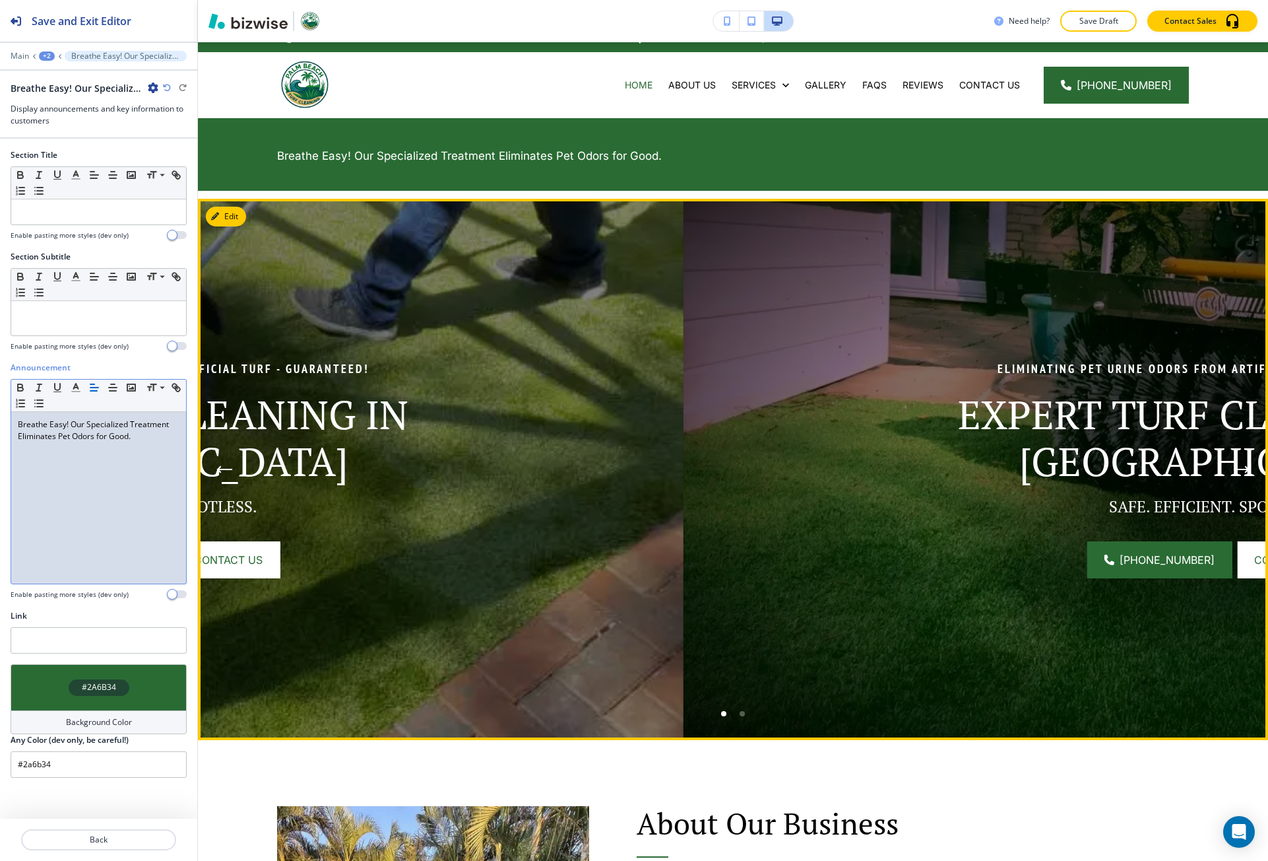
scroll to position [0, 0]
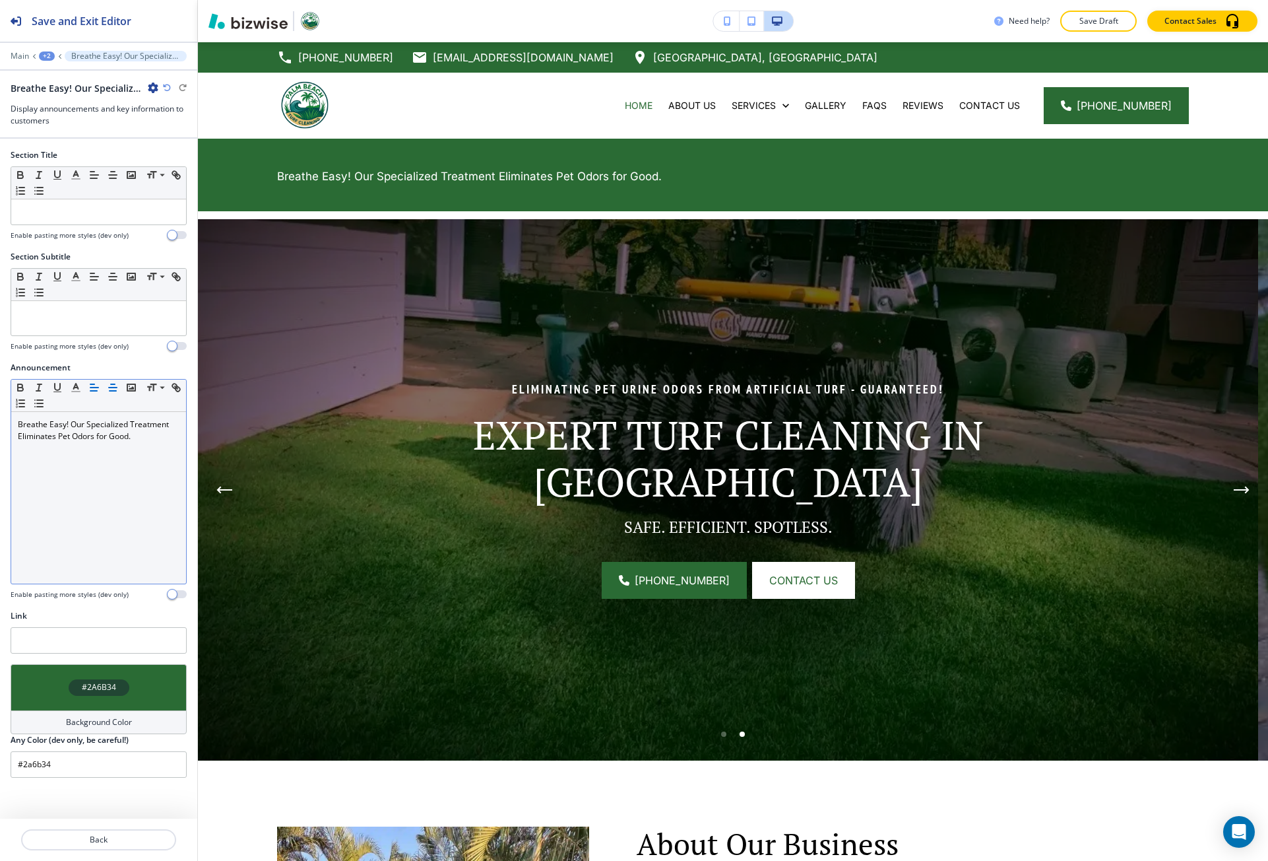
click at [118, 387] on icon "button" at bounding box center [113, 387] width 12 height 12
click at [158, 450] on span at bounding box center [162, 453] width 30 height 16
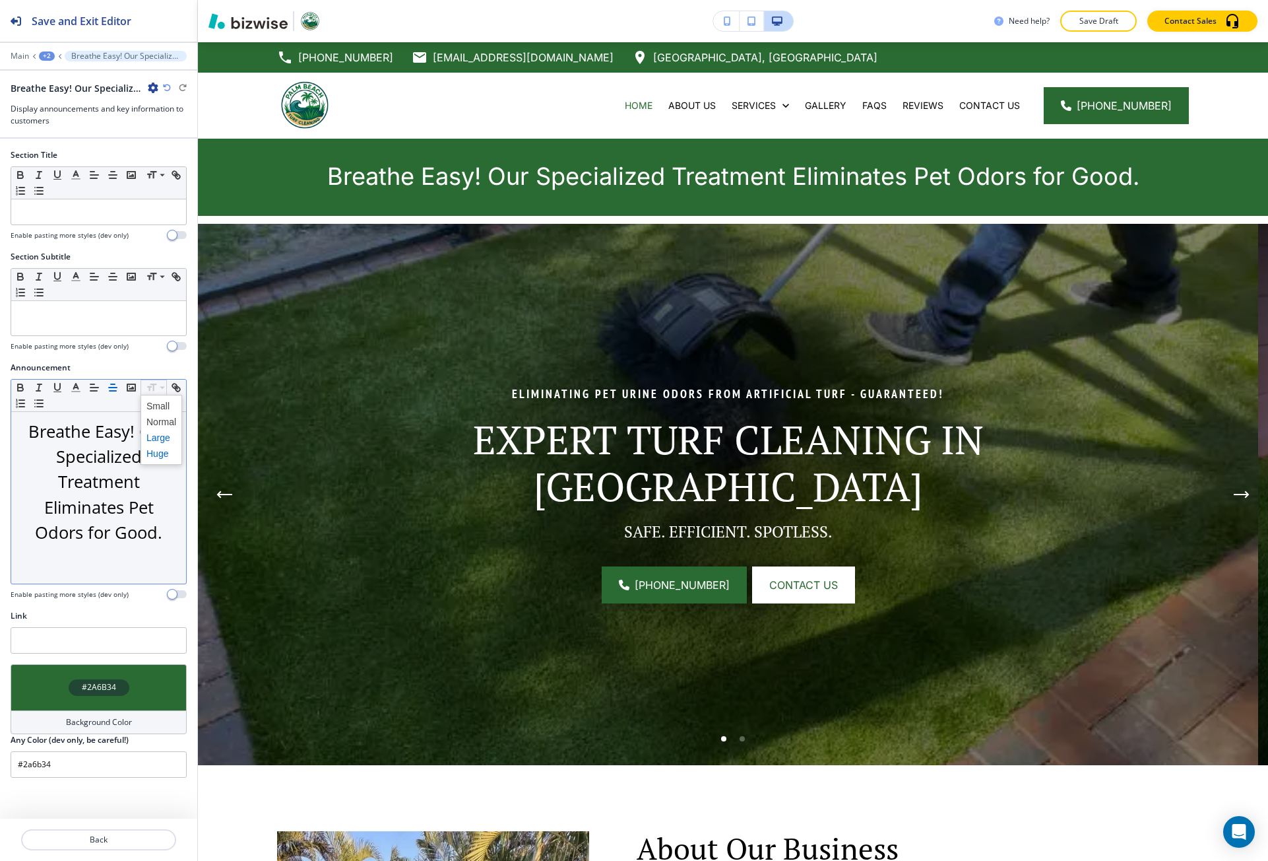
click at [162, 440] on span at bounding box center [162, 438] width 30 height 16
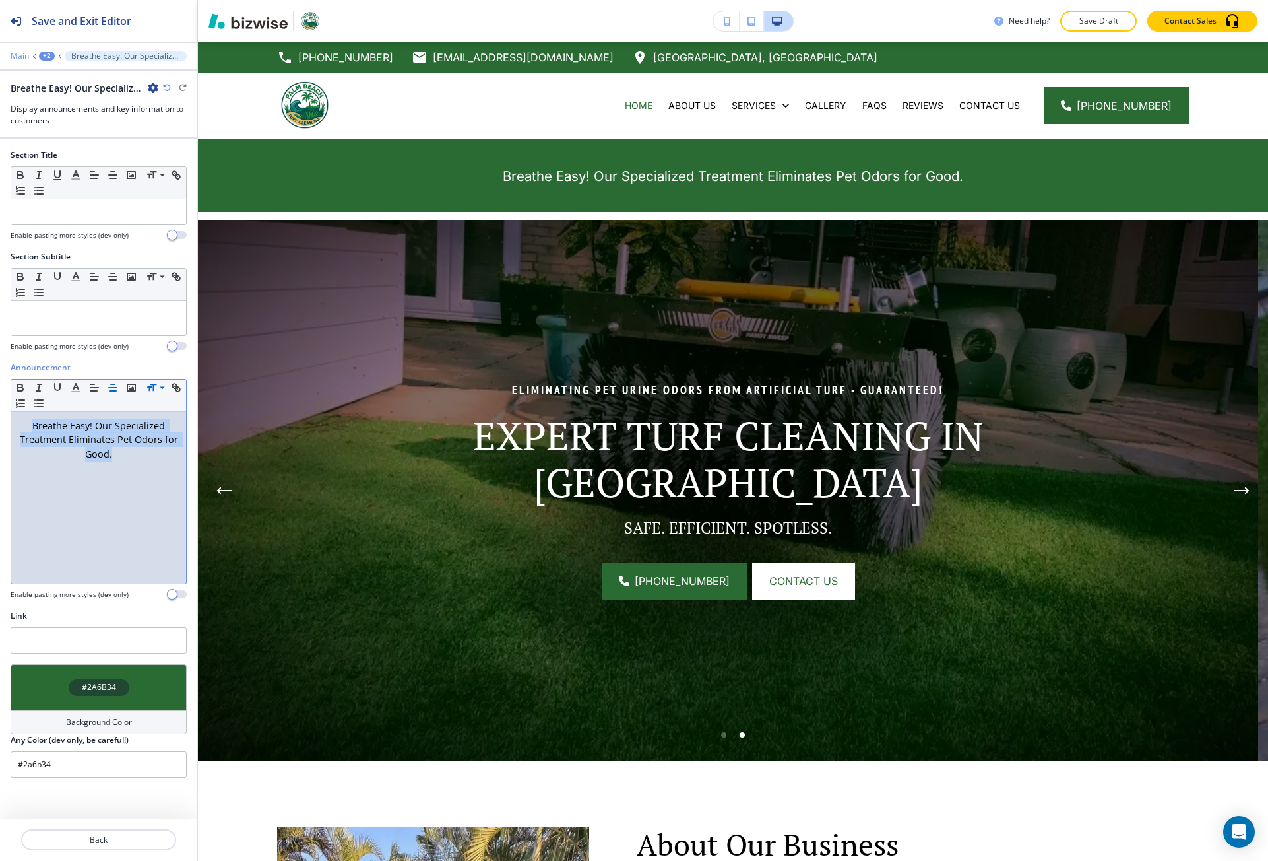
click at [13, 55] on p "Main" at bounding box center [20, 55] width 18 height 9
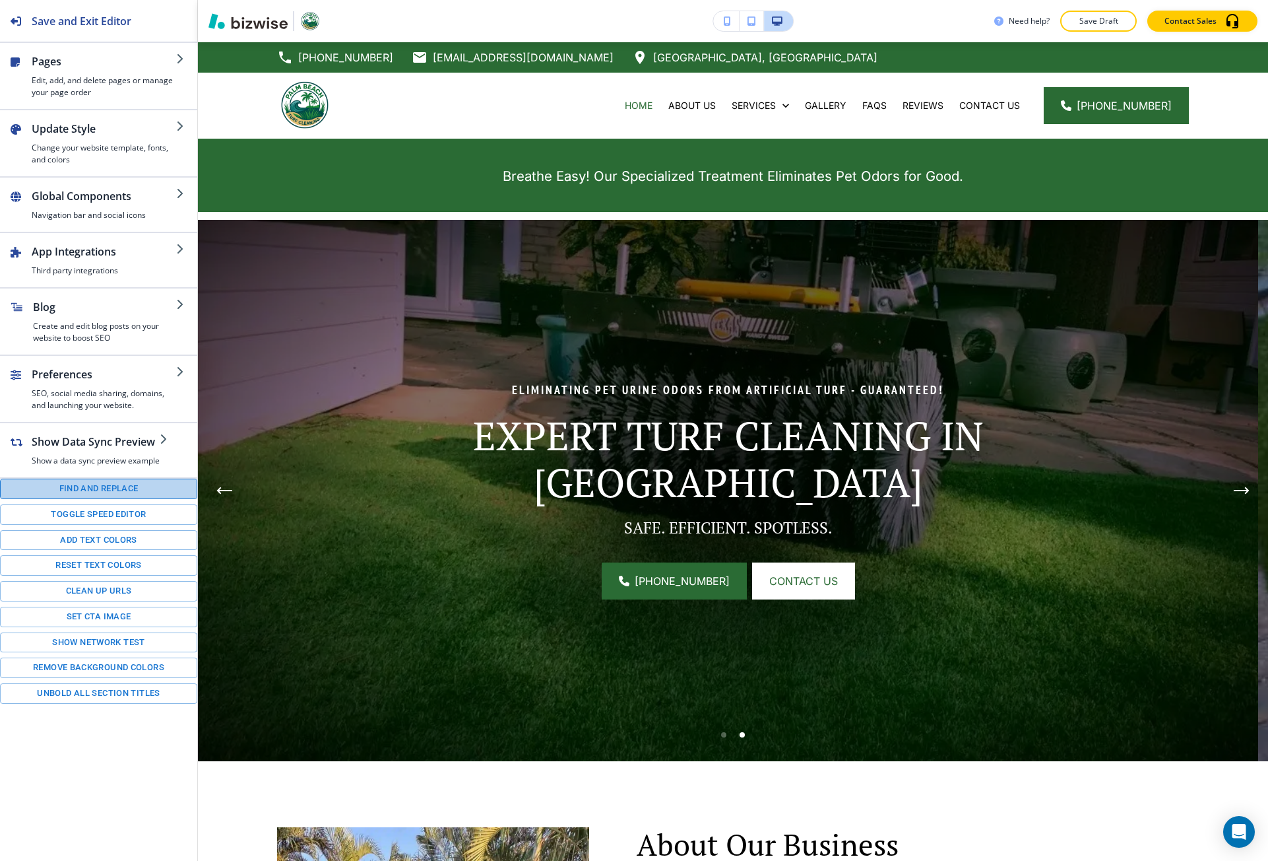
click at [106, 488] on button "Find and replace" at bounding box center [98, 488] width 197 height 20
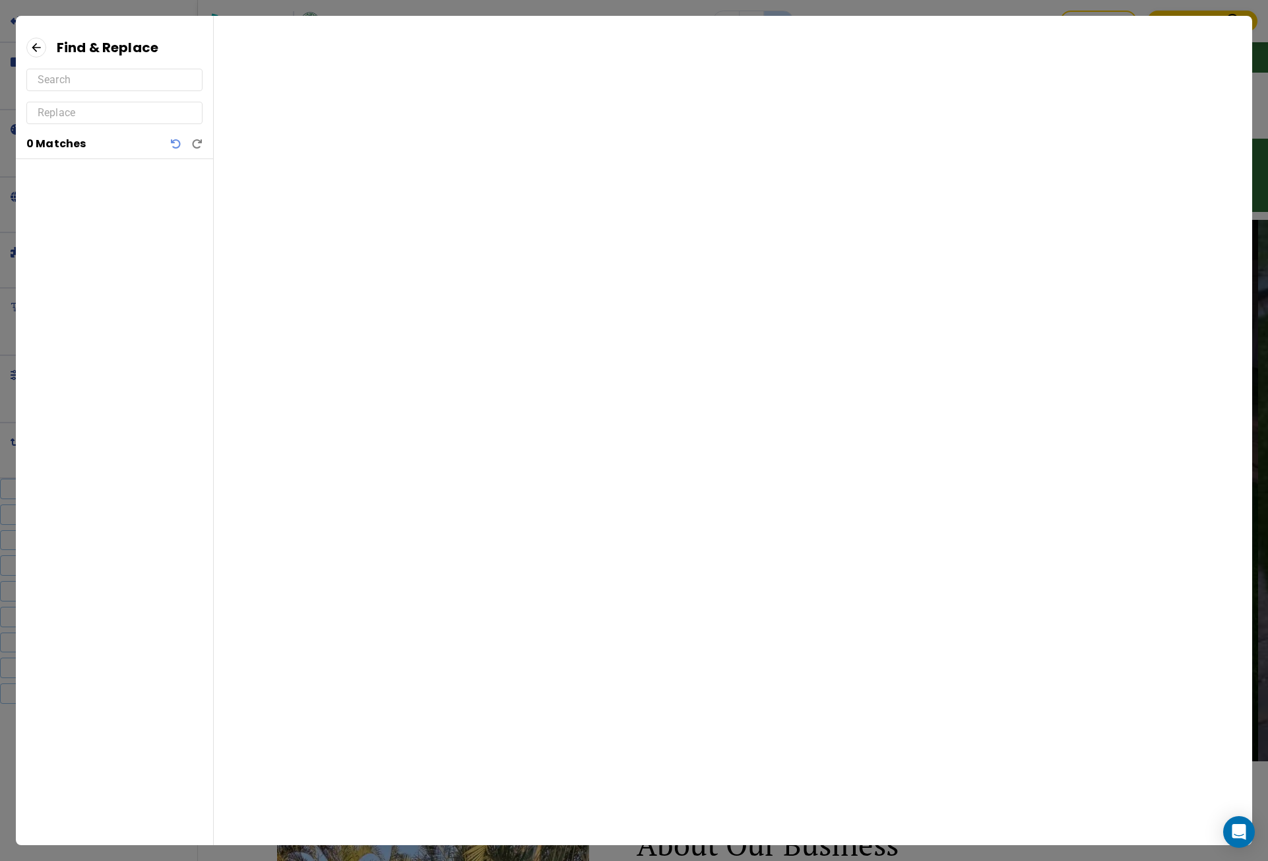
click at [40, 38] on icon at bounding box center [36, 48] width 20 height 20
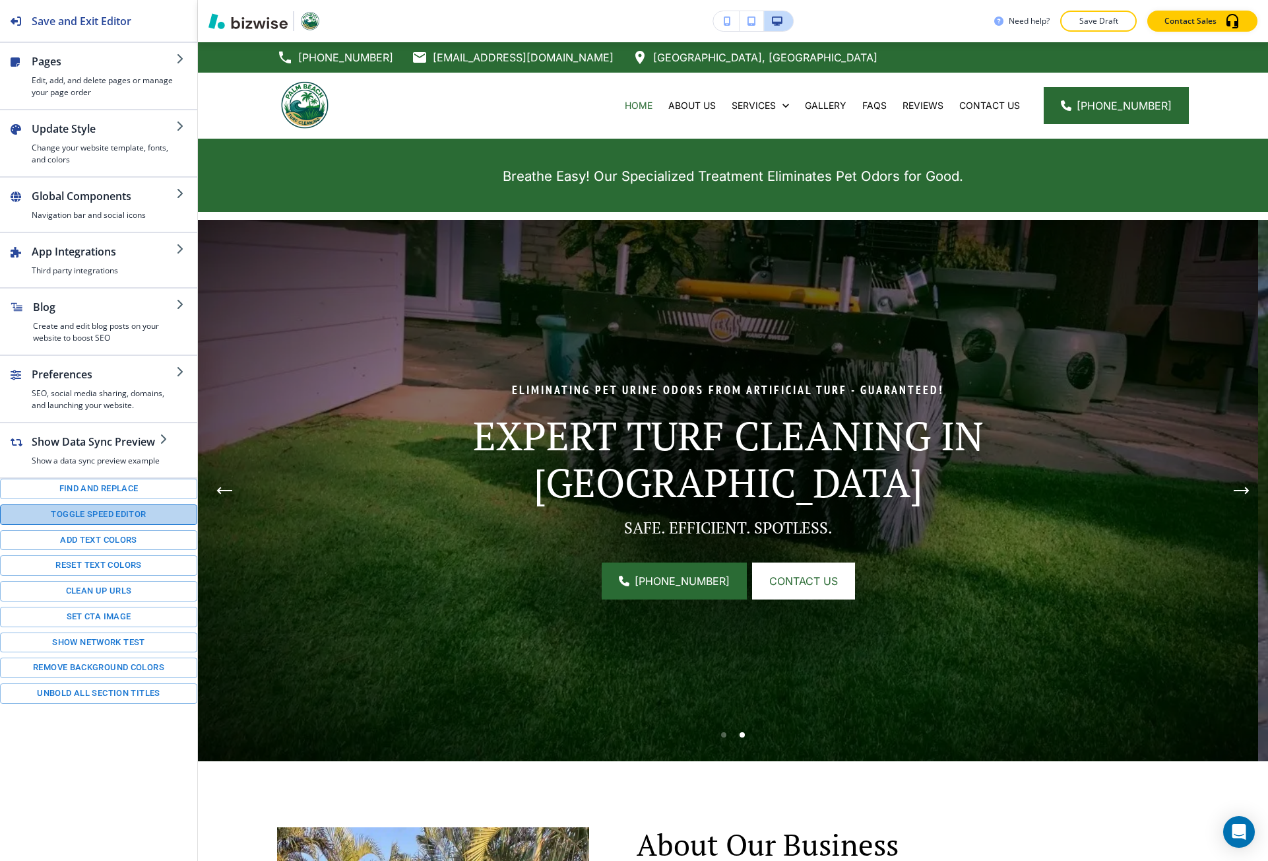
click at [136, 515] on button "Toggle speed editor" at bounding box center [98, 514] width 197 height 20
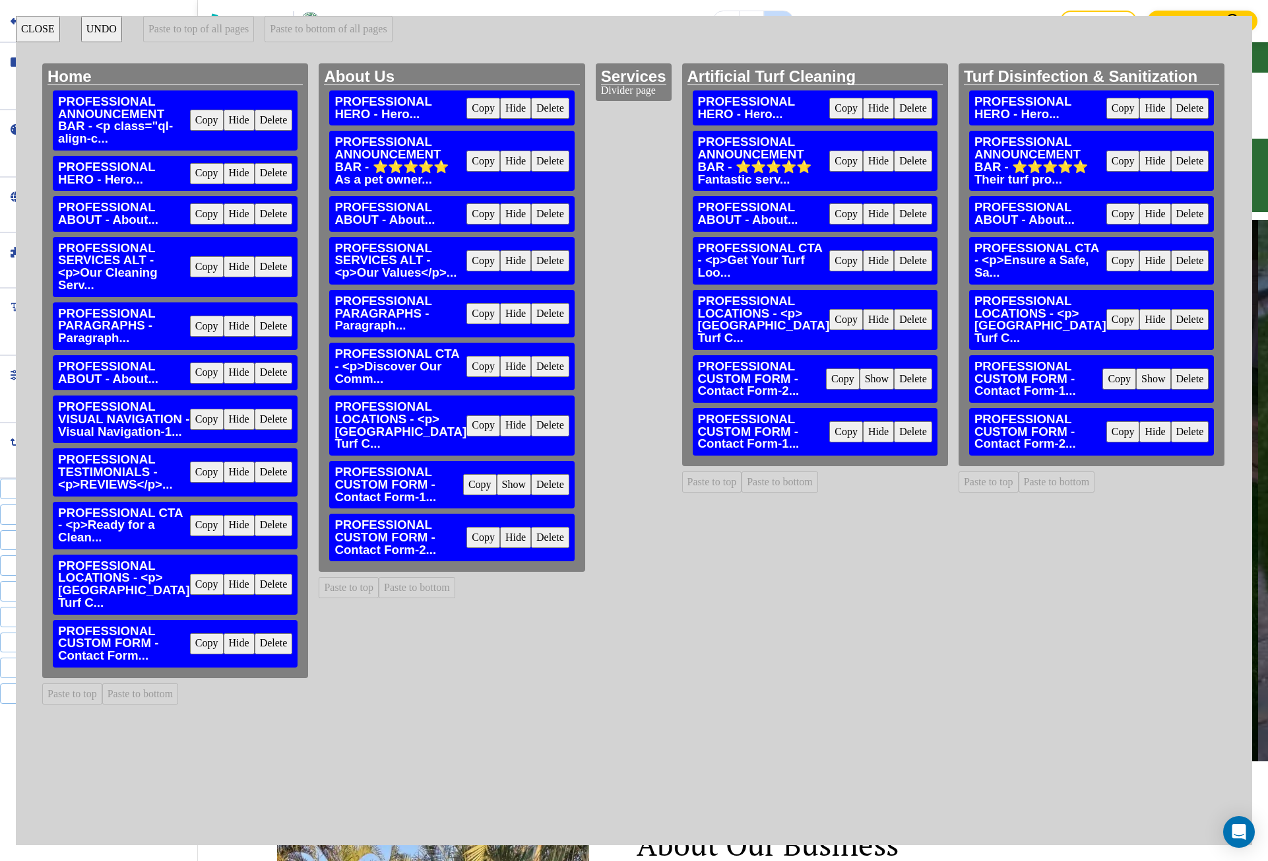
click at [192, 122] on button "Copy" at bounding box center [207, 120] width 34 height 21
click at [225, 29] on button "Paste to top of all pages" at bounding box center [198, 29] width 111 height 26
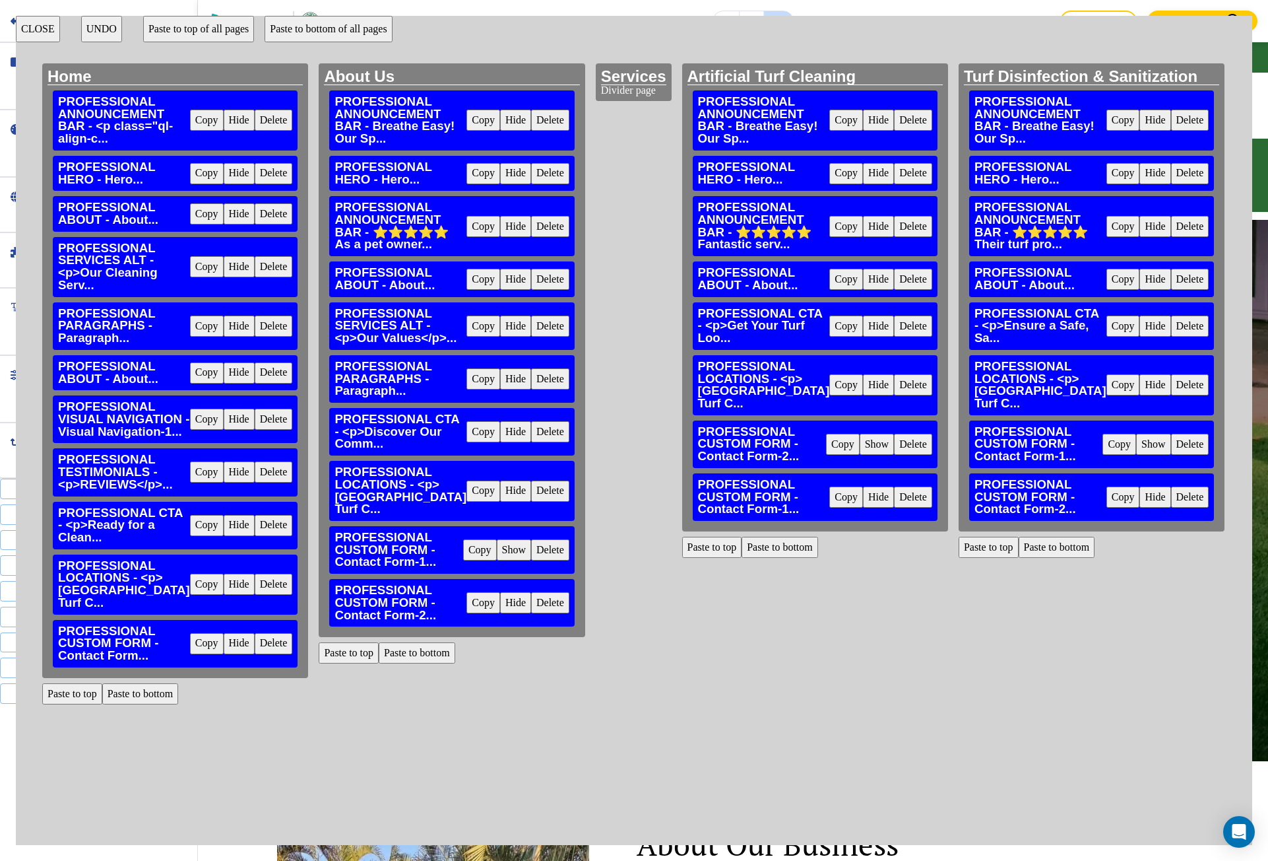
click at [34, 37] on button "CLOSE" at bounding box center [38, 29] width 44 height 26
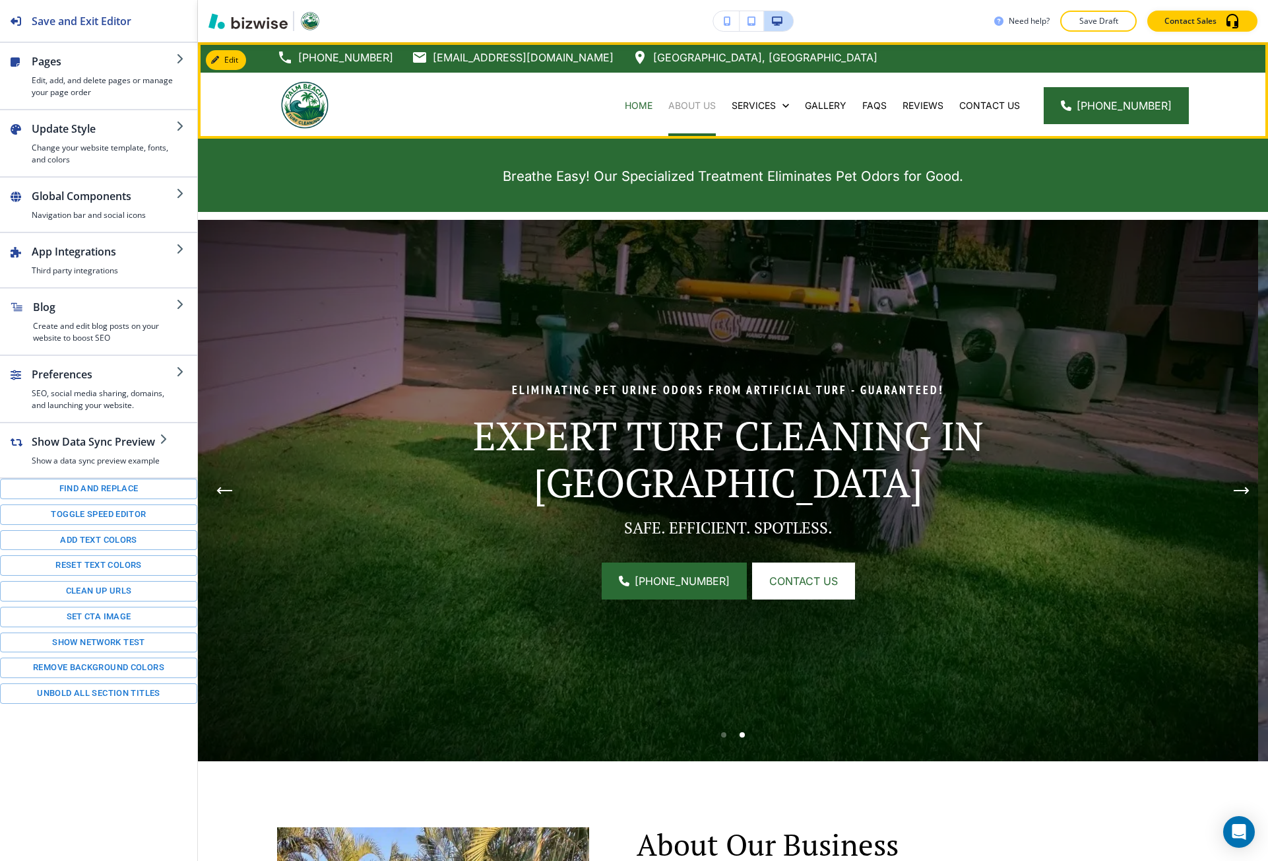
click at [710, 107] on p "About Us" at bounding box center [693, 105] width 48 height 13
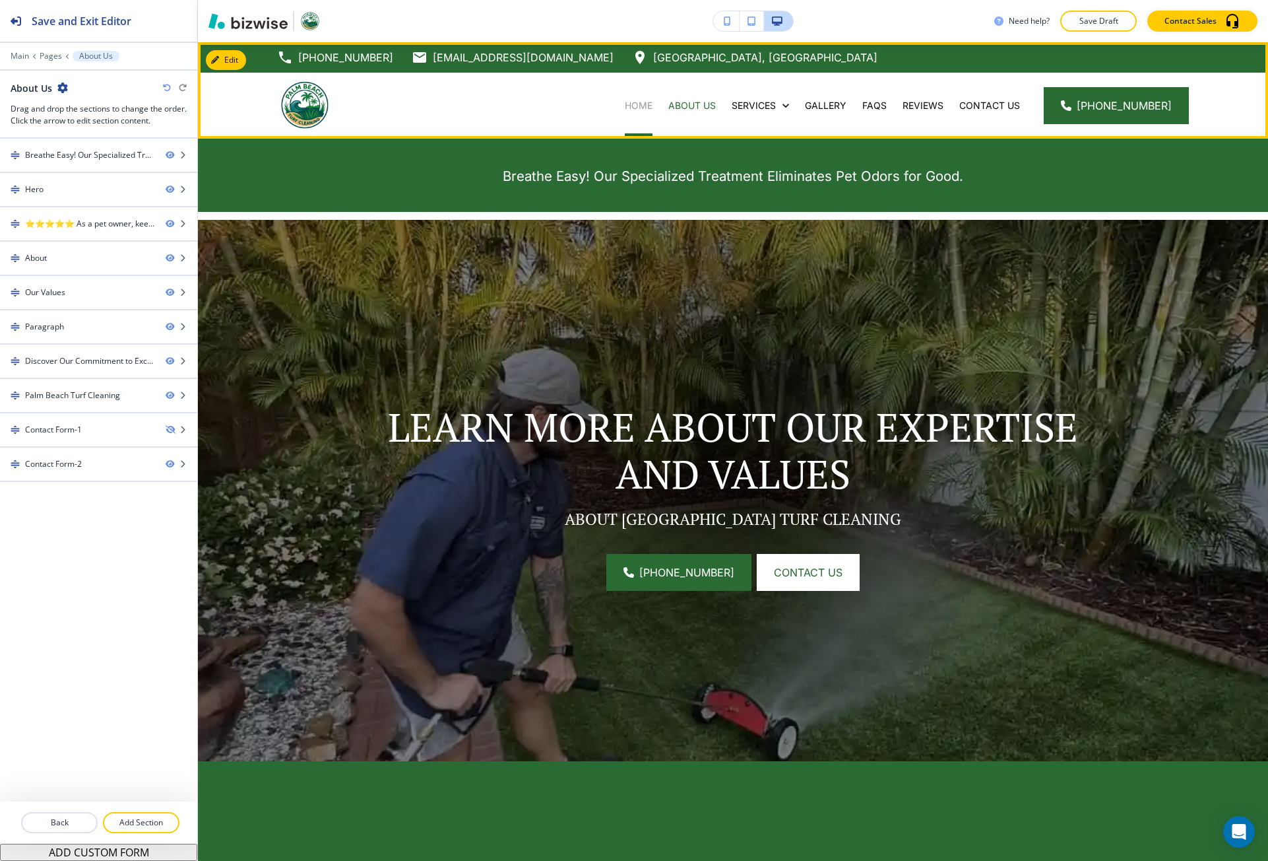
click at [653, 104] on p "Home" at bounding box center [639, 105] width 28 height 13
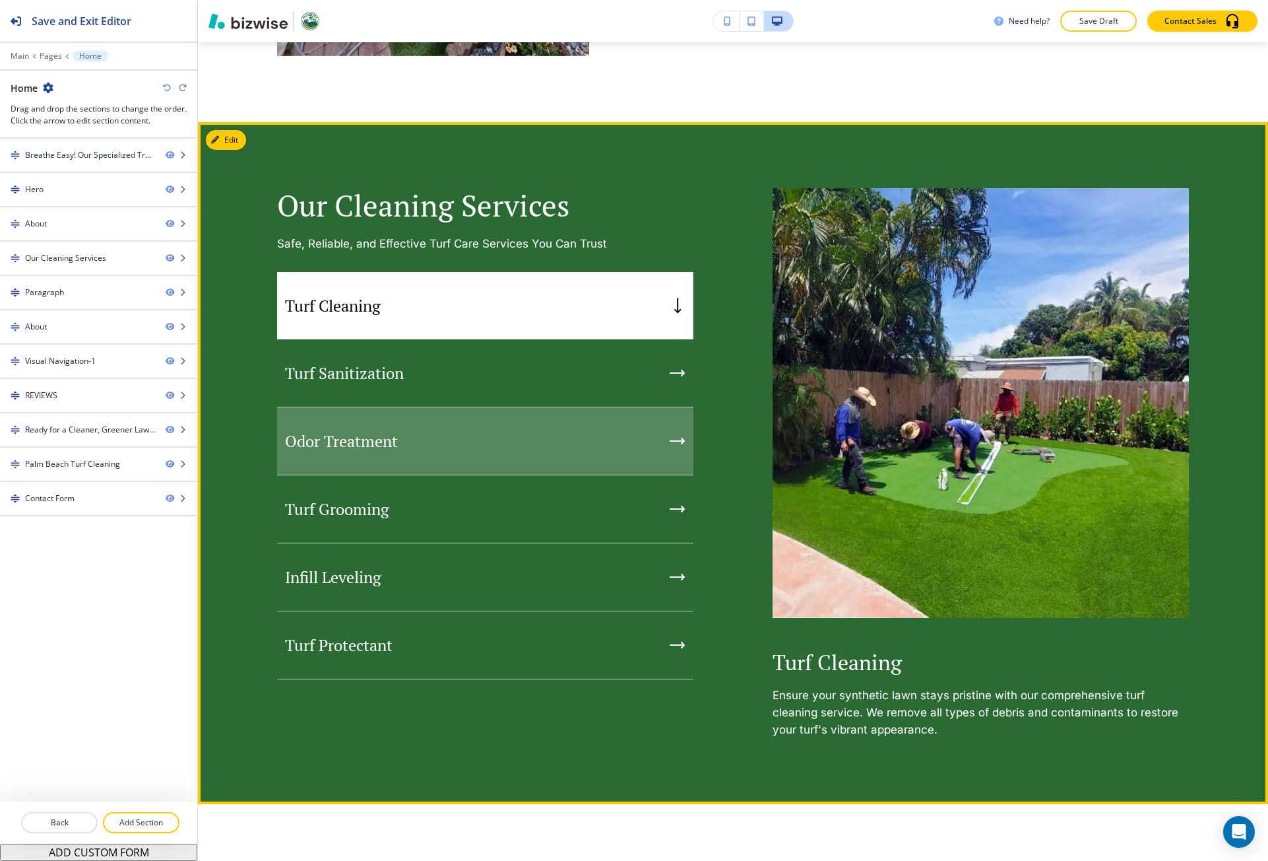
scroll to position [1188, 0]
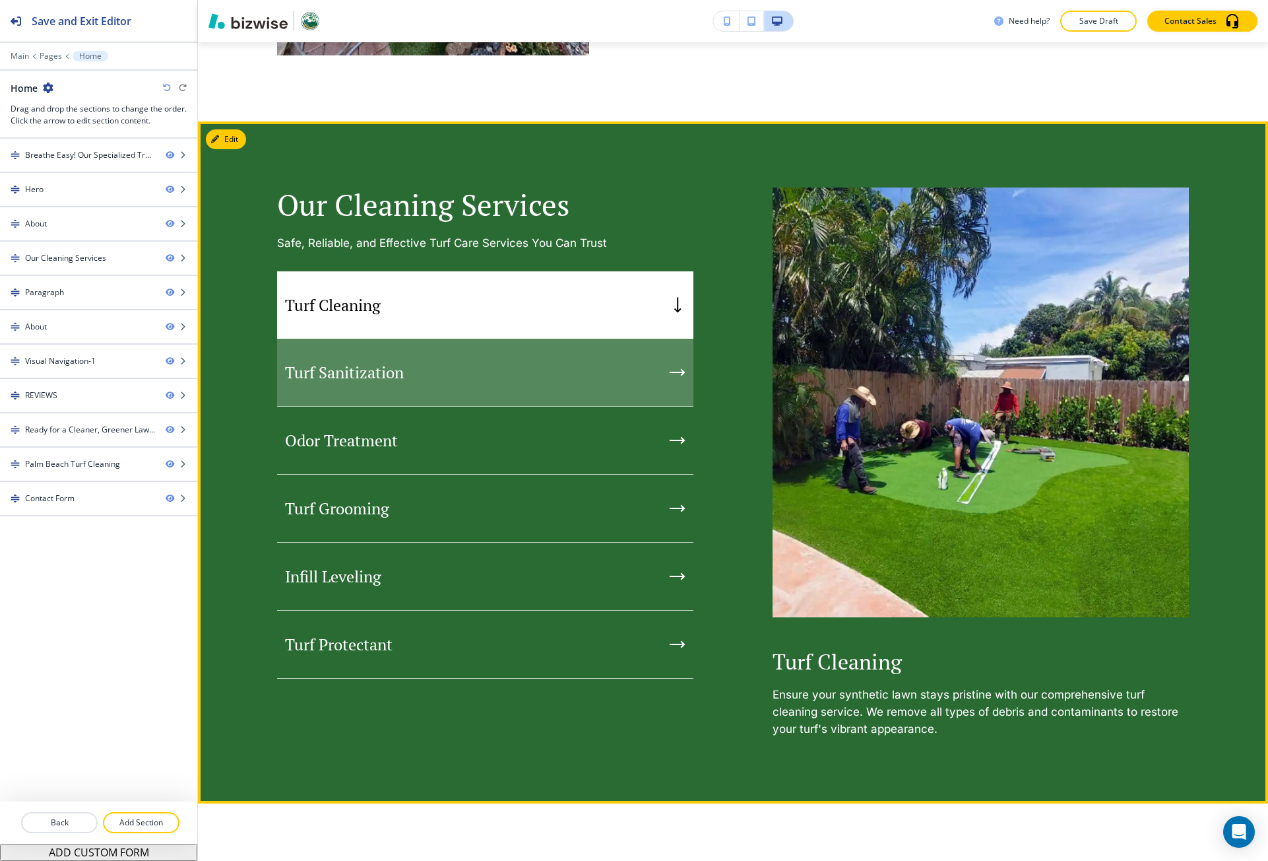
click at [405, 399] on div "Turf Sanitization" at bounding box center [485, 373] width 416 height 68
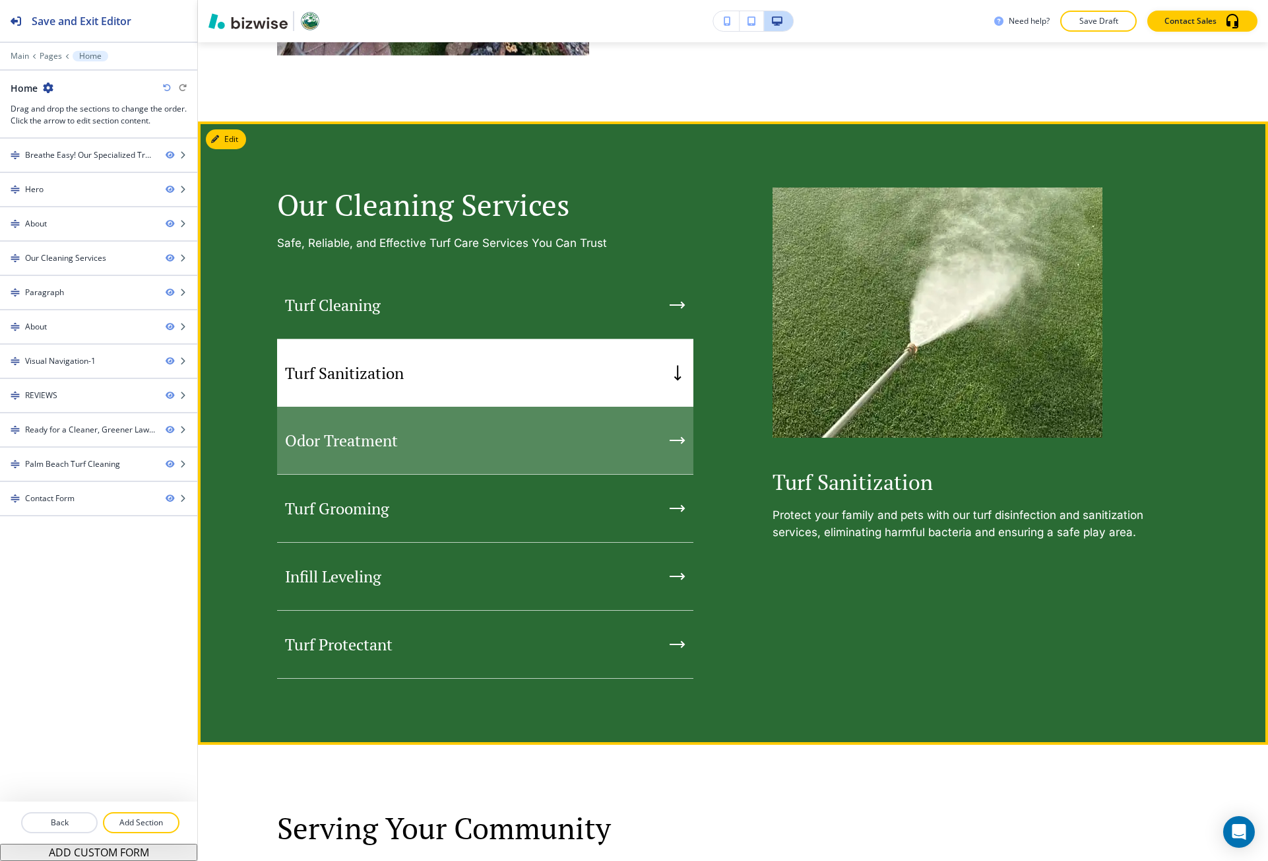
click at [407, 445] on div "Odor Treatment" at bounding box center [485, 441] width 416 height 68
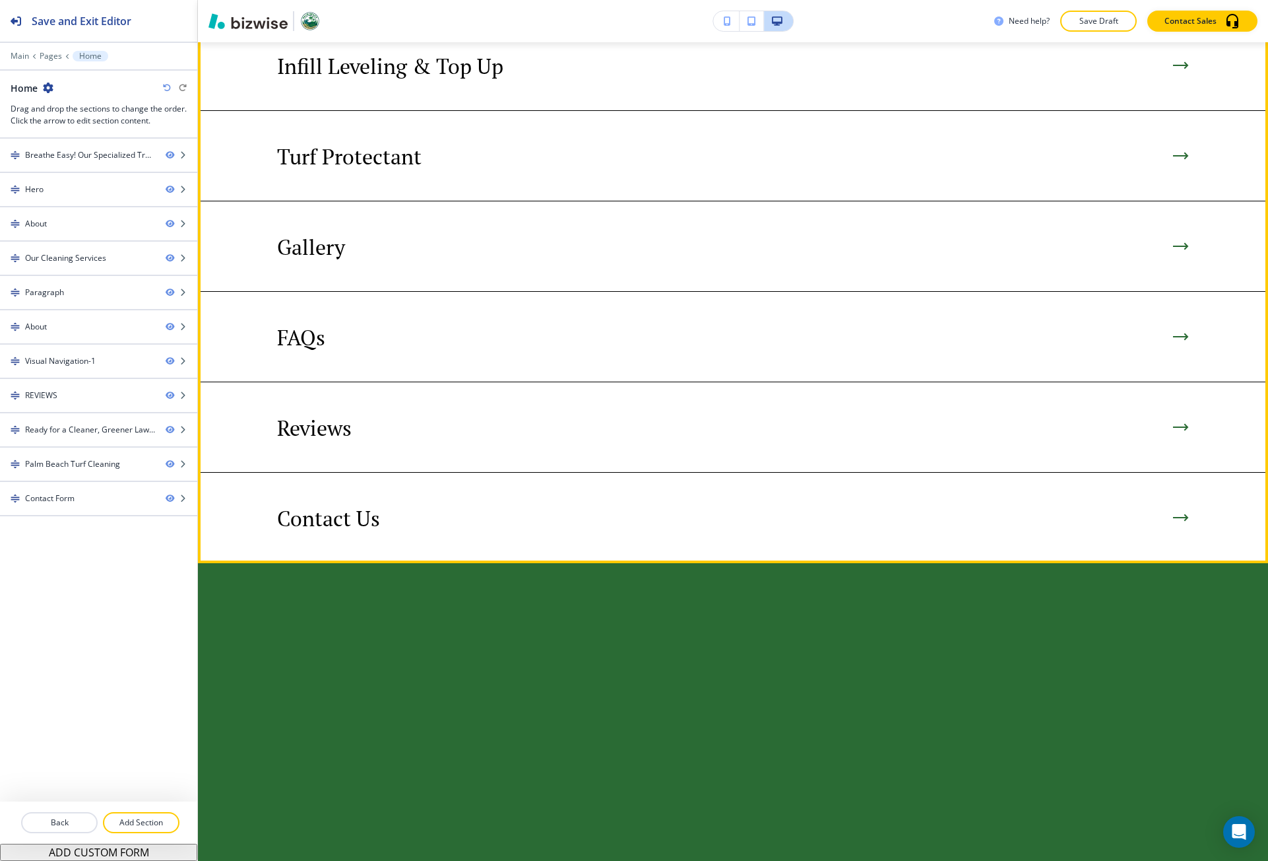
scroll to position [3102, 0]
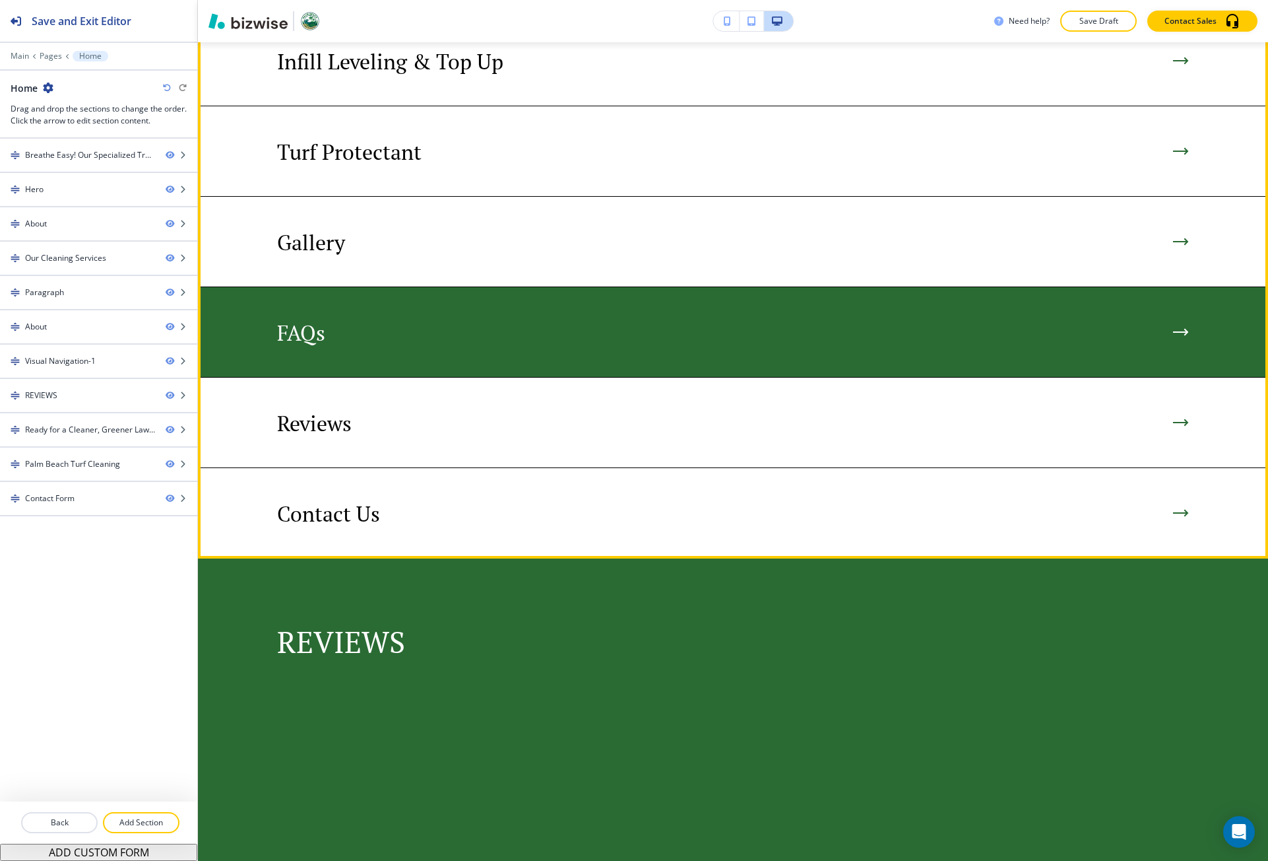
click at [488, 377] on img at bounding box center [733, 332] width 1070 height 90
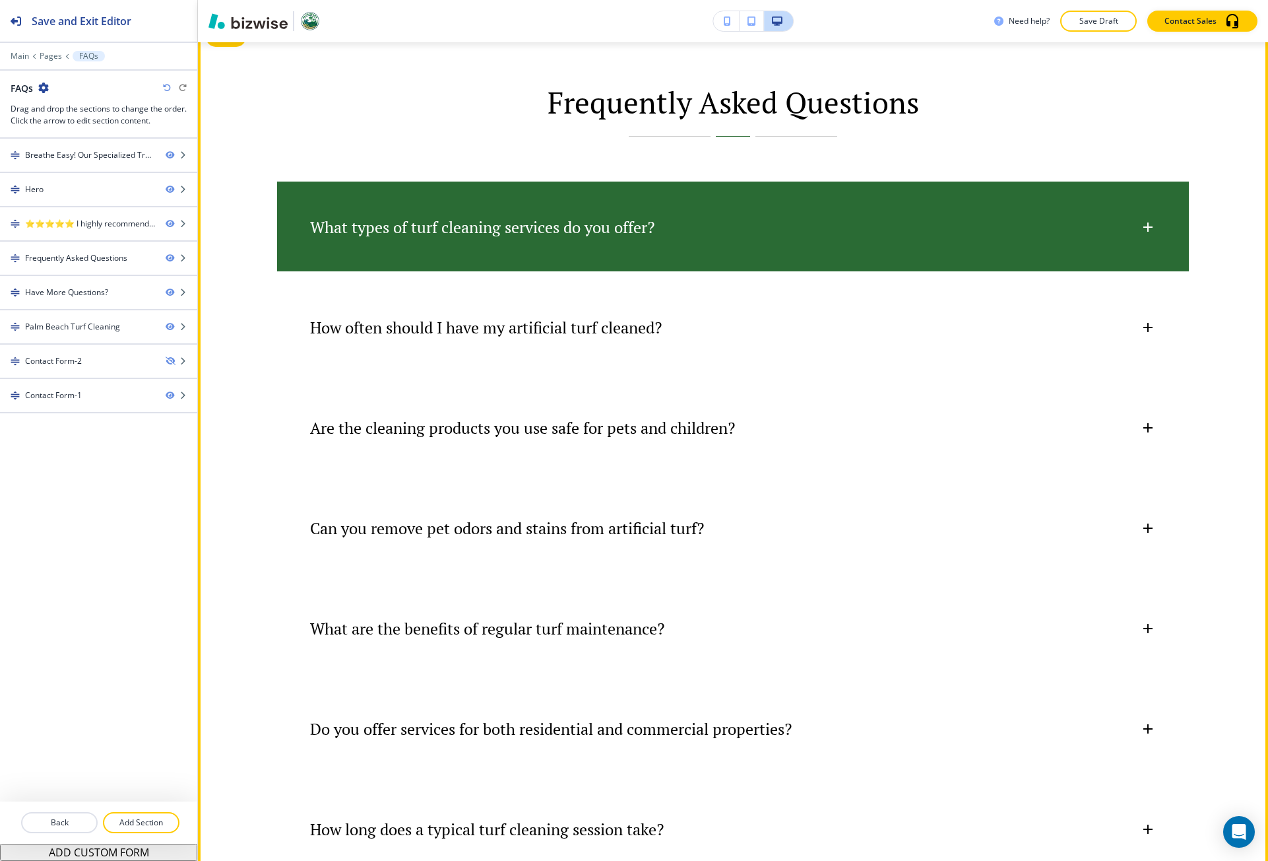
scroll to position [858, 0]
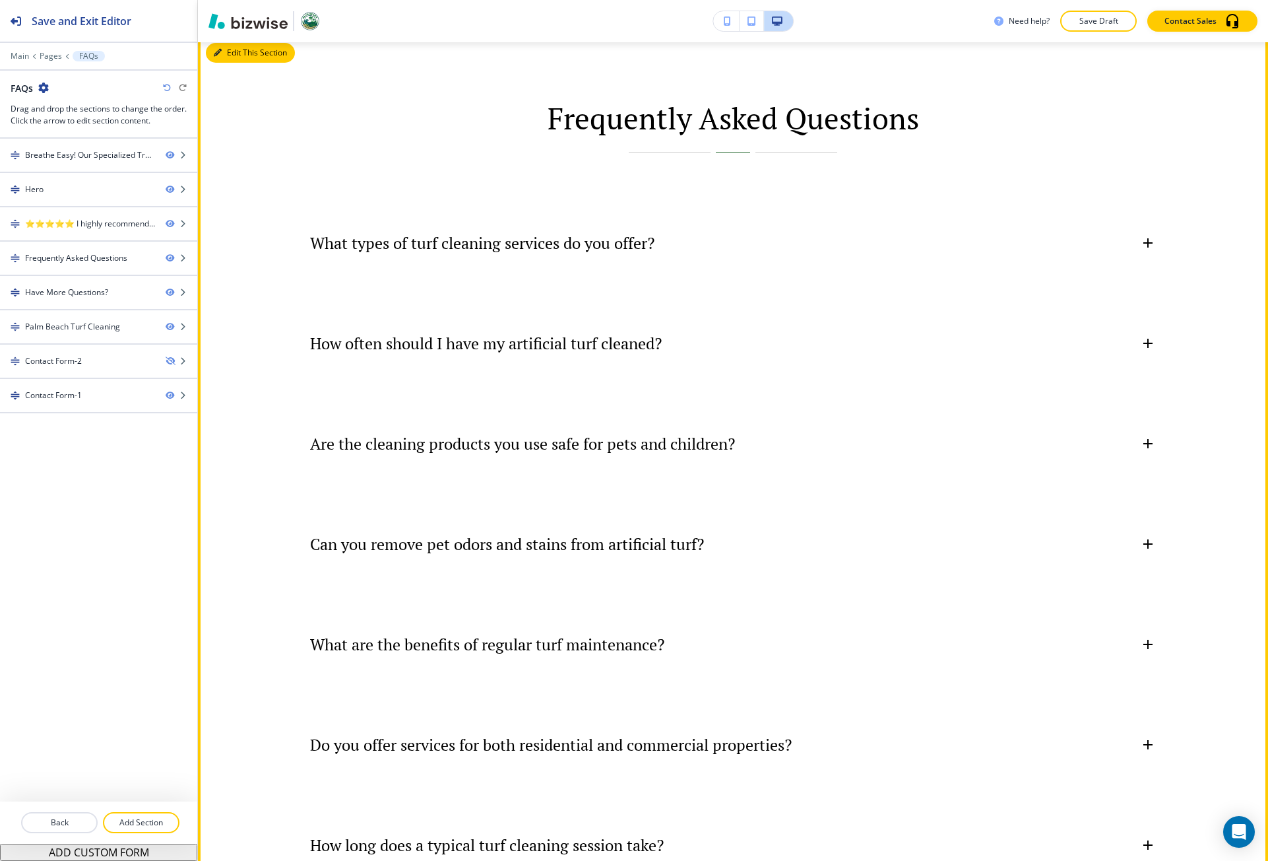
click at [227, 55] on button "Edit This Section" at bounding box center [250, 53] width 89 height 20
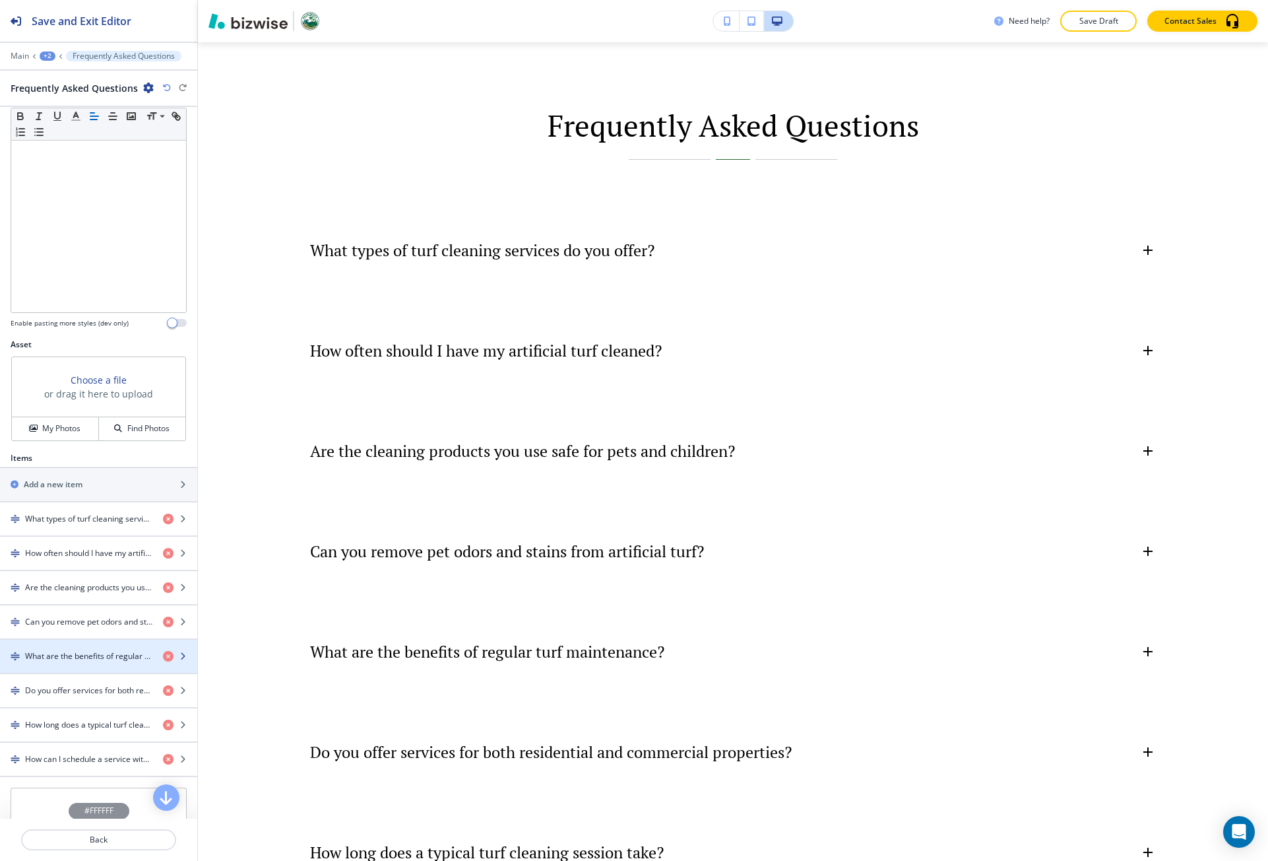
scroll to position [264, 0]
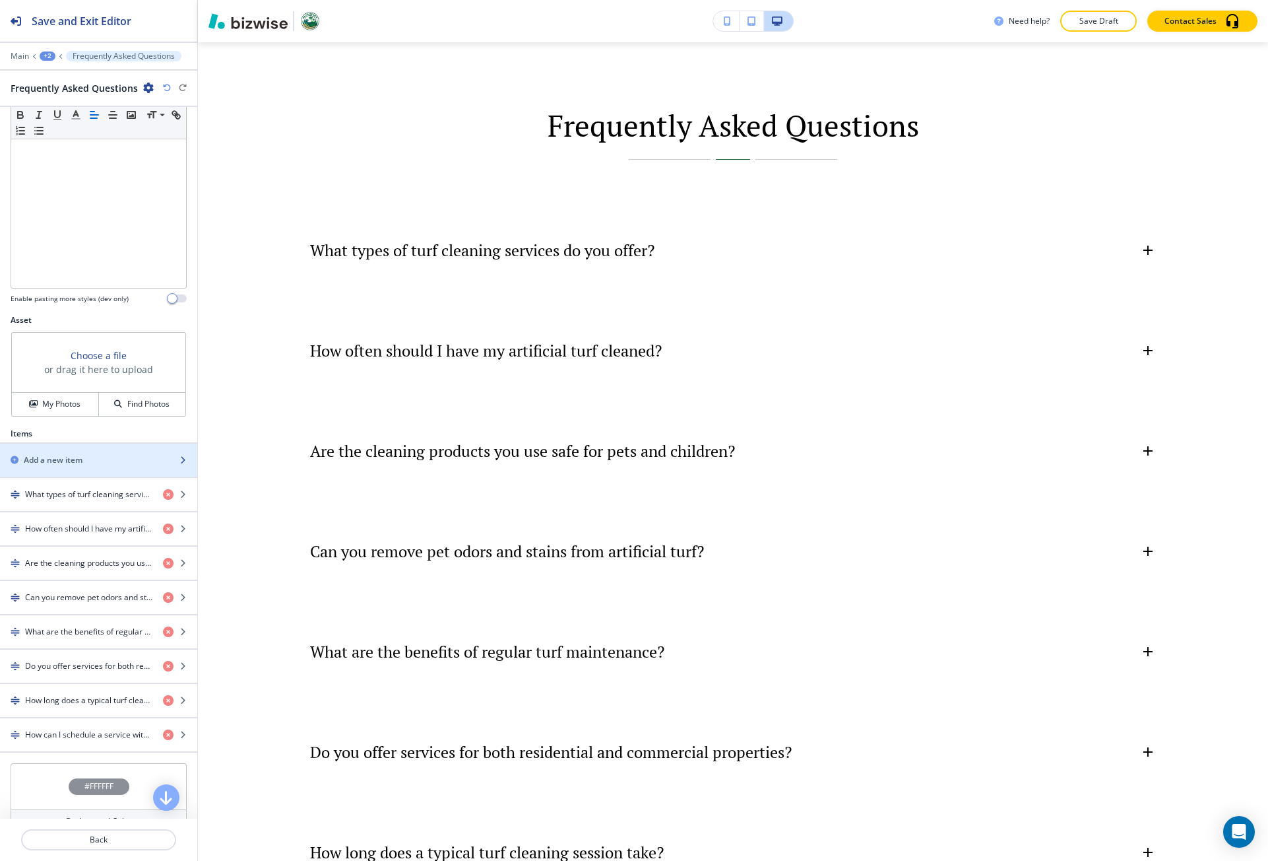
click at [76, 463] on h2 "Add a new item" at bounding box center [53, 460] width 59 height 12
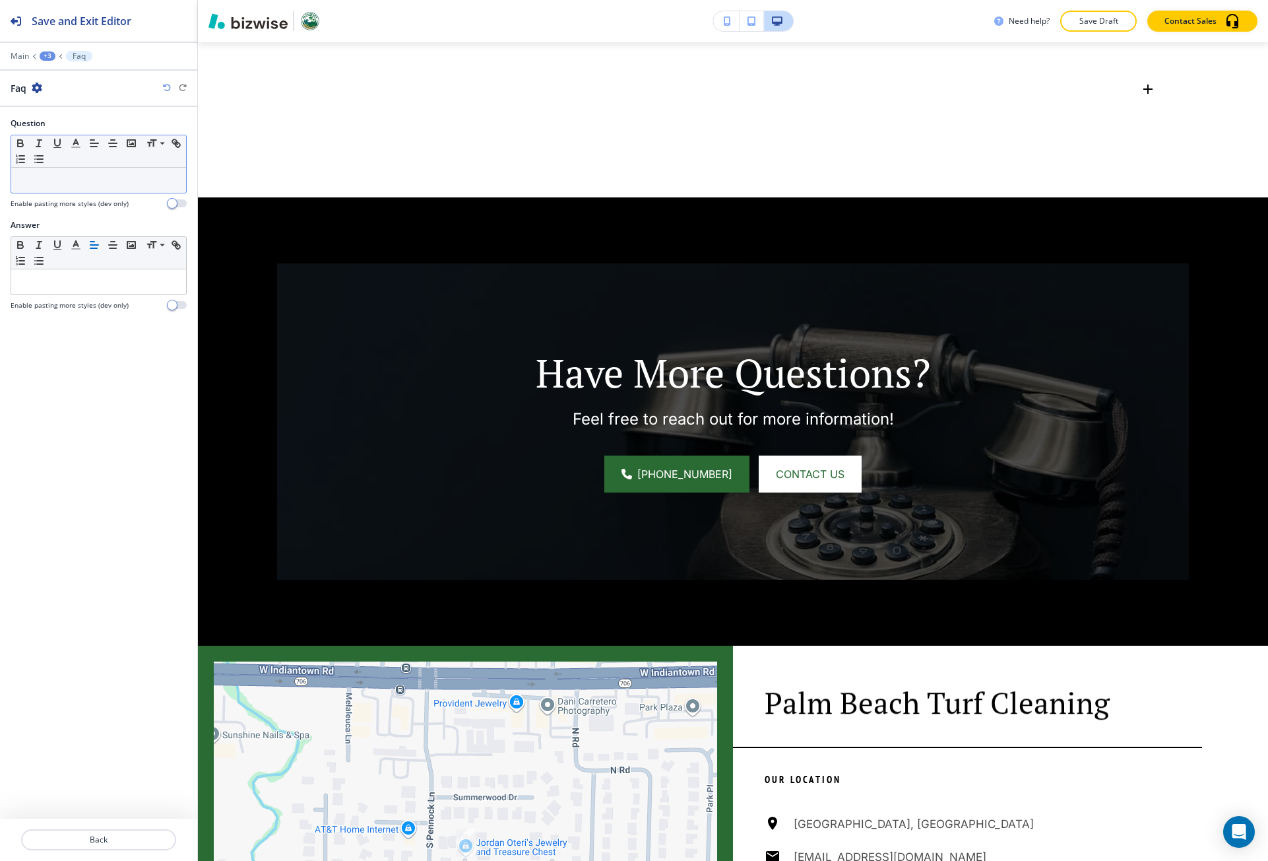
scroll to position [1815, 0]
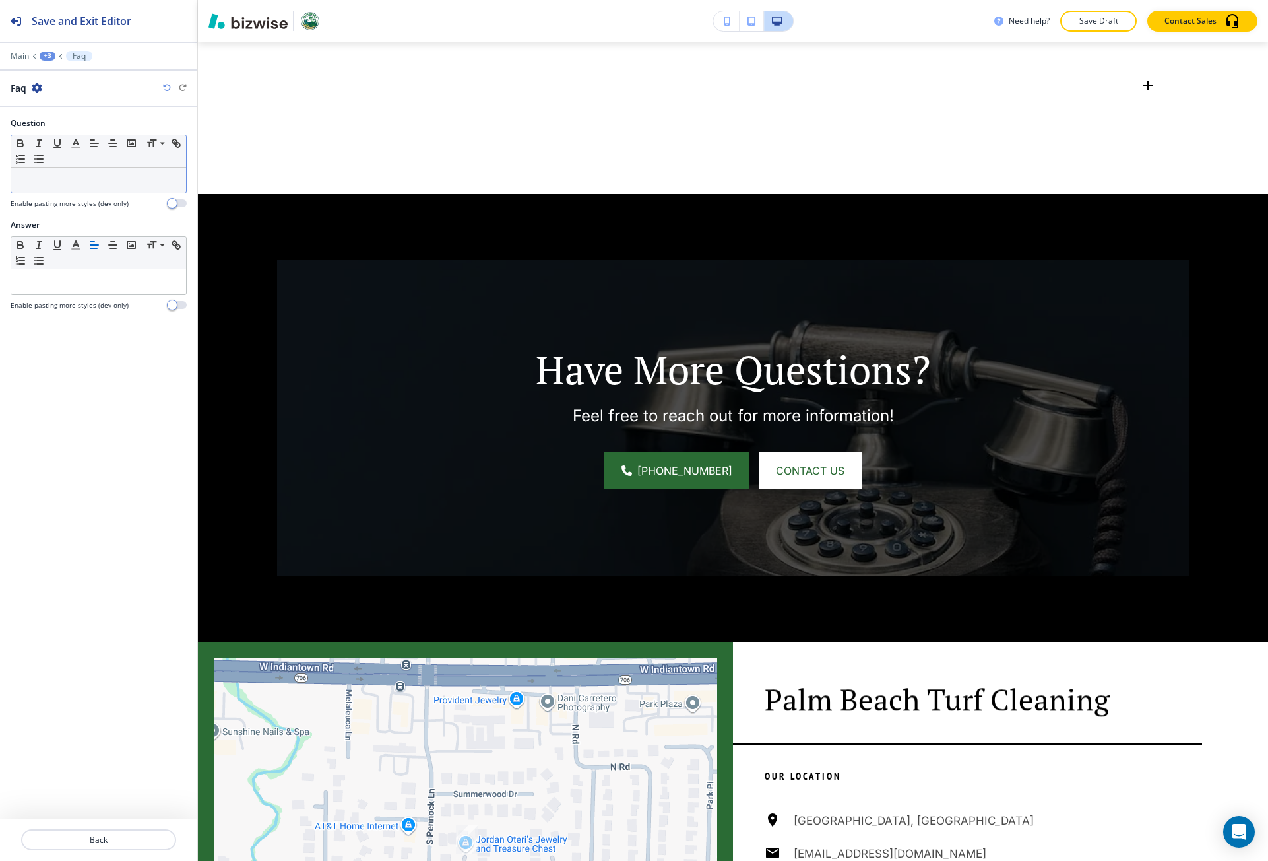
click at [94, 185] on p at bounding box center [99, 180] width 162 height 12
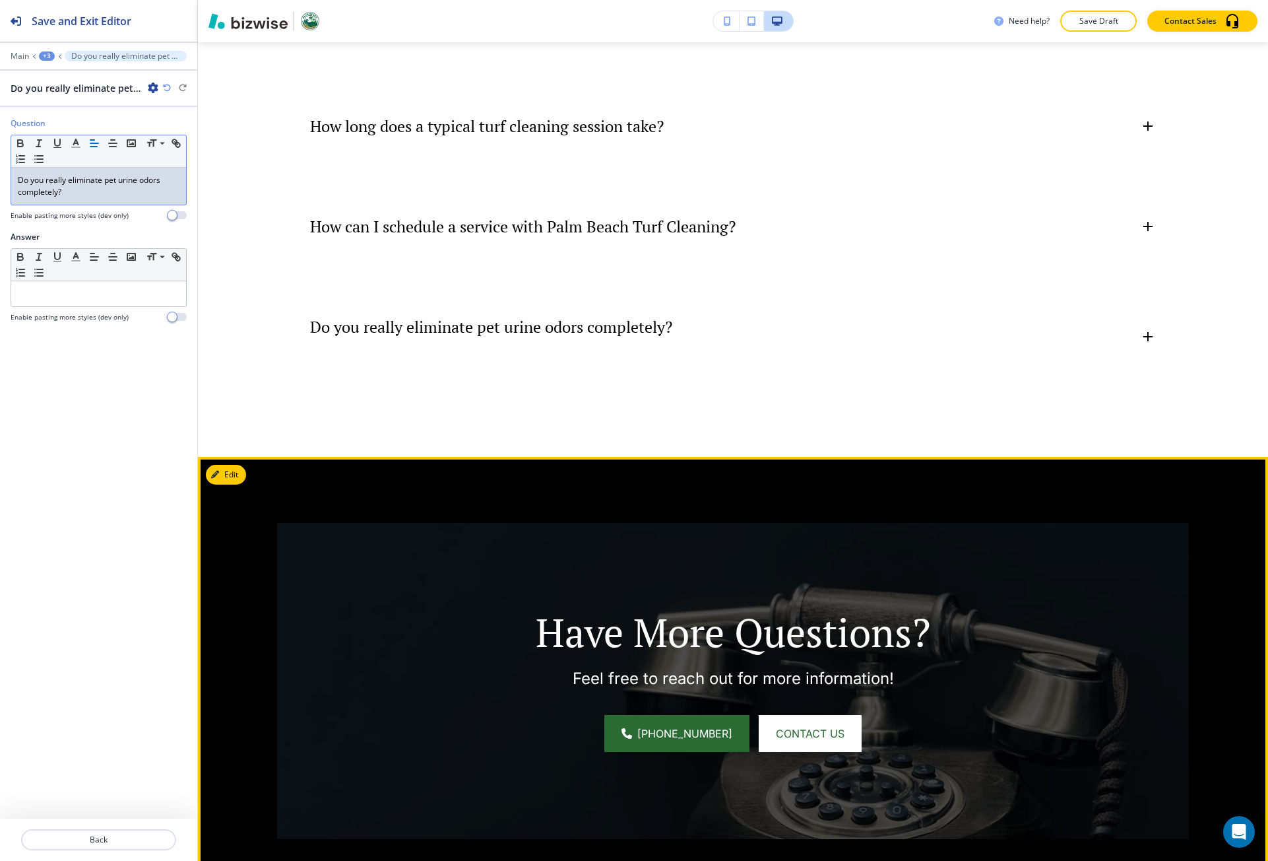
scroll to position [1551, 0]
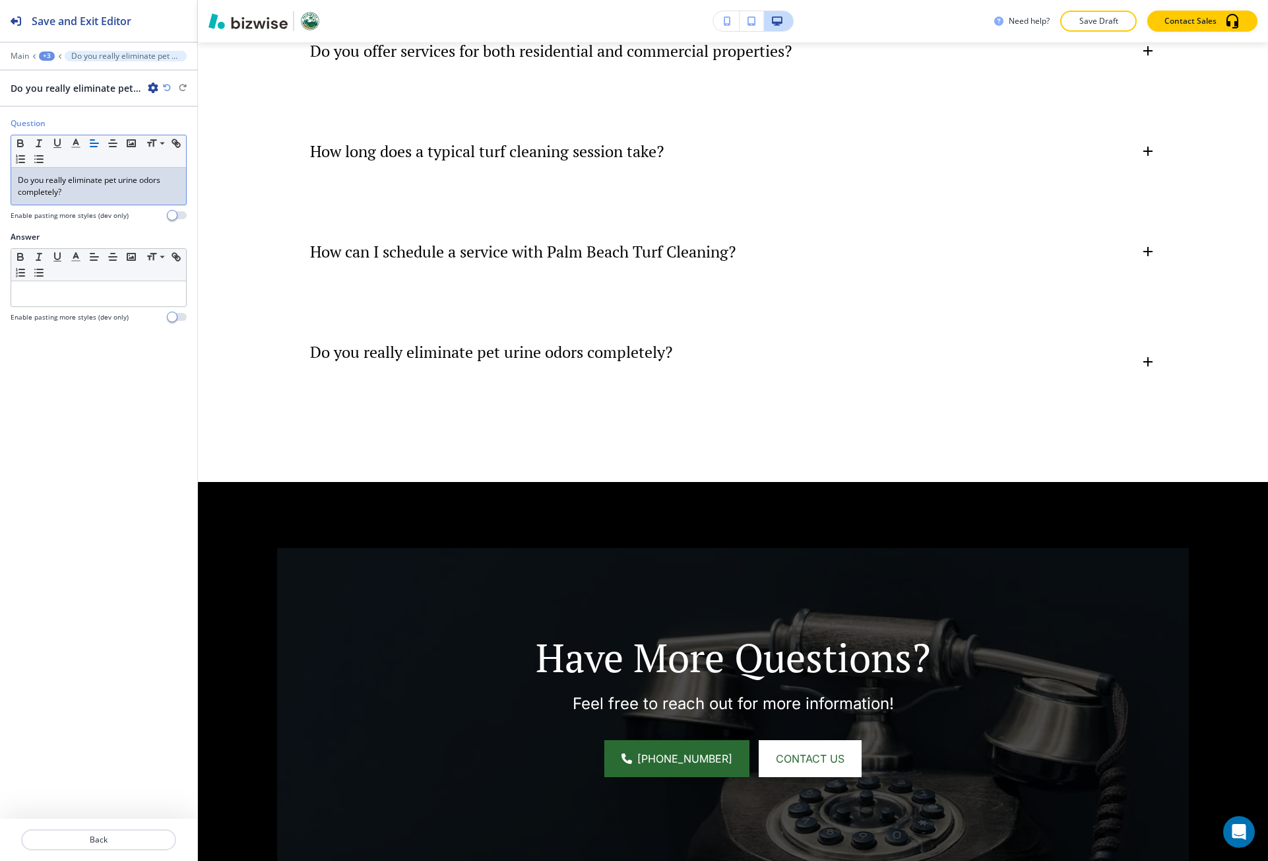
click at [154, 90] on icon "button" at bounding box center [153, 87] width 11 height 11
click at [174, 148] on button "Delete Do you really eliminate pet urine odors completely?" at bounding box center [190, 157] width 84 height 24
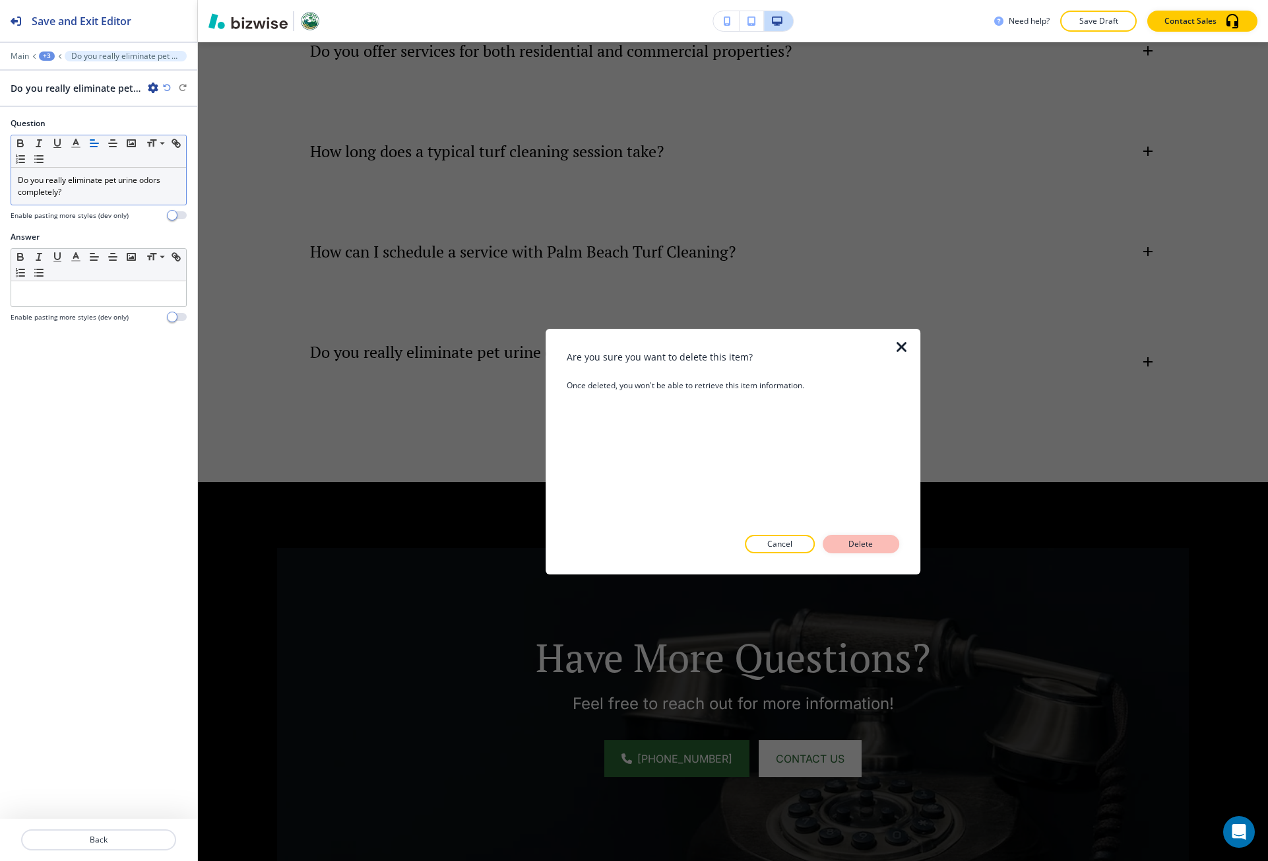
click at [872, 546] on p "Delete" at bounding box center [861, 544] width 32 height 12
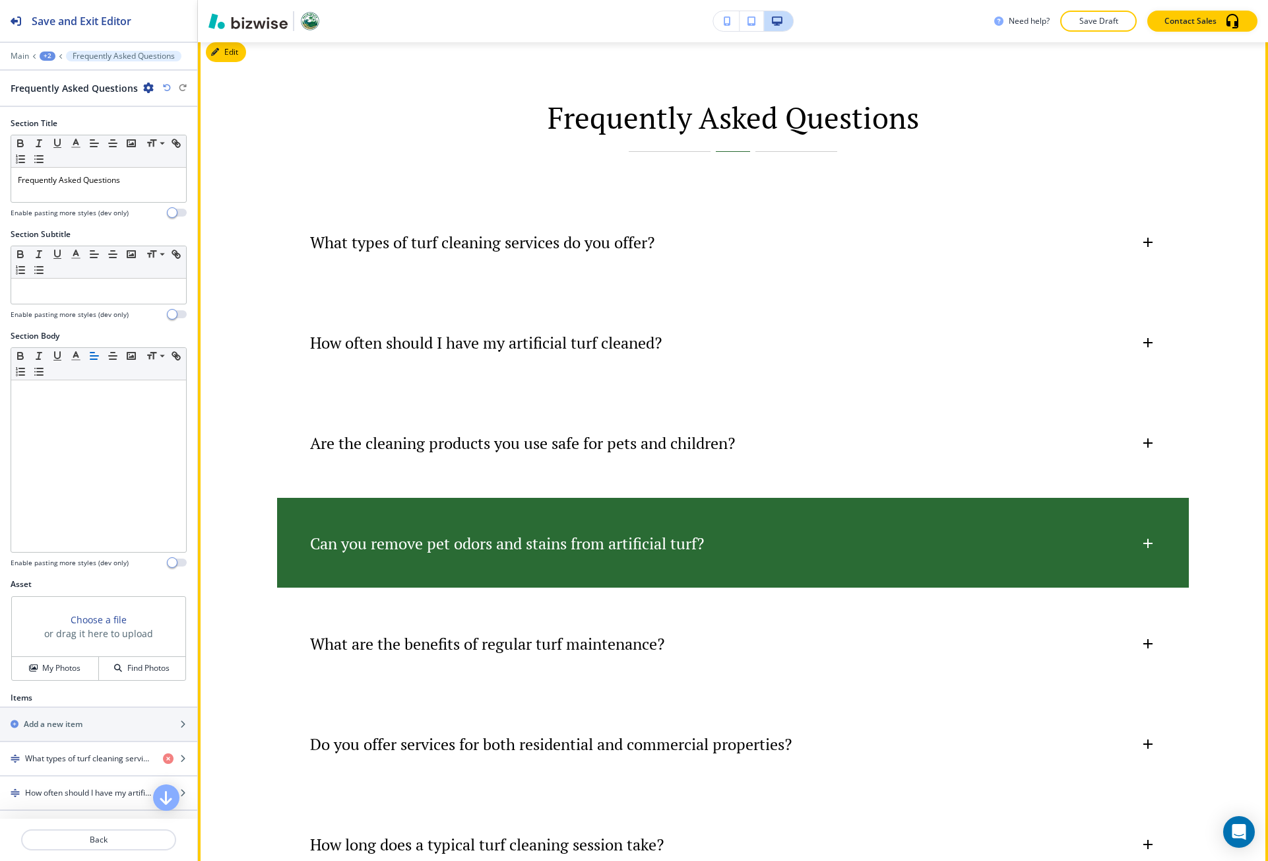
scroll to position [851, 0]
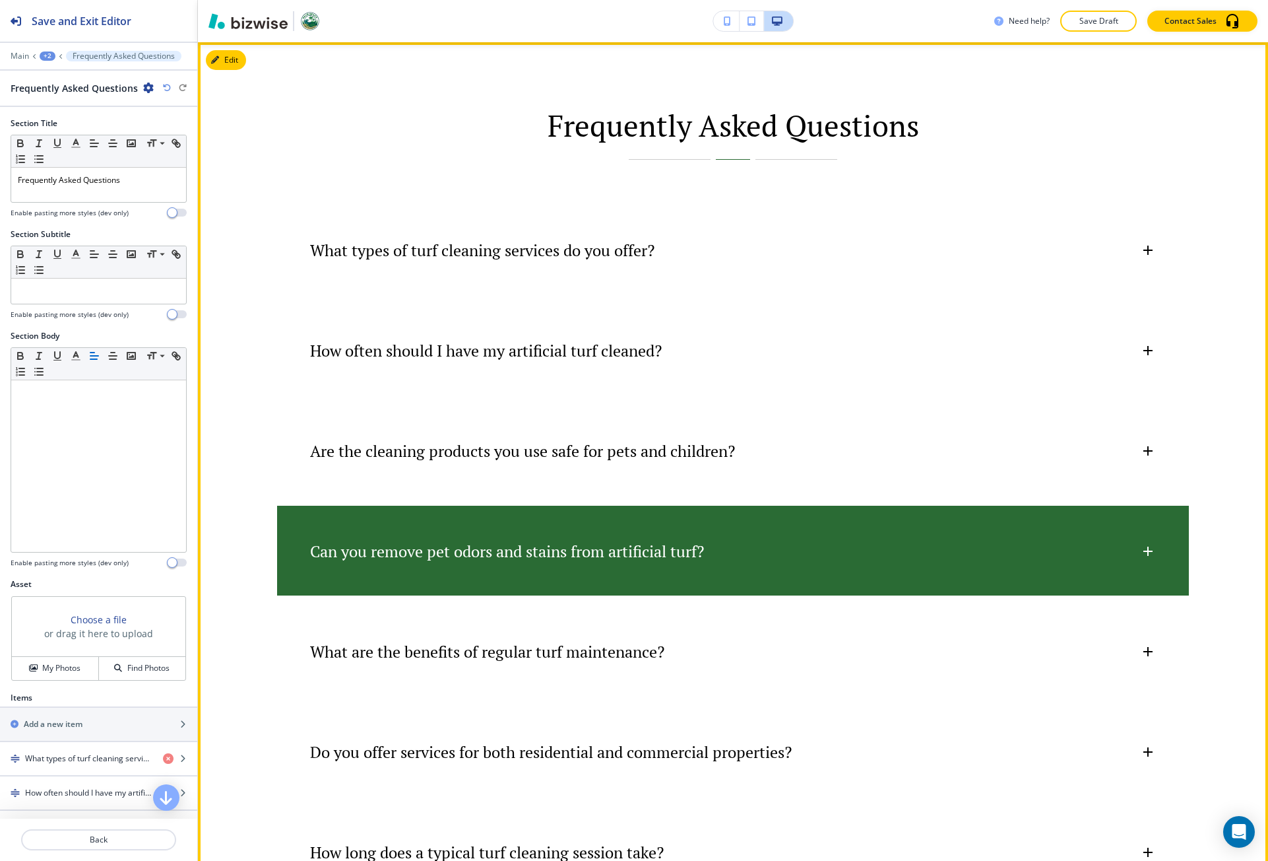
click at [617, 568] on div "Can you remove pet odors and stains from artificial turf?" at bounding box center [733, 545] width 912 height 78
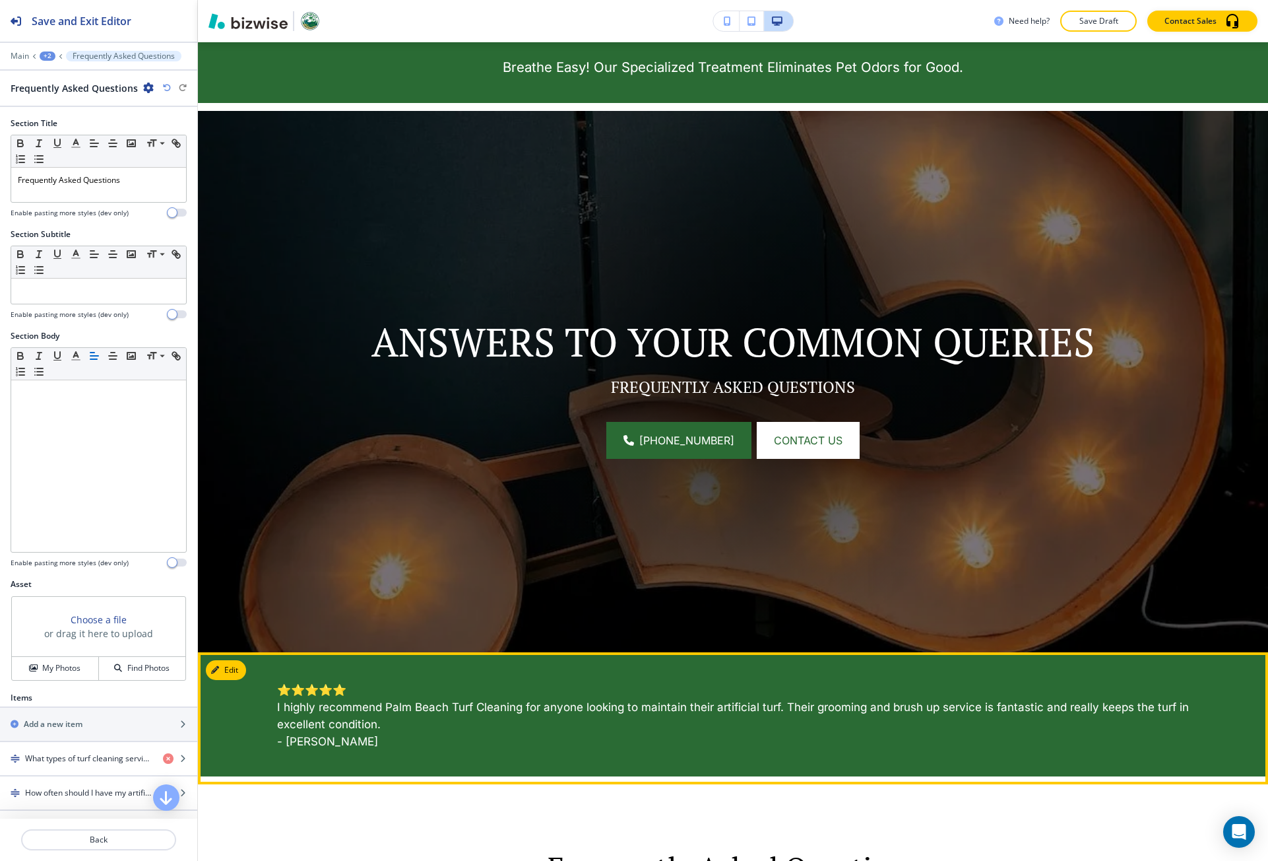
scroll to position [0, 0]
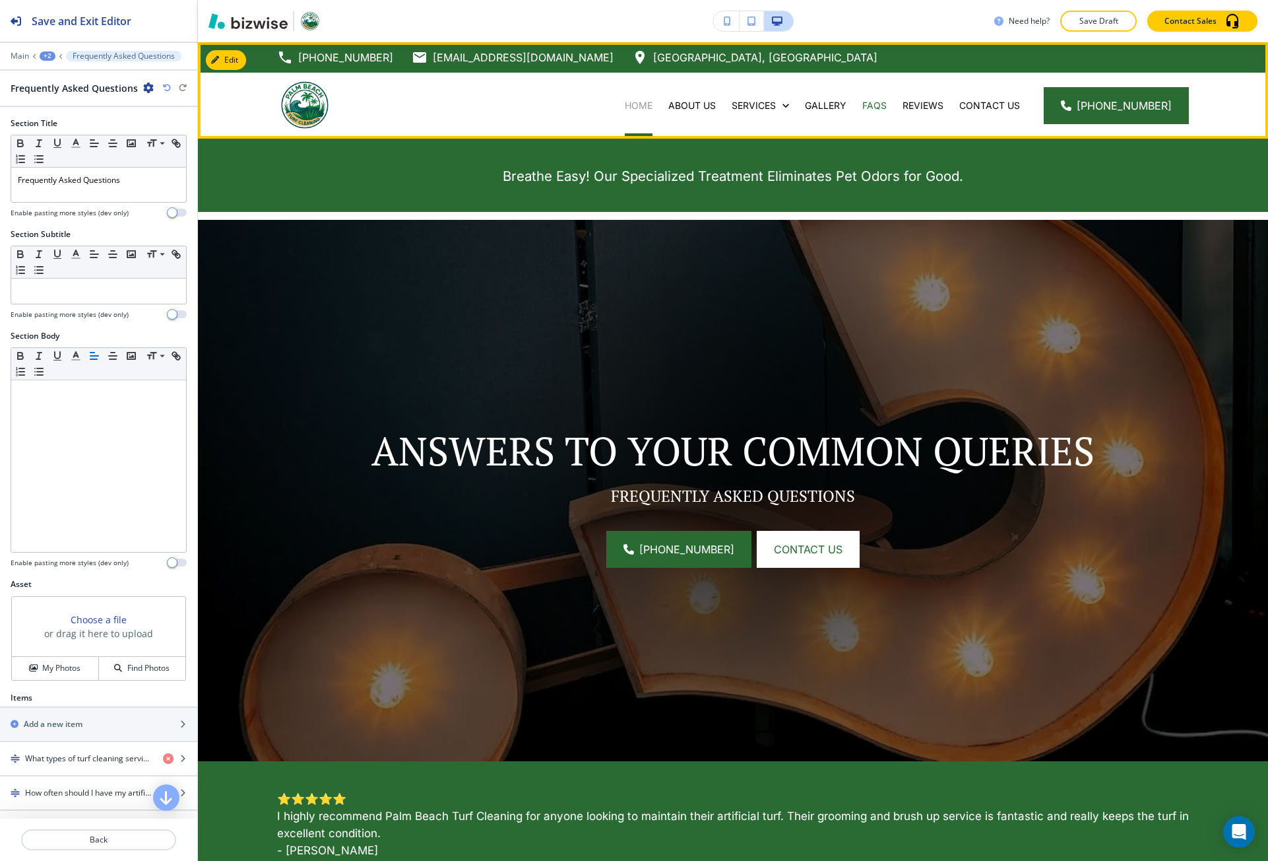
click at [653, 101] on p "Home" at bounding box center [639, 105] width 28 height 13
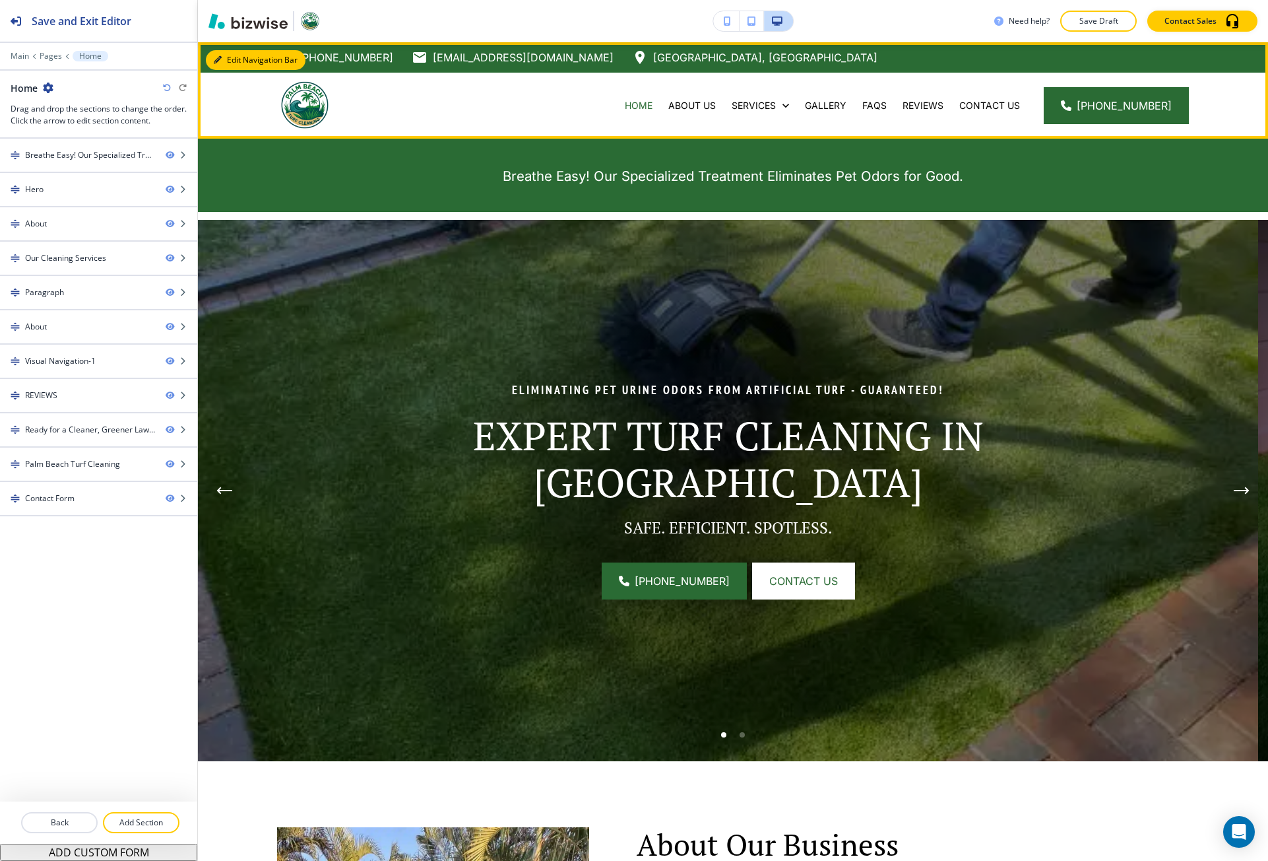
click at [222, 61] on button "Edit Navigation Bar" at bounding box center [256, 60] width 100 height 20
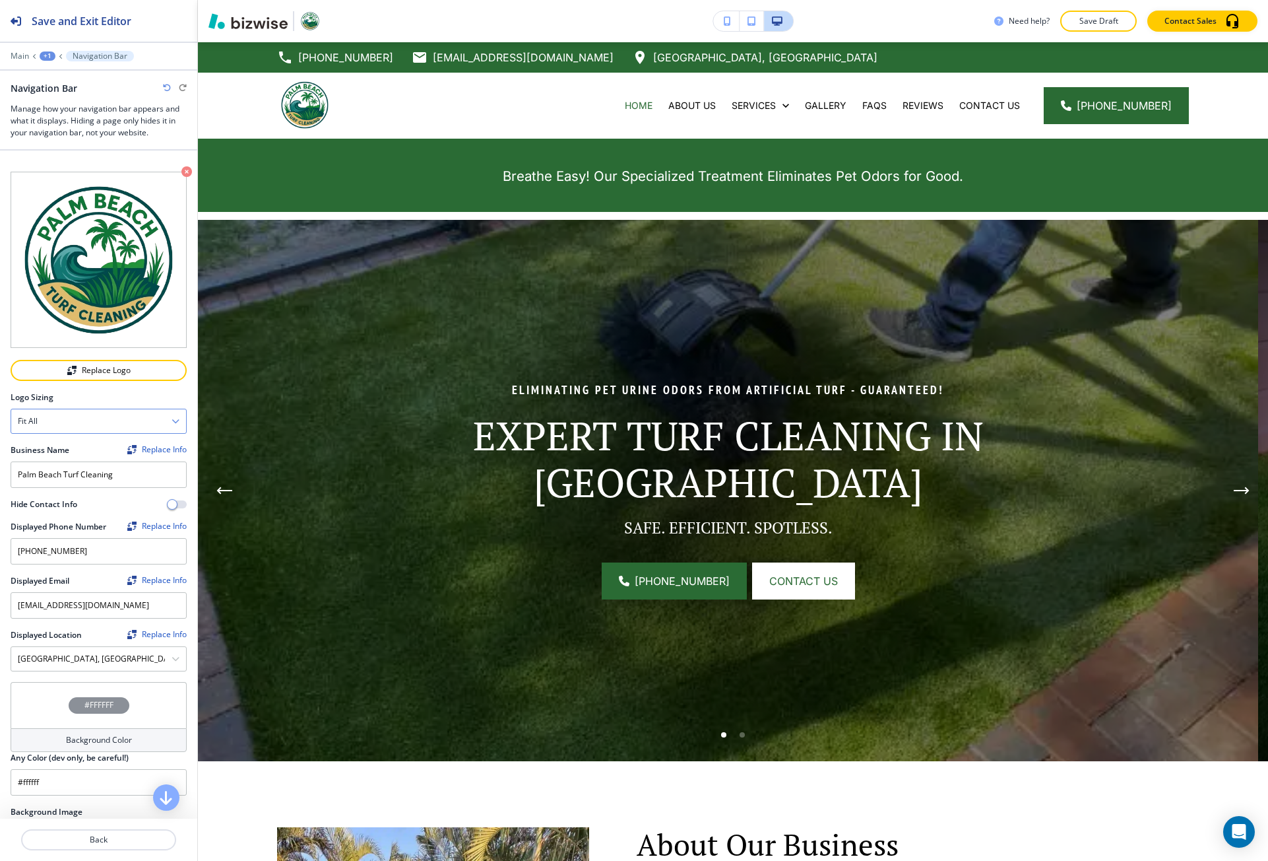
click at [106, 415] on div "Fit all" at bounding box center [98, 421] width 175 height 24
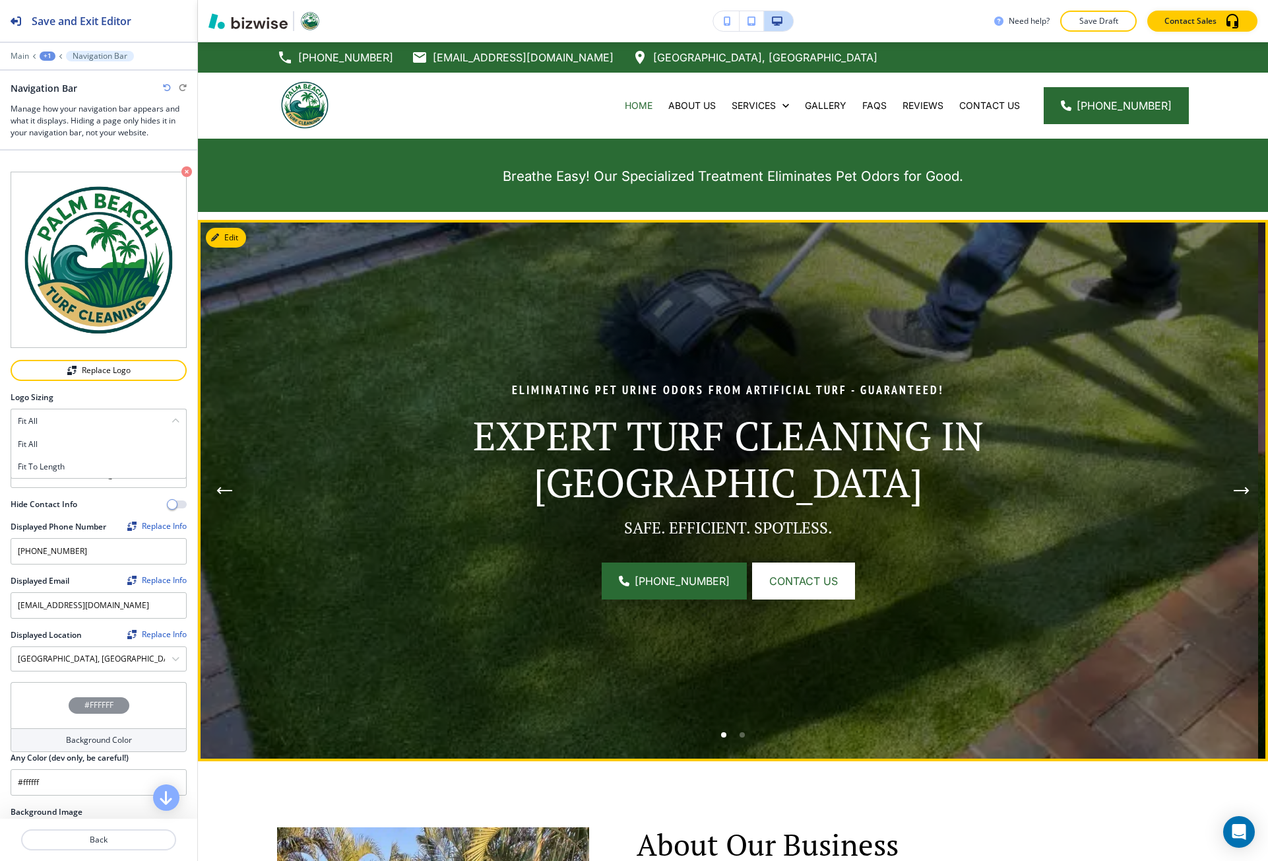
click at [263, 467] on img at bounding box center [728, 490] width 1060 height 541
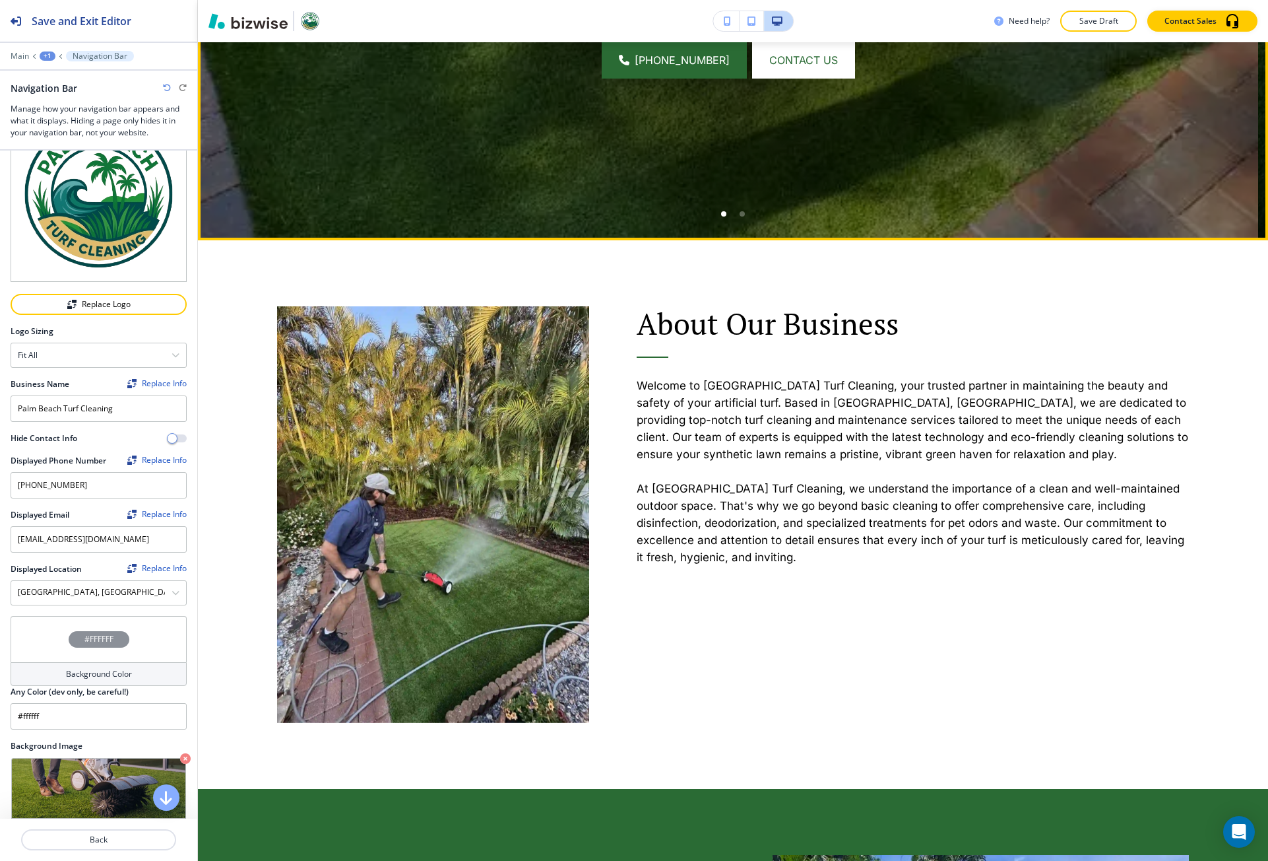
scroll to position [528, 0]
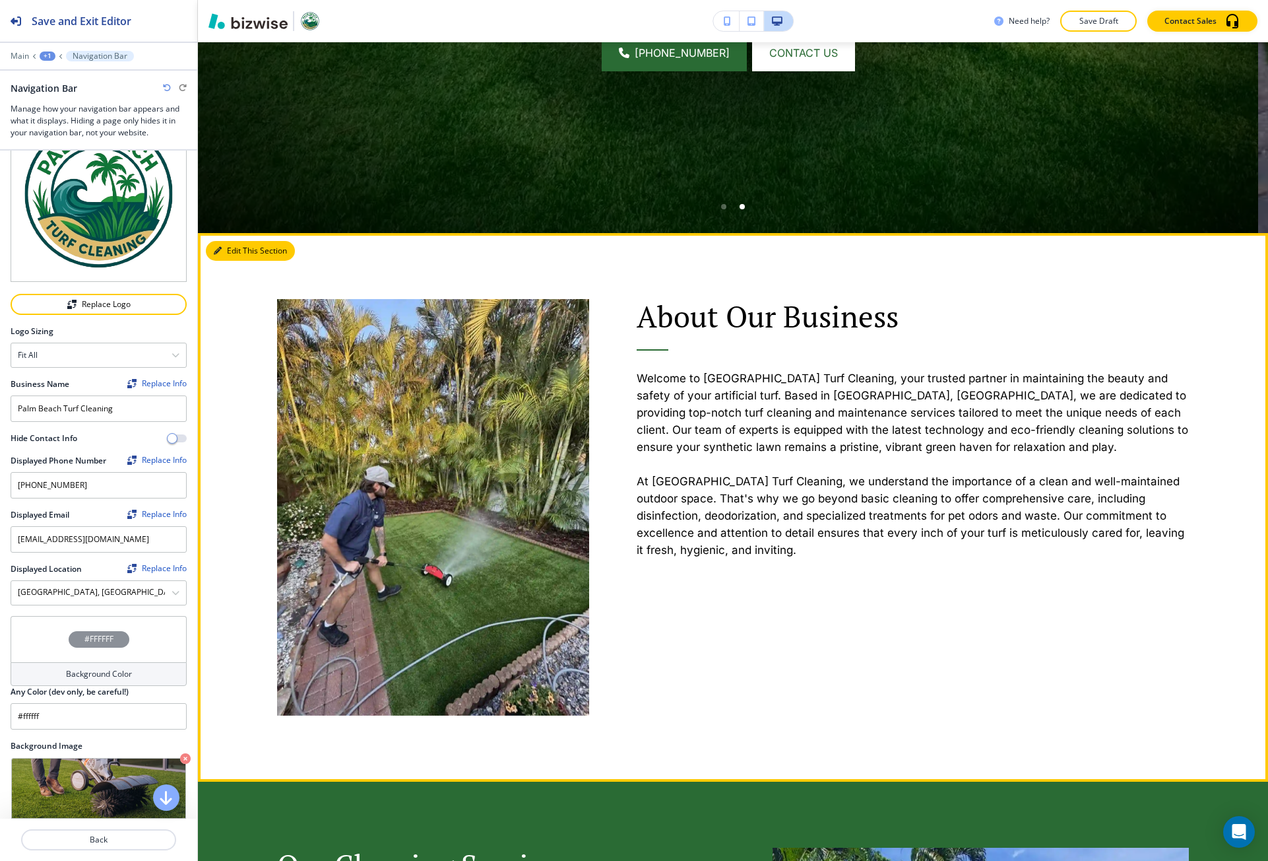
click at [236, 243] on button "Edit This Section" at bounding box center [250, 251] width 89 height 20
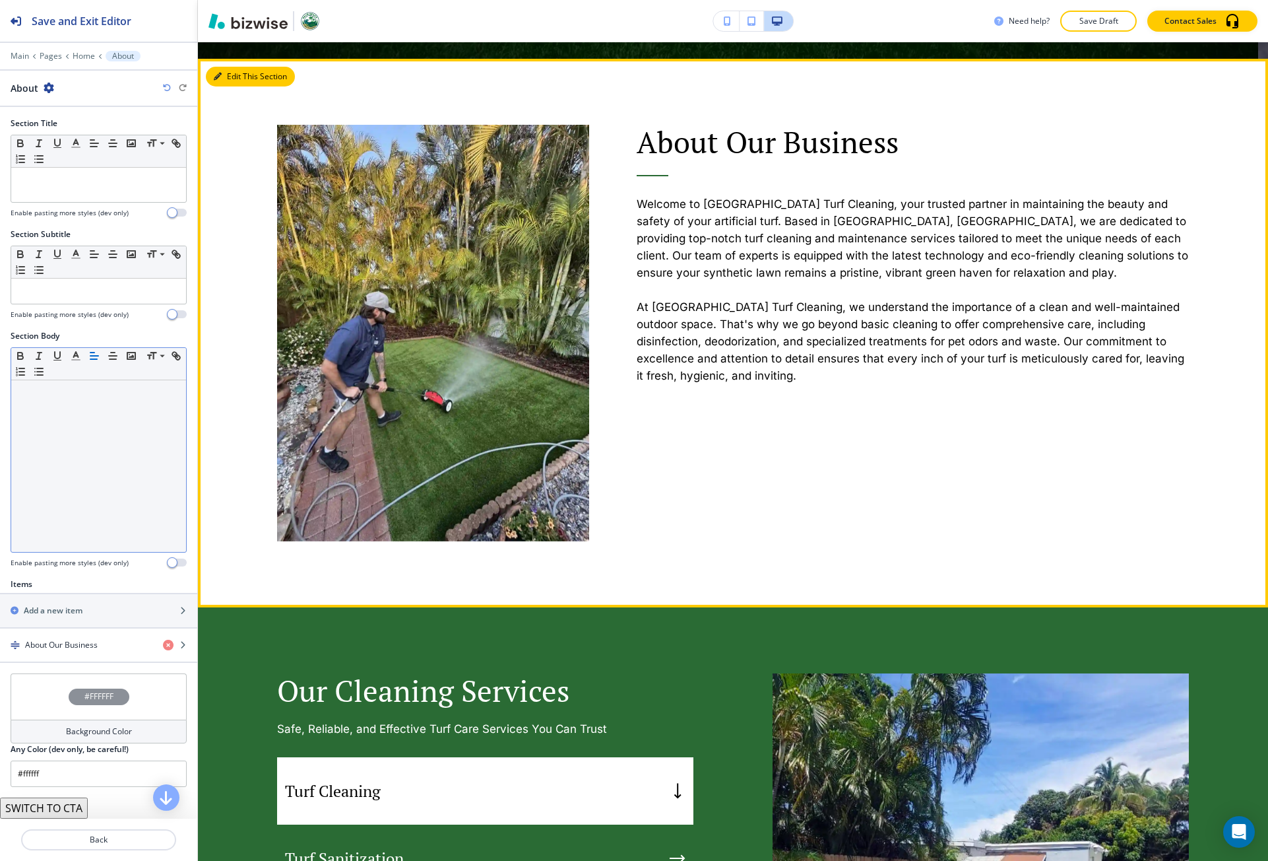
scroll to position [719, 0]
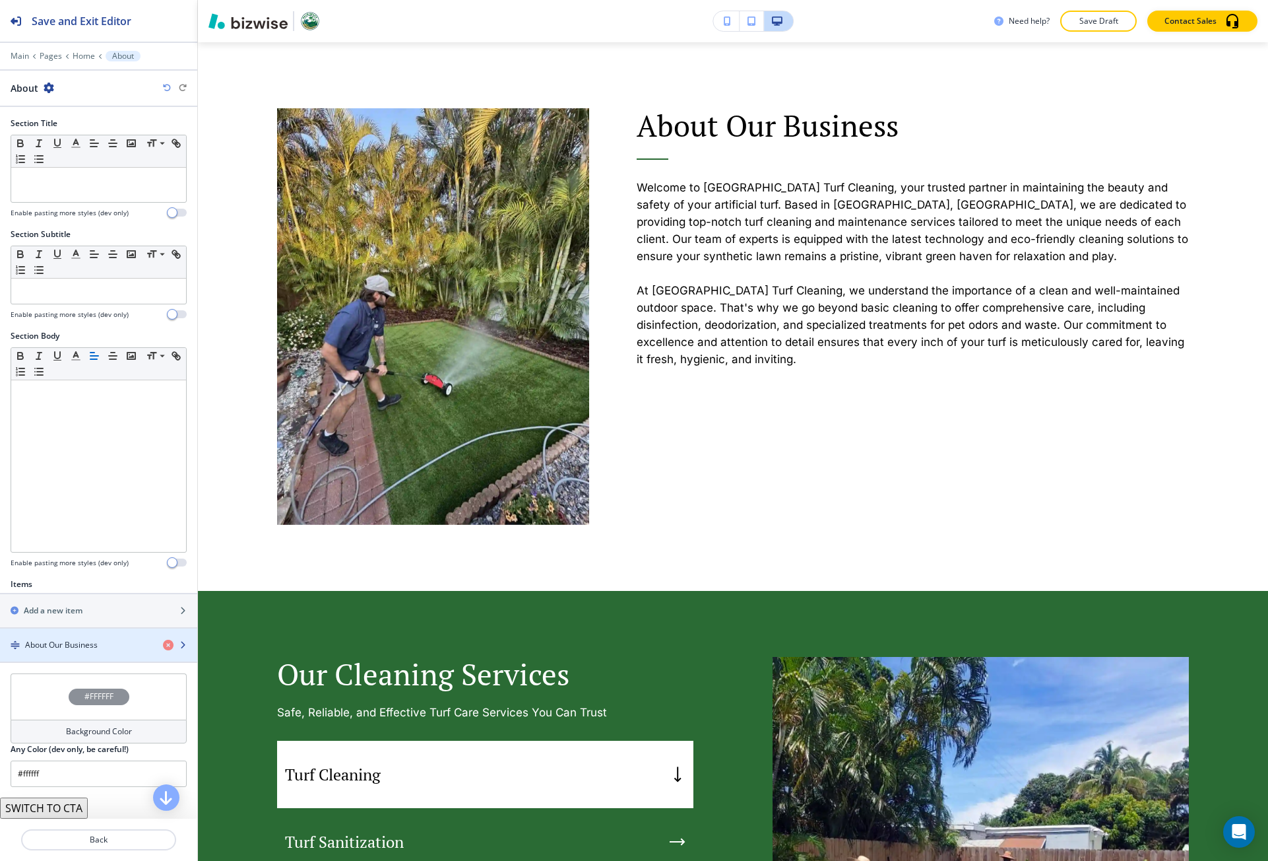
click at [50, 644] on h4 "About Our Business" at bounding box center [61, 645] width 73 height 12
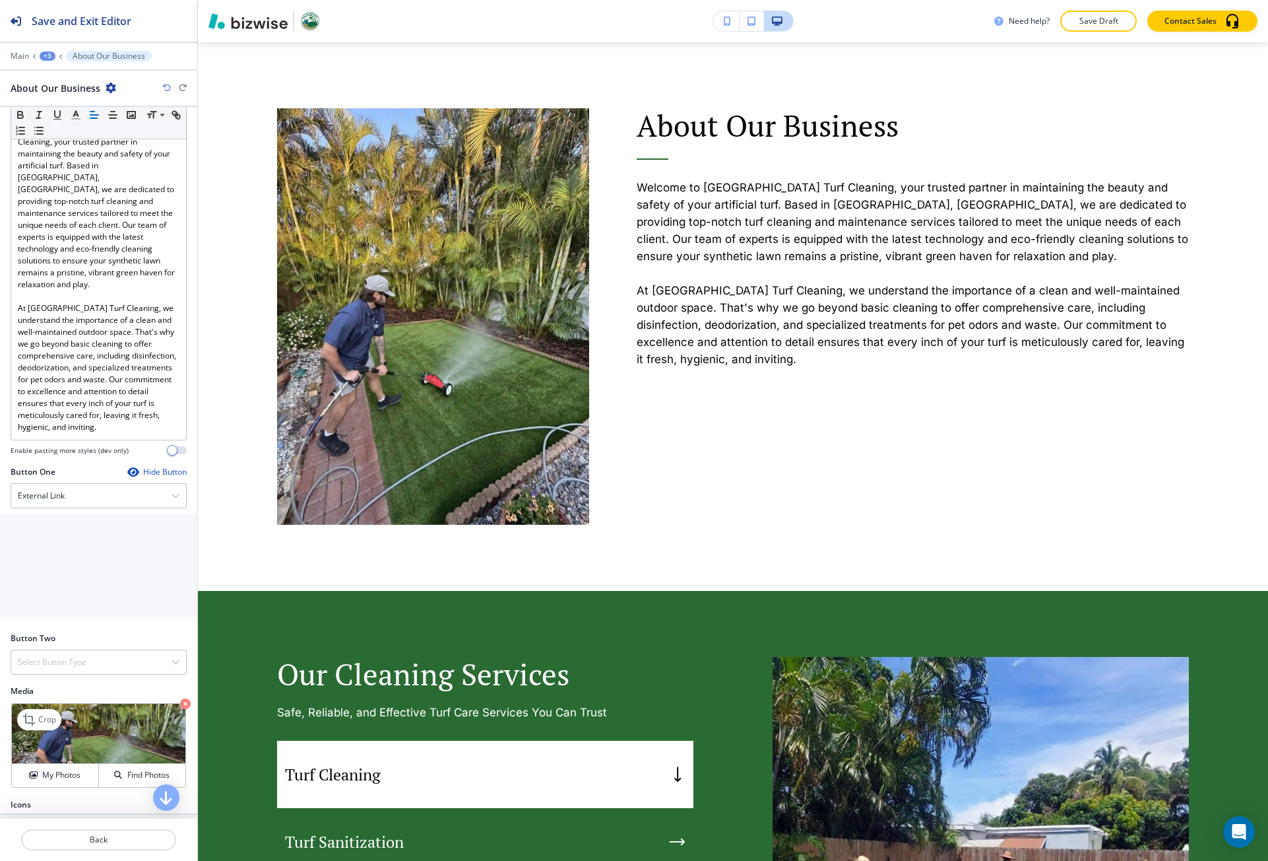
scroll to position [264, 0]
click at [50, 712] on p "Crop" at bounding box center [47, 718] width 18 height 12
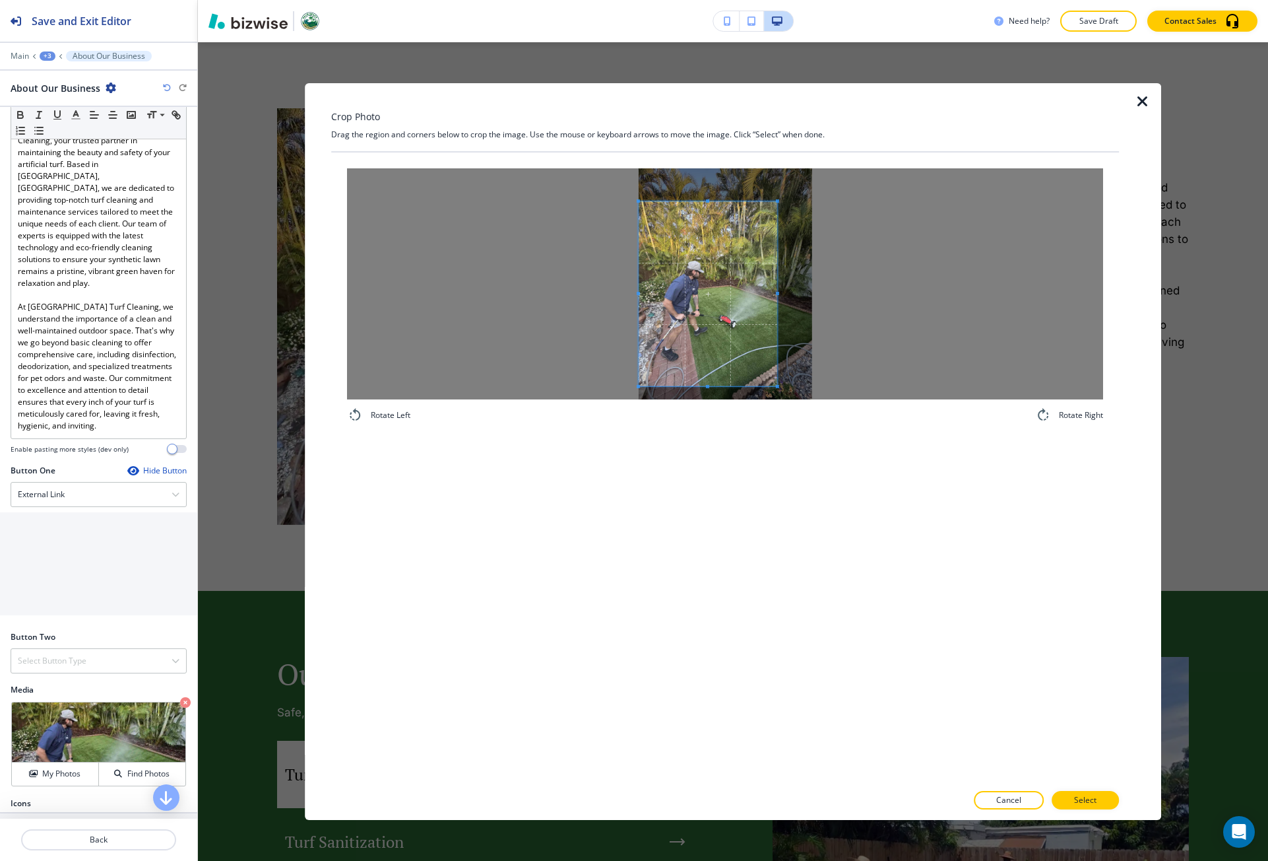
click at [692, 309] on span at bounding box center [708, 293] width 139 height 185
click at [857, 303] on div at bounding box center [725, 283] width 756 height 231
click at [752, 301] on span at bounding box center [726, 294] width 174 height 185
click at [1065, 802] on button "Select" at bounding box center [1085, 800] width 67 height 18
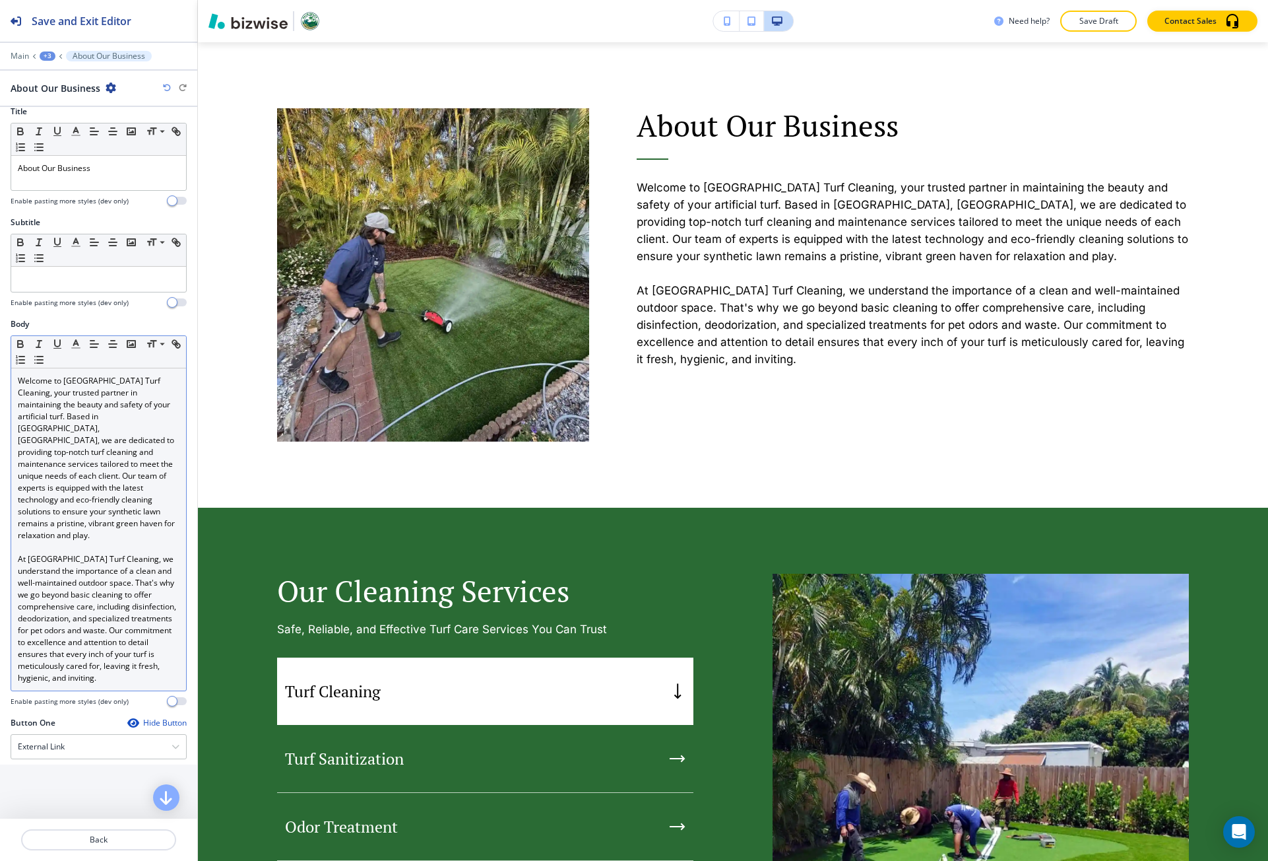
scroll to position [0, 0]
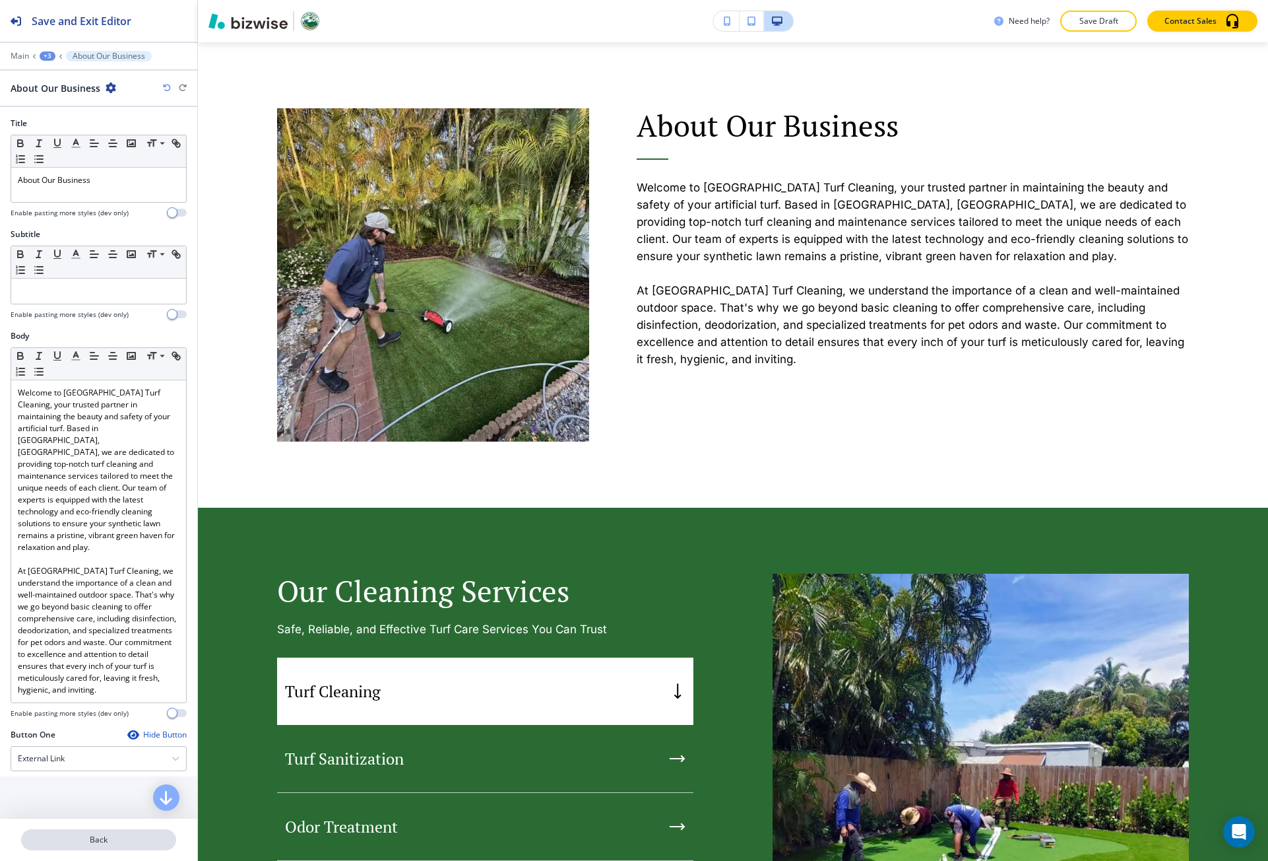
click at [82, 840] on p "Back" at bounding box center [98, 839] width 152 height 12
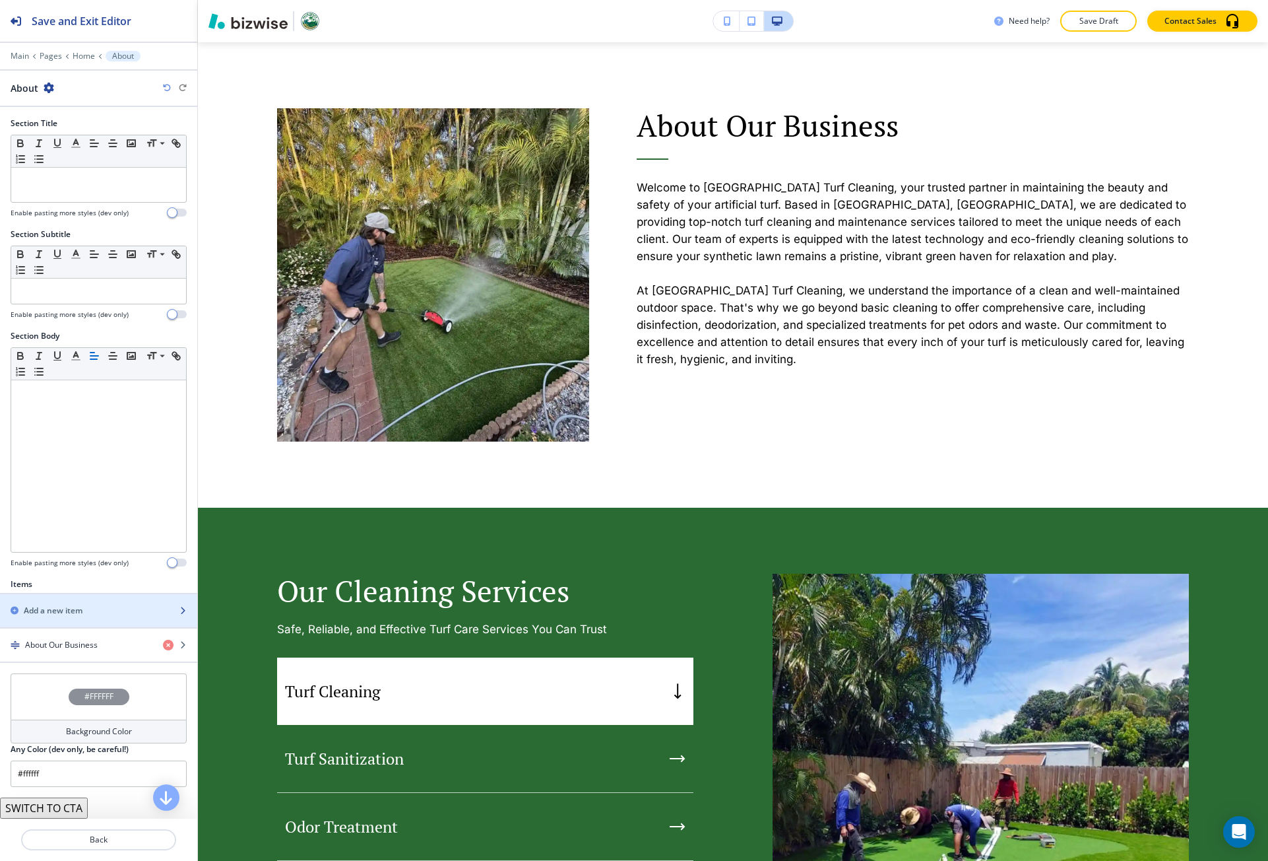
click at [86, 615] on div "Add a new item" at bounding box center [84, 610] width 168 height 12
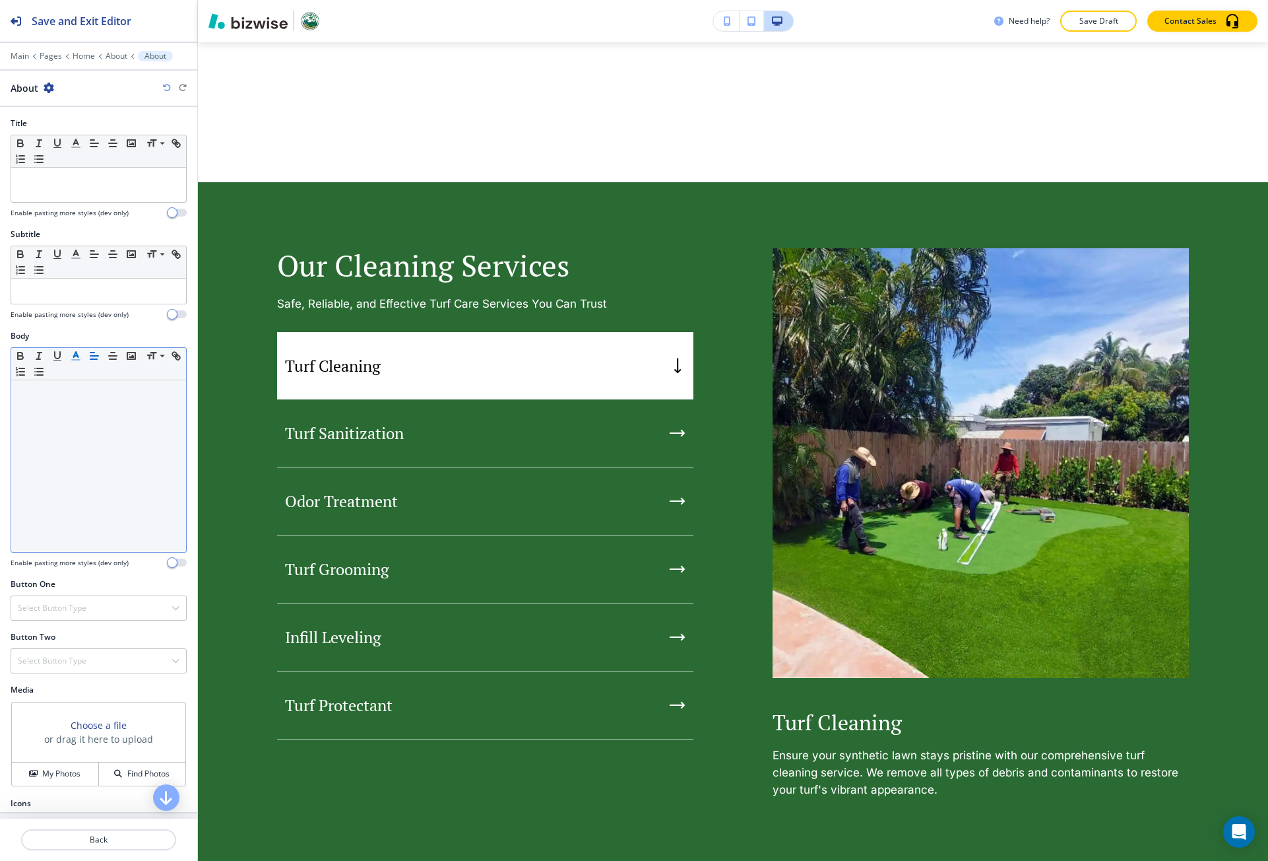
scroll to position [1125, 0]
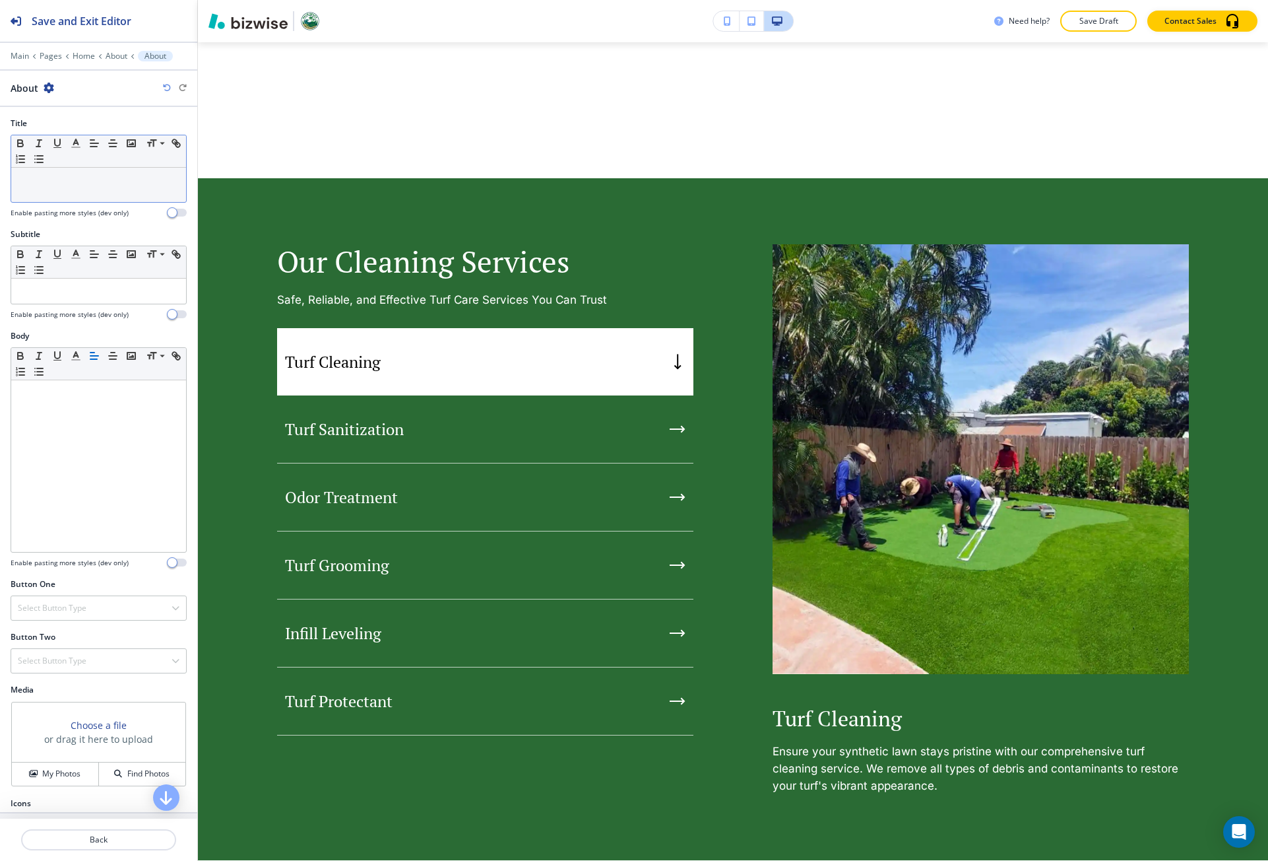
click at [77, 189] on div at bounding box center [98, 185] width 175 height 34
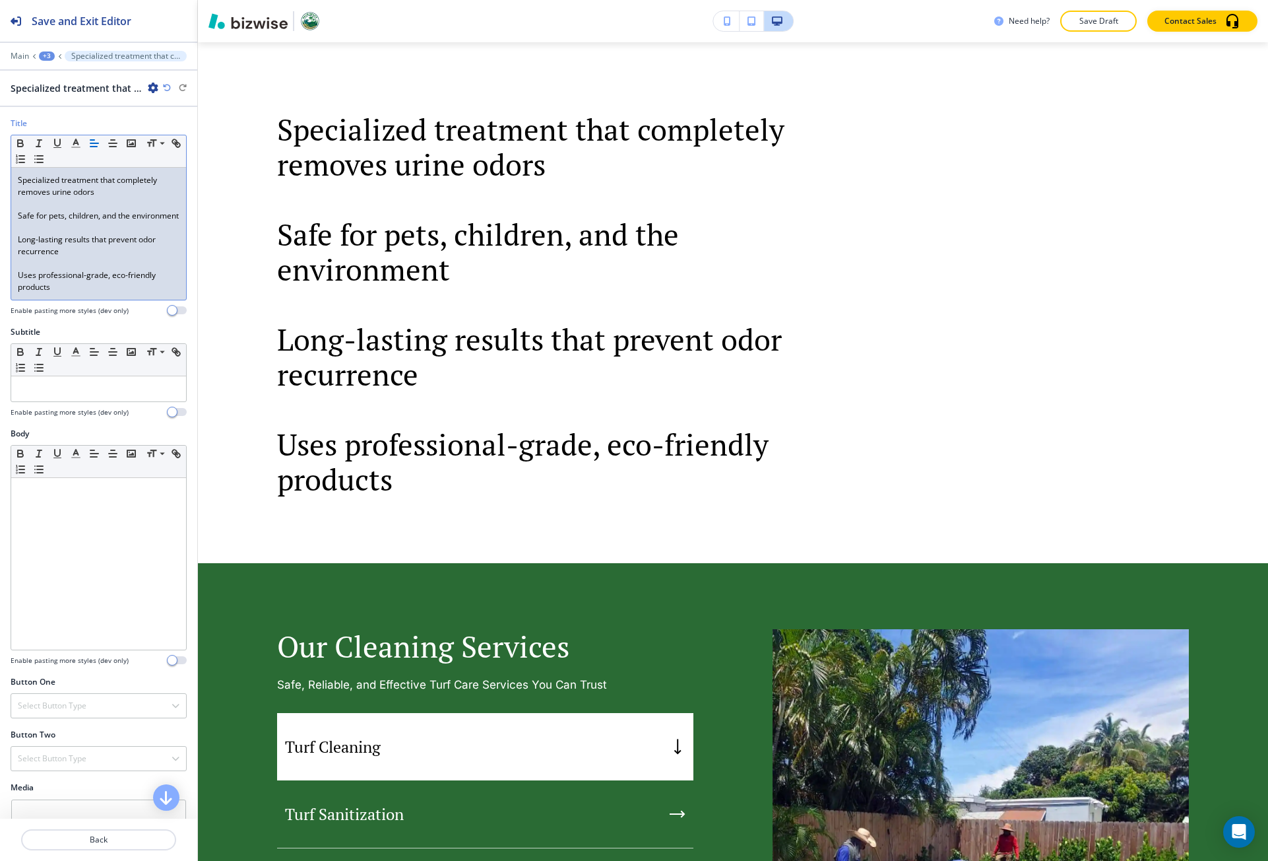
scroll to position [0, 0]
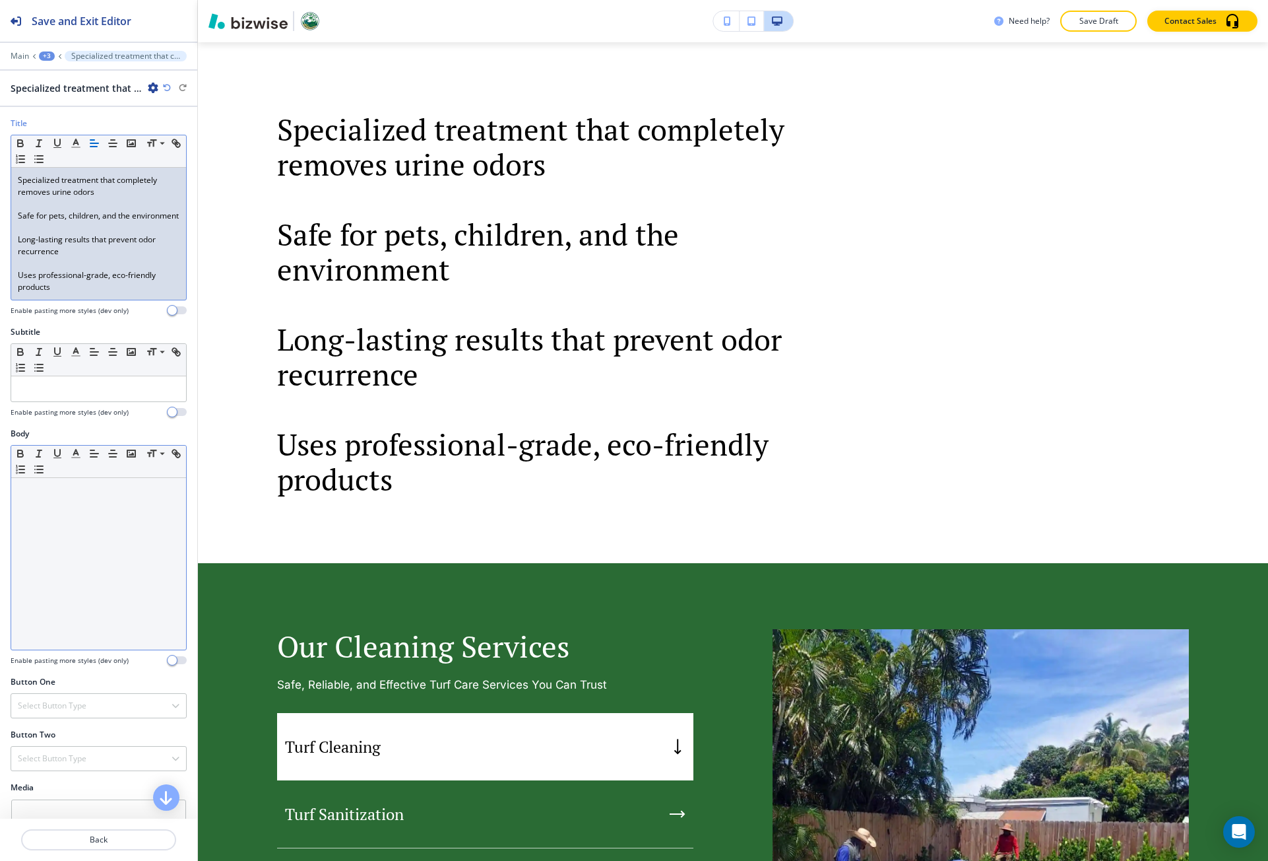
click at [112, 547] on div at bounding box center [98, 564] width 175 height 172
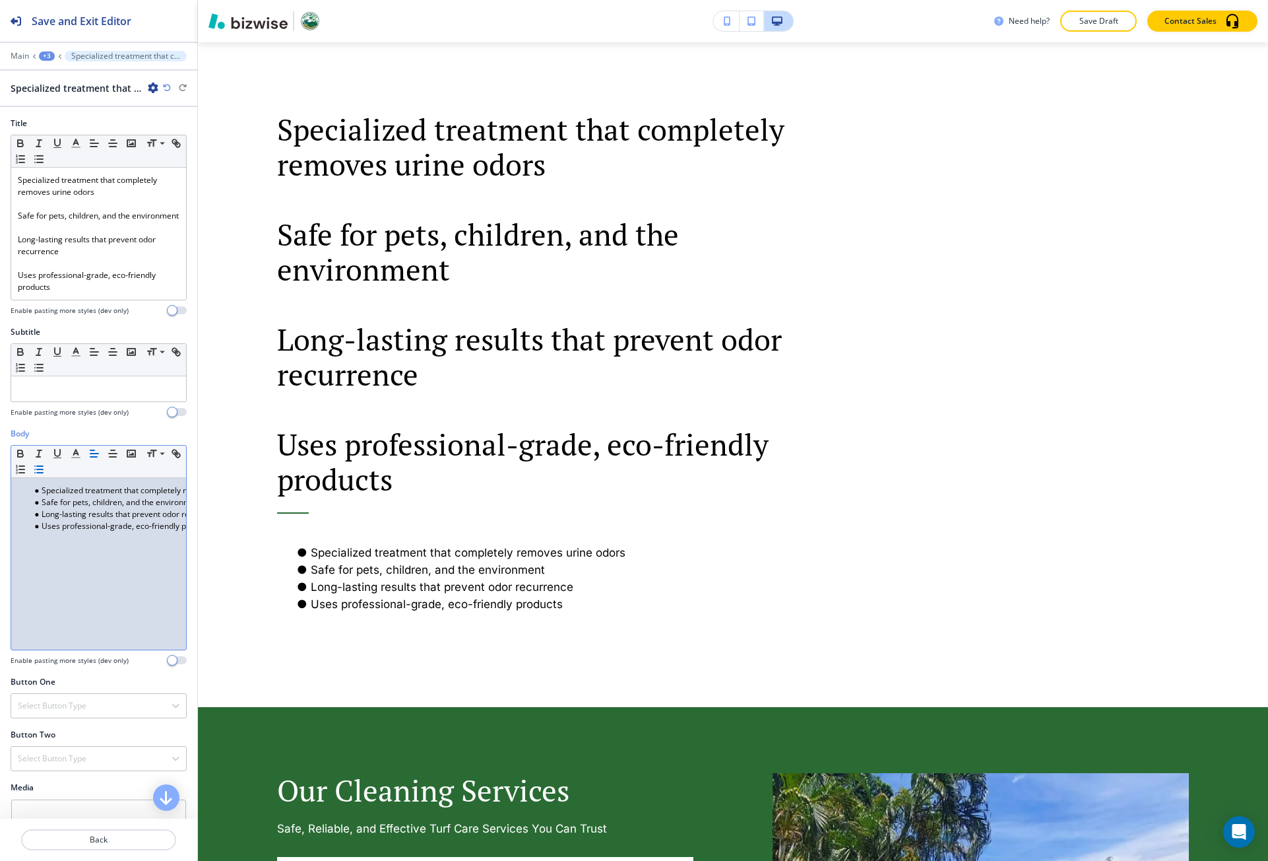
click at [107, 572] on div "Specialized treatment that completely removes urine odors Safe for pets, childr…" at bounding box center [98, 564] width 175 height 172
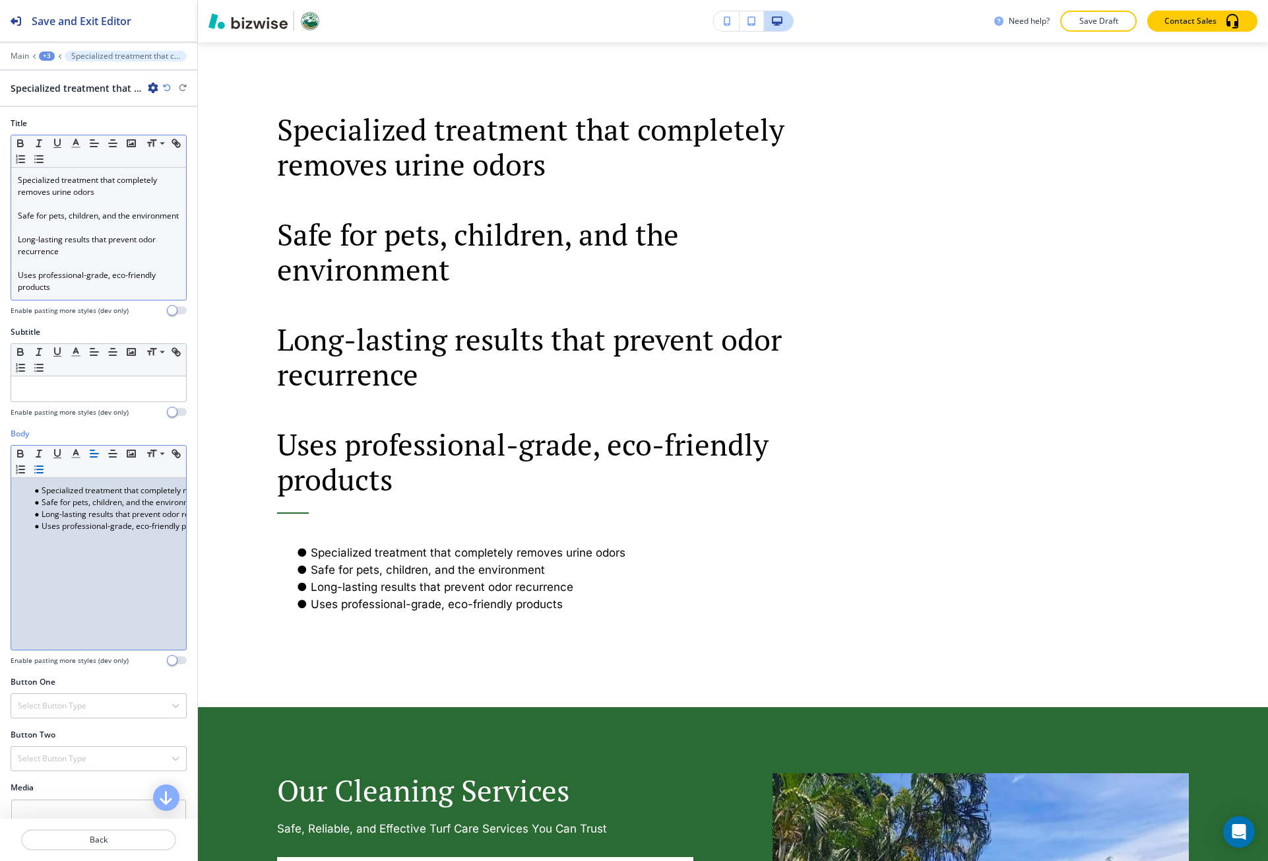
click at [92, 286] on p "Uses professional-grade, eco-friendly products" at bounding box center [99, 281] width 162 height 24
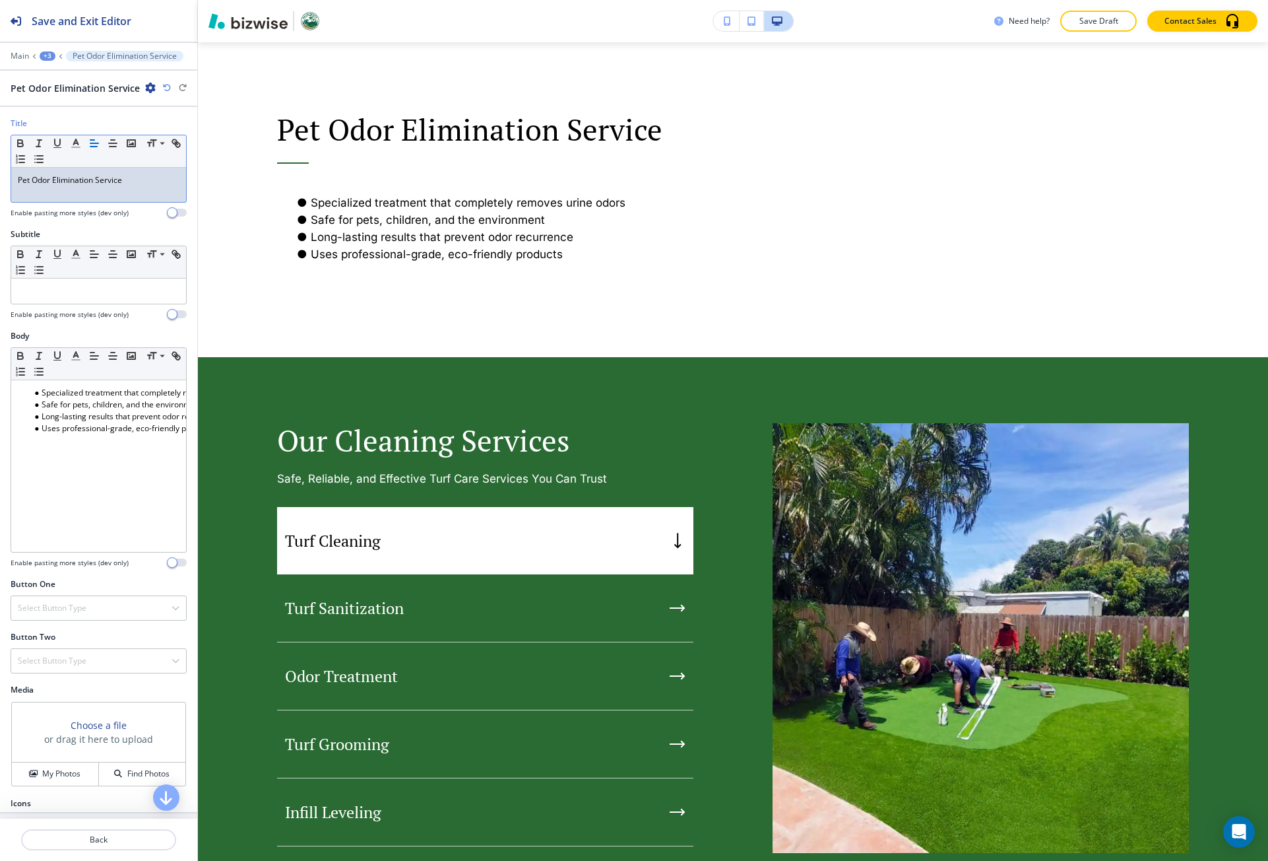
click at [73, 732] on h3 "or drag it here to upload" at bounding box center [98, 739] width 109 height 14
click at [84, 720] on h3 "Choose a file" at bounding box center [99, 725] width 56 height 14
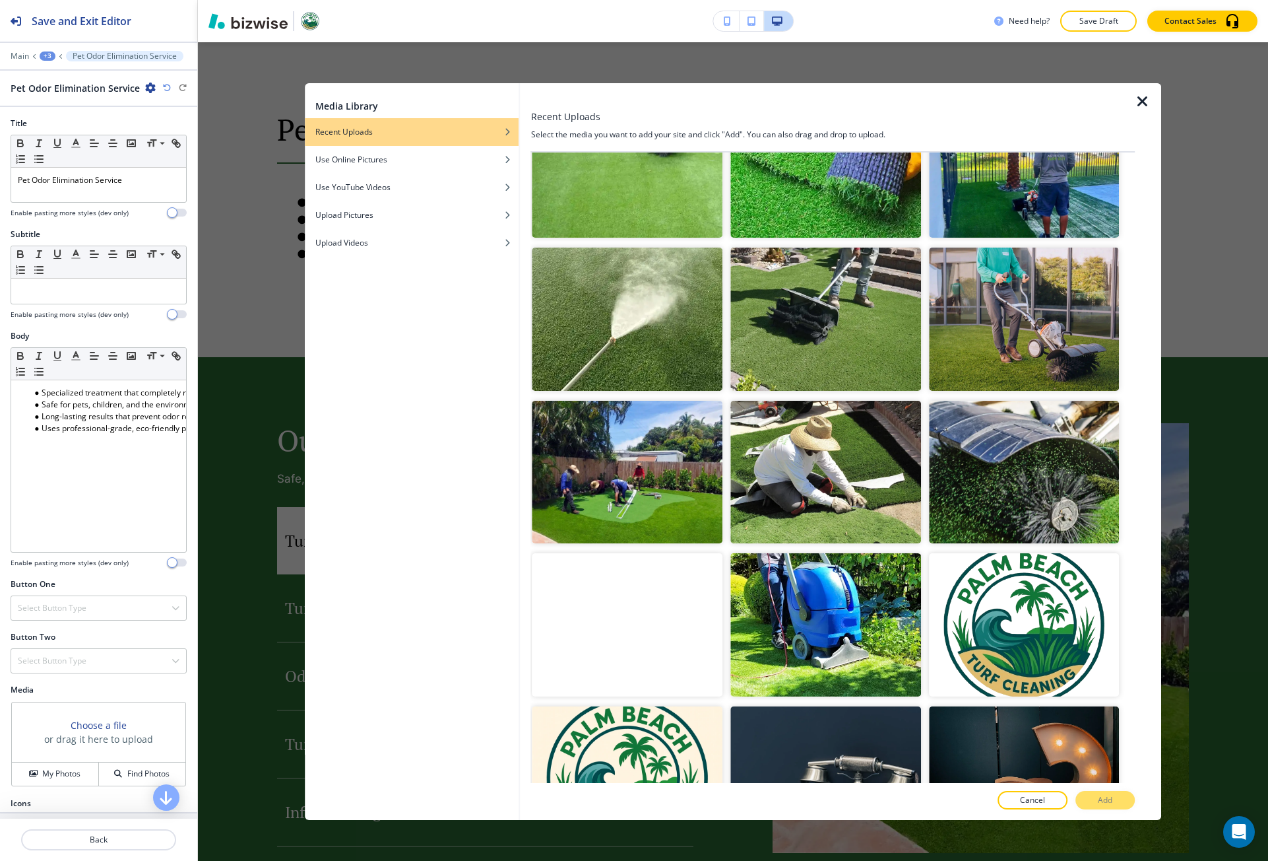
scroll to position [629, 0]
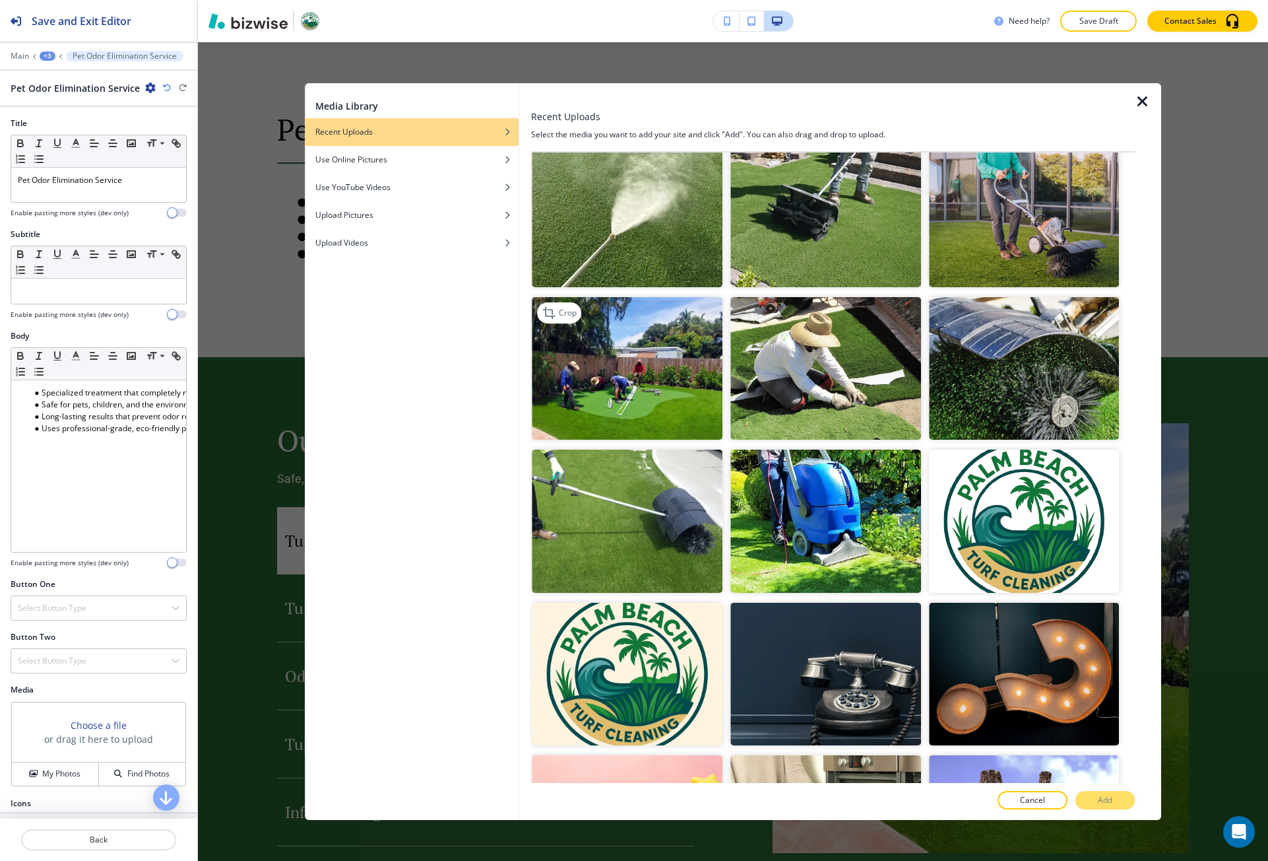
click at [624, 388] on img "button" at bounding box center [628, 368] width 191 height 143
click at [562, 307] on p "Crop" at bounding box center [568, 313] width 18 height 12
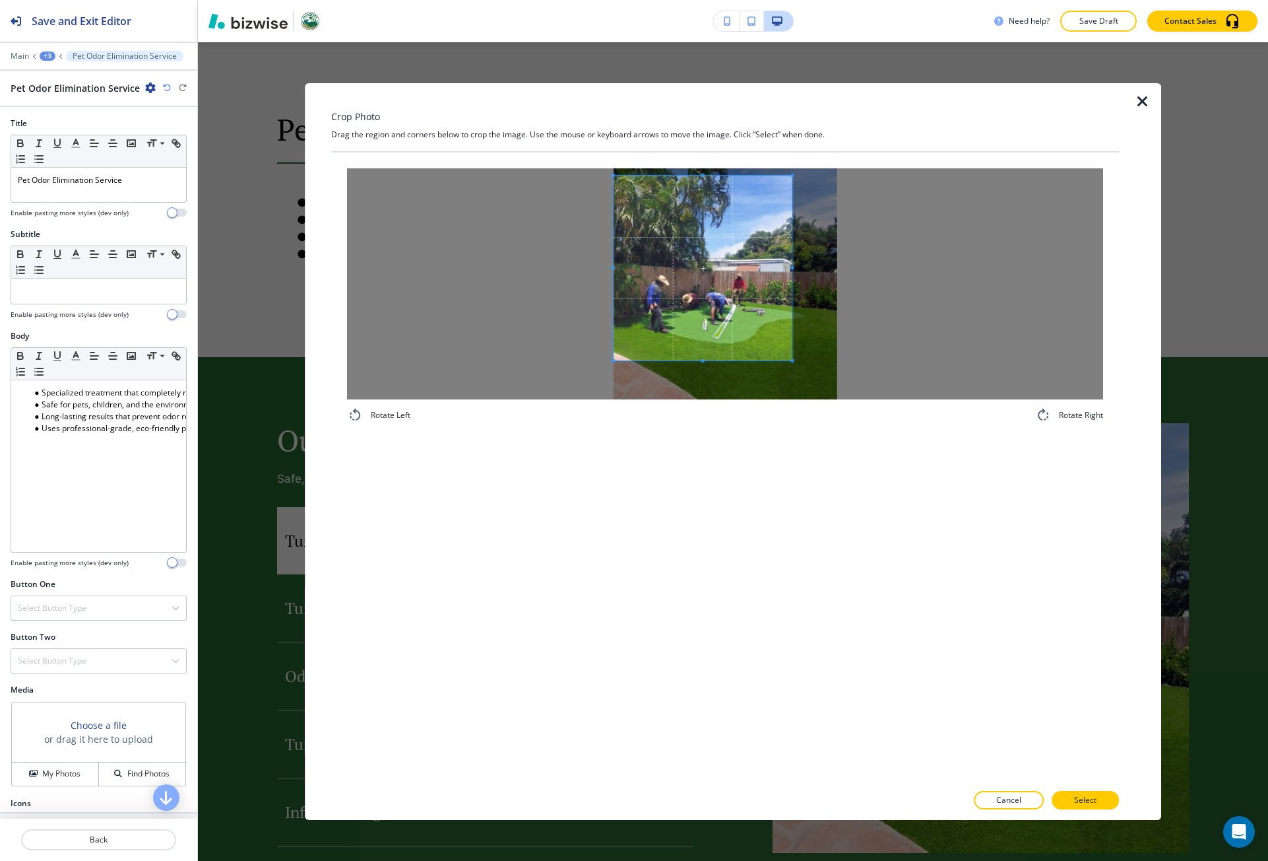
click at [708, 272] on span at bounding box center [703, 268] width 179 height 185
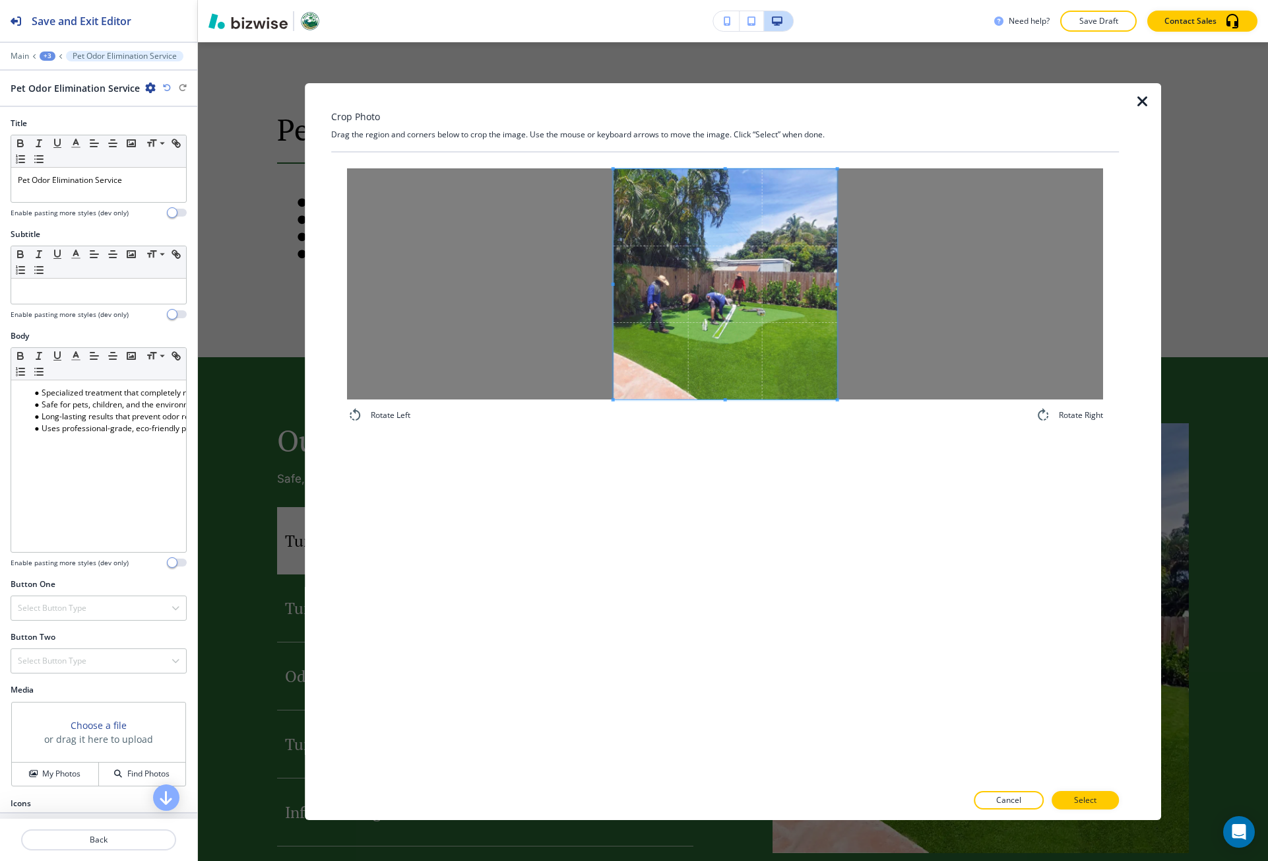
click at [870, 430] on div "Rotate Left Rotate Right" at bounding box center [725, 295] width 788 height 286
click at [1081, 795] on p "Select" at bounding box center [1085, 800] width 22 height 12
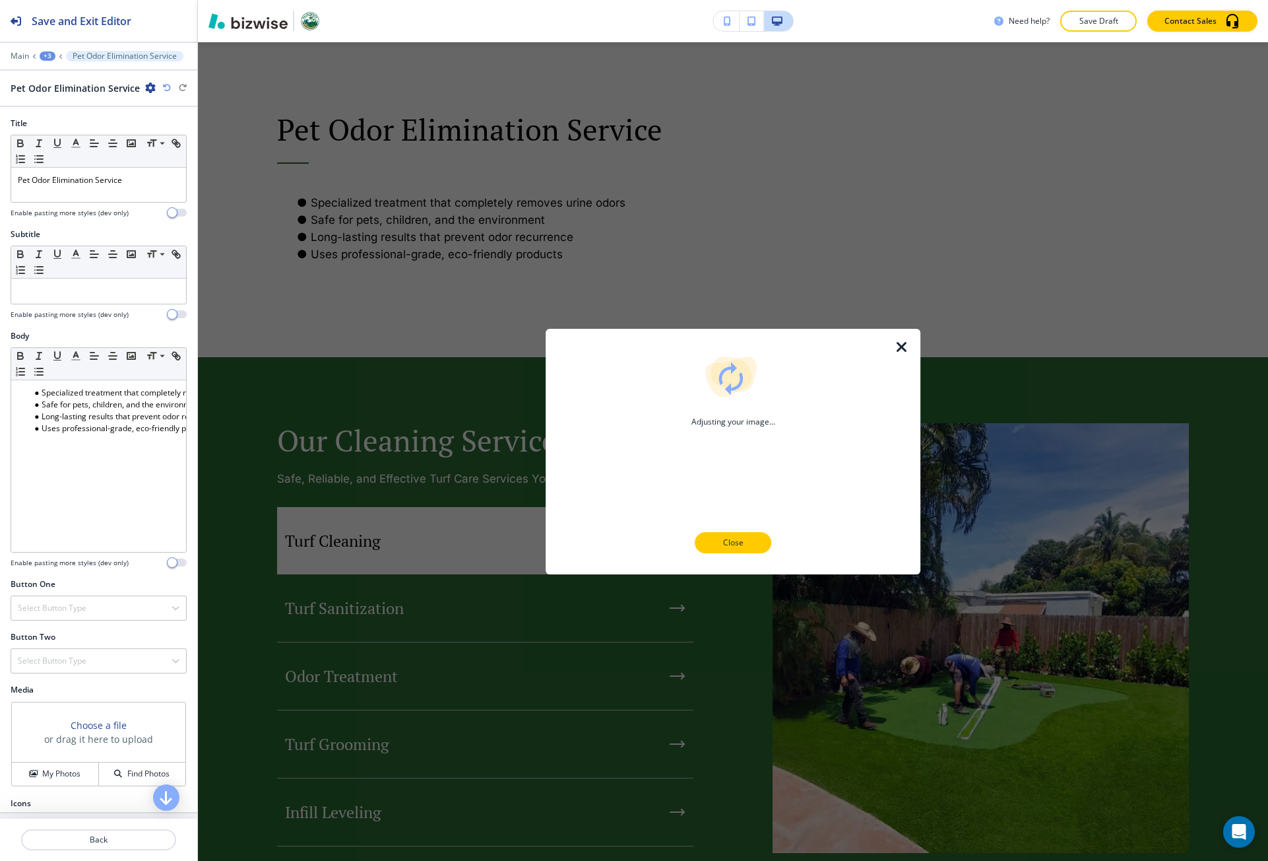
click at [740, 536] on button "Close" at bounding box center [733, 542] width 77 height 21
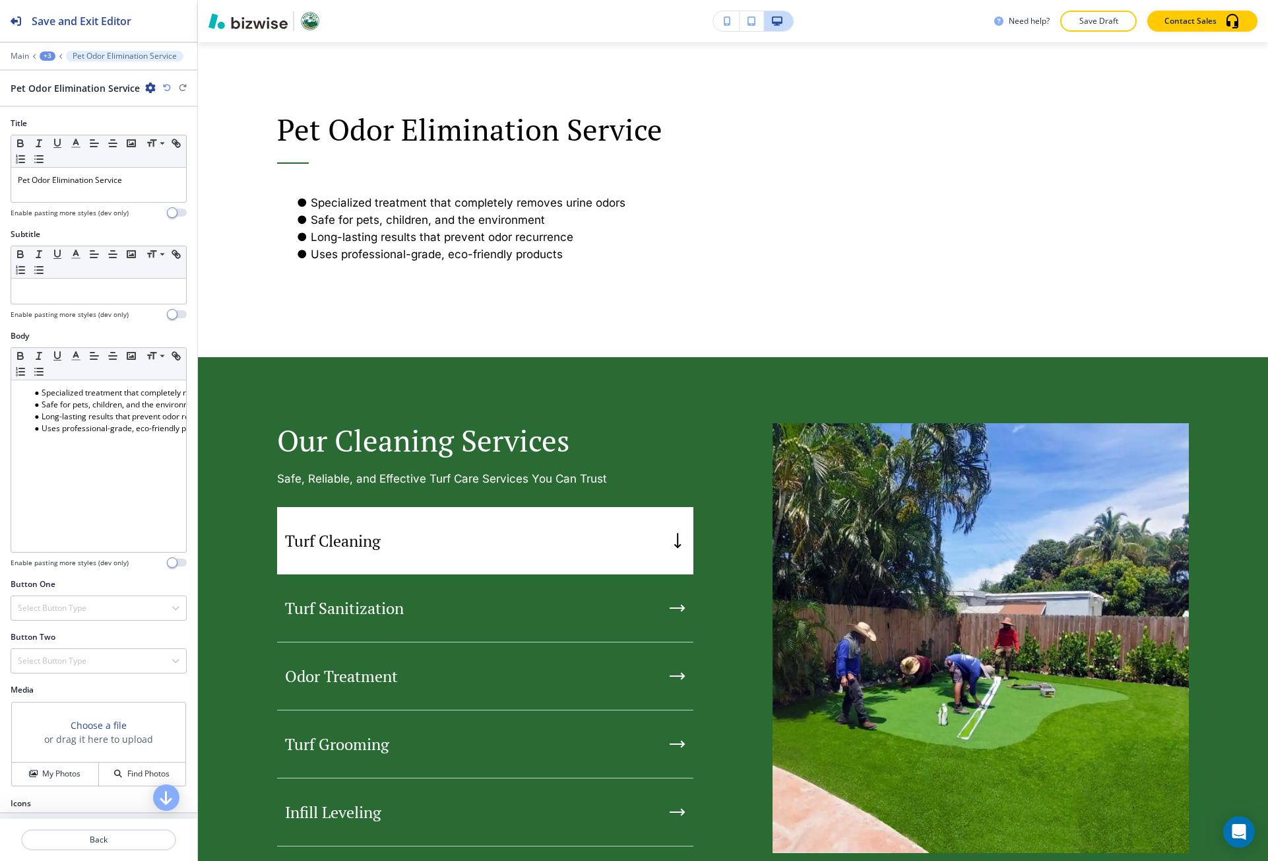
click at [81, 727] on h3 "Choose a file" at bounding box center [99, 725] width 56 height 14
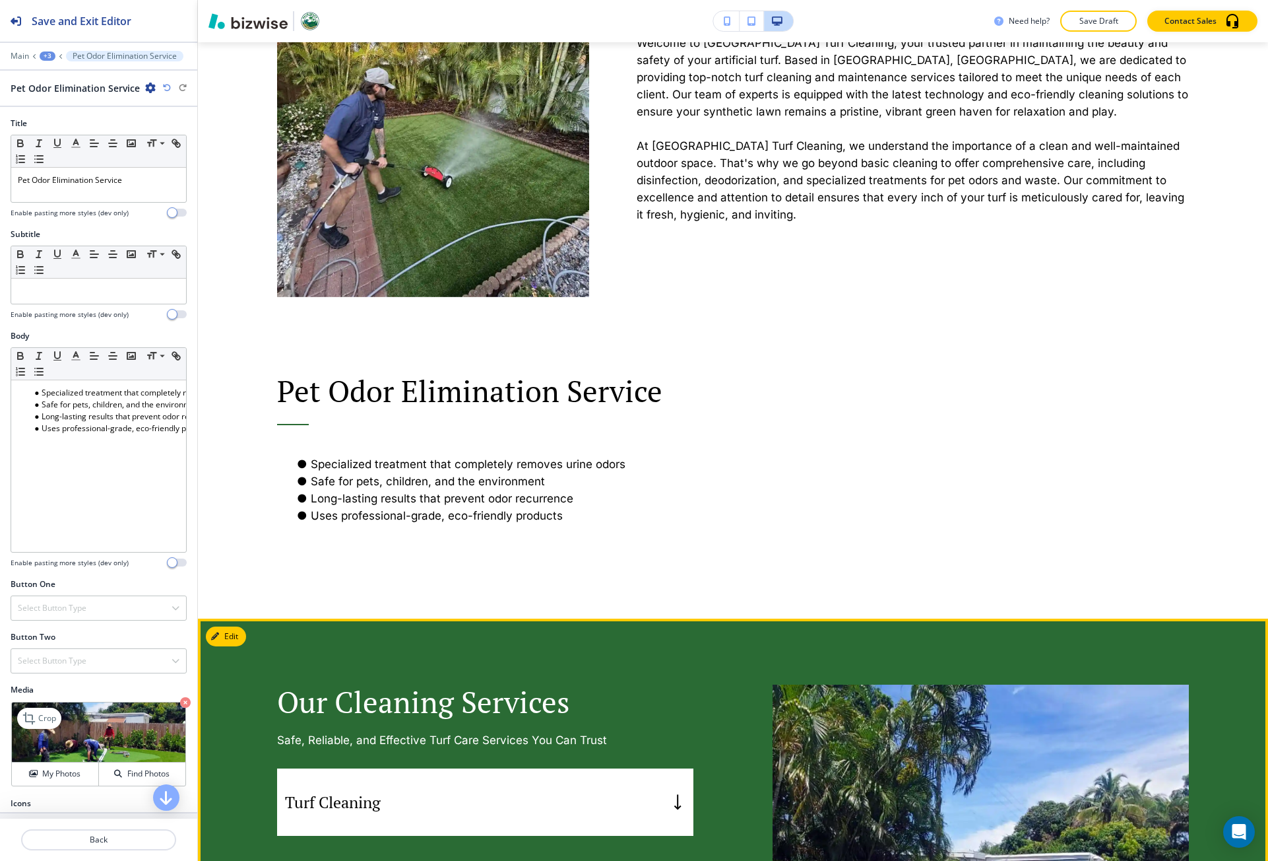
scroll to position [861, 0]
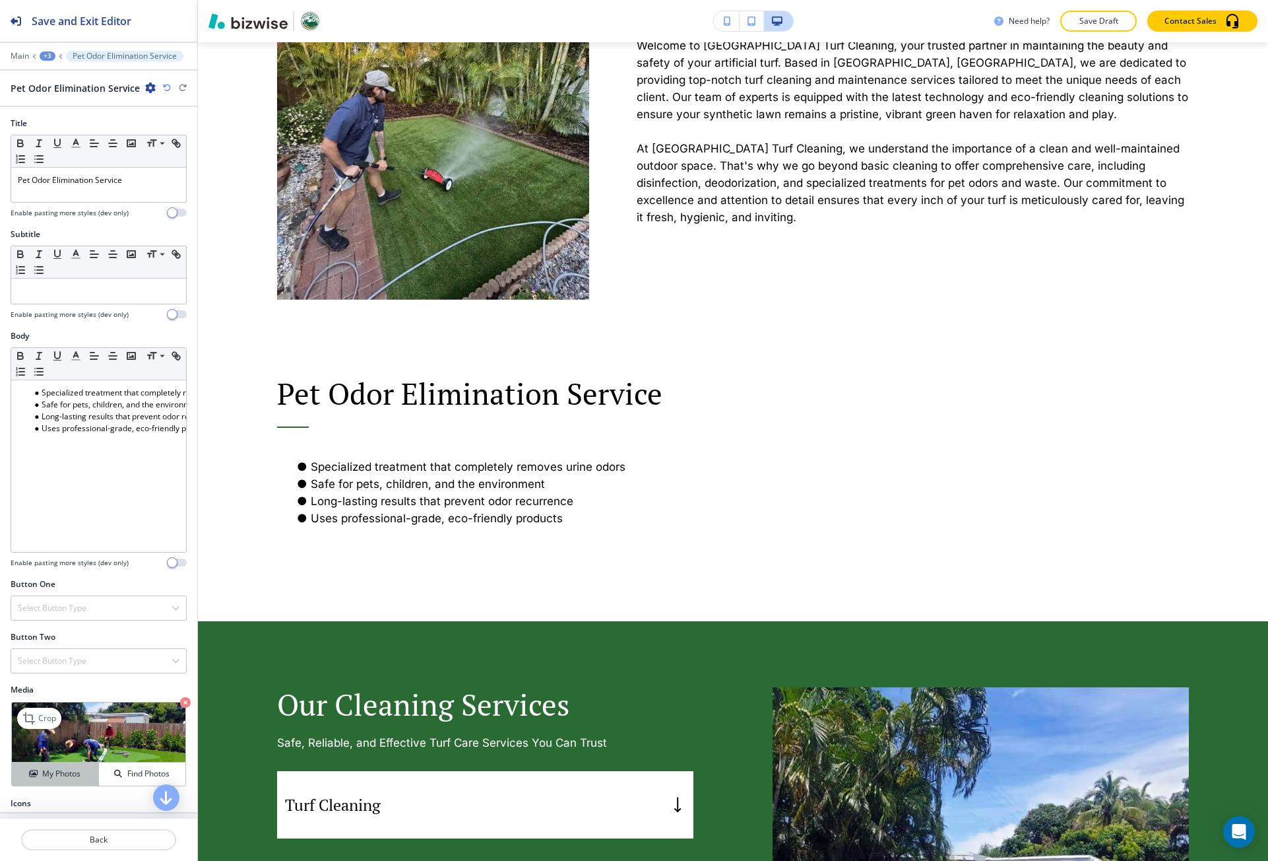
click at [71, 771] on h4 "My Photos" at bounding box center [61, 773] width 38 height 12
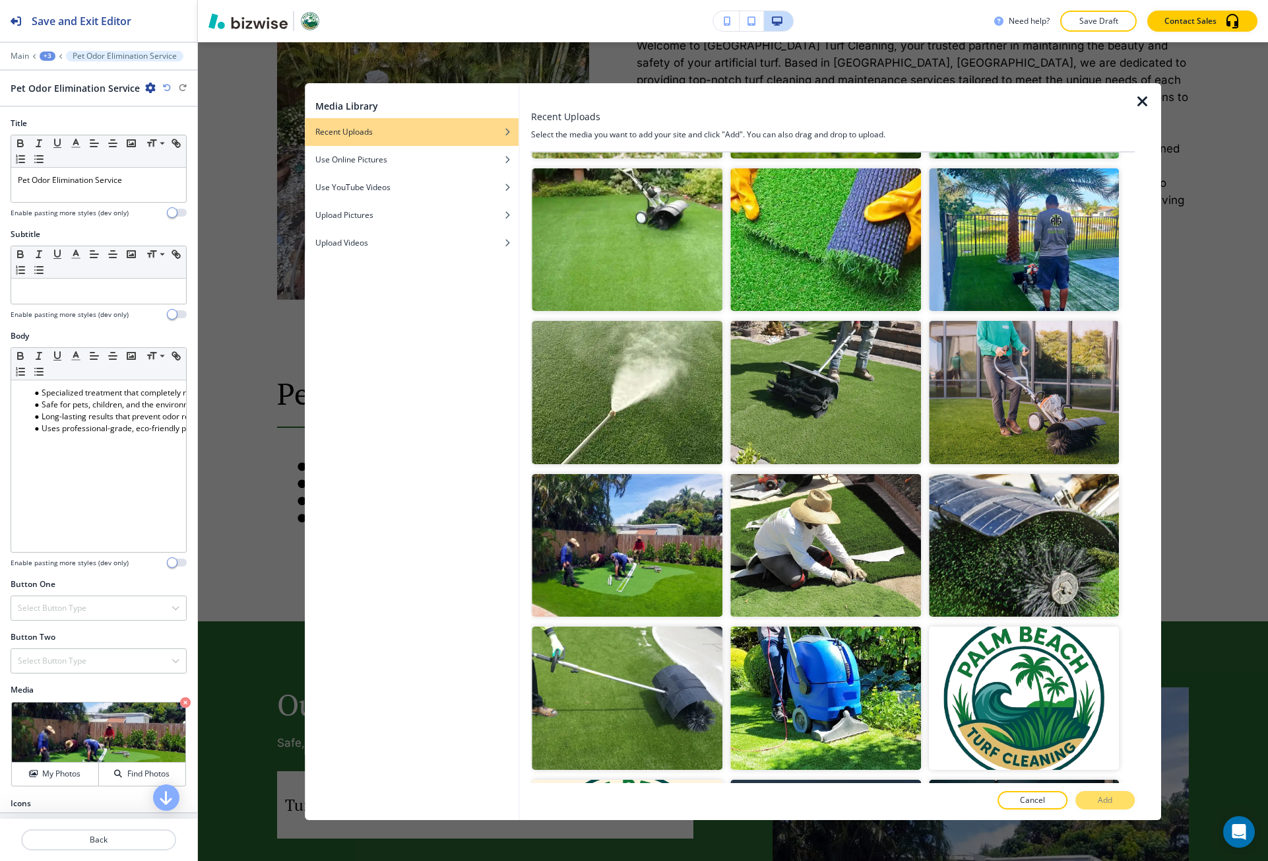
scroll to position [447, 0]
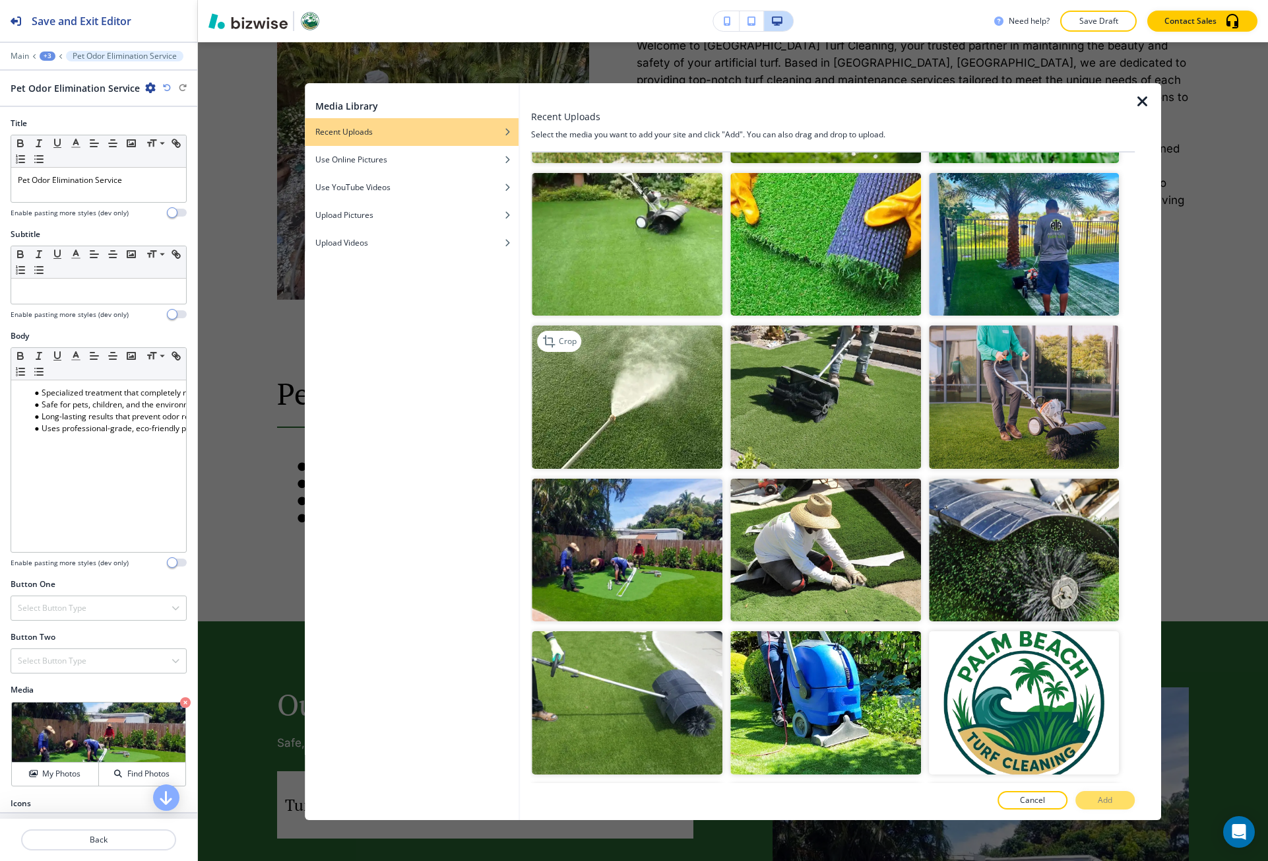
click at [611, 420] on img "button" at bounding box center [628, 396] width 191 height 143
click at [566, 335] on p "Crop" at bounding box center [568, 341] width 18 height 12
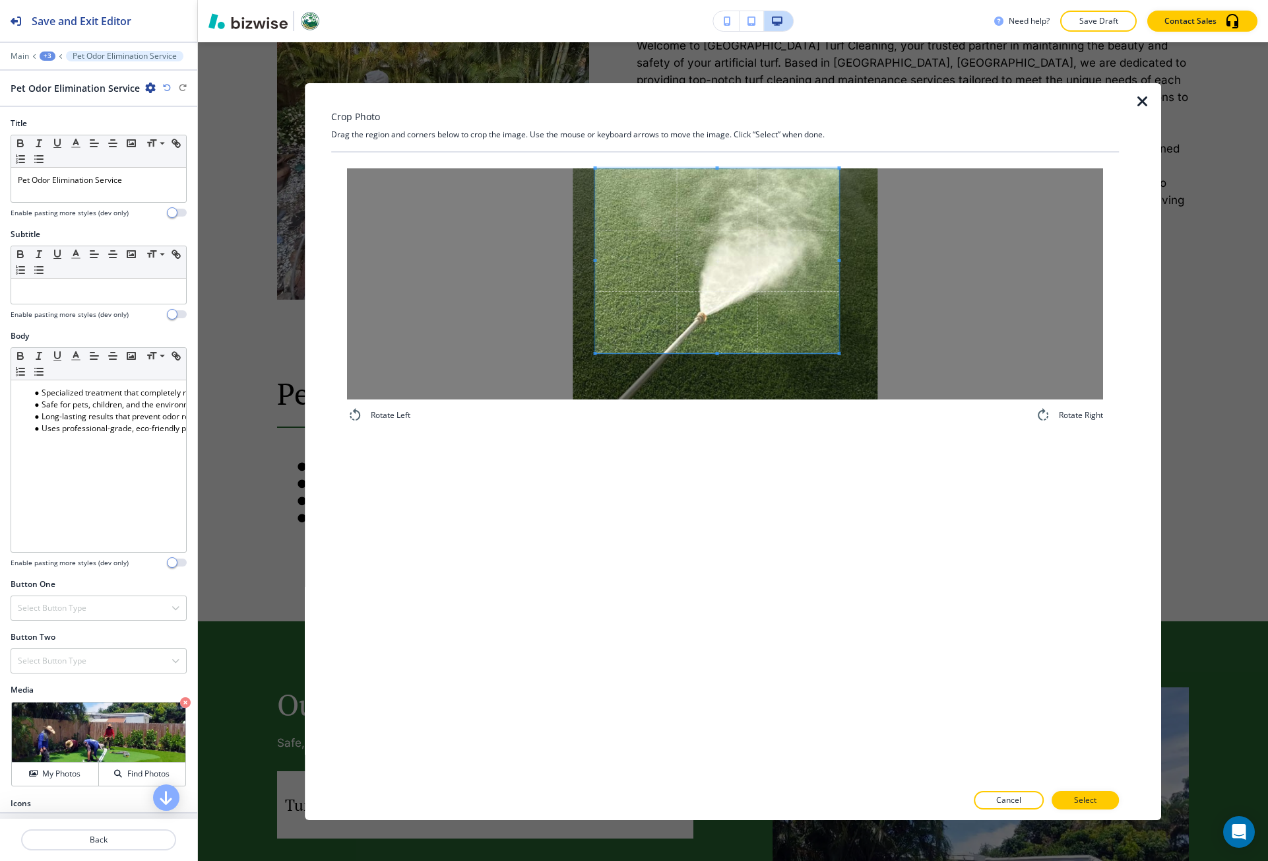
click at [732, 253] on span at bounding box center [718, 260] width 244 height 185
click at [717, 351] on span at bounding box center [718, 260] width 244 height 185
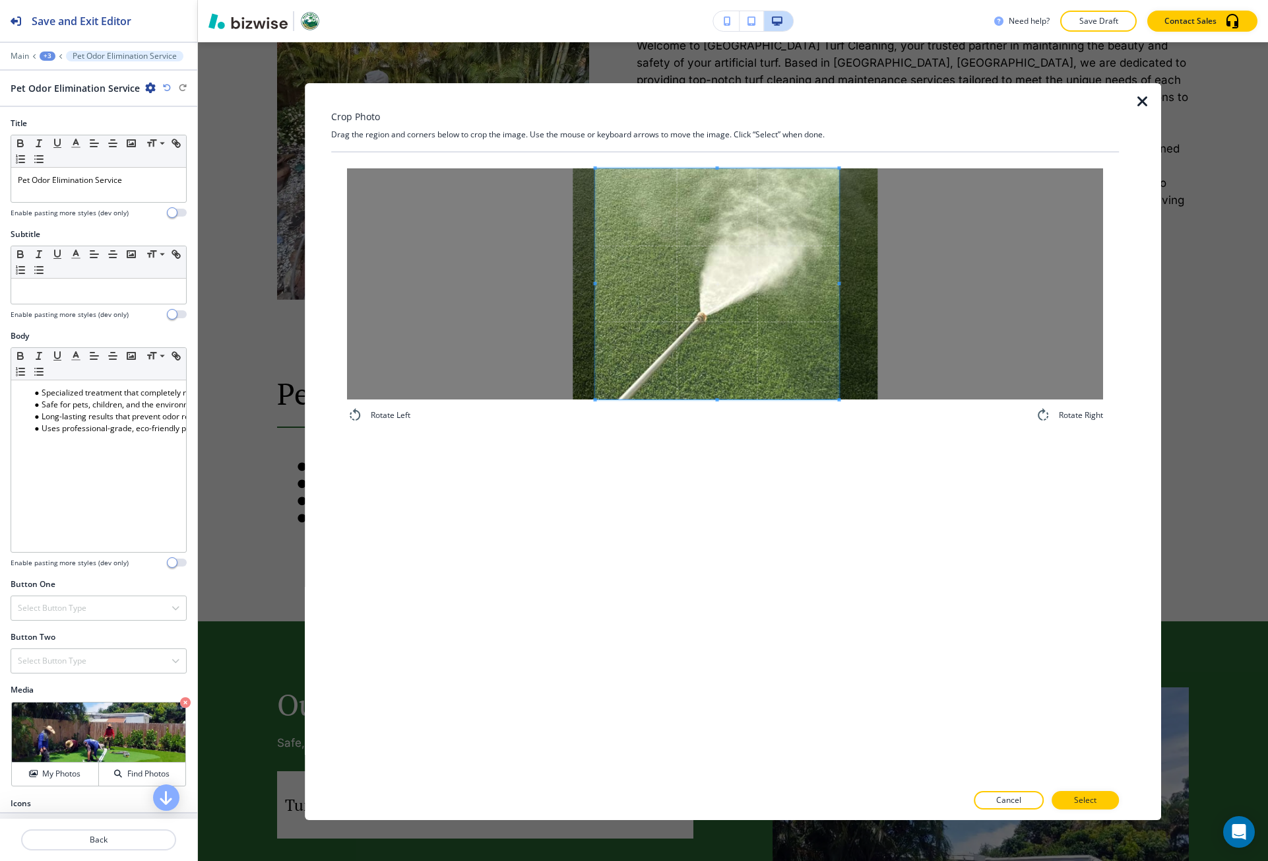
click at [720, 427] on div "Rotate Left Rotate Right" at bounding box center [725, 295] width 788 height 286
click at [1068, 800] on button "Select" at bounding box center [1085, 800] width 67 height 18
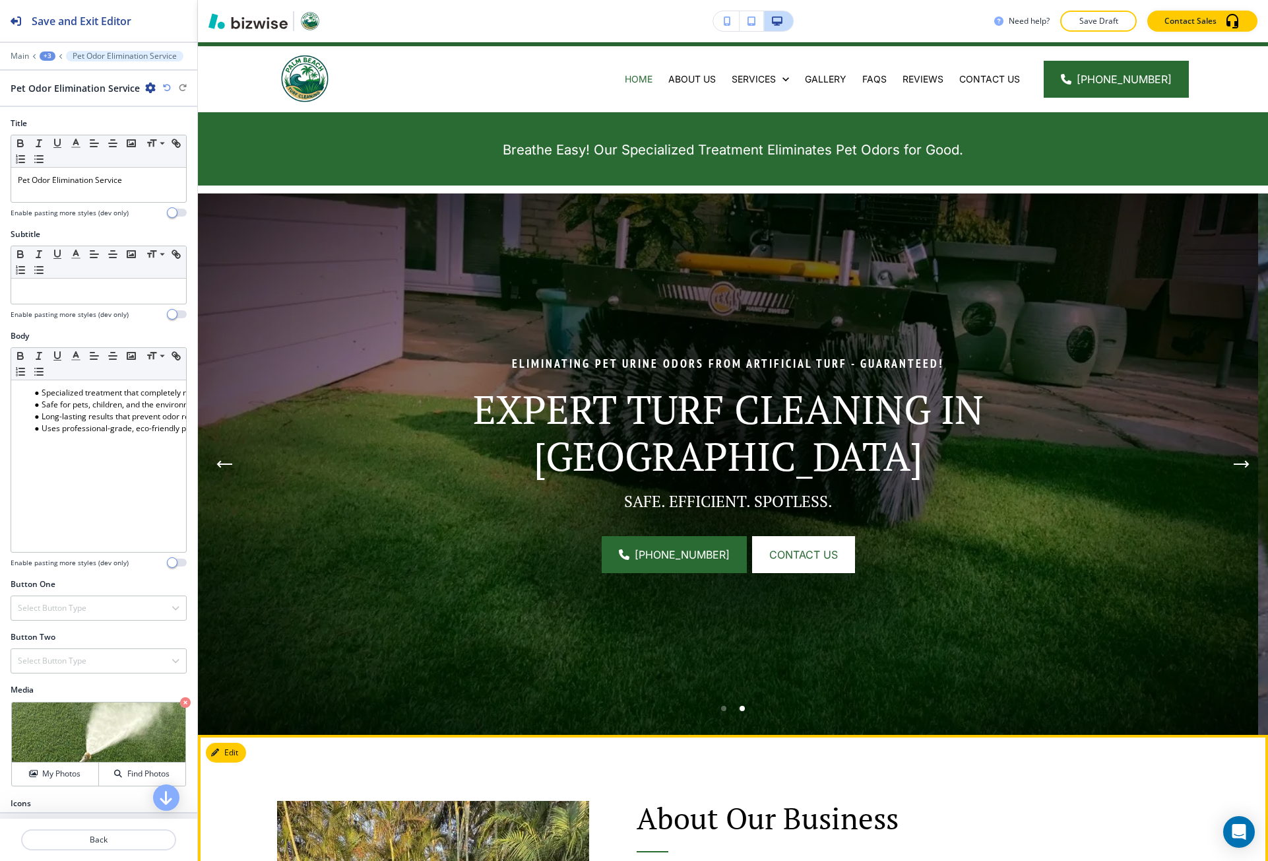
scroll to position [0, 0]
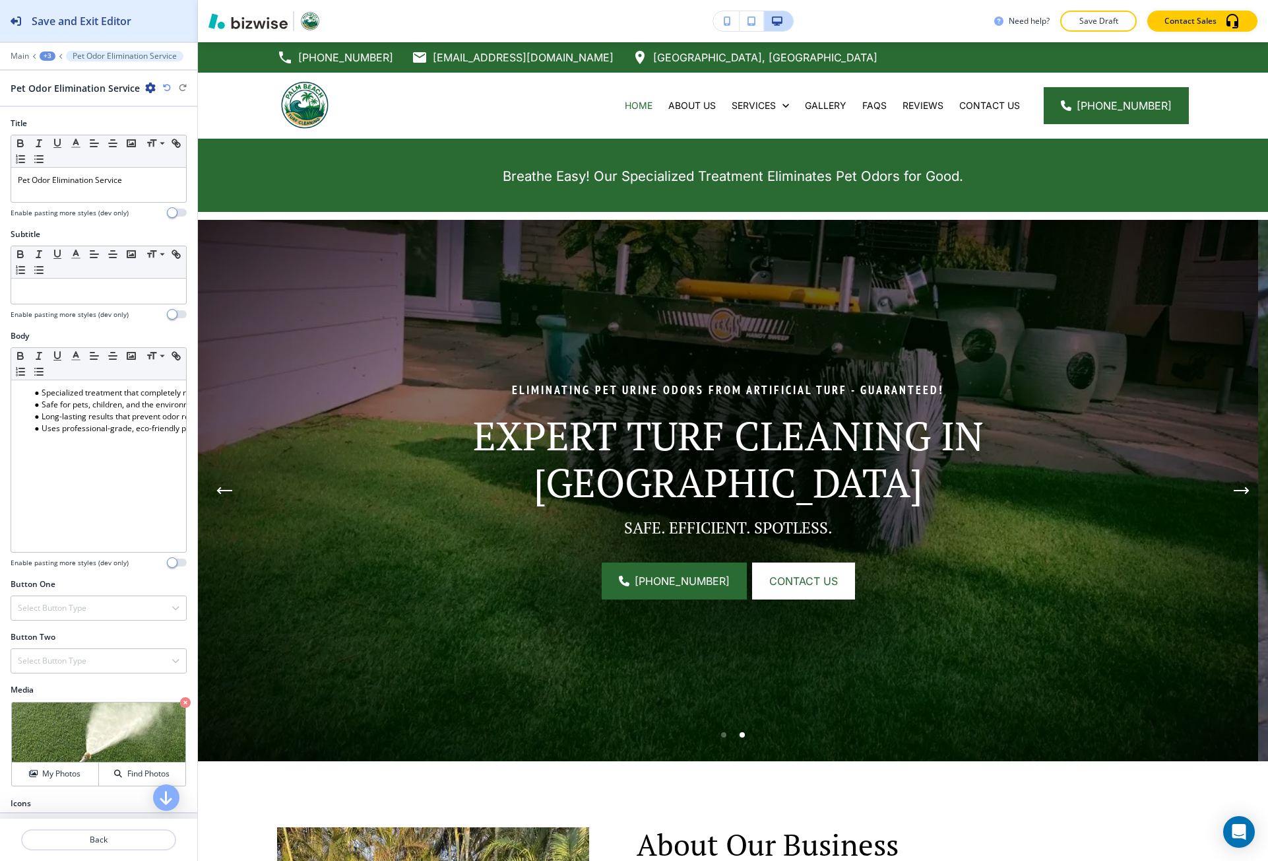
click at [105, 32] on div "Save and Exit Editor" at bounding box center [65, 21] width 131 height 42
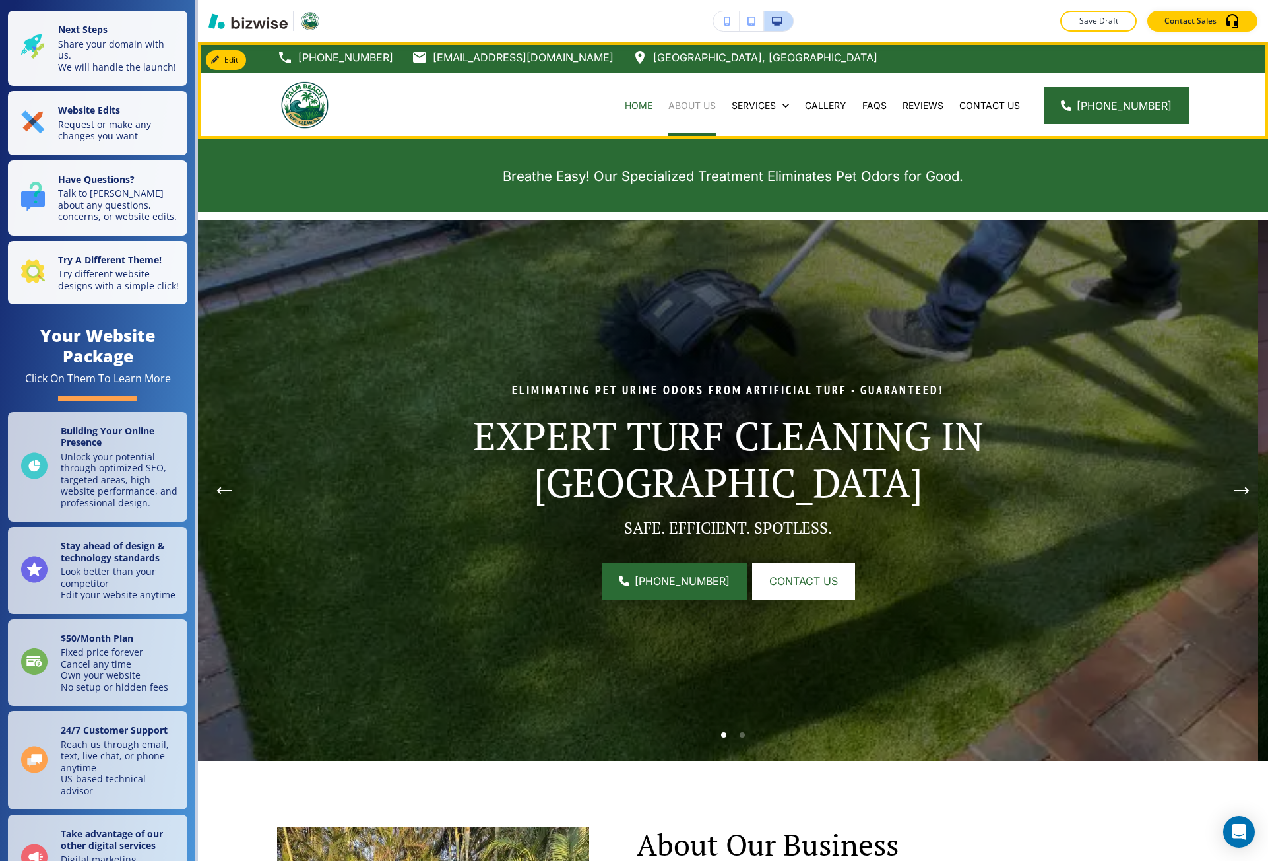
click at [698, 103] on p "About Us" at bounding box center [693, 105] width 48 height 13
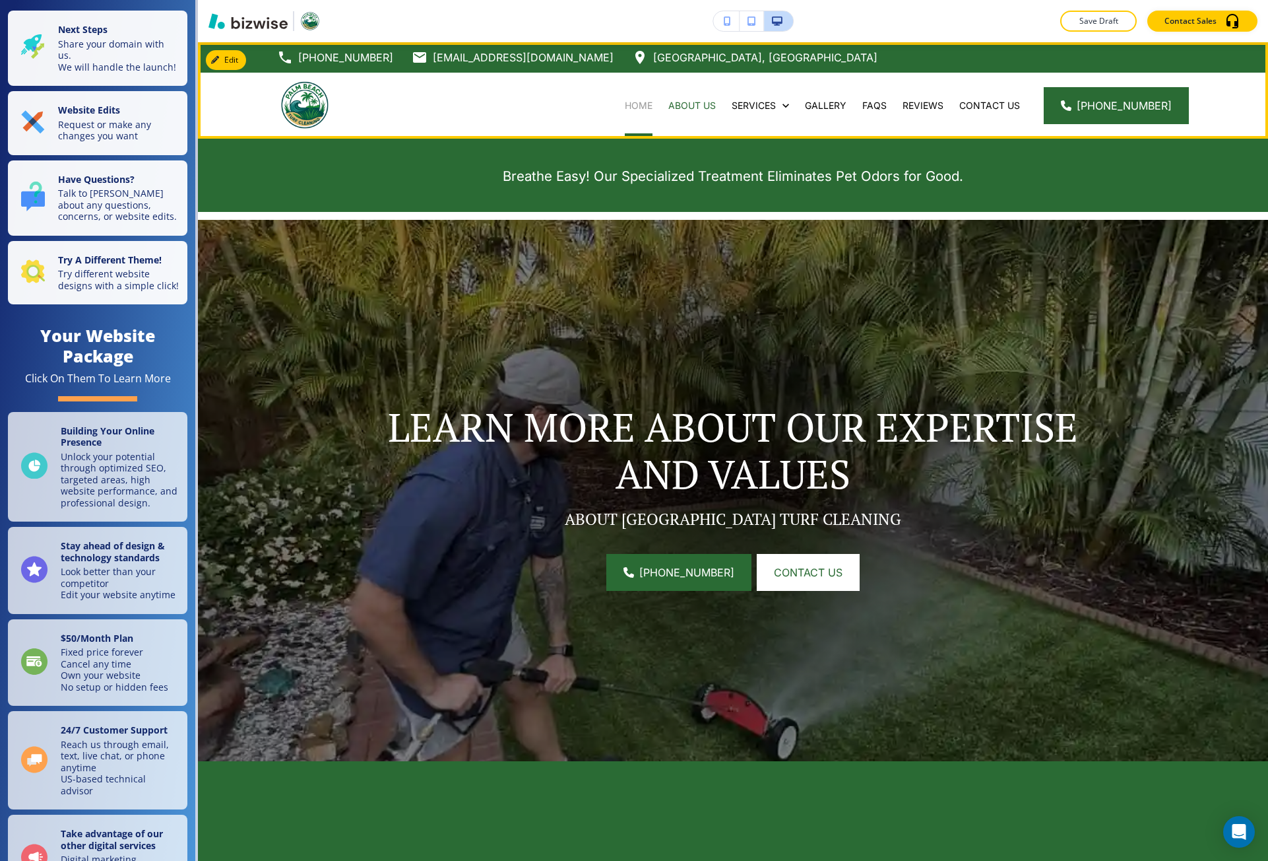
click at [653, 104] on p "Home" at bounding box center [639, 105] width 28 height 13
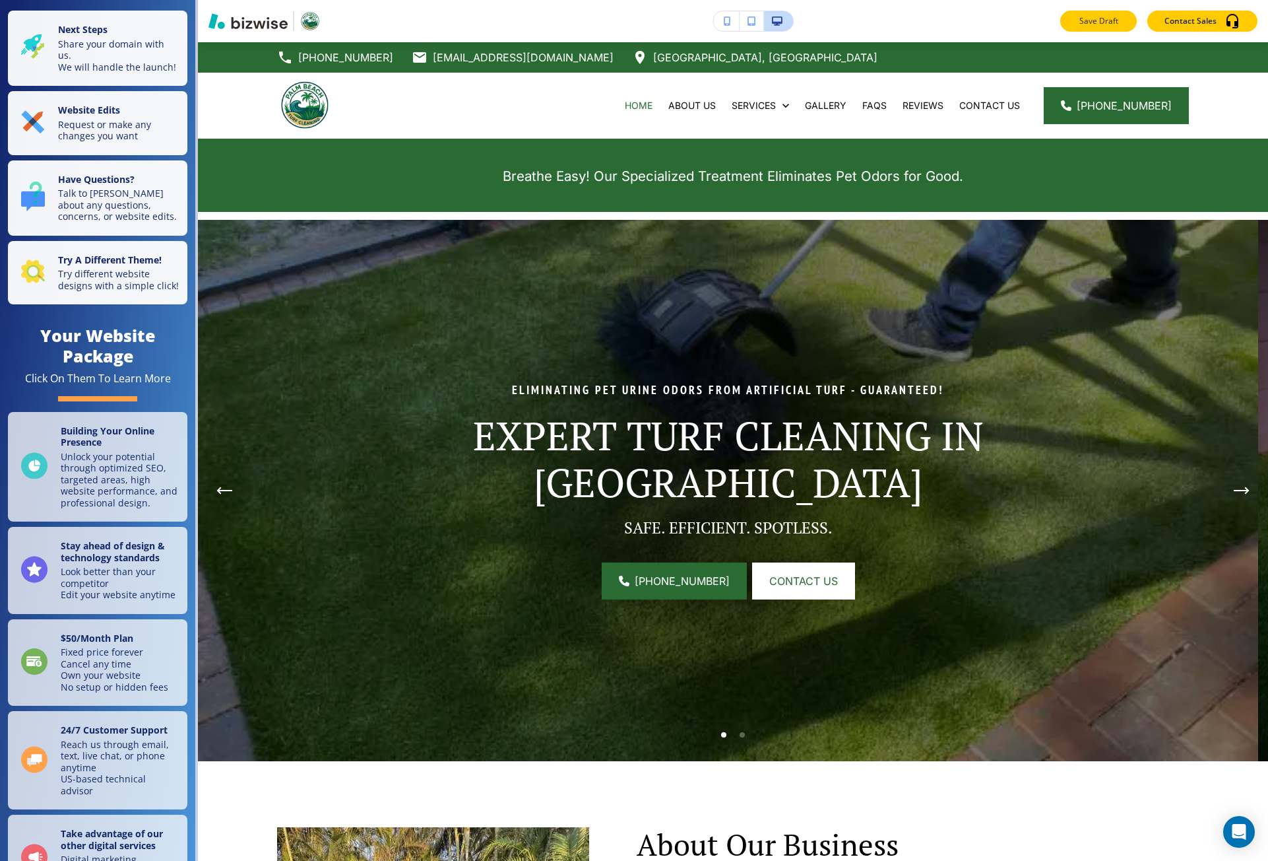
click at [1066, 30] on button "Save Draft" at bounding box center [1098, 21] width 77 height 21
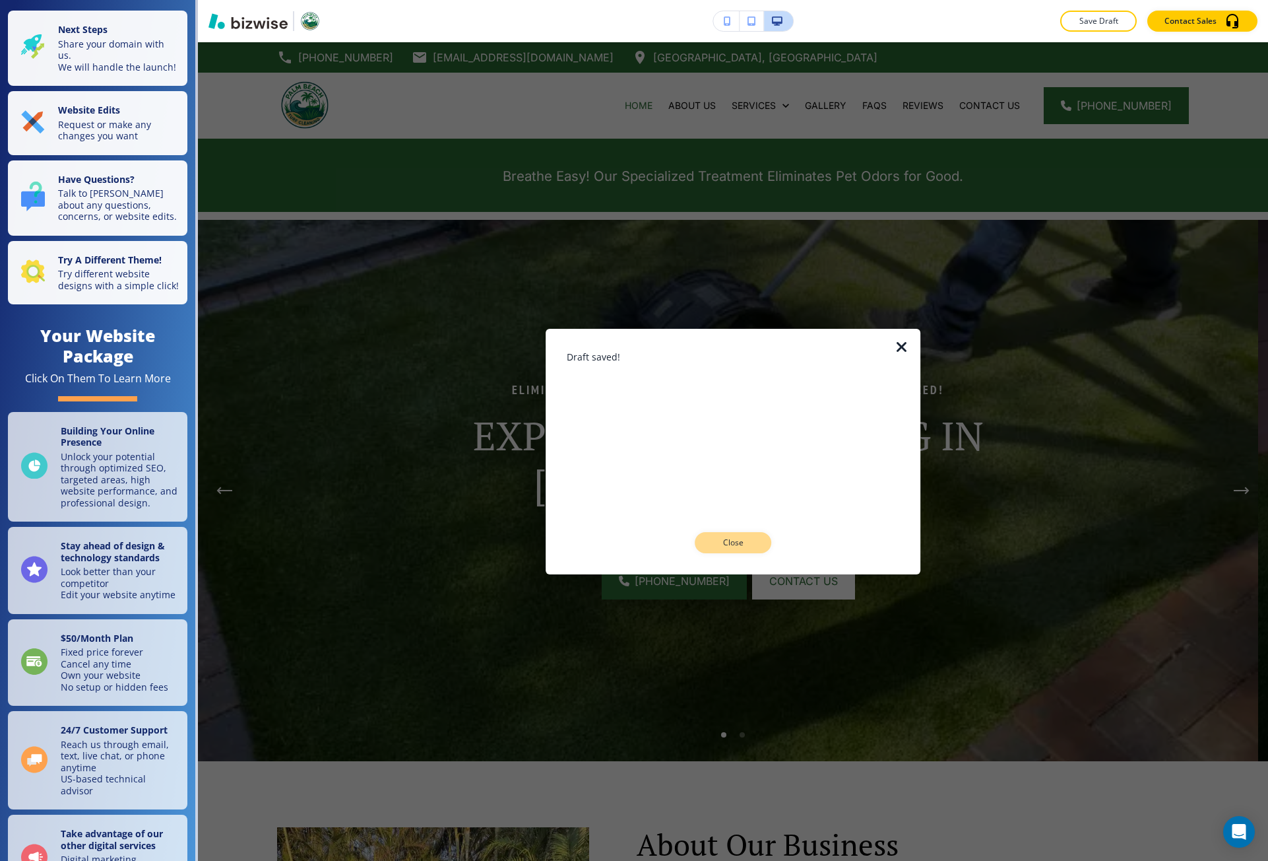
click at [748, 543] on p "Close" at bounding box center [733, 543] width 42 height 12
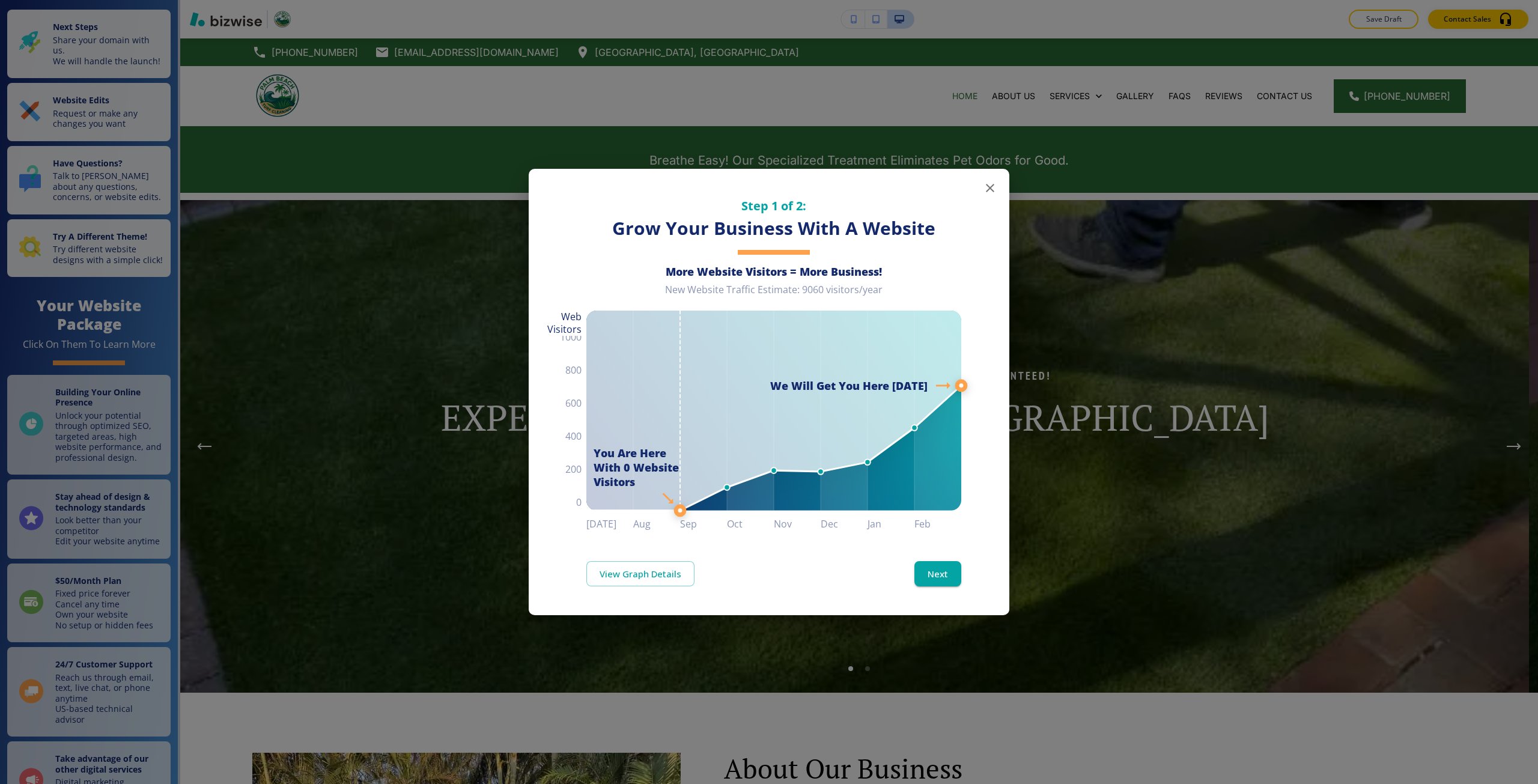
click at [453, 280] on div "Step 1 of 2: Grow Your Business With A Website More Website Visitors = More Bus…" at bounding box center [769, 392] width 1538 height 784
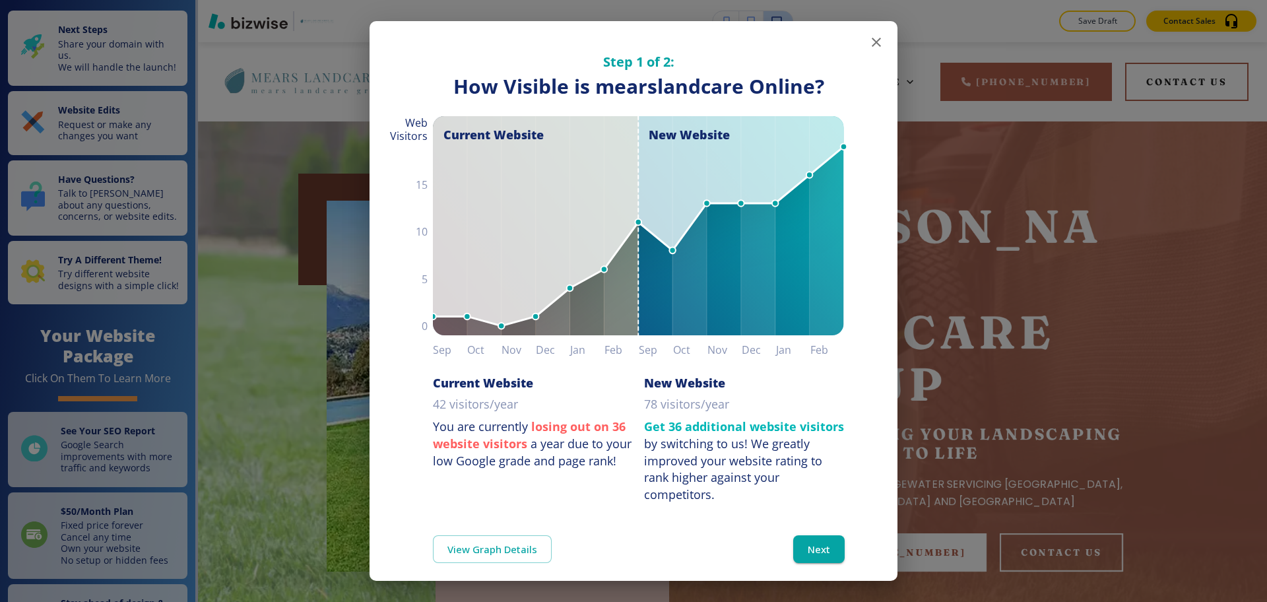
click at [270, 117] on div "Step 1 of 2: How Visible are You Online? How Visible is mearslandcare Online? C…" at bounding box center [633, 301] width 1267 height 602
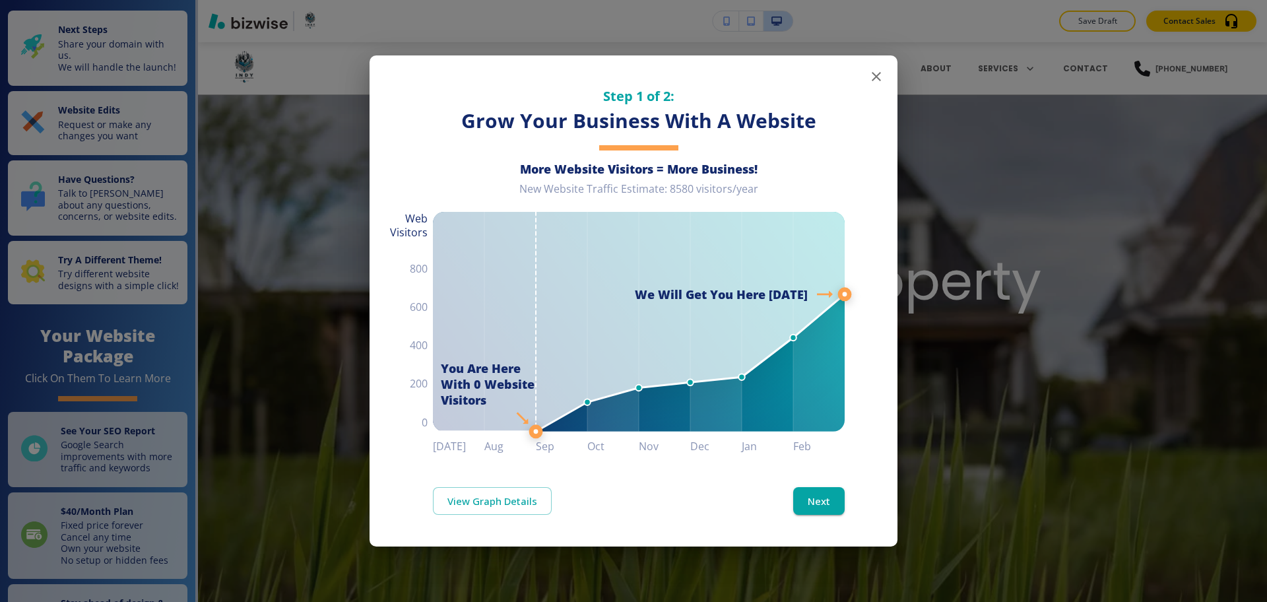
click at [298, 164] on div "Step 1 of 2: Grow Your Business With A Website More Website Visitors = More Bus…" at bounding box center [633, 301] width 1267 height 602
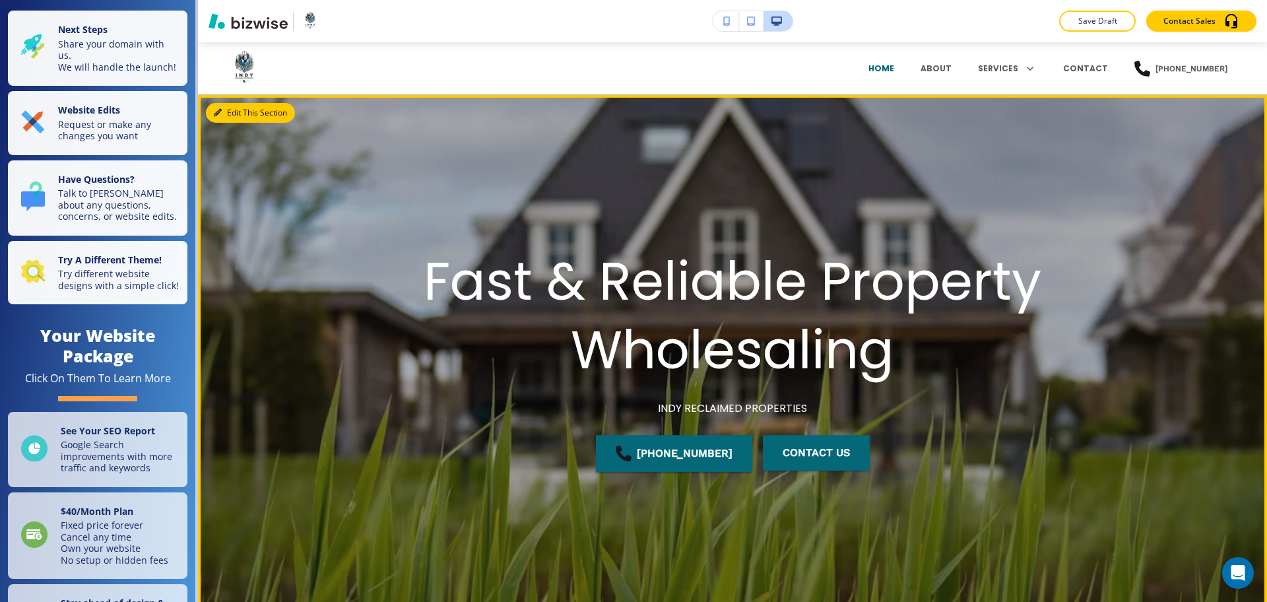
click at [238, 115] on button "Edit This Section" at bounding box center [250, 113] width 89 height 20
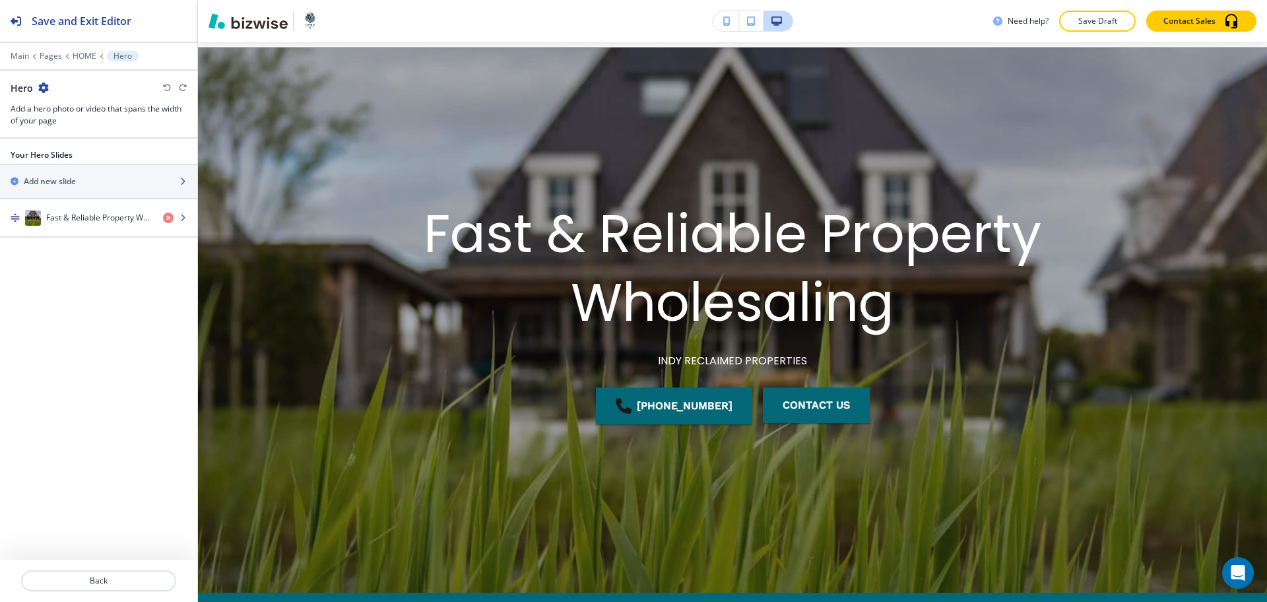
scroll to position [53, 0]
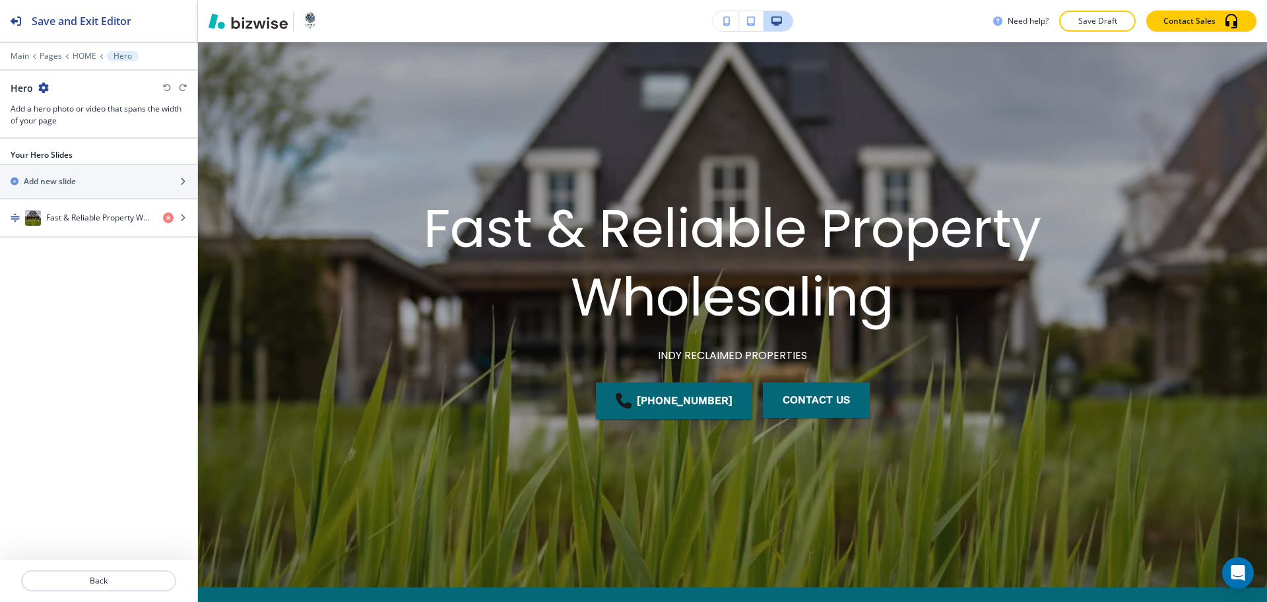
click at [8, 49] on div at bounding box center [98, 47] width 197 height 8
click at [108, 230] on div "button" at bounding box center [98, 231] width 197 height 11
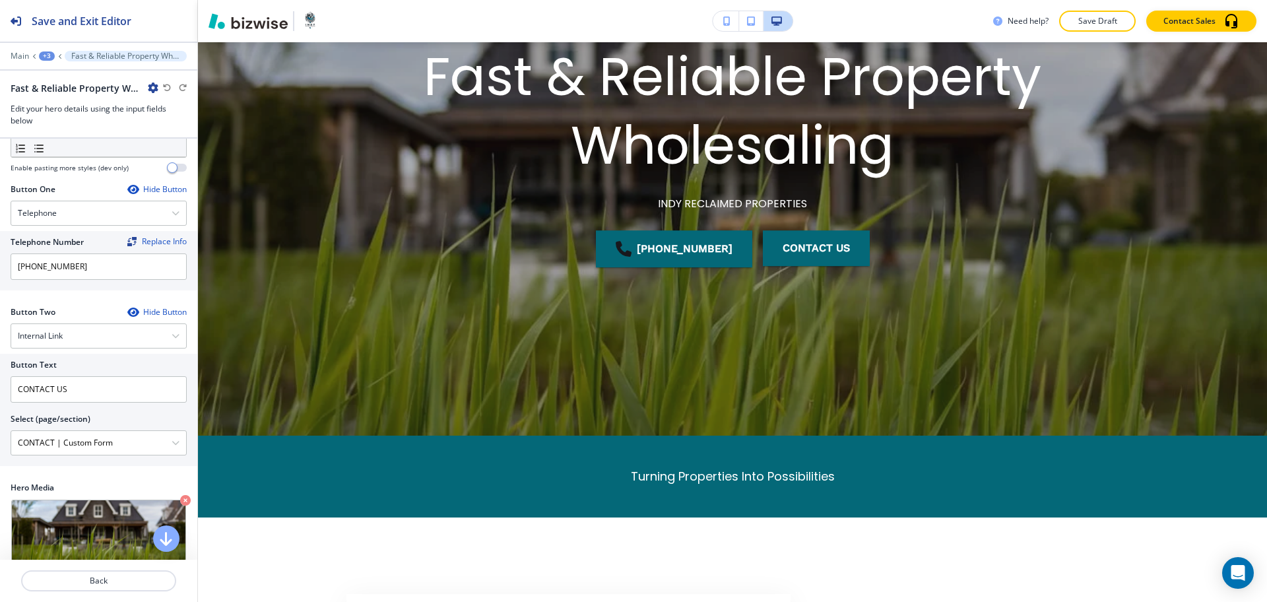
scroll to position [214, 0]
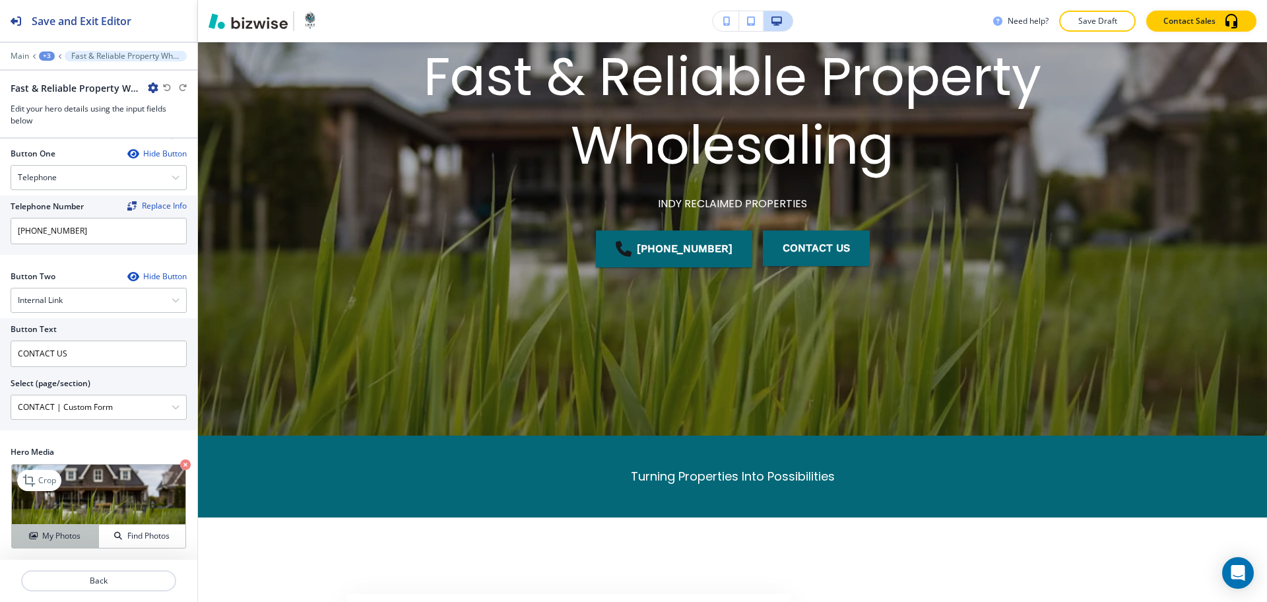
click at [69, 530] on h4 "My Photos" at bounding box center [61, 536] width 38 height 12
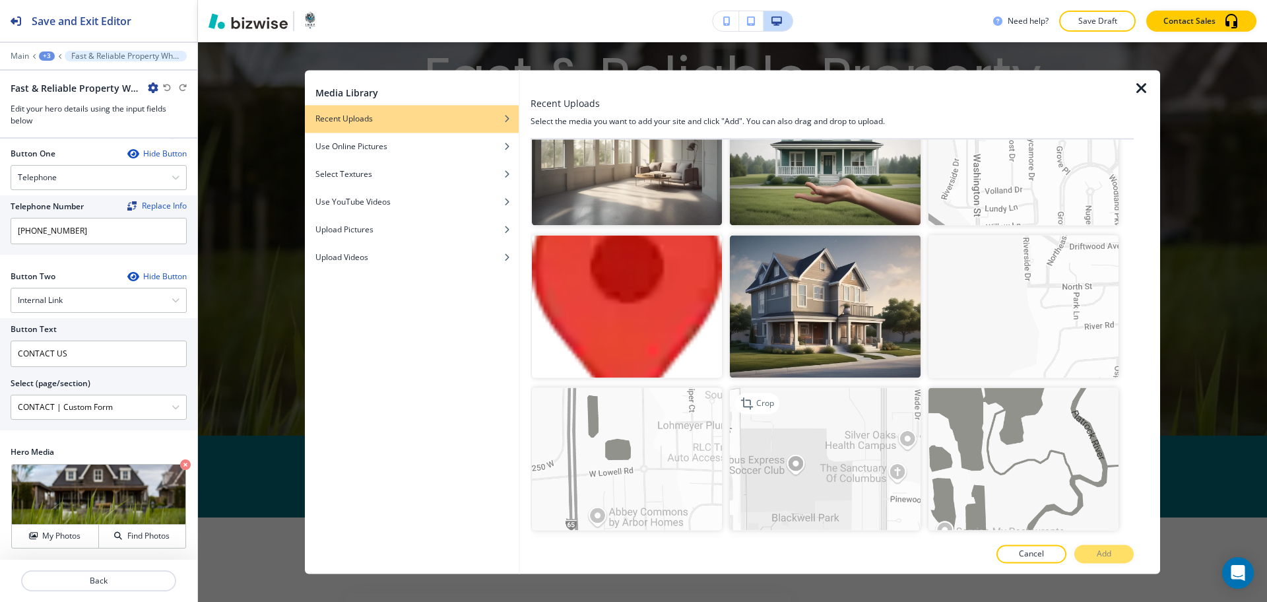
scroll to position [2355, 0]
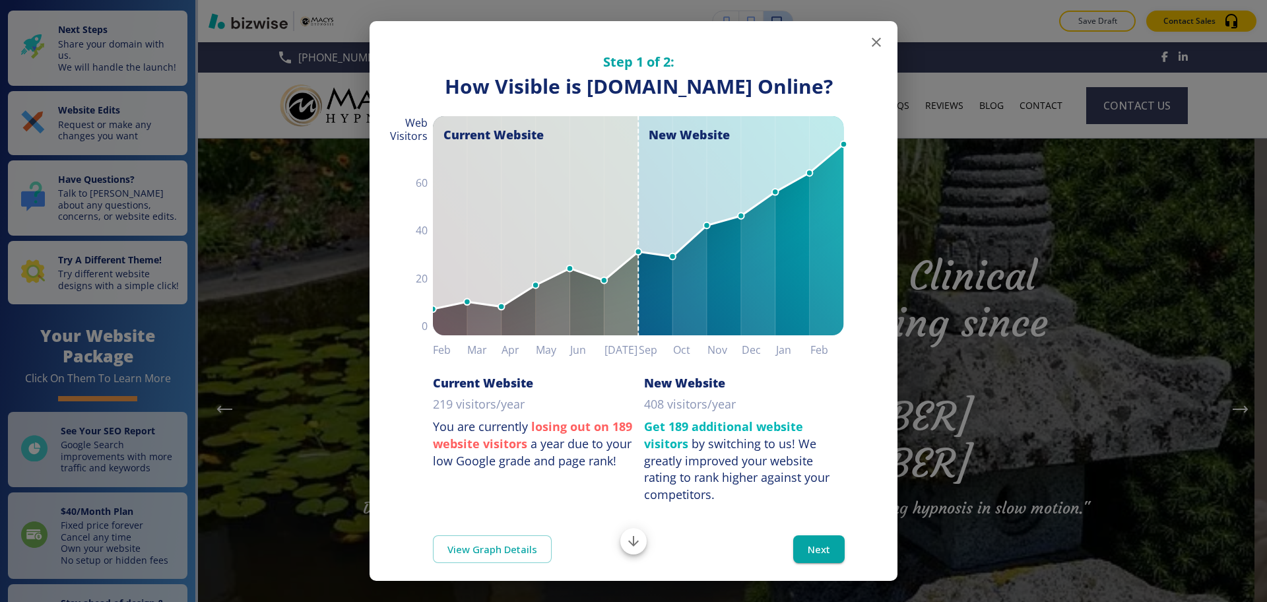
click at [290, 199] on div "Step 1 of 2: How Visible are You Online? How Visible is [DOMAIN_NAME] Online? C…" at bounding box center [633, 301] width 1267 height 602
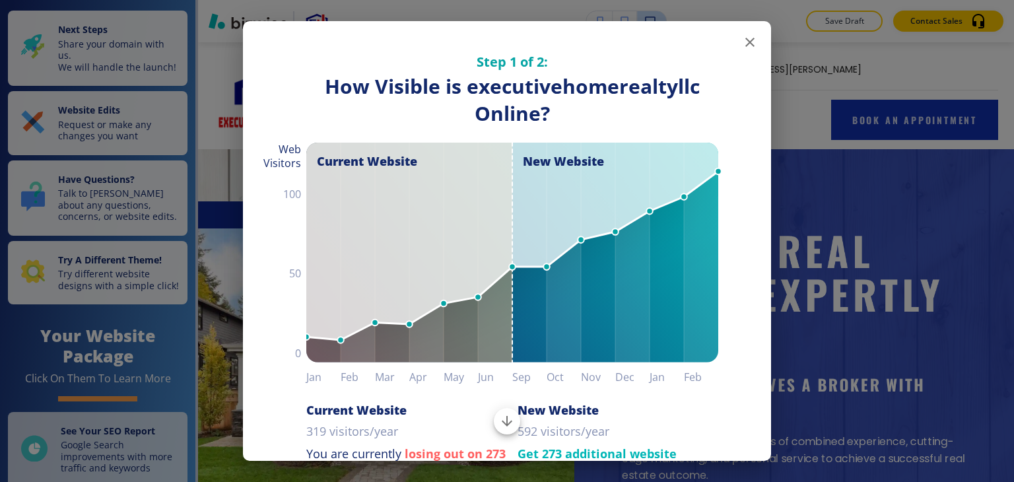
click at [821, 226] on div "Step 1 of 2: How Visible are You Online? How Visible is executivehomerealtyllc …" at bounding box center [507, 241] width 1014 height 482
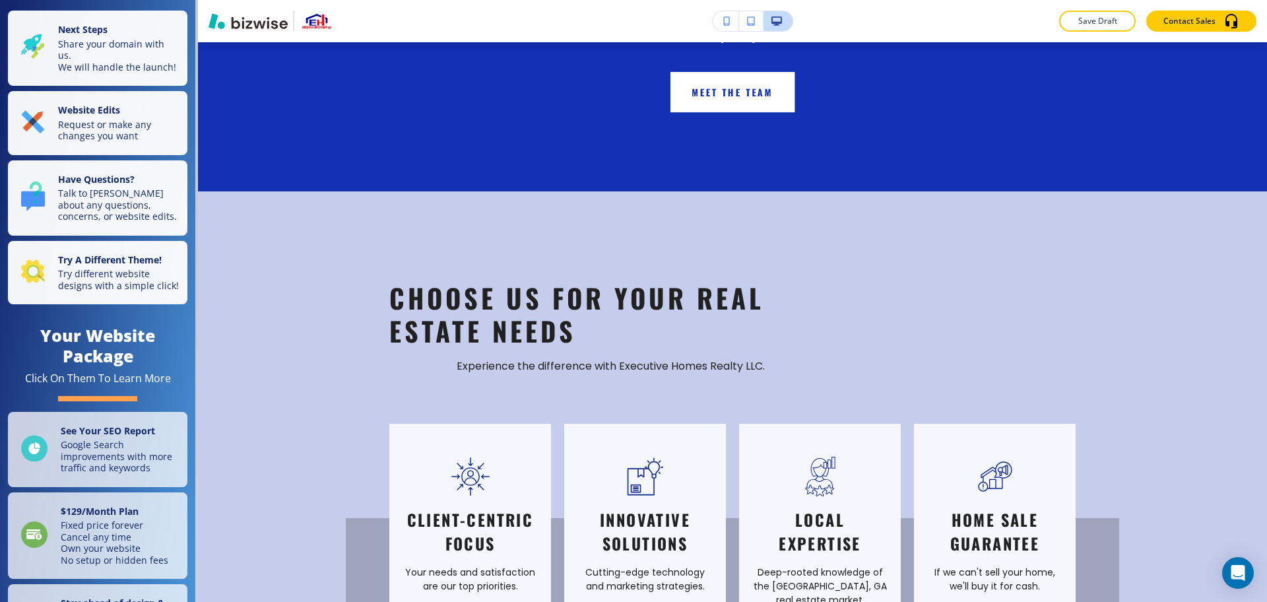
scroll to position [1980, 0]
